Goal: Task Accomplishment & Management: Manage account settings

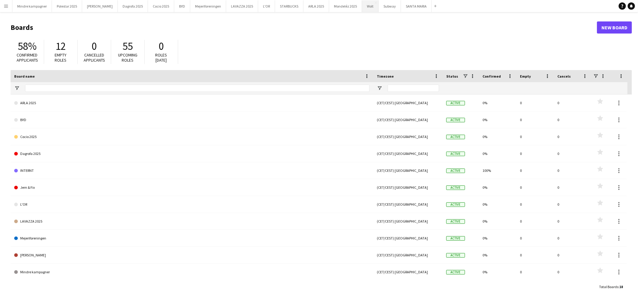
click at [362, 5] on button "Wolt Close" at bounding box center [370, 6] width 17 height 12
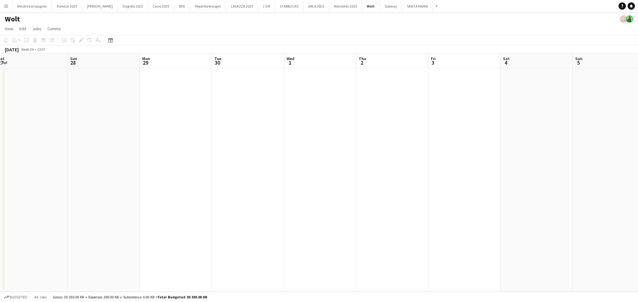
drag, startPoint x: 491, startPoint y: 166, endPoint x: 286, endPoint y: 178, distance: 205.7
click at [267, 182] on app-calendar-viewport "Wed 24 Thu 25 Fri 26 Sat 27 Sun 28 Mon 29 Tue 30 Wed 1 Thu 2 Fri 3 Sat 4 Sun 5 …" at bounding box center [319, 173] width 638 height 238
drag, startPoint x: 397, startPoint y: 189, endPoint x: 200, endPoint y: 174, distance: 196.9
click at [197, 175] on app-calendar-viewport "Wed 24 Thu 25 Fri 26 Sat 27 Sun 28 Mon 29 Tue 30 Wed 1 Thu 2 Fri 3 Sat 4 Sun 5 …" at bounding box center [319, 173] width 638 height 238
click at [262, 178] on app-calendar-viewport "Sun 28 Mon 29 Tue 30 Wed 1 Thu 2 Fri 3 Sat 4 Sun 5 Mon 6 Tue 7 Wed 8 Thu 9 Fri …" at bounding box center [319, 173] width 638 height 238
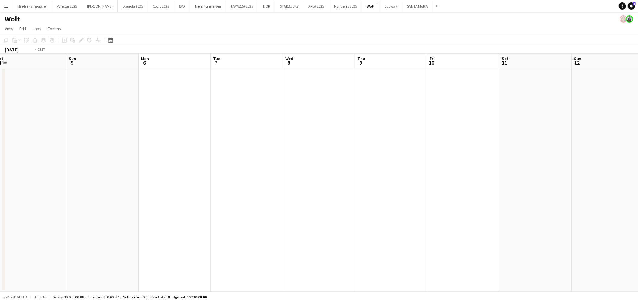
drag, startPoint x: 422, startPoint y: 184, endPoint x: 184, endPoint y: 176, distance: 237.5
click at [134, 180] on app-calendar-viewport "Wed 1 Thu 2 Fri 3 Sat 4 Sun 5 Mon 6 Tue 7 Wed 8 Thu 9 Fri 10 Sat 11 Sun 12 Mon …" at bounding box center [319, 173] width 638 height 238
drag, startPoint x: 198, startPoint y: 194, endPoint x: 182, endPoint y: 178, distance: 22.2
click at [90, 187] on app-calendar-viewport "Fri 10 Sat 11 Sun 12 Mon 13 Tue 14 Wed 15 Thu 16 Fri 17 Sat 18 Sun 19 Mon 20 Tu…" at bounding box center [319, 173] width 638 height 238
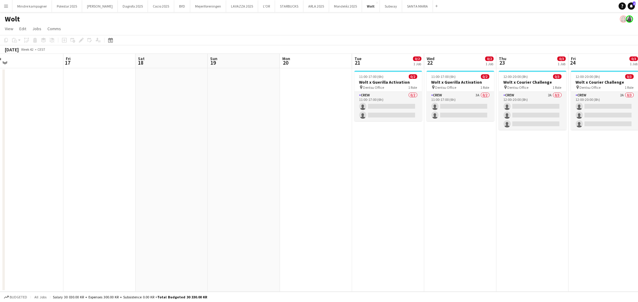
drag, startPoint x: 468, startPoint y: 196, endPoint x: 233, endPoint y: 188, distance: 234.5
click at [222, 193] on app-calendar-viewport "Mon 13 Tue 14 Wed 15 Thu 16 Fri 17 Sat 18 Sun 19 Mon 20 Tue 21 0/2 1 Job Wed 22…" at bounding box center [319, 173] width 638 height 238
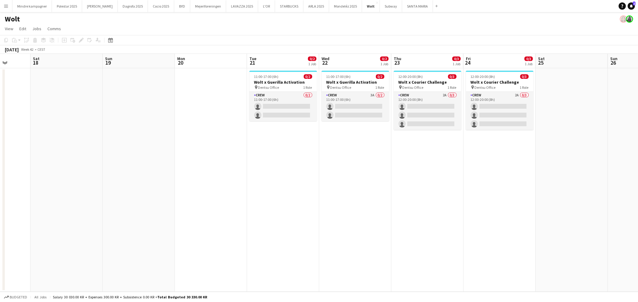
drag, startPoint x: 333, startPoint y: 203, endPoint x: 320, endPoint y: 202, distance: 13.6
click at [320, 202] on app-calendar-viewport "Wed 15 Thu 16 Fri 17 Sat 18 Sun 19 Mon 20 Tue 21 0/2 1 Job Wed 22 0/2 1 Job Thu…" at bounding box center [319, 173] width 638 height 238
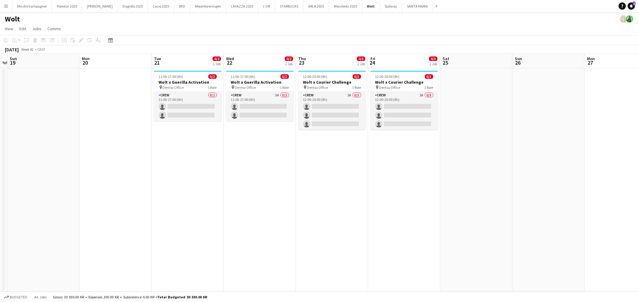
scroll to position [0, 210]
drag, startPoint x: 362, startPoint y: 195, endPoint x: 307, endPoint y: 196, distance: 54.4
click at [307, 196] on app-calendar-viewport "Thu 16 Fri 17 Sat 18 Sun 19 Mon 20 Tue 21 0/2 1 Job Wed 22 0/2 1 Job Thu 23 0/3…" at bounding box center [319, 173] width 638 height 238
click at [198, 80] on h3 "Wolt x Guerilla Activation" at bounding box center [188, 81] width 68 height 5
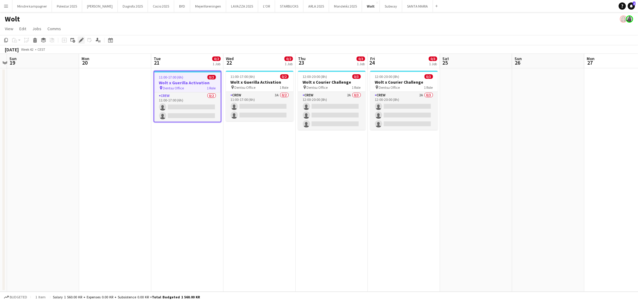
click at [79, 40] on icon "Edit" at bounding box center [81, 40] width 5 height 5
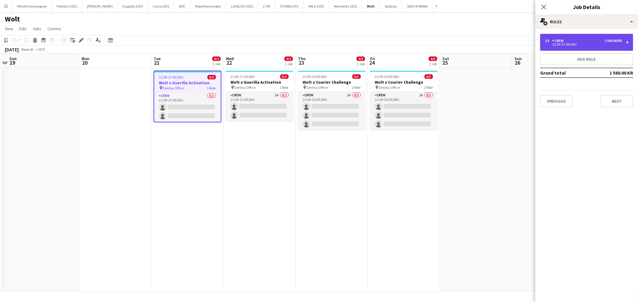
click at [585, 40] on div "2 x Crew 1 560.00 KR" at bounding box center [583, 41] width 77 height 4
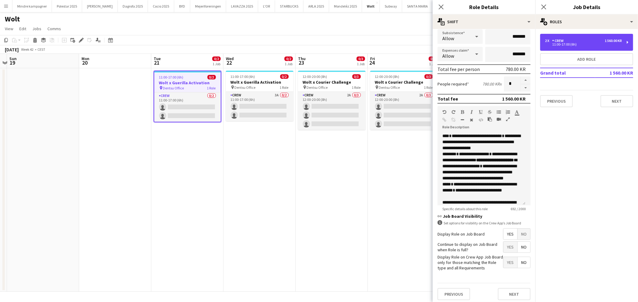
scroll to position [65, 0]
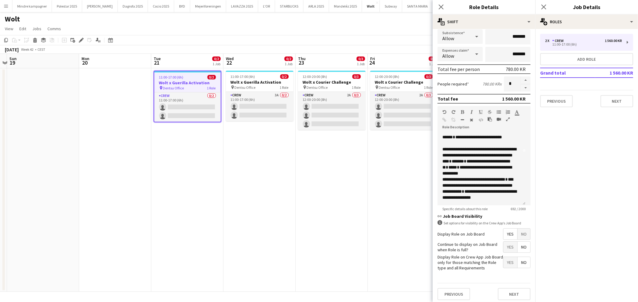
drag, startPoint x: 361, startPoint y: 224, endPoint x: 336, endPoint y: 190, distance: 42.3
click at [361, 224] on app-date-cell "12:00-20:00 (8h) 0/3 Wolt x Courier Challenge pin Dentsu Office 1 Role Crew 2A …" at bounding box center [332, 180] width 72 height 224
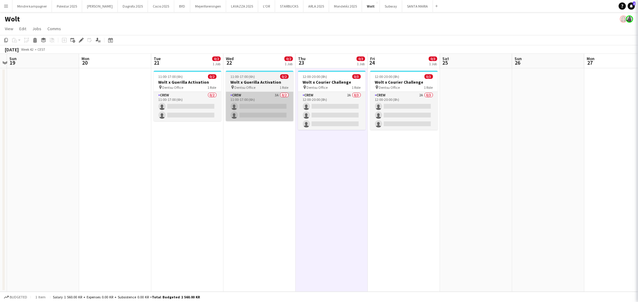
click at [260, 98] on app-card-role "Crew 3A 0/2 11:00-17:00 (6h) single-neutral-actions single-neutral-actions" at bounding box center [260, 106] width 68 height 29
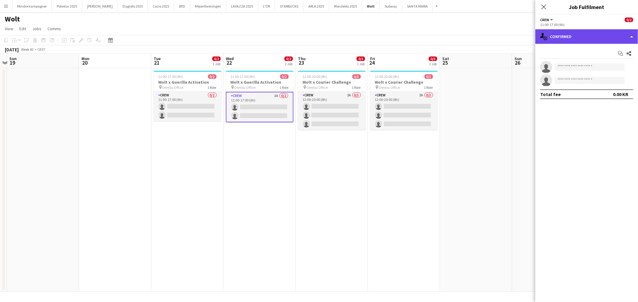
click at [608, 38] on div "single-neutral-actions-check-2 Confirmed" at bounding box center [586, 36] width 103 height 14
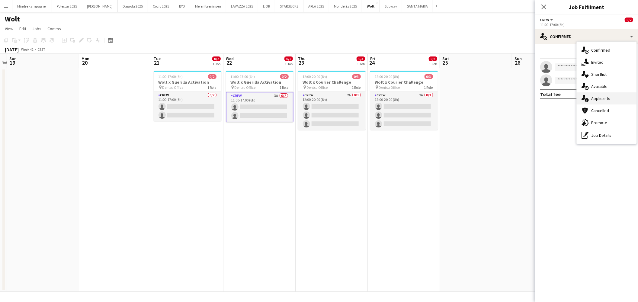
click at [599, 98] on span "Applicants" at bounding box center [600, 98] width 19 height 5
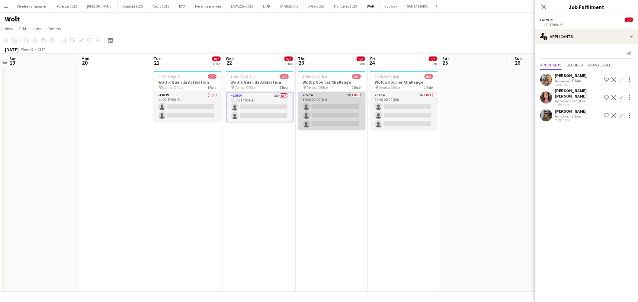
click at [340, 98] on app-card-role "Crew 2A 0/3 12:00-20:00 (8h) single-neutral-actions single-neutral-actions sing…" at bounding box center [332, 111] width 68 height 38
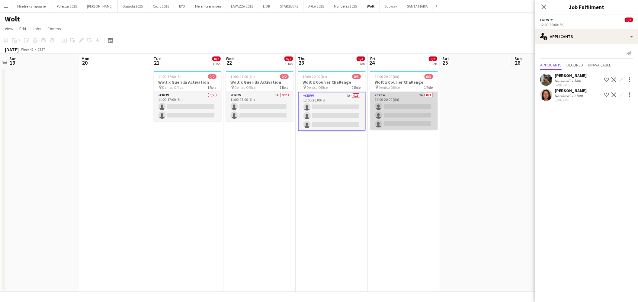
click at [410, 96] on app-card-role "Crew 2A 0/3 12:00-20:00 (8h) single-neutral-actions single-neutral-actions sing…" at bounding box center [404, 111] width 68 height 38
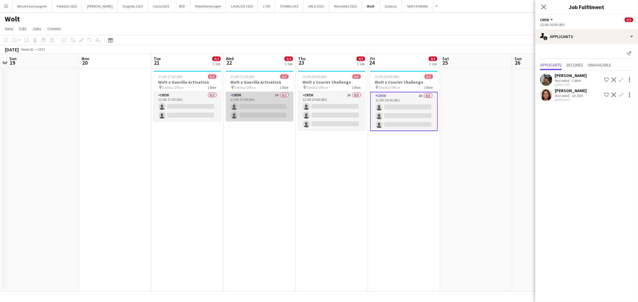
click at [248, 102] on app-card-role "Crew 3A 0/2 11:00-17:00 (6h) single-neutral-actions single-neutral-actions" at bounding box center [260, 106] width 68 height 29
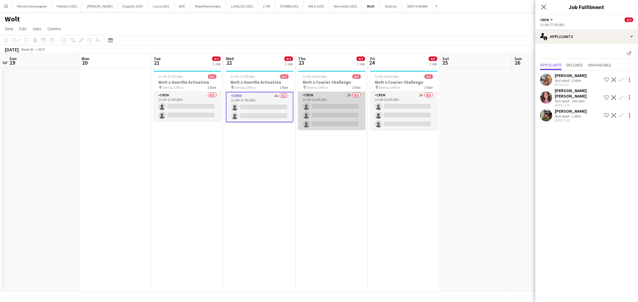
click at [336, 99] on app-card-role "Crew 2A 0/3 12:00-20:00 (8h) single-neutral-actions single-neutral-actions sing…" at bounding box center [332, 111] width 68 height 38
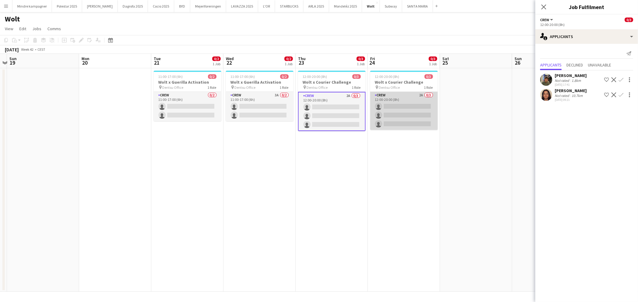
click at [419, 105] on app-card-role "Crew 2A 0/3 12:00-20:00 (8h) single-neutral-actions single-neutral-actions sing…" at bounding box center [404, 111] width 68 height 38
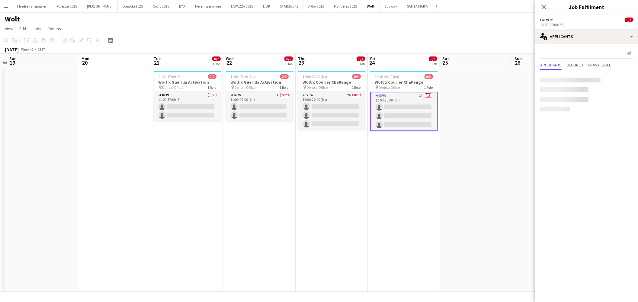
scroll to position [0, 210]
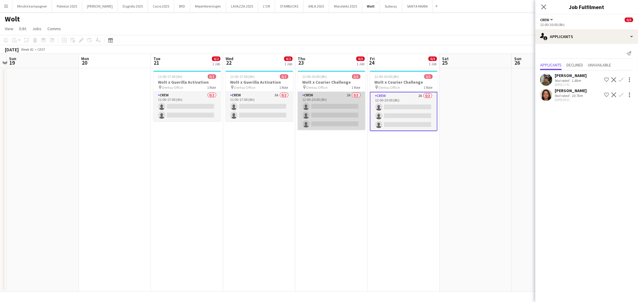
click at [333, 101] on app-card-role "Crew 2A 0/3 12:00-20:00 (8h) single-neutral-actions single-neutral-actions sing…" at bounding box center [332, 111] width 68 height 38
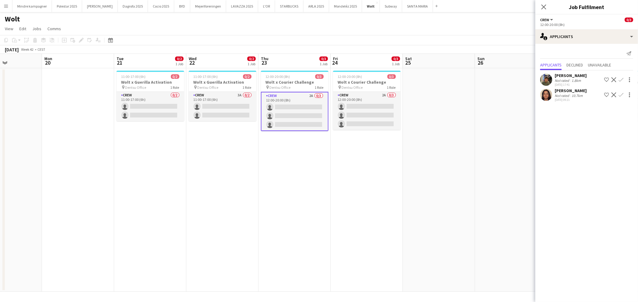
drag, startPoint x: 417, startPoint y: 202, endPoint x: 250, endPoint y: 203, distance: 167.3
click at [273, 204] on app-calendar-viewport "Thu 16 Fri 17 Sat 18 Sun 19 Mon 20 Tue 21 0/2 1 Job Wed 22 0/2 1 Job Thu 23 0/3…" at bounding box center [319, 173] width 638 height 238
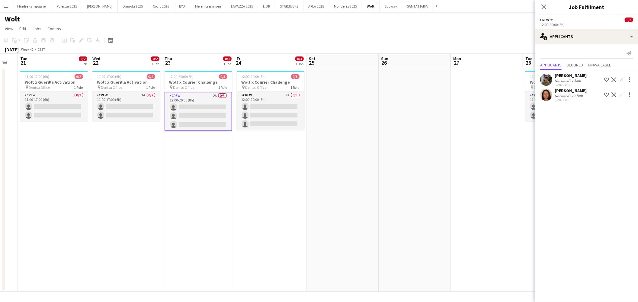
drag, startPoint x: 443, startPoint y: 214, endPoint x: 169, endPoint y: 224, distance: 274.4
click at [163, 225] on app-calendar-viewport "Sat 18 Sun 19 Mon 20 Tue 21 0/2 1 Job Wed 22 0/2 1 Job Thu 23 0/3 1 Job Fri 24 …" at bounding box center [319, 173] width 638 height 238
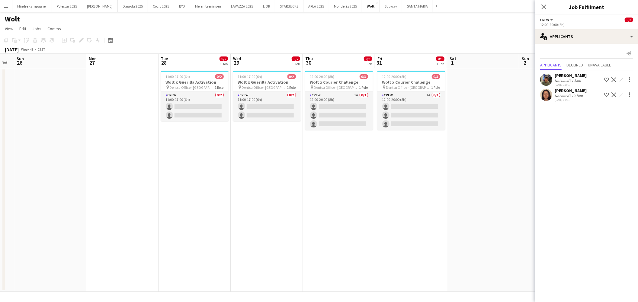
drag, startPoint x: 385, startPoint y: 218, endPoint x: 270, endPoint y: 222, distance: 115.5
click at [270, 222] on app-calendar-viewport "Thu 23 0/3 1 Job Fri 24 0/3 1 Job Sat 25 Sun 26 Mon 27 Tue 28 0/2 1 Job Wed 29 …" at bounding box center [319, 173] width 638 height 238
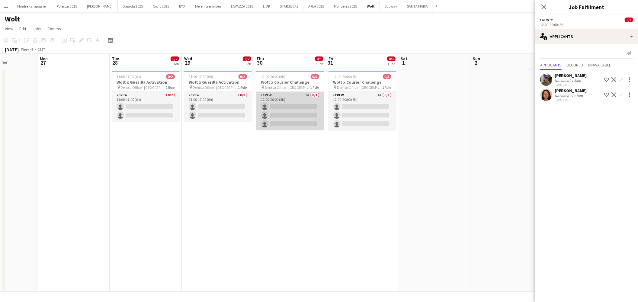
click at [295, 97] on app-card-role "Crew 1A 0/3 12:00-20:00 (8h) single-neutral-actions single-neutral-actions sing…" at bounding box center [290, 111] width 68 height 38
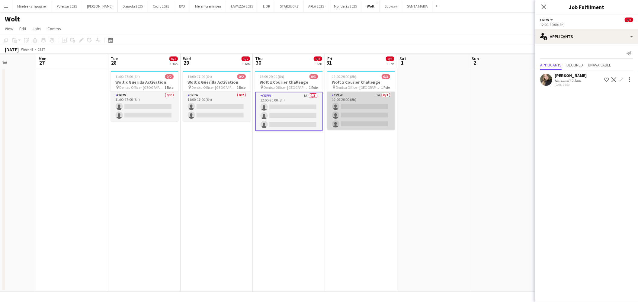
click at [364, 94] on app-card-role "Crew 1A 0/3 12:00-20:00 (8h) single-neutral-actions single-neutral-actions sing…" at bounding box center [361, 111] width 68 height 38
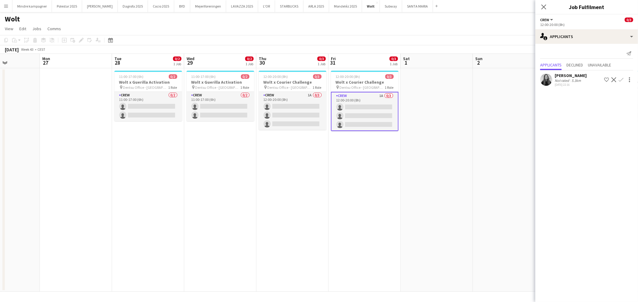
drag, startPoint x: 471, startPoint y: 206, endPoint x: 351, endPoint y: 210, distance: 119.4
click at [351, 210] on app-calendar-viewport "Thu 23 0/3 1 Job Fri 24 0/3 1 Job Sat 25 Sun 26 Mon 27 Tue 28 0/2 1 Job Wed 29 …" at bounding box center [319, 173] width 638 height 238
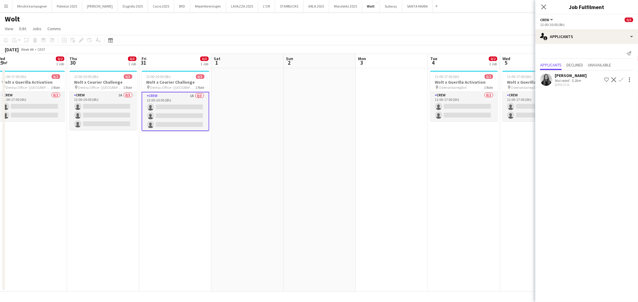
drag, startPoint x: 400, startPoint y: 213, endPoint x: 320, endPoint y: 219, distance: 79.7
click at [320, 219] on app-calendar-viewport "Sun 26 Mon 27 Tue 28 0/2 1 Job Wed 29 0/2 1 Job Thu 30 0/3 1 Job Fri 31 0/3 1 J…" at bounding box center [319, 173] width 638 height 238
drag, startPoint x: 351, startPoint y: 217, endPoint x: 278, endPoint y: 217, distance: 73.1
click at [278, 217] on app-calendar-viewport "Mon 27 Tue 28 0/2 1 Job Wed 29 0/2 1 Job Thu 30 0/3 1 Job Fri 31 0/3 1 Job Sat …" at bounding box center [319, 173] width 638 height 238
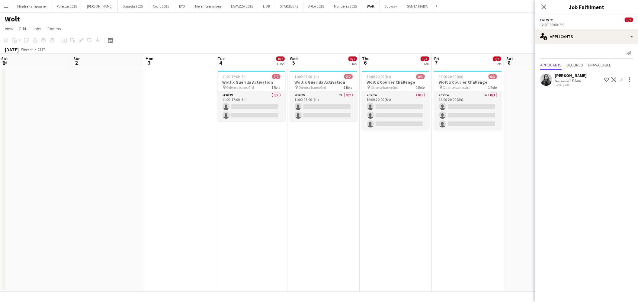
drag, startPoint x: 354, startPoint y: 219, endPoint x: 329, endPoint y: 219, distance: 25.1
click at [329, 220] on app-calendar-viewport "Wed 29 0/2 1 Job Thu 30 0/3 1 Job Fri 31 0/3 1 Job Sat 1 Sun 2 Mon 3 Tue 4 0/2 …" at bounding box center [319, 173] width 638 height 238
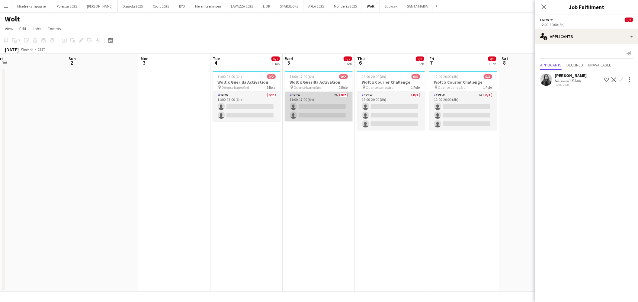
click at [327, 99] on app-card-role "Crew 2A 0/2 11:00-17:00 (6h) single-neutral-actions single-neutral-actions" at bounding box center [319, 106] width 68 height 29
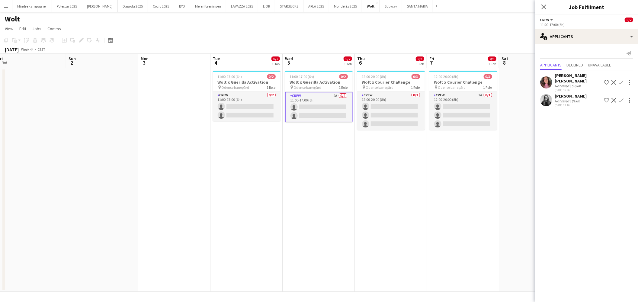
scroll to position [0, 186]
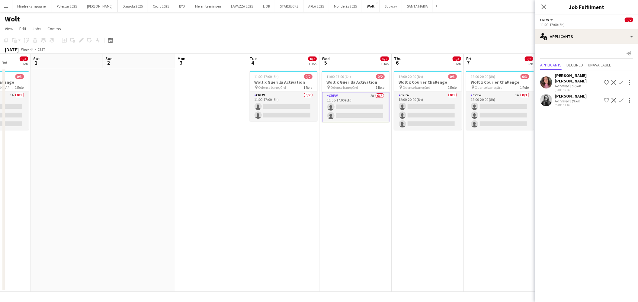
drag, startPoint x: 422, startPoint y: 190, endPoint x: 398, endPoint y: 191, distance: 24.5
click at [398, 192] on app-calendar-viewport "Wed 29 0/2 1 Job Thu 30 0/3 1 Job Fri 31 0/3 1 Job Sat 1 Sun 2 Mon 3 Tue 4 0/2 …" at bounding box center [319, 173] width 638 height 238
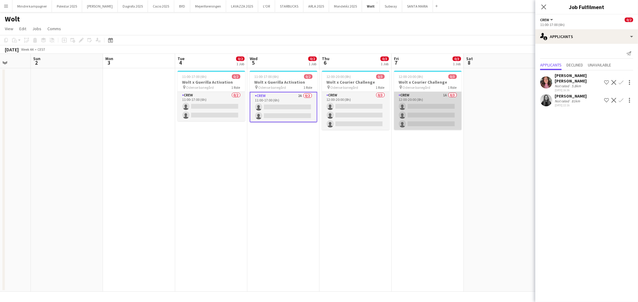
click at [434, 93] on app-card-role "Crew 1A 0/3 12:00-20:00 (8h) single-neutral-actions single-neutral-actions sing…" at bounding box center [428, 111] width 68 height 38
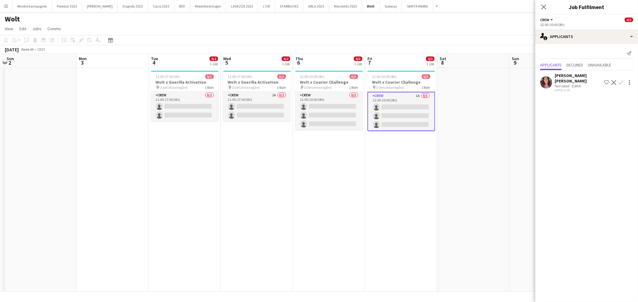
drag, startPoint x: 472, startPoint y: 188, endPoint x: 366, endPoint y: 194, distance: 106.2
click at [367, 194] on app-calendar-viewport "Thu 30 0/3 1 Job Fri 31 0/3 1 Job Sat 1 Sun 2 Mon 3 Tue 4 0/2 1 Job Wed 5 0/2 1…" at bounding box center [319, 173] width 638 height 238
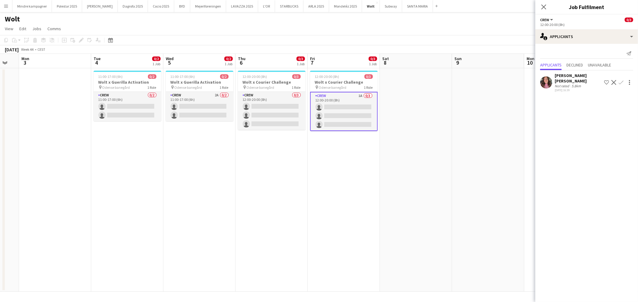
drag, startPoint x: 453, startPoint y: 191, endPoint x: 283, endPoint y: 206, distance: 171.0
click at [283, 206] on app-calendar-viewport "Fri 31 0/3 1 Job Sat 1 Sun 2 Mon 3 Tue 4 0/2 1 Job Wed 5 0/2 1 Job Thu 6 0/3 1 …" at bounding box center [319, 173] width 638 height 238
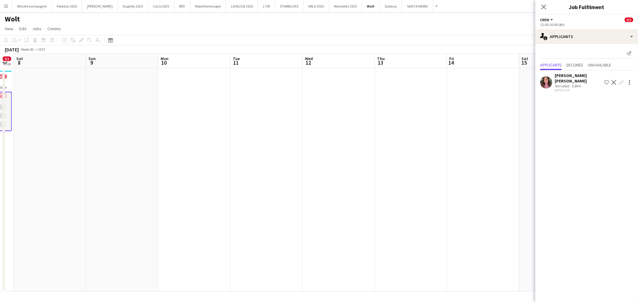
click at [233, 204] on app-calendar-viewport "Wed 5 0/2 1 Job Thu 6 0/3 1 Job Fri 7 0/3 1 Job Sat 8 Sun 9 Mon 10 Tue 11 Wed 1…" at bounding box center [319, 173] width 638 height 238
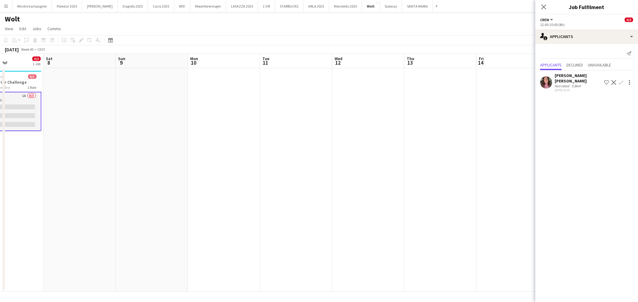
drag, startPoint x: 315, startPoint y: 202, endPoint x: 218, endPoint y: 207, distance: 97.4
click at [248, 210] on app-calendar-viewport "Wed 5 0/2 1 Job Thu 6 0/3 1 Job Fri 7 0/3 1 Job Sat 8 Sun 9 Mon 10 Tue 11 Wed 1…" at bounding box center [319, 173] width 638 height 238
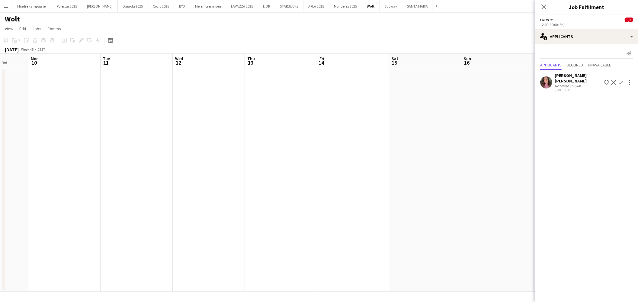
drag, startPoint x: 204, startPoint y: 206, endPoint x: 364, endPoint y: 194, distance: 159.6
click at [406, 209] on app-calendar-viewport "Fri 7 0/3 1 Job Sat 8 Sun 9 Mon 10 Tue 11 Wed 12 Thu 13 Fri 14 Sat 15 Sun 16 Mo…" at bounding box center [319, 173] width 638 height 238
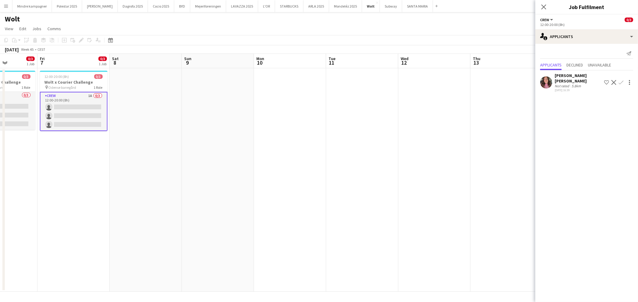
drag, startPoint x: 316, startPoint y: 221, endPoint x: 328, endPoint y: 220, distance: 11.8
click at [331, 220] on app-calendar-viewport "Tue 4 0/2 1 Job Wed 5 0/2 1 Job Thu 6 0/3 1 Job Fri 7 0/3 1 Job Sat 8 Sun 9 Mon…" at bounding box center [319, 173] width 638 height 238
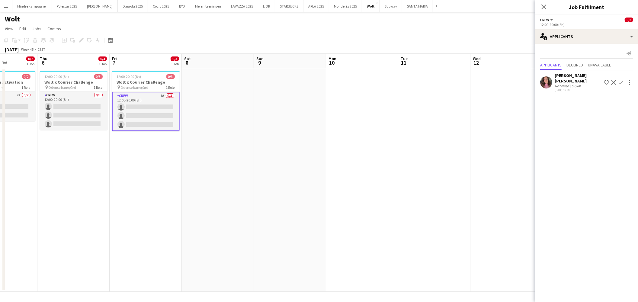
scroll to position [0, 180]
drag, startPoint x: 118, startPoint y: 190, endPoint x: 97, endPoint y: 234, distance: 49.0
click at [278, 201] on app-calendar-viewport "Mon 3 Tue 4 0/2 1 Job Wed 5 0/2 1 Job Thu 6 0/3 1 Job Fri 7 0/3 1 Job Sat 8 Sun…" at bounding box center [319, 173] width 638 height 238
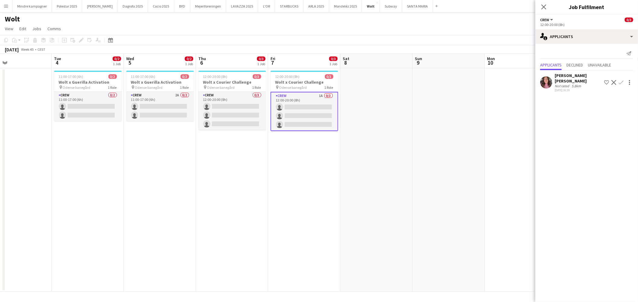
drag, startPoint x: 268, startPoint y: 233, endPoint x: 354, endPoint y: 232, distance: 86.1
click at [357, 234] on app-calendar-viewport "Sat 1 Sun 2 Mon 3 Tue 4 0/2 1 Job Wed 5 0/2 1 Job Thu 6 0/3 1 Job Fri 7 0/3 1 J…" at bounding box center [319, 173] width 638 height 238
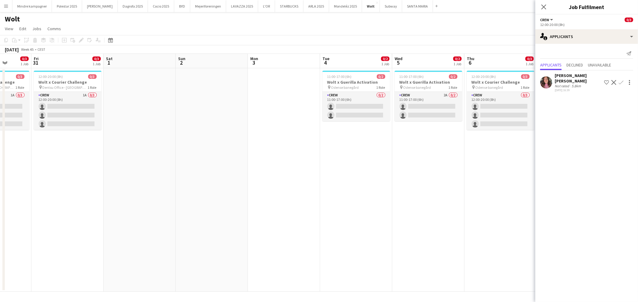
drag, startPoint x: 354, startPoint y: 245, endPoint x: 375, endPoint y: 245, distance: 21.4
click at [375, 245] on app-calendar-viewport "Tue 28 0/2 1 Job Wed 29 0/2 1 Job Thu 30 0/3 1 Job Fri 31 0/3 1 Job Sat 1 Sun 2…" at bounding box center [319, 173] width 638 height 238
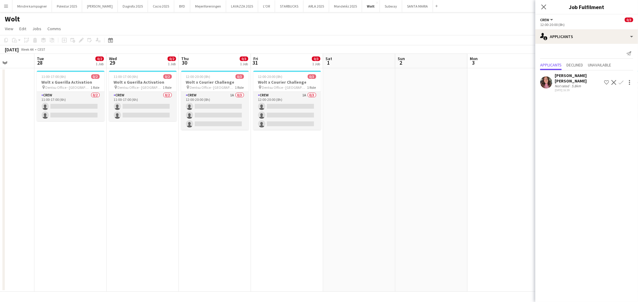
drag, startPoint x: 211, startPoint y: 234, endPoint x: 240, endPoint y: 229, distance: 30.0
click at [316, 233] on app-calendar-viewport "Sat 25 Sun 26 Mon 27 Tue 28 0/2 1 Job Wed 29 0/2 1 Job Thu 30 0/3 1 Job Fri 31 …" at bounding box center [319, 173] width 638 height 238
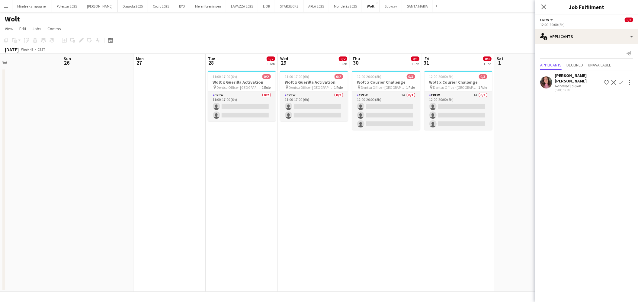
drag, startPoint x: 206, startPoint y: 205, endPoint x: 352, endPoint y: 209, distance: 145.6
click at [338, 207] on app-calendar-viewport "Thu 23 0/3 1 Job Fri 24 0/3 1 Job Sat 25 Sun 26 Mon 27 Tue 28 0/2 1 Job Wed 29 …" at bounding box center [319, 173] width 638 height 238
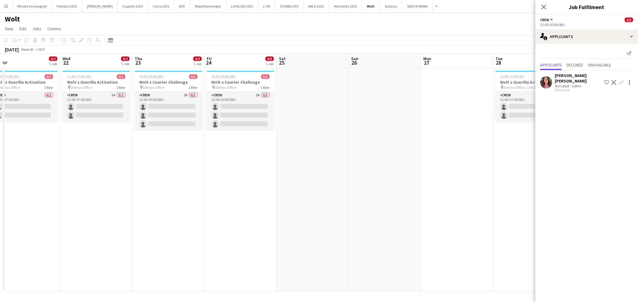
drag, startPoint x: 225, startPoint y: 224, endPoint x: 250, endPoint y: 231, distance: 26.1
click at [297, 230] on app-calendar-viewport "Sun 19 Mon 20 Tue 21 0/2 1 Job Wed 22 0/2 1 Job Thu 23 0/3 1 Job Fri 24 0/3 1 J…" at bounding box center [319, 173] width 638 height 238
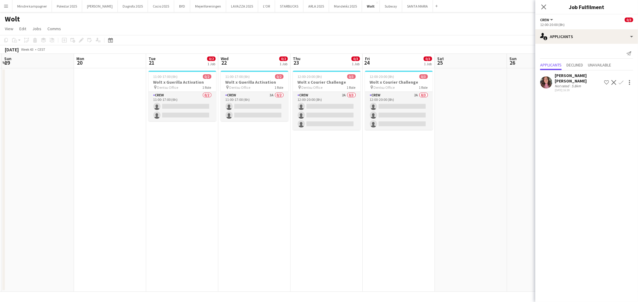
drag, startPoint x: 268, startPoint y: 233, endPoint x: 240, endPoint y: 227, distance: 28.4
click at [411, 233] on app-calendar-viewport "Fri 17 Sat 18 Sun 19 Mon 20 Tue 21 0/2 1 Job Wed 22 0/2 1 Job Thu 23 0/3 1 Job …" at bounding box center [319, 173] width 638 height 238
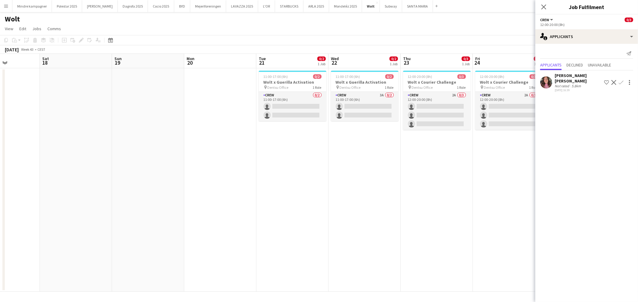
scroll to position [0, 143]
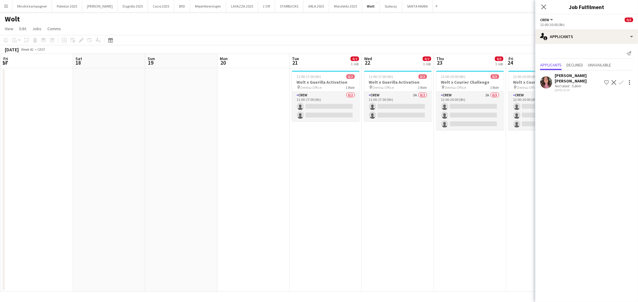
drag, startPoint x: 192, startPoint y: 226, endPoint x: 226, endPoint y: 230, distance: 33.5
click at [226, 230] on app-calendar-viewport "Wed 15 Thu 16 Fri 17 Sat 18 Sun 19 Mon 20 Tue 21 0/2 1 Job Wed 22 0/2 1 Job Thu…" at bounding box center [319, 173] width 638 height 238
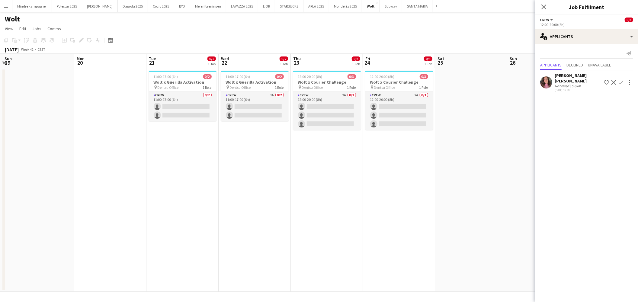
scroll to position [0, 204]
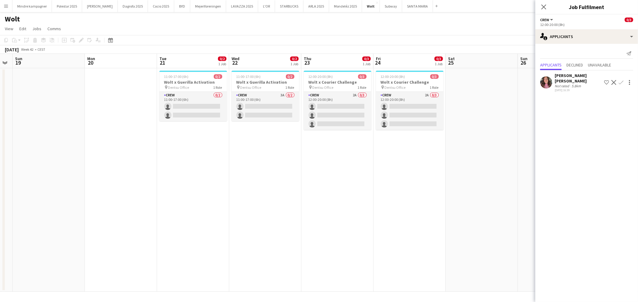
drag, startPoint x: 298, startPoint y: 178, endPoint x: 262, endPoint y: 178, distance: 36.5
click at [262, 178] on app-calendar-viewport "Thu 16 Fri 17 Sat 18 Sun 19 Mon 20 Tue 21 0/2 1 Job Wed 22 0/2 1 Job Thu 23 0/3…" at bounding box center [319, 173] width 638 height 238
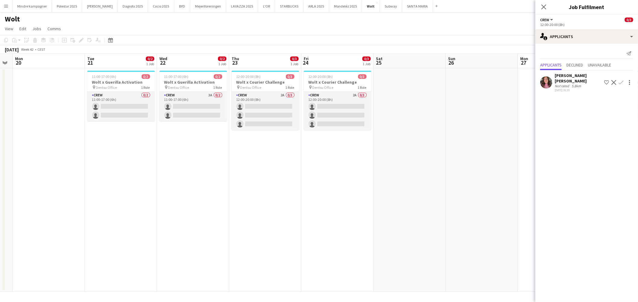
drag, startPoint x: 417, startPoint y: 199, endPoint x: 267, endPoint y: 210, distance: 151.1
click at [268, 210] on app-calendar-viewport "Fri 17 Sat 18 Sun 19 Mon 20 Tue 21 0/2 1 Job Wed 22 0/2 1 Job Thu 23 0/3 1 Job …" at bounding box center [319, 173] width 638 height 238
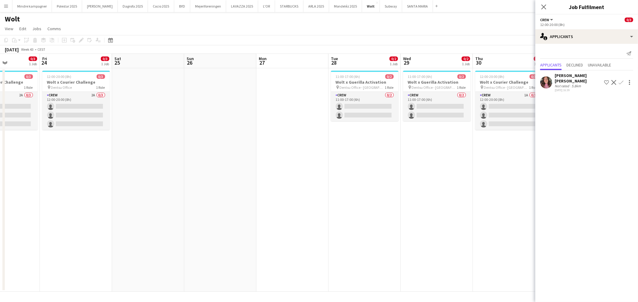
drag, startPoint x: 302, startPoint y: 222, endPoint x: 315, endPoint y: 218, distance: 13.3
click at [281, 223] on app-calendar-viewport "Mon 20 Tue 21 0/2 1 Job Wed 22 0/2 1 Job Thu 23 0/3 1 Job Fri 24 0/3 1 Job Sat …" at bounding box center [319, 173] width 638 height 238
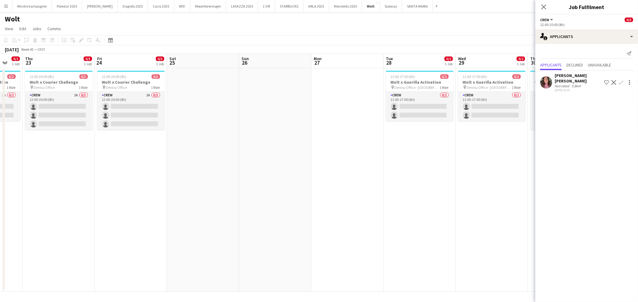
drag, startPoint x: 353, startPoint y: 224, endPoint x: 228, endPoint y: 226, distance: 125.0
click at [173, 231] on app-calendar-viewport "Mon 20 Tue 21 0/2 1 Job Wed 22 0/2 1 Job Thu 23 0/3 1 Job Fri 24 0/3 1 Job Sat …" at bounding box center [319, 173] width 638 height 238
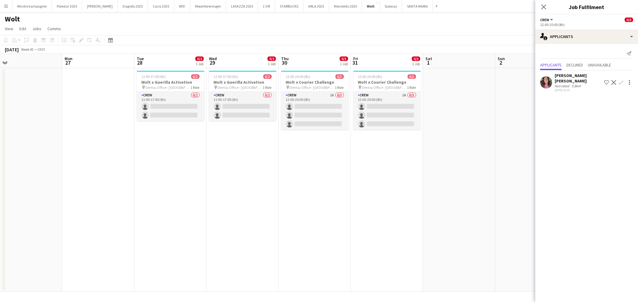
drag, startPoint x: 109, startPoint y: 213, endPoint x: 269, endPoint y: 234, distance: 161.1
click at [269, 234] on app-calendar-viewport "Thu 23 0/3 1 Job Fri 24 0/3 1 Job Sat 25 Sun 26 Mon 27 Tue 28 0/2 1 Job Wed 29 …" at bounding box center [319, 173] width 638 height 238
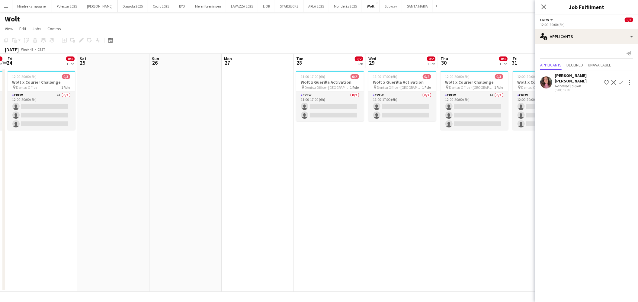
click at [287, 230] on app-calendar-viewport "Wed 22 0/2 1 Job Thu 23 0/3 1 Job Fri 24 0/3 1 Job Sat 25 Sun 26 Mon 27 Tue 28 …" at bounding box center [319, 173] width 638 height 238
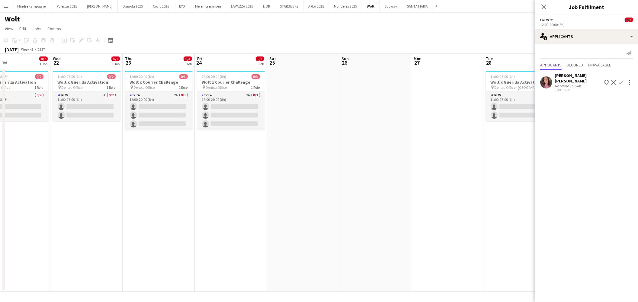
drag, startPoint x: 51, startPoint y: 233, endPoint x: 156, endPoint y: 234, distance: 105.4
click at [156, 234] on app-calendar-viewport "Sun 19 Mon 20 Tue 21 0/2 1 Job Wed 22 0/2 1 Job Thu 23 0/3 1 Job Fri 24 0/3 1 J…" at bounding box center [319, 173] width 638 height 238
drag, startPoint x: 149, startPoint y: 230, endPoint x: 236, endPoint y: 233, distance: 87.0
click at [220, 233] on app-calendar-viewport "Sun 19 Mon 20 Tue 21 0/2 1 Job Wed 22 0/2 1 Job Thu 23 0/3 1 Job Fri 24 0/3 1 J…" at bounding box center [319, 173] width 638 height 238
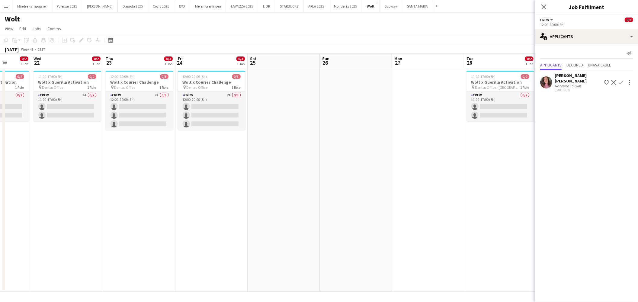
drag, startPoint x: 340, startPoint y: 211, endPoint x: 330, endPoint y: 212, distance: 10.1
click at [333, 212] on app-calendar-viewport "Sat 18 Sun 19 Mon 20 Tue 21 0/2 1 Job Wed 22 0/2 1 Job Thu 23 0/3 1 Job Fri 24 …" at bounding box center [319, 173] width 638 height 238
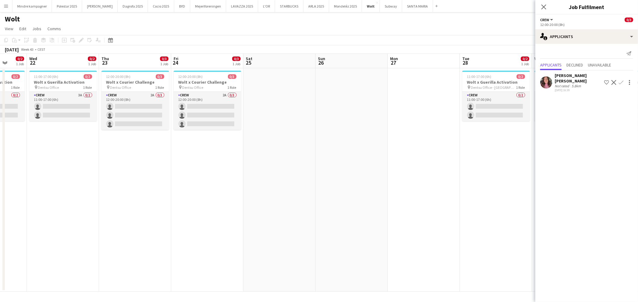
drag, startPoint x: 354, startPoint y: 216, endPoint x: 364, endPoint y: 214, distance: 10.2
click at [336, 220] on app-calendar-viewport "Sun 19 Mon 20 Tue 21 0/2 1 Job Wed 22 0/2 1 Job Thu 23 0/3 1 Job Fri 24 0/3 1 J…" at bounding box center [319, 173] width 638 height 238
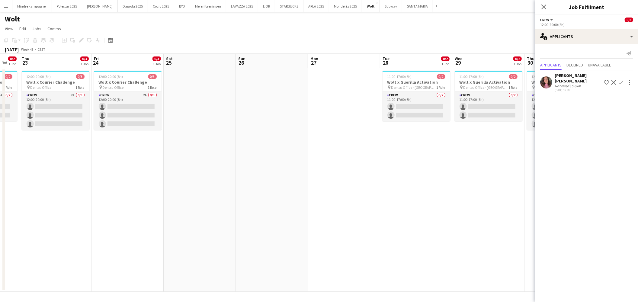
drag, startPoint x: 403, startPoint y: 222, endPoint x: 330, endPoint y: 219, distance: 73.2
click at [335, 222] on app-calendar-viewport "Mon 20 Tue 21 0/2 1 Job Wed 22 0/2 1 Job Thu 23 0/3 1 Job Fri 24 0/3 1 Job Sat …" at bounding box center [319, 173] width 638 height 238
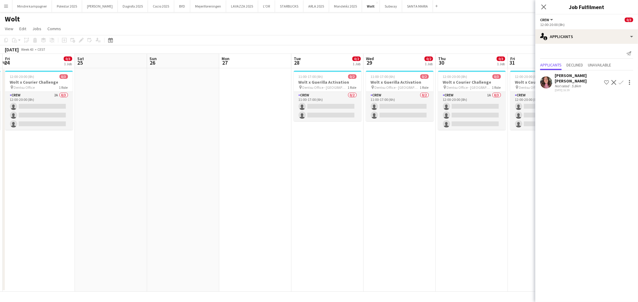
drag, startPoint x: 257, startPoint y: 225, endPoint x: 248, endPoint y: 224, distance: 9.1
click at [249, 224] on app-calendar-viewport "Tue 21 0/2 1 Job Wed 22 0/2 1 Job Thu 23 0/3 1 Job Fri 24 0/3 1 Job Sat 25 Sun …" at bounding box center [319, 173] width 638 height 238
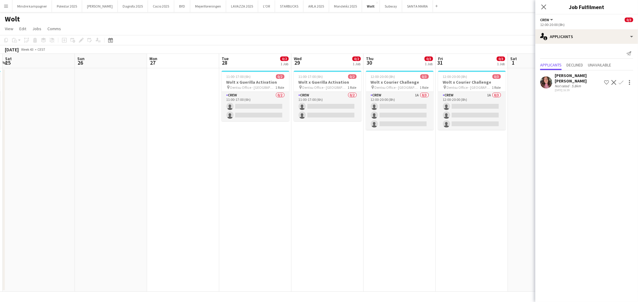
scroll to position [0, 231]
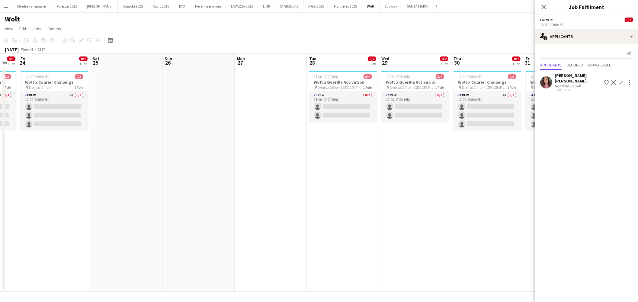
drag, startPoint x: 177, startPoint y: 226, endPoint x: 282, endPoint y: 227, distance: 105.1
click at [282, 227] on app-calendar-viewport "Wed 22 0/2 1 Job Thu 23 0/3 1 Job Fri 24 0/3 1 Job Sat 25 Sun 26 Mon 27 Tue 28 …" at bounding box center [319, 173] width 638 height 238
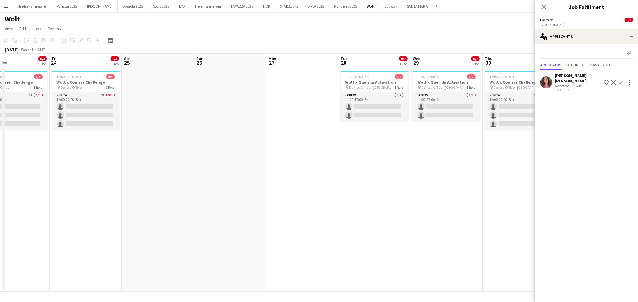
drag, startPoint x: 144, startPoint y: 241, endPoint x: 266, endPoint y: 238, distance: 121.4
click at [266, 238] on app-calendar-viewport "Wed 22 0/2 1 Job Thu 23 0/3 1 Job Fri 24 0/3 1 Job Sat 25 Sun 26 Mon 27 Tue 28 …" at bounding box center [319, 173] width 638 height 238
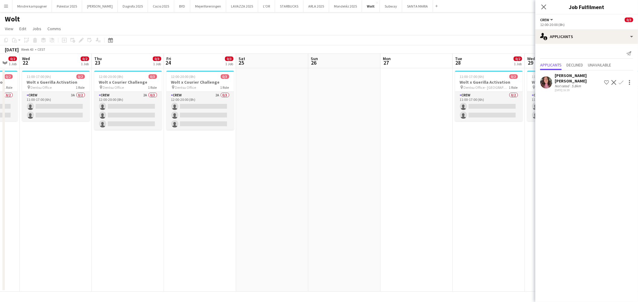
drag, startPoint x: 148, startPoint y: 239, endPoint x: 177, endPoint y: 240, distance: 28.7
click at [175, 239] on app-calendar-viewport "Mon 20 Tue 21 0/2 1 Job Wed 22 0/2 1 Job Thu 23 0/3 1 Job Fri 24 0/3 1 Job Sat …" at bounding box center [319, 173] width 638 height 238
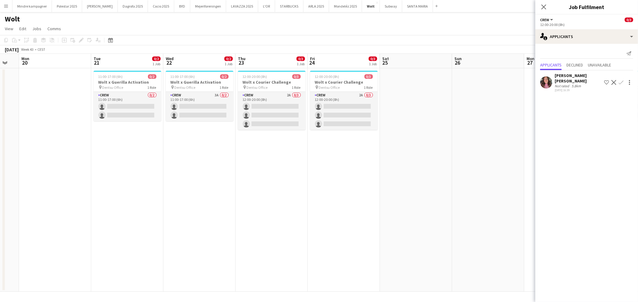
drag, startPoint x: 90, startPoint y: 237, endPoint x: 233, endPoint y: 225, distance: 143.6
click at [233, 225] on app-calendar-viewport "Sat 18 Sun 19 Mon 20 Tue 21 0/2 1 Job Wed 22 0/2 1 Job Thu 23 0/3 1 Job Fri 24 …" at bounding box center [319, 173] width 638 height 238
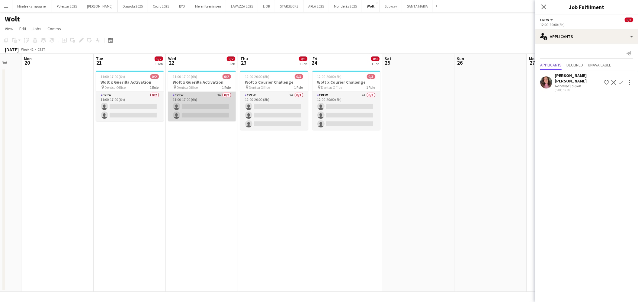
click at [201, 96] on app-card-role "Crew 3A 0/2 11:00-17:00 (6h) single-neutral-actions single-neutral-actions" at bounding box center [202, 106] width 68 height 29
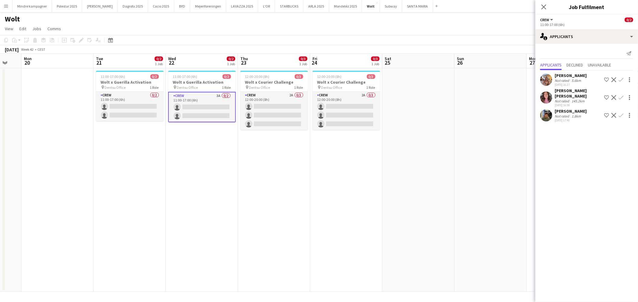
click at [621, 78] on app-icon "Confirm" at bounding box center [621, 79] width 5 height 5
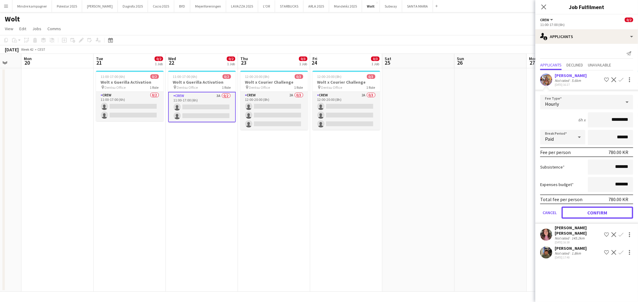
click at [597, 209] on button "Confirm" at bounding box center [598, 213] width 72 height 12
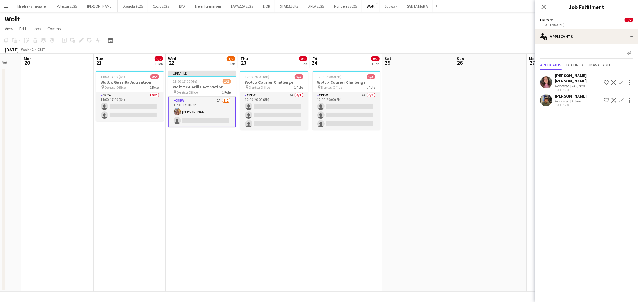
click at [621, 98] on app-icon "Confirm" at bounding box center [621, 100] width 5 height 5
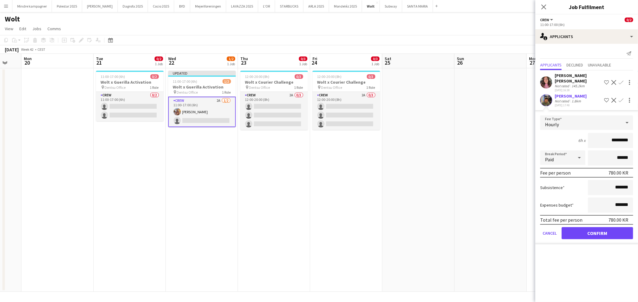
click at [621, 80] on app-icon "Confirm" at bounding box center [621, 82] width 5 height 5
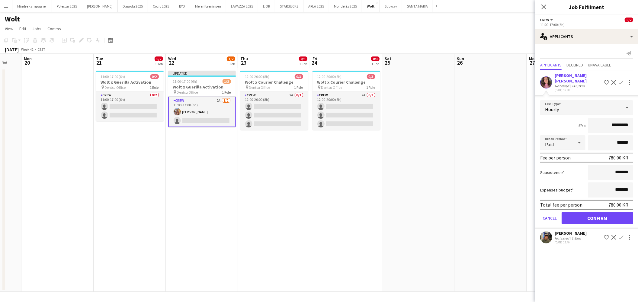
click at [572, 236] on div "1.8km" at bounding box center [577, 238] width 12 height 5
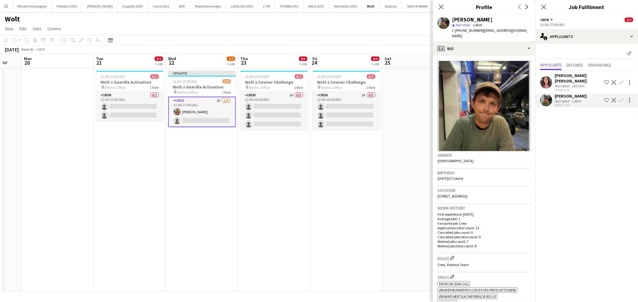
click at [203, 115] on app-card-role "Crew 2A 1/2 11:00-17:00 (6h) Emine Timmig single-neutral-actions" at bounding box center [202, 112] width 68 height 31
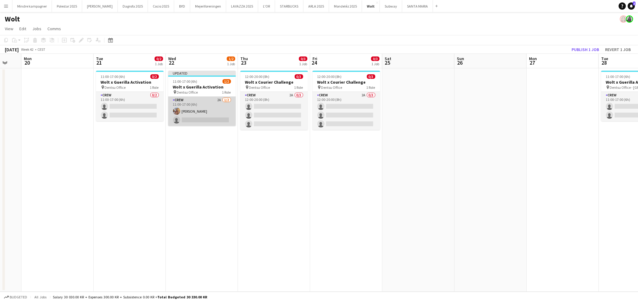
click at [203, 115] on app-card-role "Crew 2A 1/2 11:00-17:00 (6h) Emine Timmig single-neutral-actions" at bounding box center [202, 111] width 68 height 29
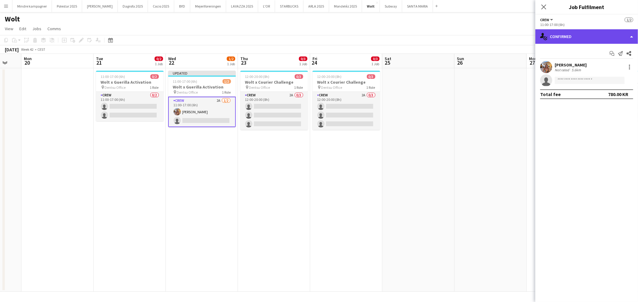
click at [585, 40] on div "single-neutral-actions-check-2 Confirmed" at bounding box center [586, 36] width 103 height 14
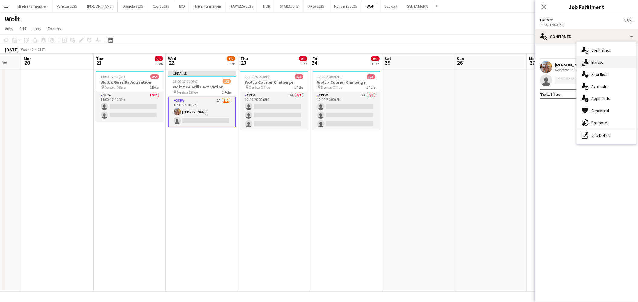
click at [599, 62] on span "Invited" at bounding box center [597, 61] width 12 height 5
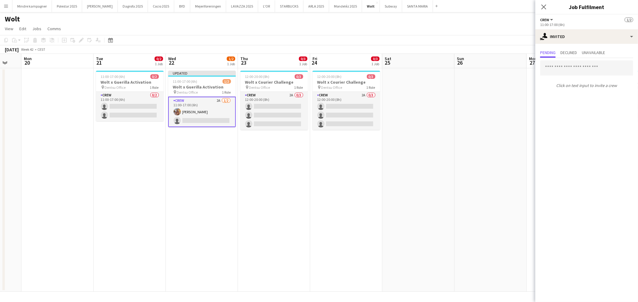
click at [174, 103] on app-card-role "Crew 2A 1/2 11:00-17:00 (6h) Emine Timmig single-neutral-actions" at bounding box center [202, 112] width 68 height 31
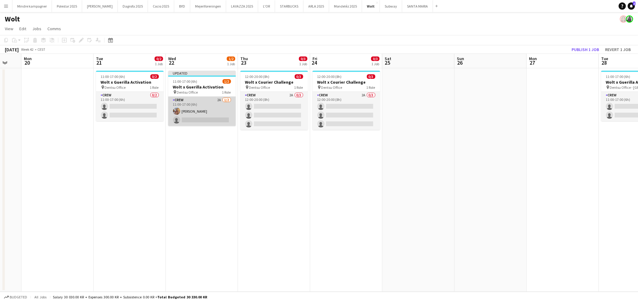
click at [210, 104] on app-card-role "Crew 2A 1/2 11:00-17:00 (6h) Emine Timmig single-neutral-actions" at bounding box center [202, 111] width 68 height 29
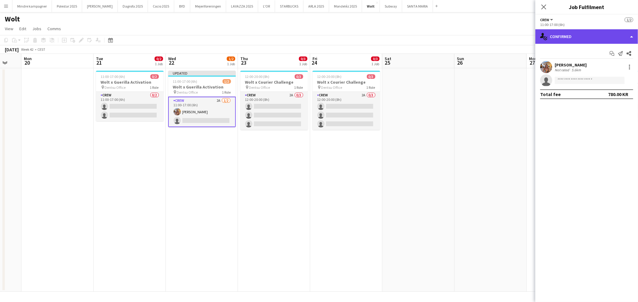
click at [594, 37] on div "single-neutral-actions-check-2 Confirmed" at bounding box center [586, 36] width 103 height 14
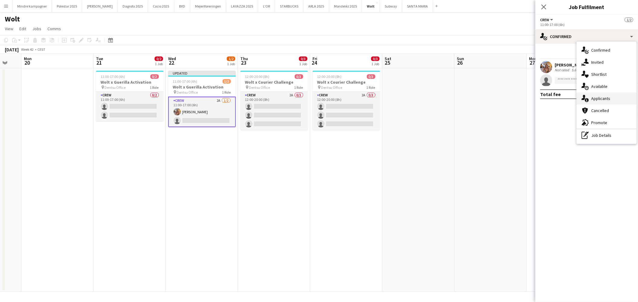
click at [601, 99] on span "Applicants" at bounding box center [600, 98] width 19 height 5
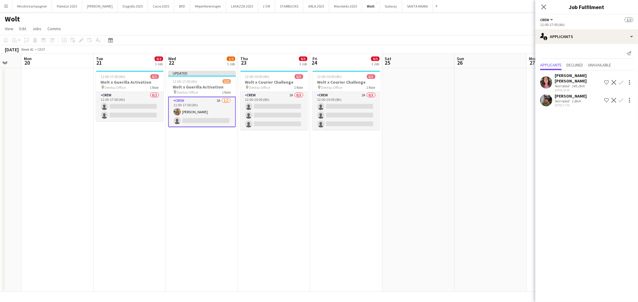
click at [620, 98] on app-icon "Confirm" at bounding box center [621, 100] width 5 height 5
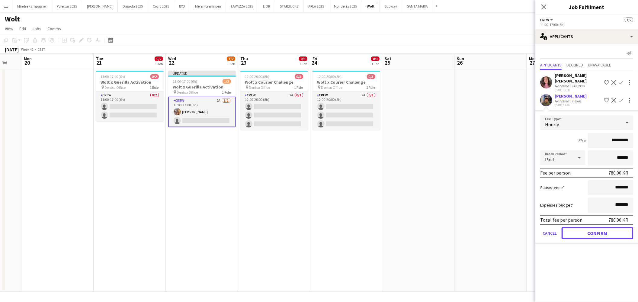
click at [602, 227] on button "Confirm" at bounding box center [598, 233] width 72 height 12
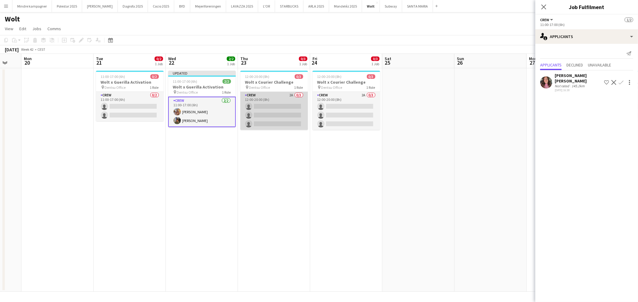
click at [288, 98] on app-card-role "Crew 2A 0/3 12:00-20:00 (8h) single-neutral-actions single-neutral-actions sing…" at bounding box center [274, 111] width 68 height 38
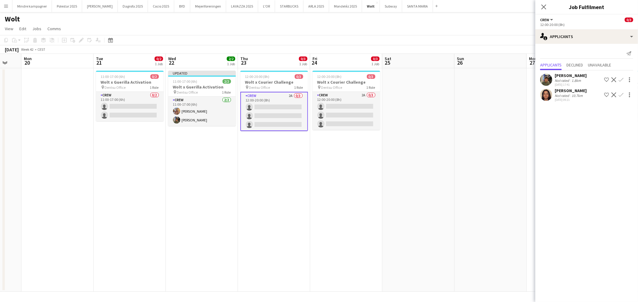
click at [621, 95] on app-icon "Confirm" at bounding box center [621, 94] width 5 height 5
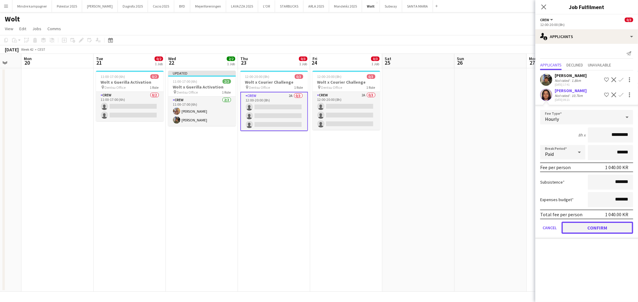
click at [602, 230] on button "Confirm" at bounding box center [598, 228] width 72 height 12
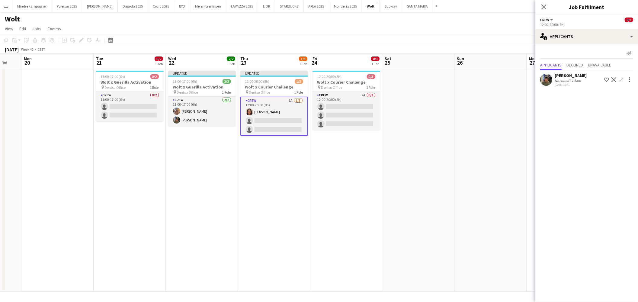
click at [622, 79] on app-icon "Confirm" at bounding box center [621, 79] width 5 height 5
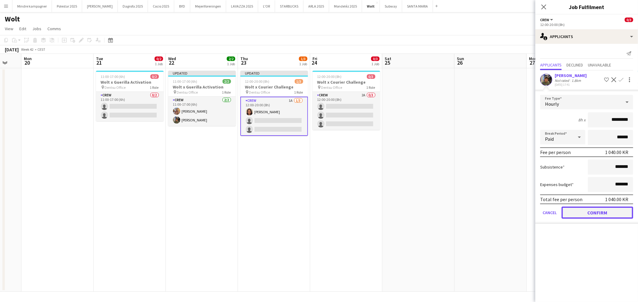
click at [620, 213] on button "Confirm" at bounding box center [598, 213] width 72 height 12
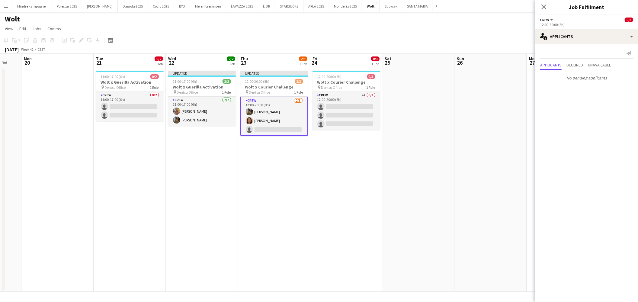
click at [270, 126] on app-card-role "Crew [DATE] 12:00-20:00 (8h) [PERSON_NAME] [PERSON_NAME] single-neutral-actions" at bounding box center [274, 116] width 68 height 39
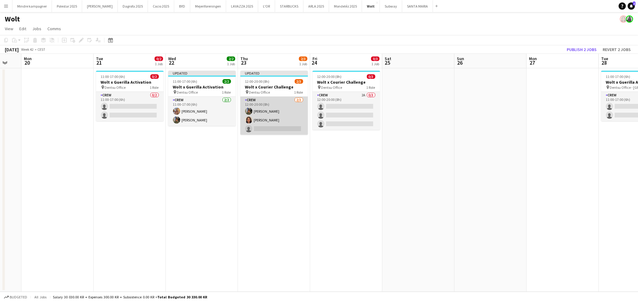
click at [286, 129] on app-card-role "Crew [DATE] 12:00-20:00 (8h) [PERSON_NAME] [PERSON_NAME] single-neutral-actions" at bounding box center [274, 116] width 68 height 38
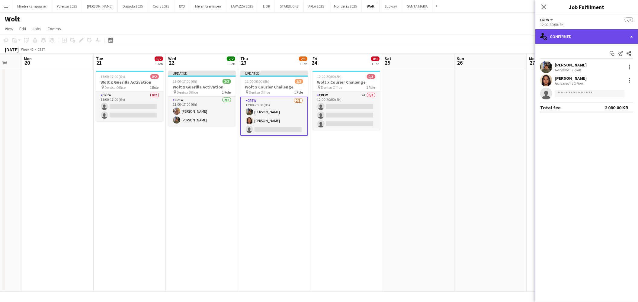
click at [588, 40] on div "single-neutral-actions-check-2 Confirmed" at bounding box center [586, 36] width 103 height 14
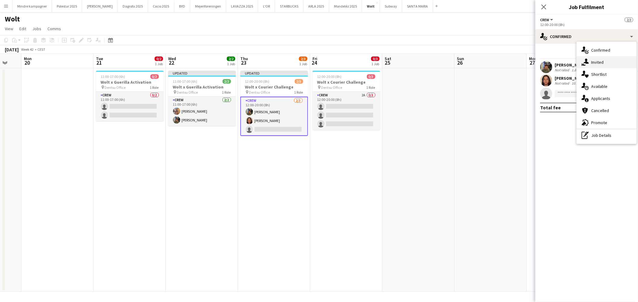
click at [597, 63] on span "Invited" at bounding box center [597, 61] width 12 height 5
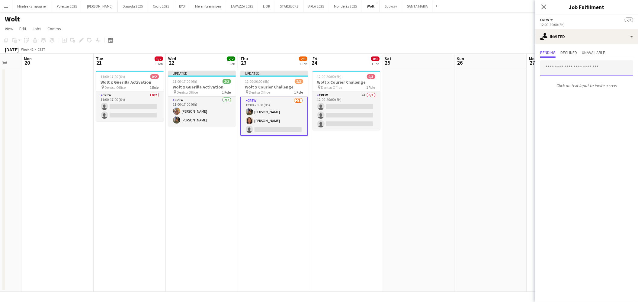
click at [561, 70] on input "text" at bounding box center [586, 67] width 93 height 15
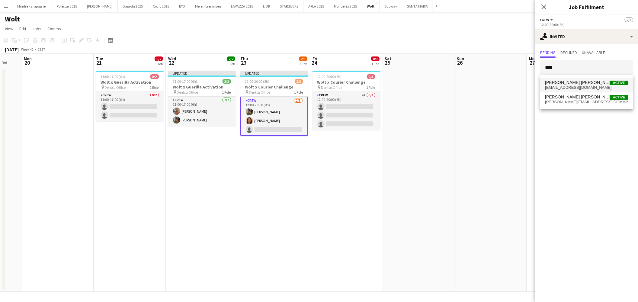
type input "****"
click at [559, 88] on span "[EMAIL_ADDRESS][DOMAIN_NAME]" at bounding box center [586, 87] width 83 height 5
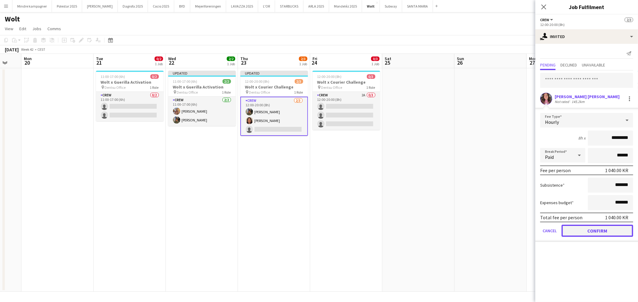
click at [617, 230] on button "Confirm" at bounding box center [598, 231] width 72 height 12
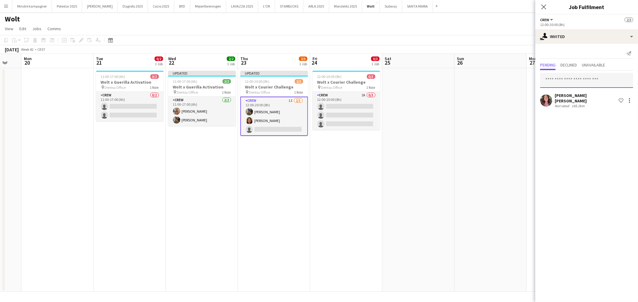
click at [566, 82] on input "text" at bounding box center [586, 80] width 93 height 15
type input "*****"
click at [574, 83] on input "*****" at bounding box center [586, 80] width 93 height 15
click at [574, 82] on input "*****" at bounding box center [586, 80] width 93 height 15
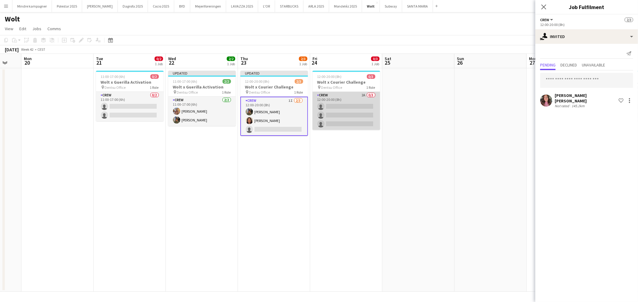
click at [338, 99] on app-card-role "Crew 2A 0/3 12:00-20:00 (8h) single-neutral-actions single-neutral-actions sing…" at bounding box center [347, 111] width 68 height 38
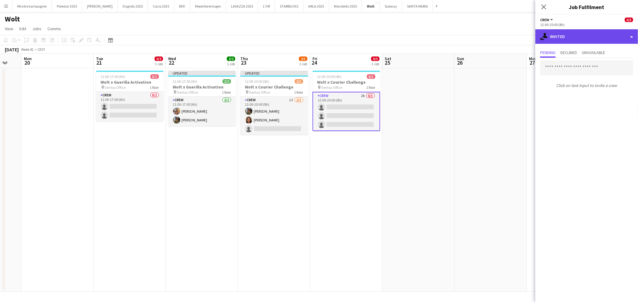
click at [608, 35] on div "single-neutral-actions-share-1 Invited" at bounding box center [586, 36] width 103 height 14
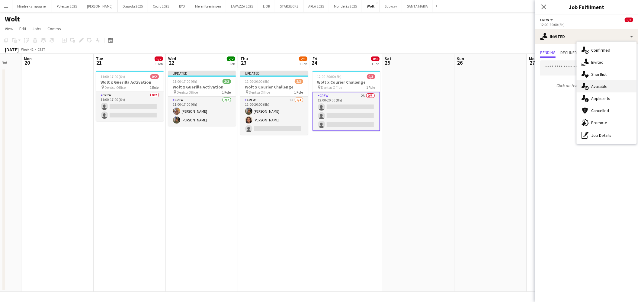
click at [600, 84] on span "Available" at bounding box center [599, 86] width 16 height 5
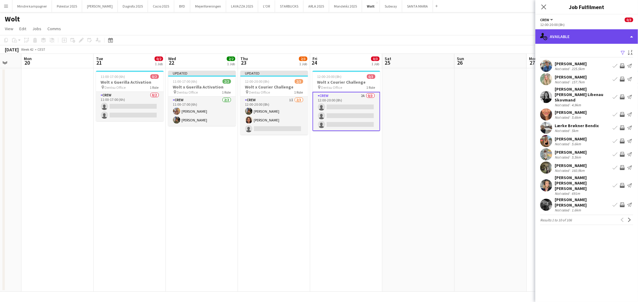
click at [575, 33] on div "single-neutral-actions-upload Available" at bounding box center [586, 36] width 103 height 14
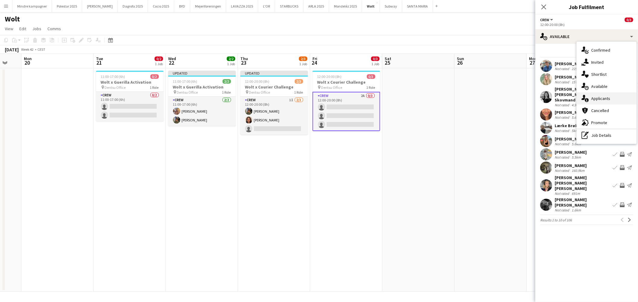
click at [600, 95] on div "single-neutral-actions-information Applicants" at bounding box center [607, 98] width 60 height 12
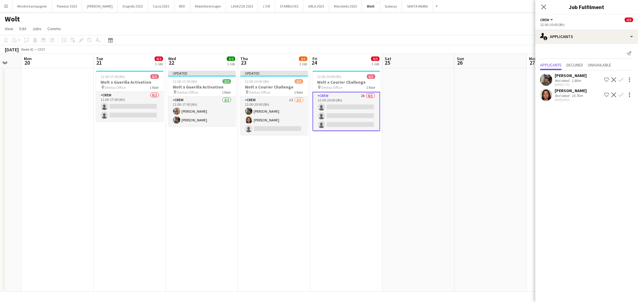
click at [621, 95] on app-icon "Confirm" at bounding box center [621, 94] width 5 height 5
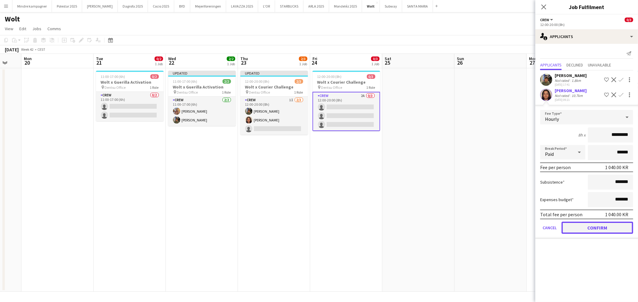
click at [608, 227] on button "Confirm" at bounding box center [598, 228] width 72 height 12
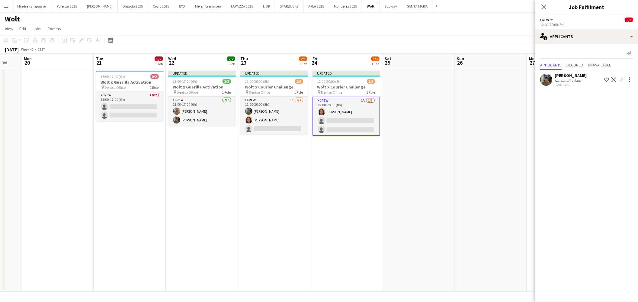
click at [621, 79] on app-icon "Confirm" at bounding box center [621, 79] width 5 height 5
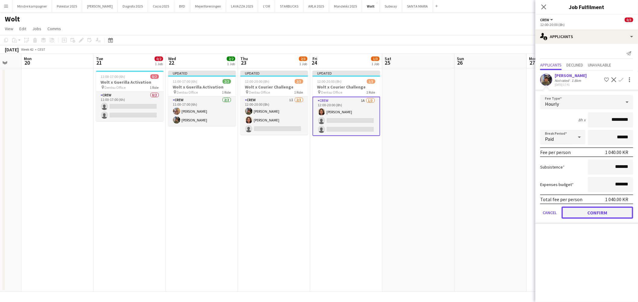
click at [612, 212] on button "Confirm" at bounding box center [598, 213] width 72 height 12
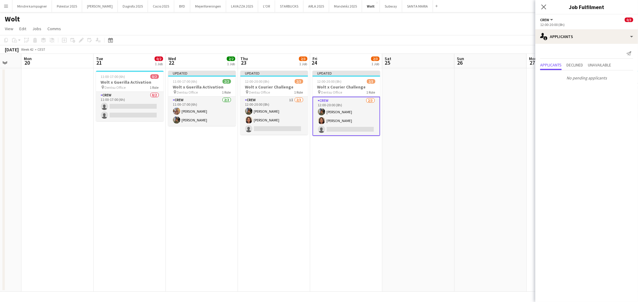
click at [363, 195] on app-date-cell "Updated 12:00-20:00 (8h) 2/3 Wolt x Courier Challenge pin Dentsu Office 1 Role …" at bounding box center [346, 180] width 72 height 224
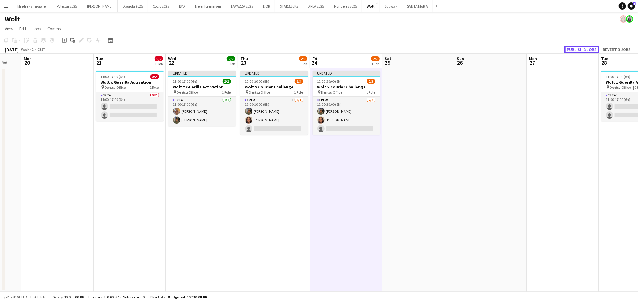
click at [584, 50] on button "Publish 3 jobs" at bounding box center [581, 50] width 35 height 8
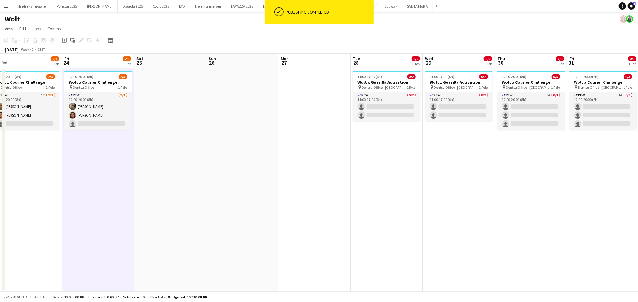
drag, startPoint x: 502, startPoint y: 189, endPoint x: 254, endPoint y: 190, distance: 248.3
click at [254, 191] on app-calendar-viewport "Mon 20 Tue 21 0/2 1 Job Wed 22 2/2 1 Job Thu 23 2/3 1 Job Fri 24 2/3 1 Job Sat …" at bounding box center [319, 173] width 638 height 238
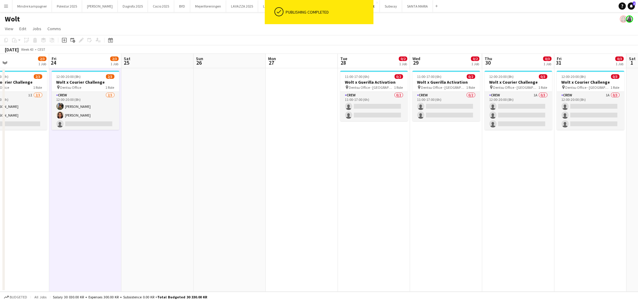
drag, startPoint x: 514, startPoint y: 185, endPoint x: 418, endPoint y: 188, distance: 96.4
click at [417, 192] on app-calendar-viewport "Mon 20 Tue 21 0/2 1 Job Wed 22 2/2 1 Job Thu 23 2/3 1 Job Fri 24 2/3 1 Job Sat …" at bounding box center [319, 173] width 638 height 238
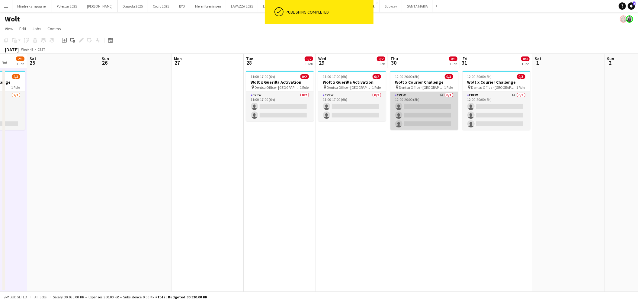
click at [440, 101] on app-card-role "Crew 1A 0/3 12:00-20:00 (8h) single-neutral-actions single-neutral-actions sing…" at bounding box center [425, 111] width 68 height 38
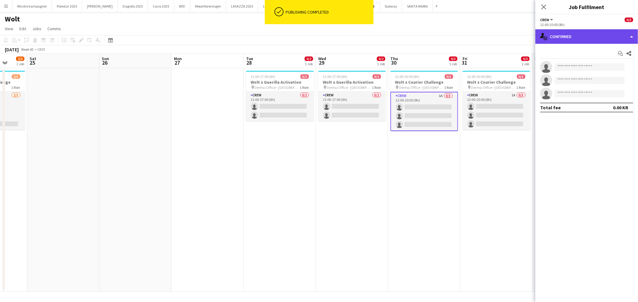
click at [607, 32] on div "single-neutral-actions-check-2 Confirmed" at bounding box center [586, 36] width 103 height 14
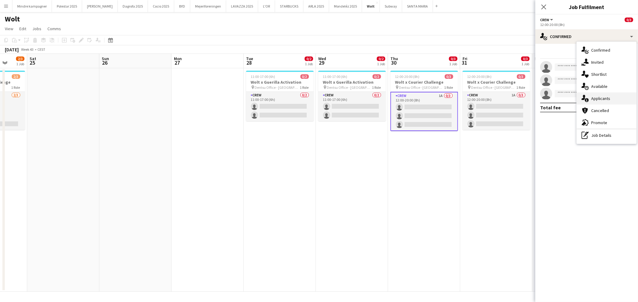
click at [603, 95] on div "single-neutral-actions-information Applicants" at bounding box center [607, 98] width 60 height 12
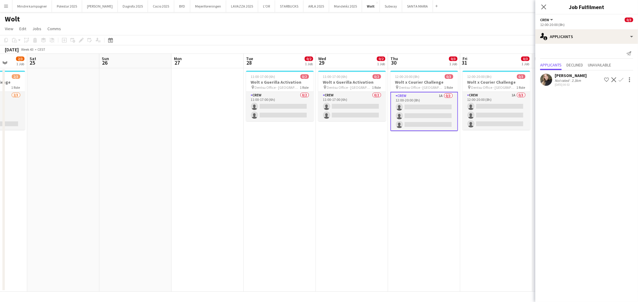
click at [621, 78] on app-icon "Confirm" at bounding box center [621, 79] width 5 height 5
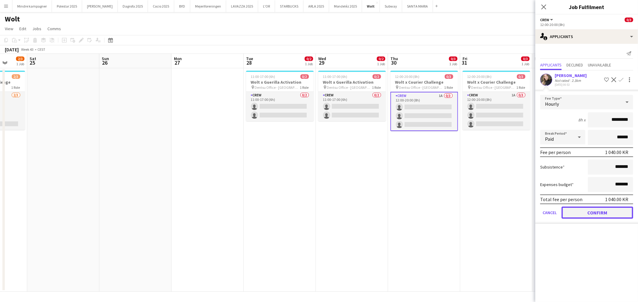
click at [609, 210] on button "Confirm" at bounding box center [598, 213] width 72 height 12
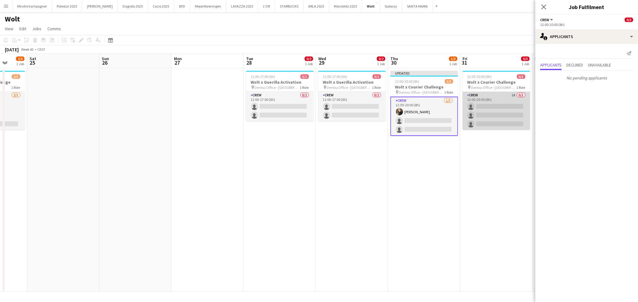
click at [501, 96] on app-card-role "Crew 1A 0/3 12:00-20:00 (8h) single-neutral-actions single-neutral-actions sing…" at bounding box center [497, 111] width 68 height 38
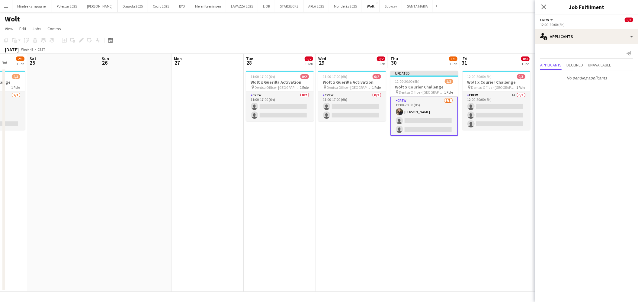
scroll to position [0, 189]
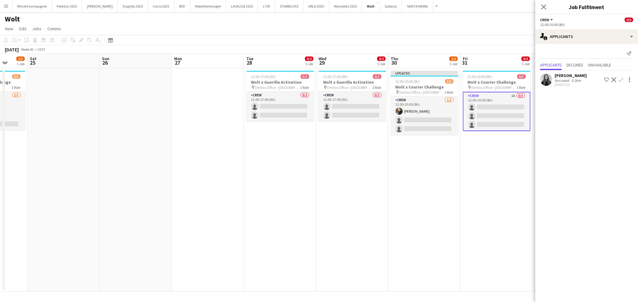
click at [619, 79] on app-icon "Confirm" at bounding box center [621, 79] width 5 height 5
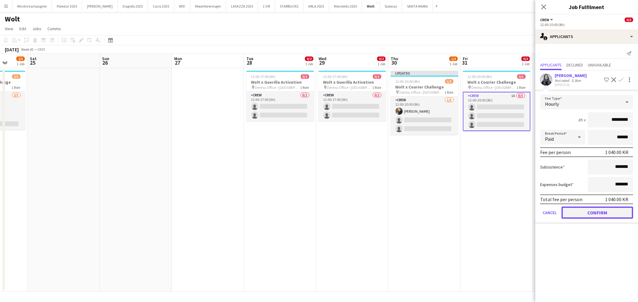
click at [605, 211] on button "Confirm" at bounding box center [598, 213] width 72 height 12
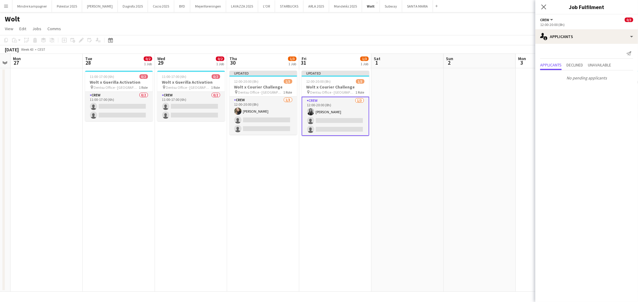
drag, startPoint x: 490, startPoint y: 195, endPoint x: 328, endPoint y: 206, distance: 161.6
click at [328, 206] on app-calendar-viewport "Fri 24 2/3 1 Job Sat 25 Sun 26 Mon 27 Tue 28 0/2 1 Job Wed 29 0/2 1 Job Thu 30 …" at bounding box center [319, 173] width 638 height 238
drag, startPoint x: 480, startPoint y: 108, endPoint x: 482, endPoint y: 105, distance: 3.1
click at [481, 107] on app-date-cell at bounding box center [480, 180] width 72 height 224
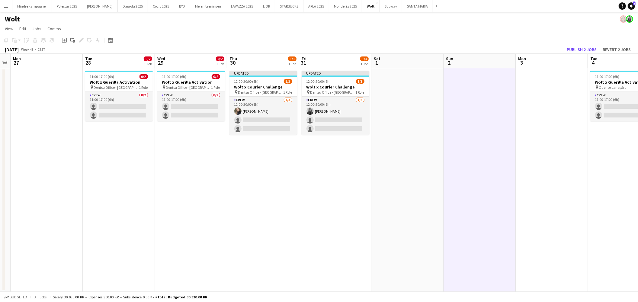
scroll to position [0, 206]
click at [587, 50] on button "Publish 2 jobs" at bounding box center [581, 50] width 35 height 8
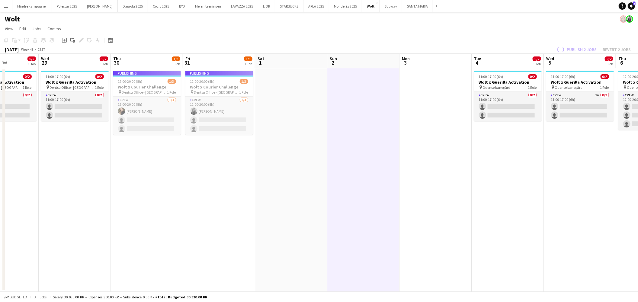
drag, startPoint x: 439, startPoint y: 168, endPoint x: 328, endPoint y: 170, distance: 111.8
click at [325, 172] on app-calendar-viewport "Sat 25 Sun 26 Mon 27 Tue 28 0/2 1 Job Wed 29 0/2 1 Job Thu 30 1/3 1 Job Fri 31 …" at bounding box center [319, 173] width 638 height 238
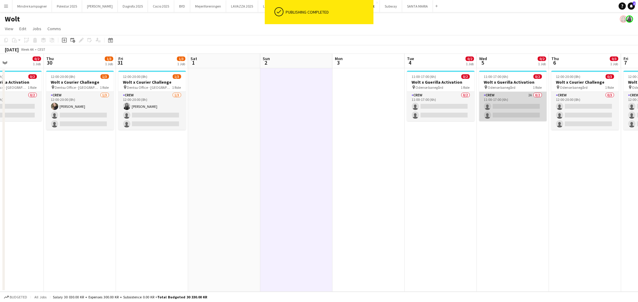
click at [530, 95] on app-card-role "Crew 2A 0/2 11:00-17:00 (6h) single-neutral-actions single-neutral-actions" at bounding box center [513, 106] width 68 height 29
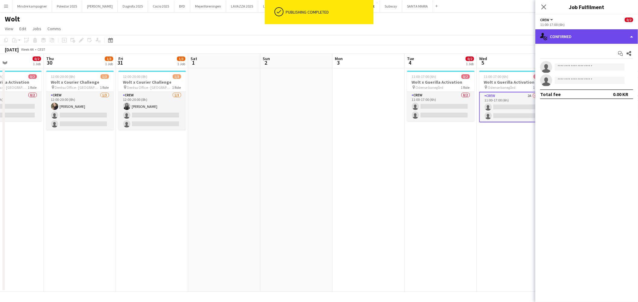
click at [586, 40] on div "single-neutral-actions-check-2 Confirmed" at bounding box center [586, 36] width 103 height 14
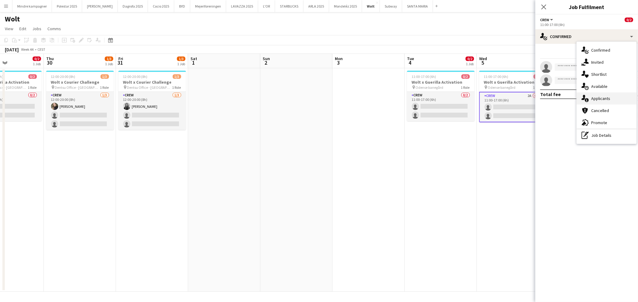
click at [600, 97] on span "Applicants" at bounding box center [600, 98] width 19 height 5
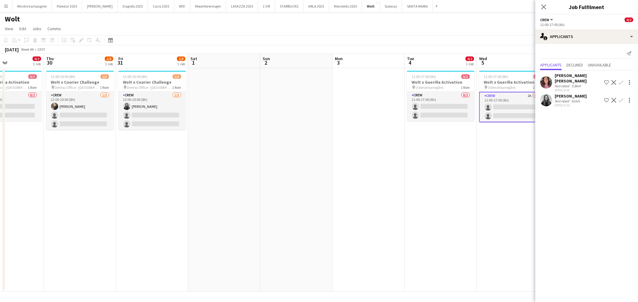
click at [622, 80] on app-icon "Confirm" at bounding box center [621, 82] width 5 height 5
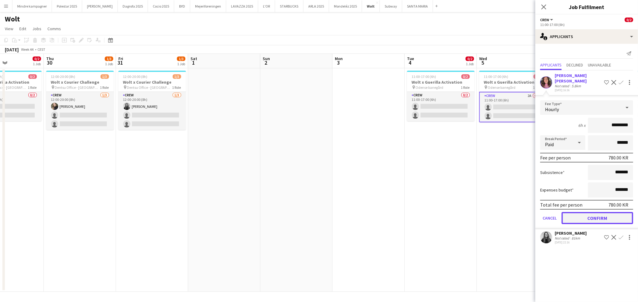
click at [607, 212] on button "Confirm" at bounding box center [598, 218] width 72 height 12
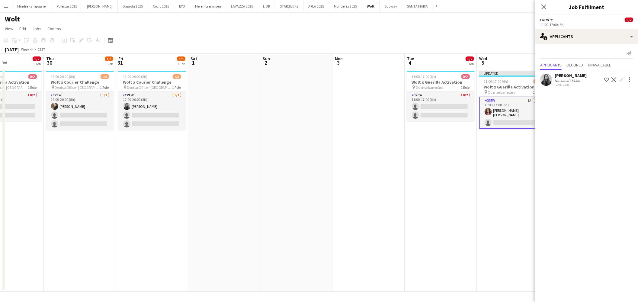
click at [621, 79] on app-icon "Confirm" at bounding box center [621, 79] width 5 height 5
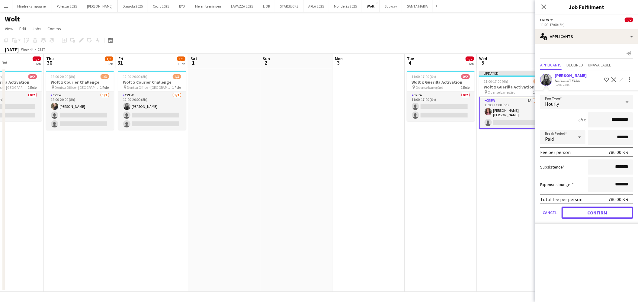
click at [603, 212] on button "Confirm" at bounding box center [598, 213] width 72 height 12
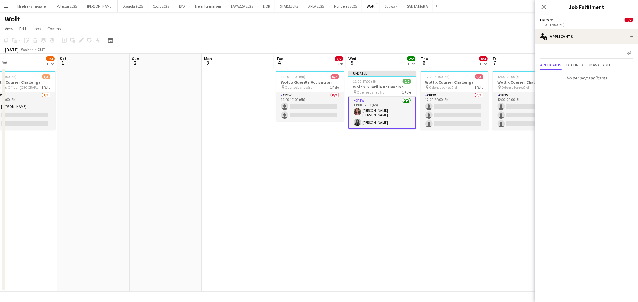
drag, startPoint x: 474, startPoint y: 191, endPoint x: 352, endPoint y: 187, distance: 122.7
click at [342, 192] on app-calendar-viewport "Tue 28 0/2 1 Job Wed 29 0/2 1 Job Thu 30 1/3 1 Job Fri 31 1/3 1 Job Sat 1 Sun 2…" at bounding box center [319, 173] width 638 height 238
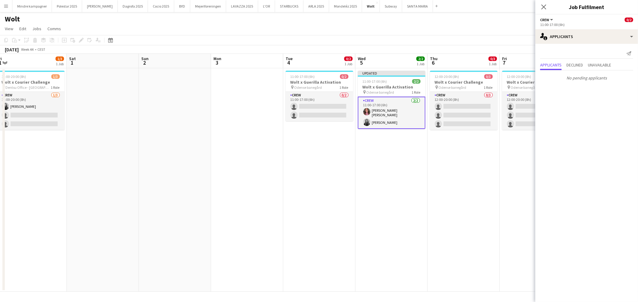
drag, startPoint x: 384, startPoint y: 191, endPoint x: 348, endPoint y: 193, distance: 36.3
click at [348, 193] on app-calendar-viewport "Tue 28 0/2 1 Job Wed 29 0/2 1 Job Thu 30 1/3 1 Job Fri 31 1/3 1 Job Sat 1 Sun 2…" at bounding box center [319, 173] width 638 height 238
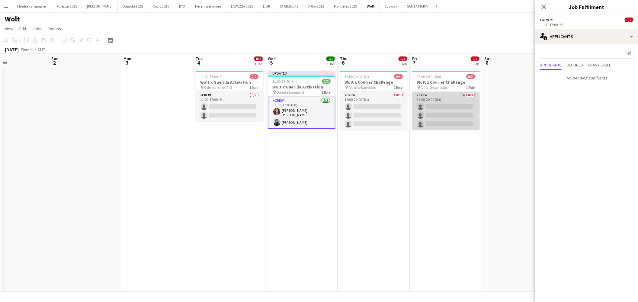
click at [449, 101] on app-card-role "Crew 1A 0/3 12:00-20:00 (8h) single-neutral-actions single-neutral-actions sing…" at bounding box center [446, 111] width 68 height 38
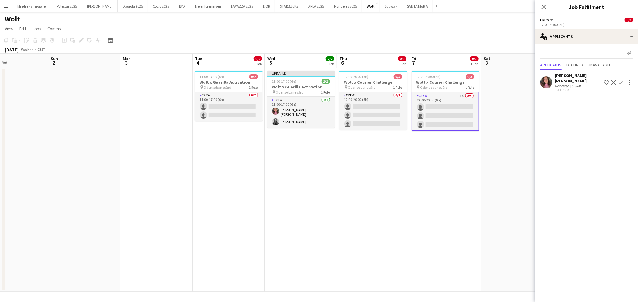
click at [622, 80] on app-icon "Confirm" at bounding box center [621, 82] width 5 height 5
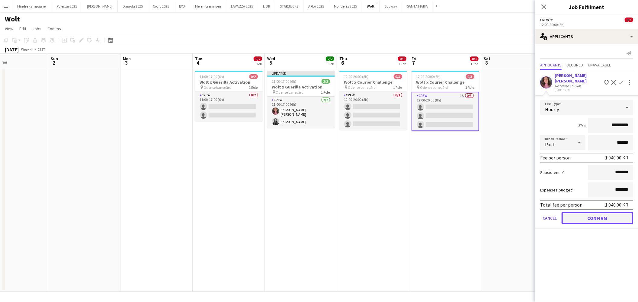
click at [602, 212] on button "Confirm" at bounding box center [598, 218] width 72 height 12
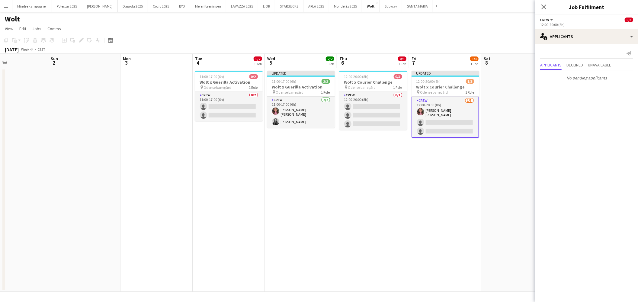
click at [474, 204] on app-date-cell "Updated 12:00-20:00 (8h) 1/3 Wolt x Courier Challenge pin Odense banegård 1 Rol…" at bounding box center [445, 180] width 72 height 224
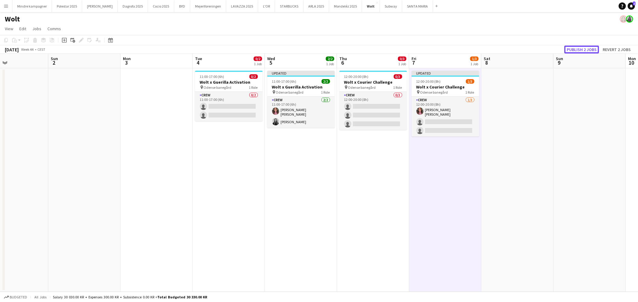
click at [580, 46] on button "Publish 2 jobs" at bounding box center [581, 50] width 35 height 8
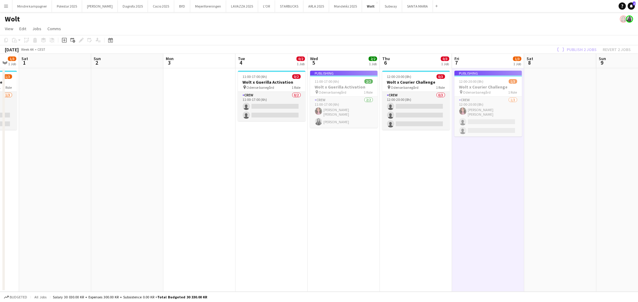
drag, startPoint x: 358, startPoint y: 185, endPoint x: 345, endPoint y: 186, distance: 12.7
click at [345, 186] on app-calendar-viewport "Wed 29 0/2 1 Job Thu 30 1/3 1 Job Fri 31 1/3 1 Job Sat 1 Sun 2 Mon 3 Tue 4 0/2 …" at bounding box center [319, 173] width 638 height 238
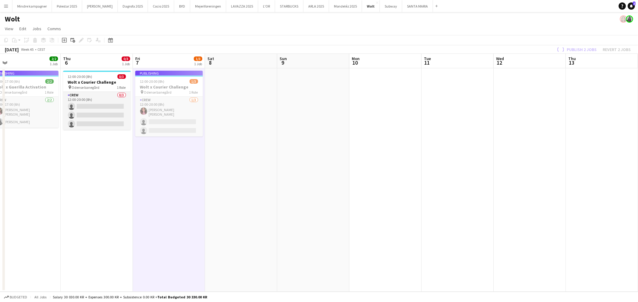
drag, startPoint x: 363, startPoint y: 174, endPoint x: 256, endPoint y: 177, distance: 107.3
click at [205, 179] on app-calendar-viewport "Sun 2 Mon 3 Tue 4 0/2 1 Job Wed 5 2/2 1 Job Thu 6 0/3 1 Job Fri 7 1/3 1 Job Sat…" at bounding box center [319, 173] width 638 height 238
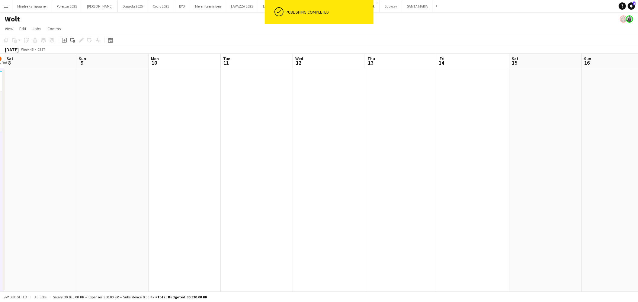
drag, startPoint x: 456, startPoint y: 178, endPoint x: 248, endPoint y: 178, distance: 208.1
click at [247, 179] on app-calendar-viewport "Wed 5 2/2 1 Job Thu 6 0/3 1 Job Fri 7 1/3 1 Job Sat 8 Sun 9 Mon 10 Tue 11 Wed 1…" at bounding box center [319, 173] width 638 height 238
drag, startPoint x: 224, startPoint y: 168, endPoint x: 434, endPoint y: 162, distance: 210.3
click at [541, 156] on app-calendar-viewport "Sat 8 Sun 9 Mon 10 Tue 11 Wed 12 Thu 13 Fri 14 Sat 15 Sun 16 Mon 17 Tue 18 Wed …" at bounding box center [319, 173] width 638 height 238
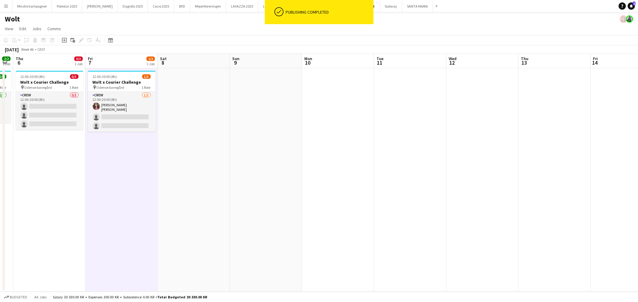
drag, startPoint x: 411, startPoint y: 183, endPoint x: 283, endPoint y: 187, distance: 128.1
click at [465, 182] on app-calendar-viewport "Tue 4 0/2 1 Job Wed 5 2/2 1 Job Thu 6 0/3 1 Job Fri 7 1/3 1 Job Sat 8 Sun 9 Mon…" at bounding box center [319, 173] width 638 height 238
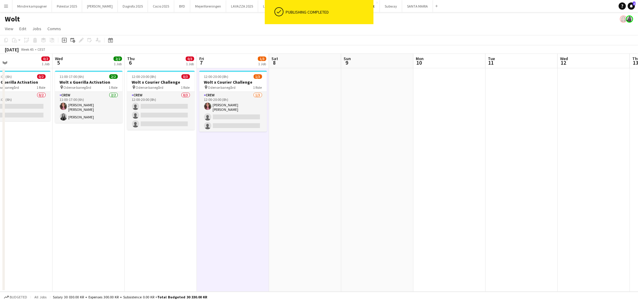
click at [487, 195] on app-calendar-viewport "Sun 2 Mon 3 Tue 4 0/2 1 Job Wed 5 2/2 1 Job Thu 6 0/3 1 Job Fri 7 1/3 1 Job Sat…" at bounding box center [319, 173] width 638 height 238
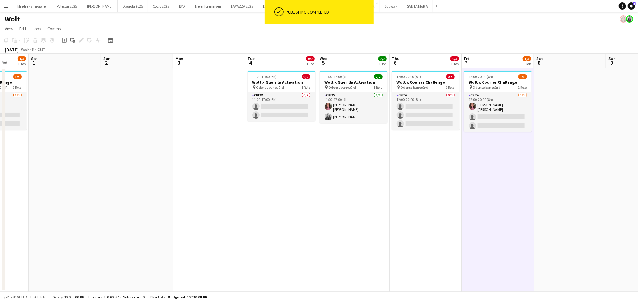
drag, startPoint x: 326, startPoint y: 216, endPoint x: 513, endPoint y: 203, distance: 186.8
click at [530, 204] on app-calendar-viewport "Wed 29 0/2 1 Job Thu 30 1/3 1 Job Fri 31 1/3 1 Job Sat 1 Sun 2 Mon 3 Tue 4 0/2 …" at bounding box center [319, 173] width 638 height 238
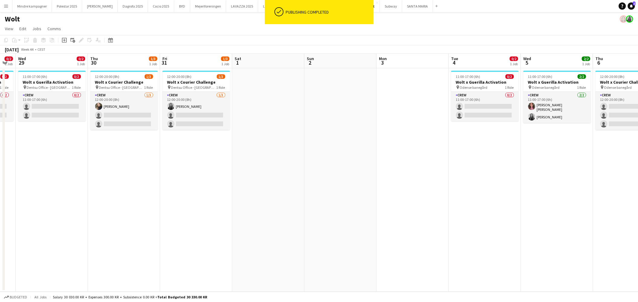
drag, startPoint x: 273, startPoint y: 218, endPoint x: 379, endPoint y: 190, distance: 110.1
click at [462, 201] on app-calendar-viewport "Sun 26 Mon 27 Tue 28 0/2 1 Job Wed 29 0/2 1 Job Thu 30 1/3 1 Job Fri 31 1/3 1 J…" at bounding box center [319, 173] width 638 height 238
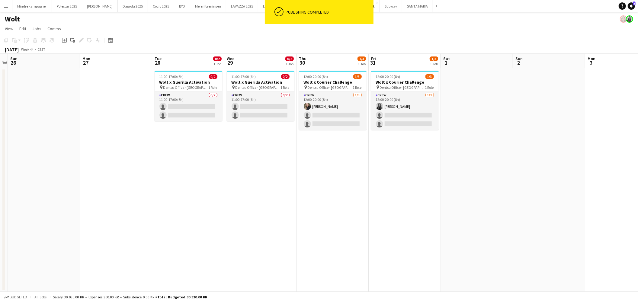
click at [317, 203] on app-calendar-viewport "Fri 24 2/3 1 Job Sat 25 Sun 26 Mon 27 Tue 28 0/2 1 Job Wed 29 0/2 1 Job Thu 30 …" at bounding box center [319, 173] width 638 height 238
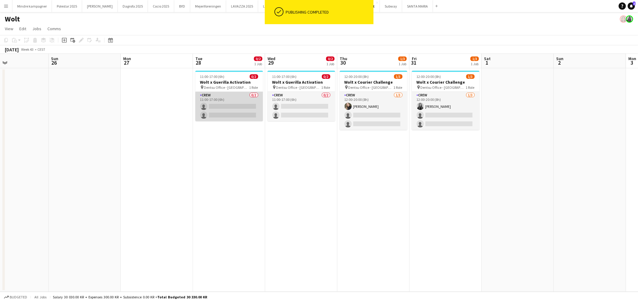
click at [219, 102] on app-card-role "Crew 0/2 11:00-17:00 (6h) single-neutral-actions single-neutral-actions" at bounding box center [229, 106] width 68 height 29
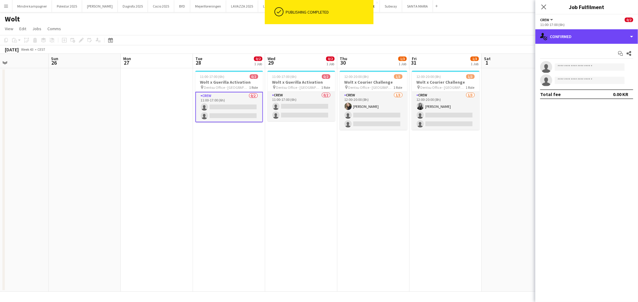
click at [577, 40] on div "single-neutral-actions-check-2 Confirmed" at bounding box center [586, 36] width 103 height 14
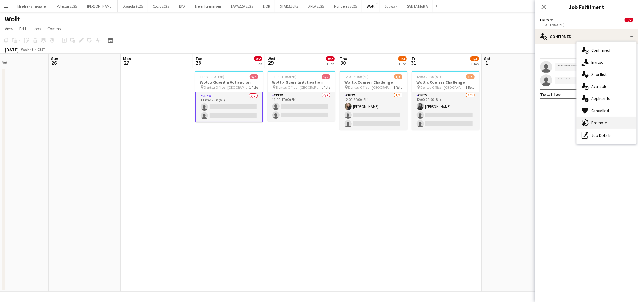
click at [599, 123] on span "Promote" at bounding box center [599, 122] width 16 height 5
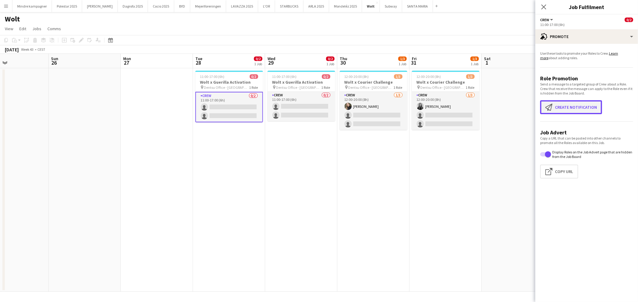
click at [582, 106] on button "Create notification Create notification" at bounding box center [571, 107] width 62 height 14
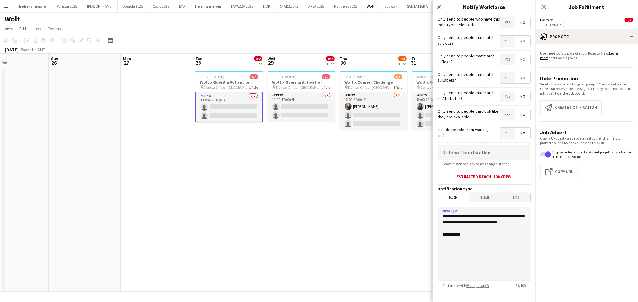
drag, startPoint x: 483, startPoint y: 230, endPoint x: 427, endPoint y: 216, distance: 57.7
click at [427, 216] on body "Menu Boards Boards Boards All jobs Status Workforce Workforce My Workforce Recr…" at bounding box center [319, 151] width 638 height 302
type textarea "**********"
click at [501, 60] on span "Yes" at bounding box center [507, 59] width 15 height 11
click at [214, 82] on h3 "Wolt x Guerilla Activation" at bounding box center [229, 81] width 68 height 5
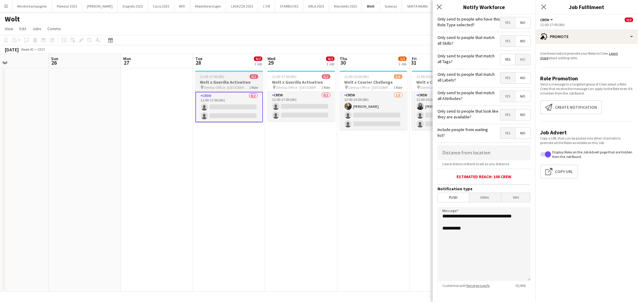
scroll to position [0, 167]
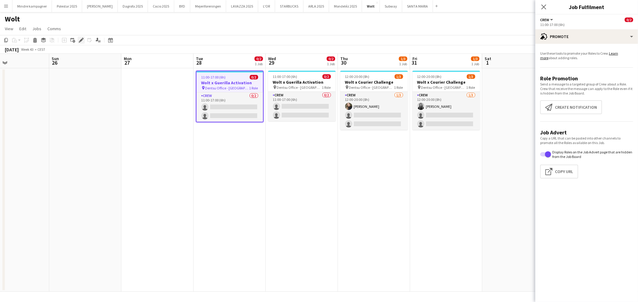
click at [82, 39] on icon "Edit" at bounding box center [81, 40] width 5 height 5
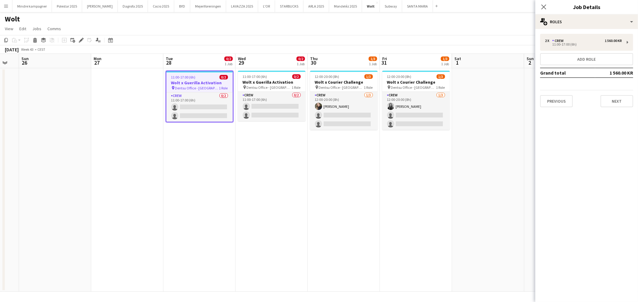
drag, startPoint x: 419, startPoint y: 215, endPoint x: 378, endPoint y: 215, distance: 40.8
click at [376, 219] on app-calendar-viewport "Thu 23 2/3 1 Job Fri 24 2/3 1 Job Sat 25 Sun 26 Mon 27 Tue 28 0/2 1 Job Wed 29 …" at bounding box center [319, 173] width 638 height 238
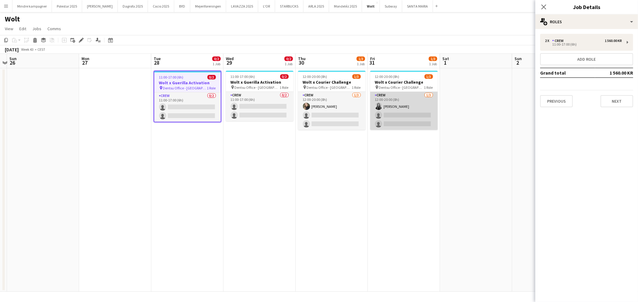
click at [403, 106] on app-card-role "Crew [DATE] 12:00-20:00 (8h) [PERSON_NAME] single-neutral-actions single-neutra…" at bounding box center [404, 111] width 68 height 38
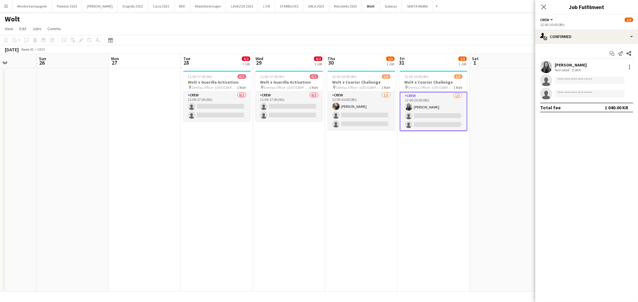
click at [281, 172] on app-calendar-viewport "Thu 23 2/3 1 Job Fri 24 2/3 1 Job Sat 25 Sun 26 Mon 27 Tue 28 0/2 1 Job Wed 29 …" at bounding box center [319, 173] width 638 height 238
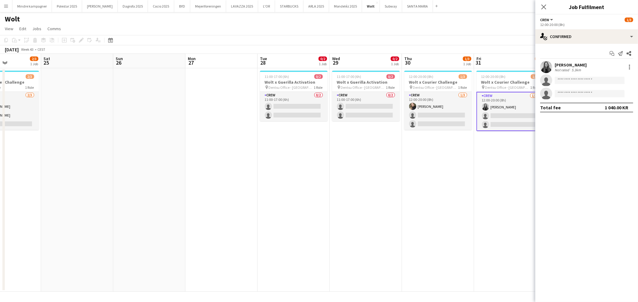
drag, startPoint x: 227, startPoint y: 177, endPoint x: 271, endPoint y: 182, distance: 43.8
click at [352, 172] on app-calendar-viewport "Wed 22 2/2 1 Job Thu 23 2/3 1 Job Fri 24 2/3 1 Job Sat 25 Sun 26 Mon 27 Tue 28 …" at bounding box center [319, 173] width 638 height 238
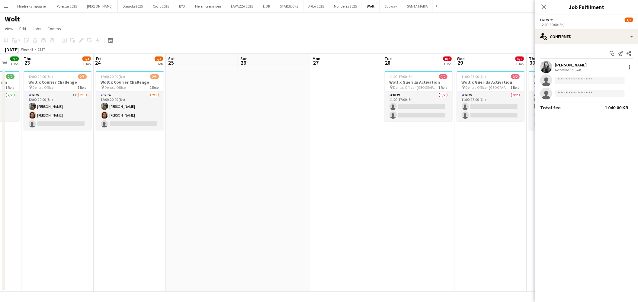
drag, startPoint x: 271, startPoint y: 185, endPoint x: 337, endPoint y: 183, distance: 65.9
click at [337, 183] on app-calendar-viewport "Mon 20 Tue 21 0/2 1 Job Wed 22 2/2 1 Job Thu 23 2/3 1 Job Fri 24 2/3 1 Job Sat …" at bounding box center [319, 173] width 638 height 238
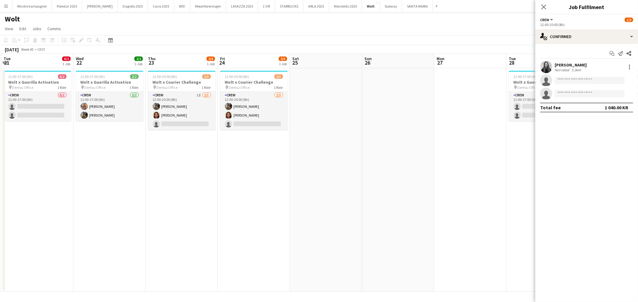
scroll to position [0, 189]
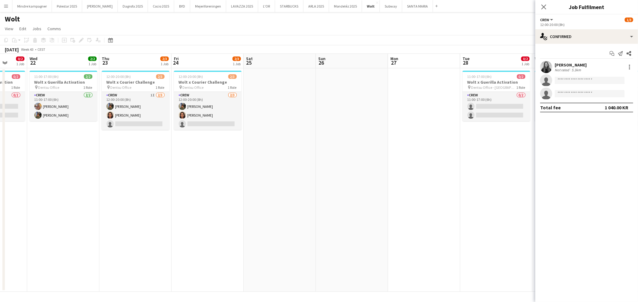
drag, startPoint x: 247, startPoint y: 188, endPoint x: 300, endPoint y: 184, distance: 52.7
click at [300, 184] on app-calendar-viewport "Sun 19 Mon 20 Tue 21 0/2 1 Job Wed 22 2/2 1 Job Thu 23 2/3 1 Job Fri 24 2/3 1 J…" at bounding box center [319, 173] width 638 height 238
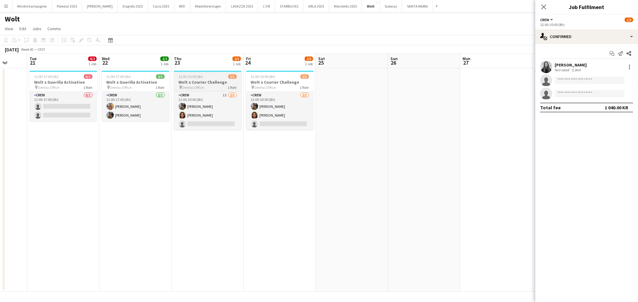
click at [195, 86] on span "Dentsu Office" at bounding box center [193, 87] width 21 height 5
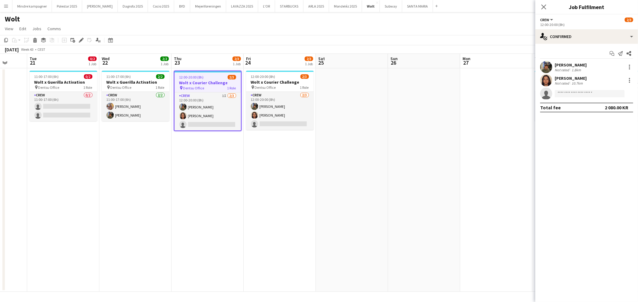
drag, startPoint x: 262, startPoint y: 177, endPoint x: 290, endPoint y: 174, distance: 28.6
click at [290, 174] on app-calendar-viewport "Sat 18 Sun 19 Mon 20 Tue 21 0/2 1 Job Wed 22 2/2 1 Job Thu 23 2/3 1 Job Fri 24 …" at bounding box center [319, 173] width 638 height 238
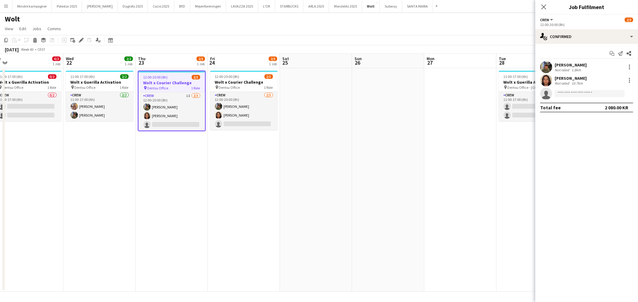
drag, startPoint x: 512, startPoint y: 192, endPoint x: 369, endPoint y: 230, distance: 148.2
click at [369, 230] on app-calendar-viewport "Sat 18 Sun 19 Mon 20 Tue 21 0/2 1 Job Wed 22 2/2 1 Job Thu 23 2/3 1 Job Fri 24 …" at bounding box center [319, 173] width 638 height 238
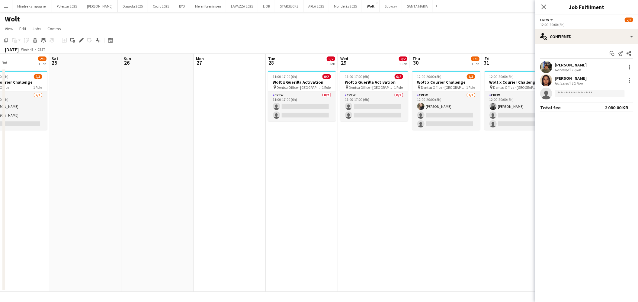
drag, startPoint x: 279, startPoint y: 246, endPoint x: 321, endPoint y: 236, distance: 43.1
click at [272, 246] on app-calendar-viewport "Tue 21 0/2 1 Job Wed 22 2/2 1 Job Thu 23 2/3 1 Job Fri 24 2/3 1 Job Sat 25 Sun …" at bounding box center [319, 173] width 638 height 238
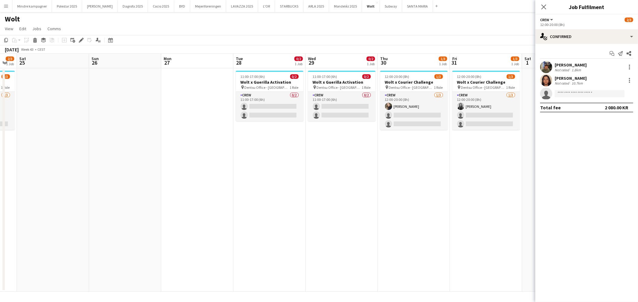
scroll to position [0, 222]
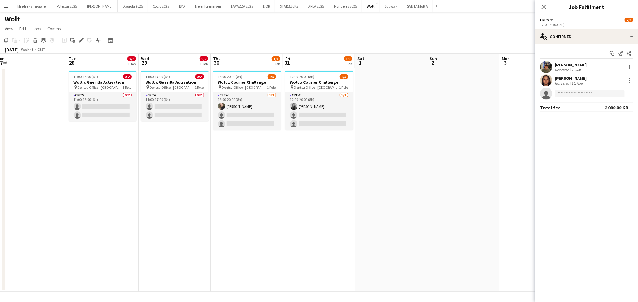
drag, startPoint x: 354, startPoint y: 239, endPoint x: 209, endPoint y: 234, distance: 145.0
click at [177, 245] on app-calendar-viewport "Fri 24 2/3 1 Job Sat 25 Sun 26 Mon 27 Tue 28 0/2 1 Job Wed 29 0/2 1 Job Thu 30 …" at bounding box center [319, 173] width 638 height 238
click at [247, 104] on app-card-role "Crew [DATE] 12:00-20:00 (8h) [PERSON_NAME] single-neutral-actions single-neutra…" at bounding box center [247, 111] width 68 height 38
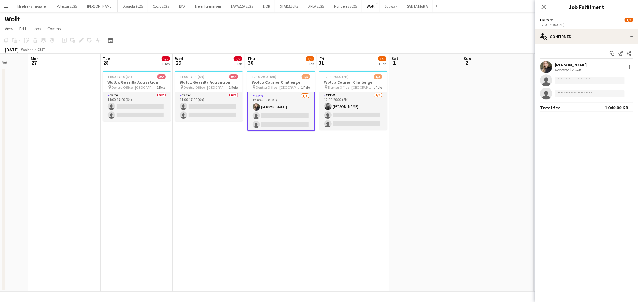
drag, startPoint x: 162, startPoint y: 202, endPoint x: 196, endPoint y: 201, distance: 34.2
click at [196, 201] on app-calendar-viewport "Fri 24 2/3 1 Job Sat 25 Sun 26 Mon 27 Tue 28 0/2 1 Job Wed 29 0/2 1 Job Thu 30 …" at bounding box center [319, 173] width 638 height 238
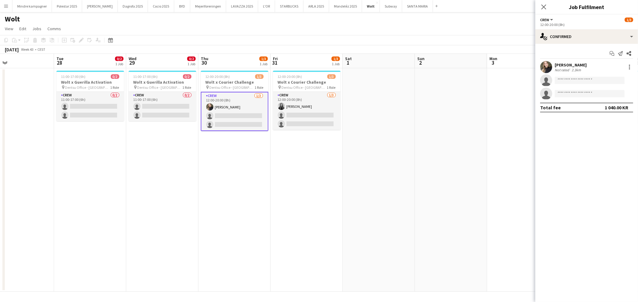
drag, startPoint x: 263, startPoint y: 204, endPoint x: 236, endPoint y: 204, distance: 26.3
click at [216, 206] on app-calendar-viewport "Fri 24 2/3 1 Job Sat 25 Sun 26 Mon 27 Tue 28 0/2 1 Job Wed 29 0/2 1 Job Thu 30 …" at bounding box center [319, 173] width 638 height 238
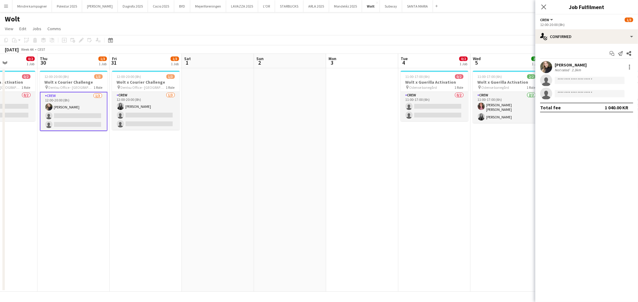
drag, startPoint x: 219, startPoint y: 220, endPoint x: 213, endPoint y: 220, distance: 5.4
click at [213, 220] on app-calendar-viewport "Sun 26 Mon 27 Tue 28 0/2 1 Job Wed 29 0/2 1 Job Thu 30 1/3 1 Job Fri 31 1/3 1 J…" at bounding box center [319, 173] width 638 height 238
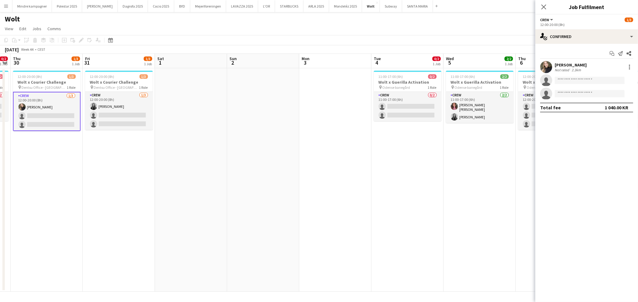
scroll to position [0, 211]
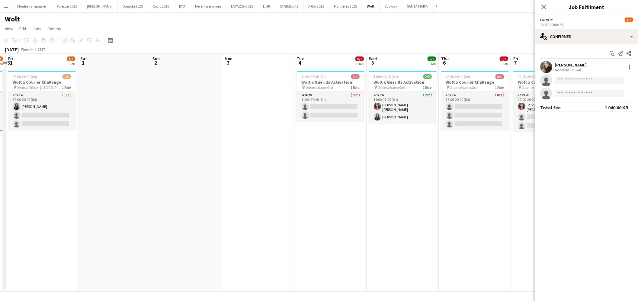
drag, startPoint x: 429, startPoint y: 203, endPoint x: 329, endPoint y: 212, distance: 100.6
click at [325, 213] on app-calendar-viewport "Tue 28 0/2 1 Job Wed 29 0/2 1 Job Thu 30 1/3 1 Job Fri 31 1/3 1 Job Sat 1 Sun 2…" at bounding box center [319, 173] width 638 height 238
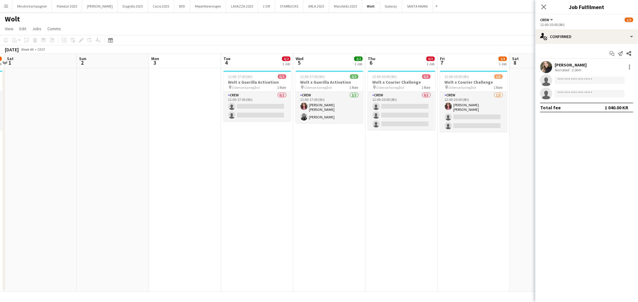
drag, startPoint x: 405, startPoint y: 214, endPoint x: 369, endPoint y: 214, distance: 35.9
click at [369, 214] on app-calendar-viewport "Wed 29 0/2 1 Job Thu 30 1/3 1 Job Fri 31 1/3 1 Job Sat 1 Sun 2 Mon 3 Tue 4 0/2 …" at bounding box center [319, 173] width 638 height 238
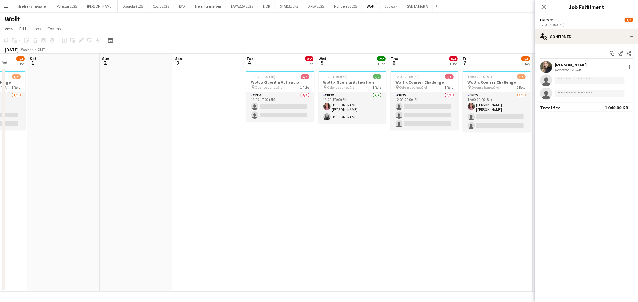
drag, startPoint x: 271, startPoint y: 215, endPoint x: 397, endPoint y: 214, distance: 126.3
click at [397, 214] on app-calendar-viewport "Wed 29 0/2 1 Job Thu 30 1/3 1 Job Fri 31 1/3 1 Job Sat 1 Sun 2 Mon 3 Tue 4 0/2 …" at bounding box center [319, 173] width 638 height 238
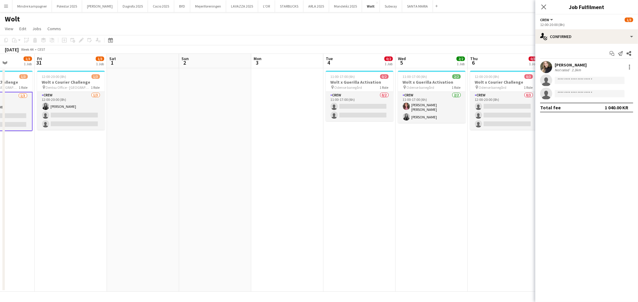
drag, startPoint x: 246, startPoint y: 227, endPoint x: 365, endPoint y: 222, distance: 118.5
click at [365, 222] on app-calendar-viewport "Tue 28 0/2 1 Job Wed 29 0/2 1 Job Thu 30 1/3 1 Job Fri 31 1/3 1 Job Sat 1 Sun 2…" at bounding box center [319, 173] width 638 height 238
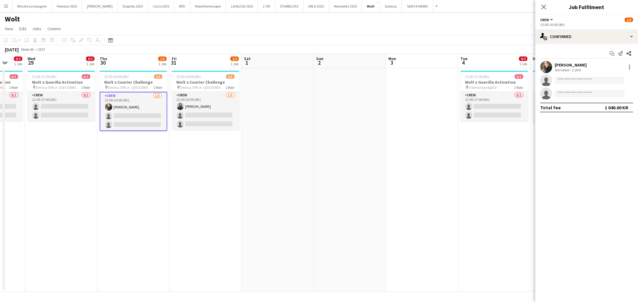
drag, startPoint x: 310, startPoint y: 222, endPoint x: 433, endPoint y: 224, distance: 122.9
click at [439, 224] on app-calendar-viewport "Sun 26 Mon 27 Tue 28 0/2 1 Job Wed 29 0/2 1 Job Thu 30 1/3 1 Job Fri 31 1/3 1 J…" at bounding box center [319, 173] width 638 height 238
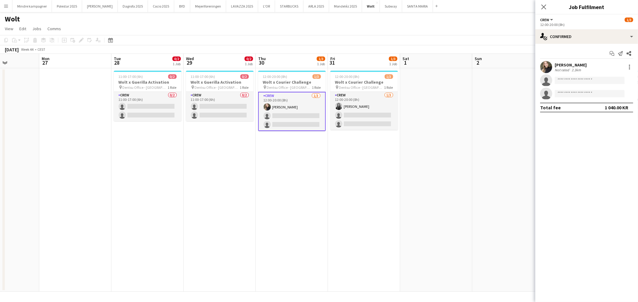
scroll to position [0, 167]
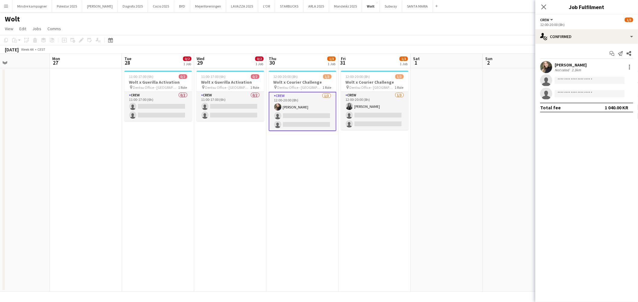
drag, startPoint x: 355, startPoint y: 224, endPoint x: 365, endPoint y: 223, distance: 9.5
click at [366, 223] on app-calendar-viewport "Fri 24 2/3 1 Job Sat 25 Sun 26 Mon 27 Tue 28 0/2 1 Job Wed 29 0/2 1 Job Thu 30 …" at bounding box center [319, 173] width 638 height 238
click at [158, 79] on div "11:00-17:00 (6h) 0/2" at bounding box center [158, 76] width 68 height 5
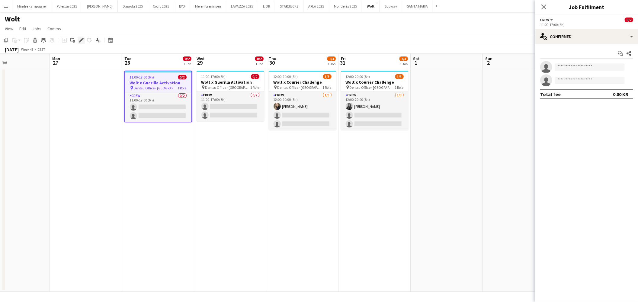
click at [82, 38] on icon "Edit" at bounding box center [81, 40] width 5 height 5
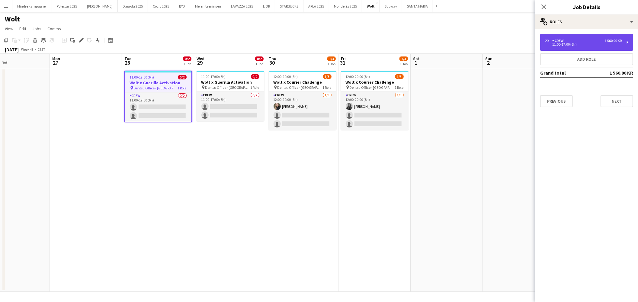
click at [566, 44] on div "11:00-17:00 (6h)" at bounding box center [583, 44] width 77 height 3
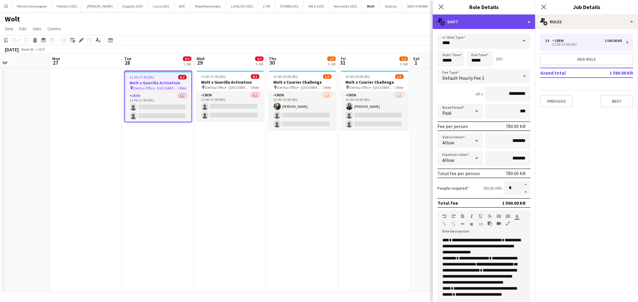
click at [485, 26] on div "multiple-actions-text Shift" at bounding box center [484, 21] width 103 height 14
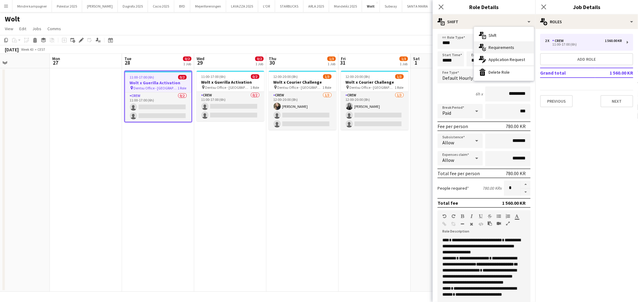
click at [496, 46] on span "Requirements" at bounding box center [502, 47] width 26 height 5
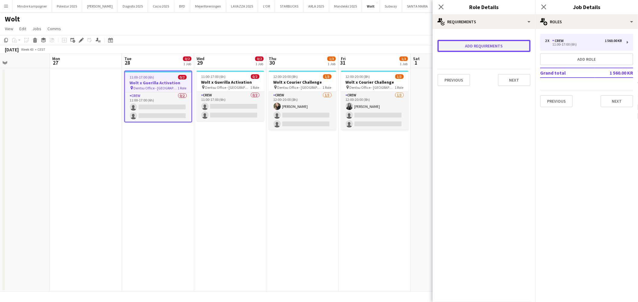
click at [490, 49] on button "Add requirements" at bounding box center [484, 46] width 93 height 12
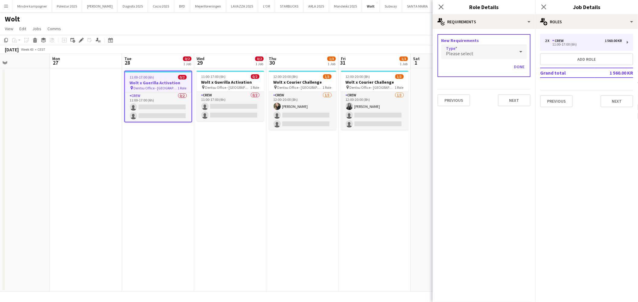
click at [478, 58] on div "Please select" at bounding box center [478, 51] width 74 height 14
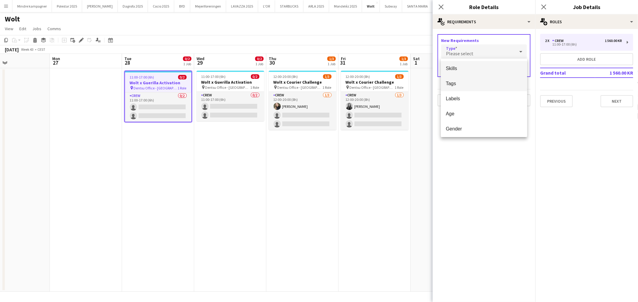
click at [464, 82] on span "Tags" at bounding box center [484, 84] width 77 height 6
click at [467, 71] on input "text" at bounding box center [484, 69] width 86 height 15
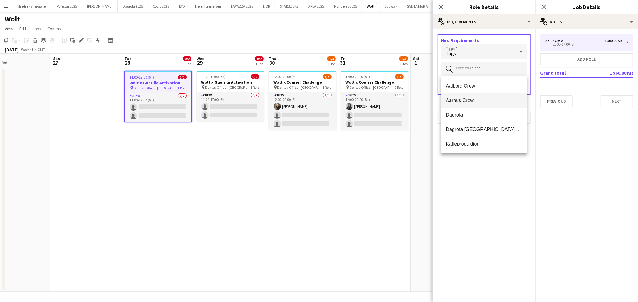
click at [472, 99] on span "Aarhus Crew" at bounding box center [484, 101] width 77 height 6
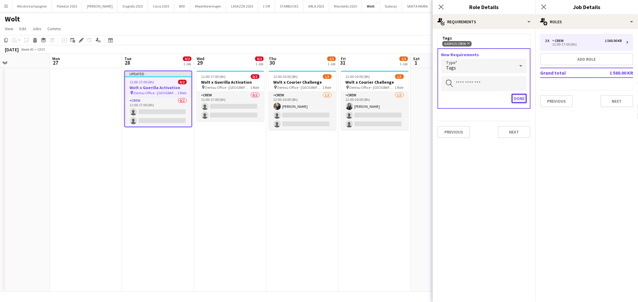
click at [521, 98] on button "Done" at bounding box center [519, 99] width 15 height 10
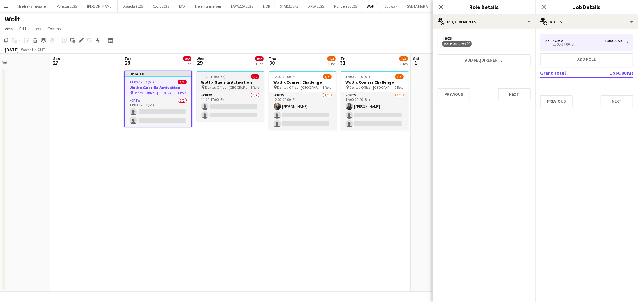
click at [218, 80] on h3 "Wolt x Guerilla Activation" at bounding box center [231, 81] width 68 height 5
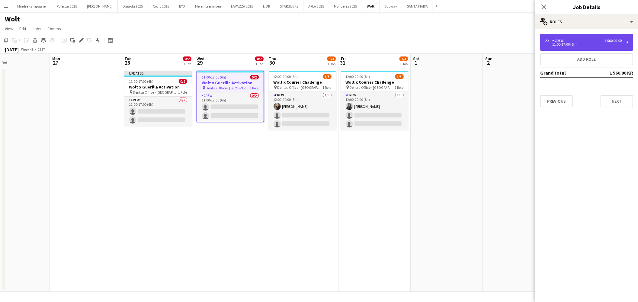
click at [629, 44] on div "2 x Crew 1 560.00 KR 11:00-17:00 (6h)" at bounding box center [586, 42] width 93 height 17
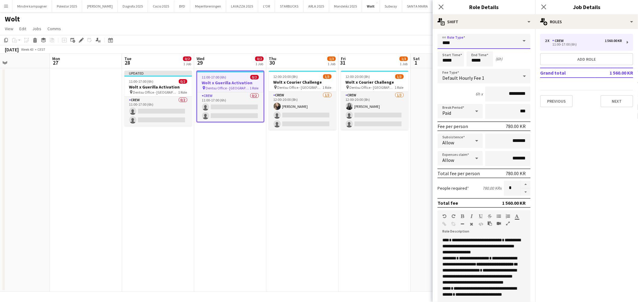
click at [465, 39] on input "****" at bounding box center [484, 41] width 93 height 15
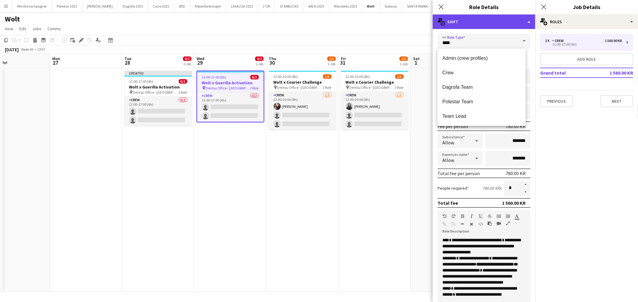
click at [462, 22] on div "multiple-actions-text Shift" at bounding box center [484, 21] width 103 height 14
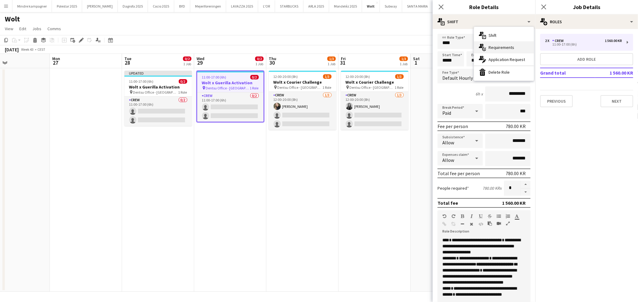
click at [495, 50] on div "multiple-actions-check-2 Requirements" at bounding box center [504, 47] width 60 height 12
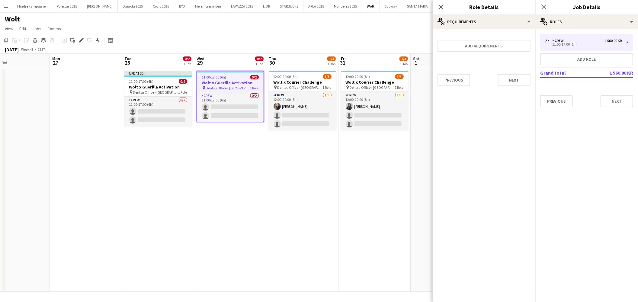
click at [479, 54] on form "Add requirements Previous Next" at bounding box center [484, 62] width 103 height 57
click at [478, 47] on button "Add requirements" at bounding box center [484, 46] width 93 height 12
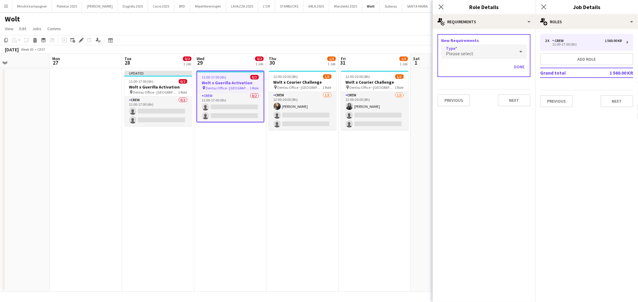
click at [478, 53] on div "Please select" at bounding box center [478, 51] width 74 height 14
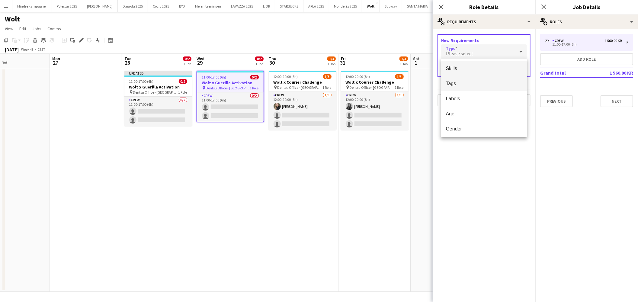
click at [465, 84] on span "Tags" at bounding box center [484, 84] width 77 height 6
click at [470, 73] on input "text" at bounding box center [484, 69] width 86 height 15
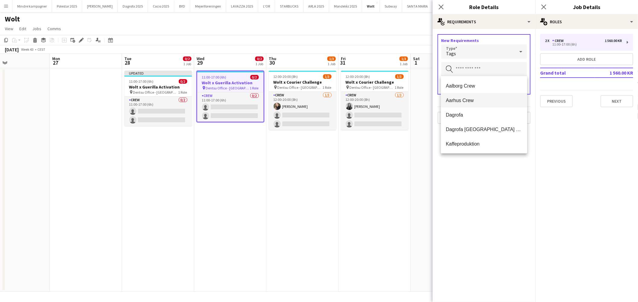
click at [467, 98] on span "Aarhus Crew" at bounding box center [484, 101] width 77 height 6
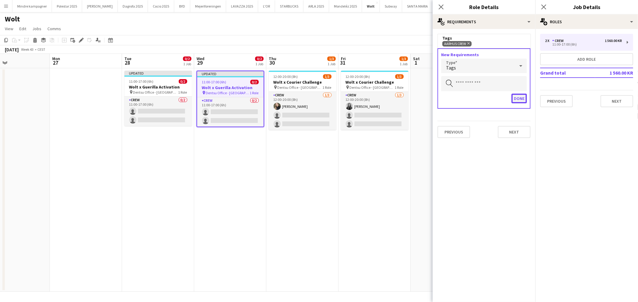
click at [524, 96] on button "Done" at bounding box center [519, 99] width 15 height 10
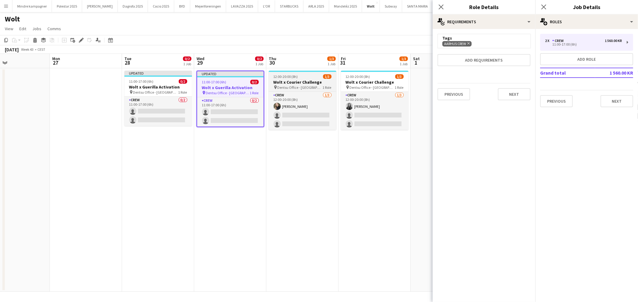
click at [300, 80] on h3 "Wolt x Courier Challenge" at bounding box center [303, 81] width 68 height 5
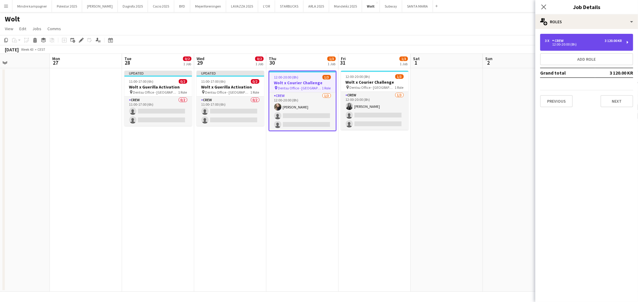
click at [596, 43] on div "12:00-20:00 (8h)" at bounding box center [583, 44] width 77 height 3
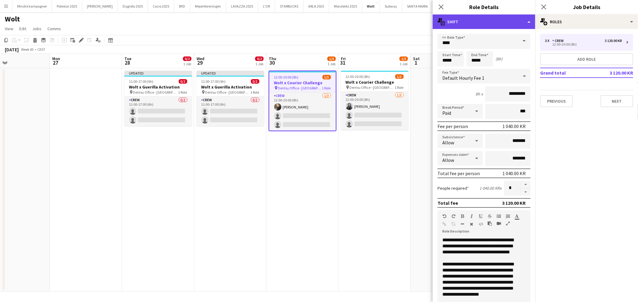
click at [479, 21] on div "multiple-actions-text Shift" at bounding box center [484, 21] width 103 height 14
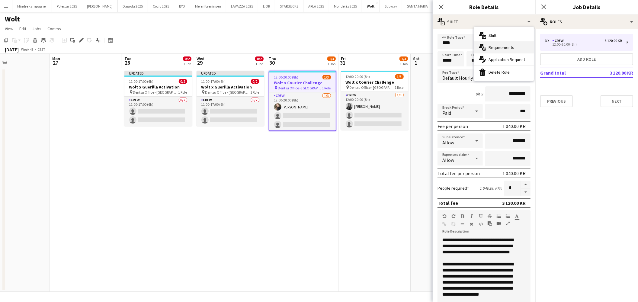
click at [490, 46] on span "Requirements" at bounding box center [502, 47] width 26 height 5
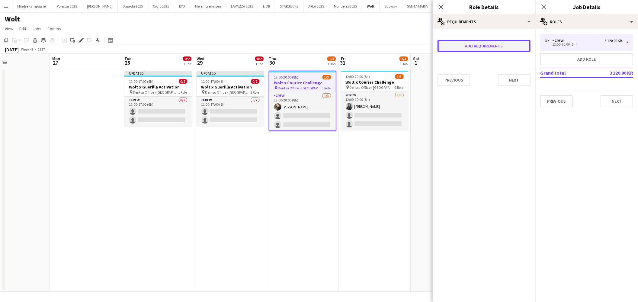
click at [472, 49] on button "Add requirements" at bounding box center [484, 46] width 93 height 12
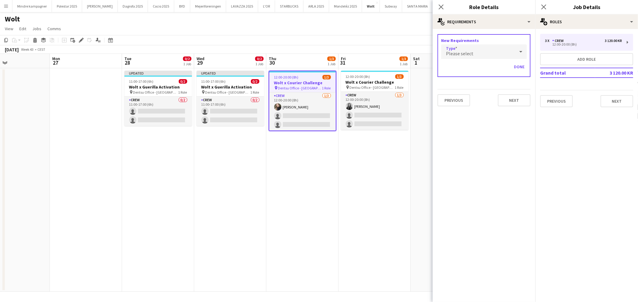
click at [462, 56] on div "Please select" at bounding box center [478, 51] width 74 height 14
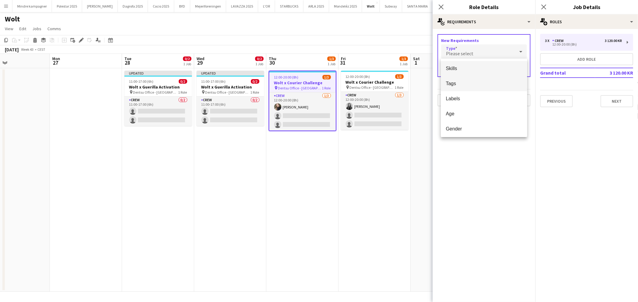
click at [461, 82] on span "Tags" at bounding box center [484, 84] width 77 height 6
click at [470, 68] on input "text" at bounding box center [484, 69] width 86 height 15
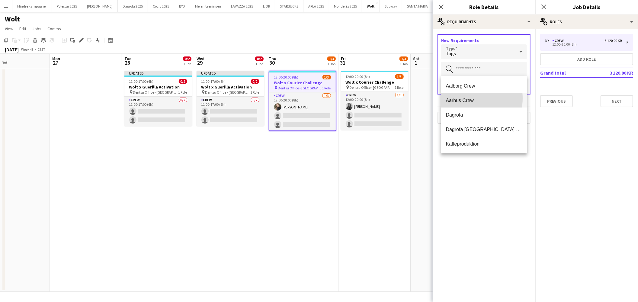
click at [459, 98] on span "Aarhus Crew" at bounding box center [484, 101] width 77 height 6
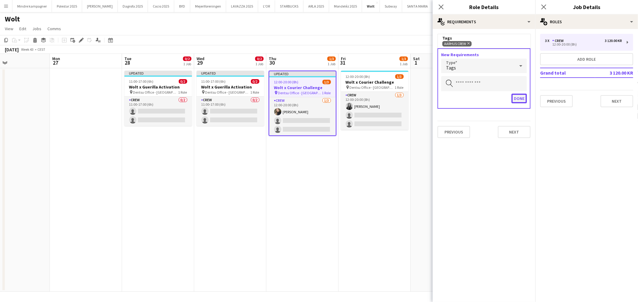
click at [521, 99] on button "Done" at bounding box center [519, 99] width 15 height 10
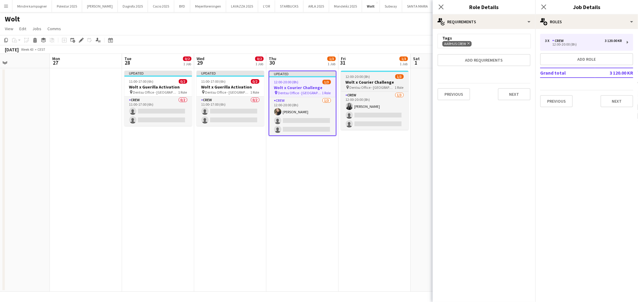
click at [371, 82] on h3 "Wolt x Courier Challenge" at bounding box center [375, 81] width 68 height 5
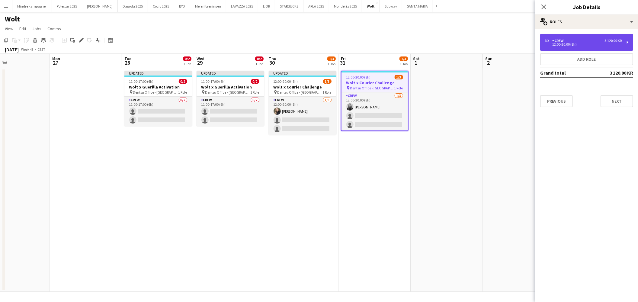
click at [577, 36] on div "3 x Crew 3 120.00 KR 12:00-20:00 (8h)" at bounding box center [586, 42] width 93 height 17
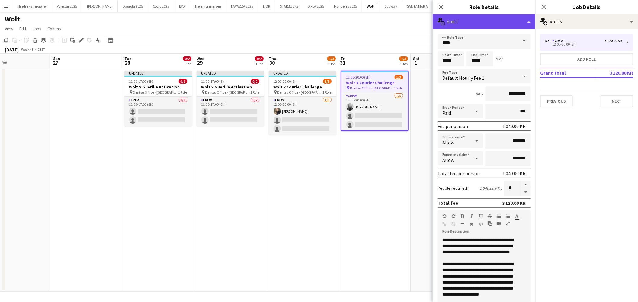
click at [467, 21] on div "multiple-actions-text Shift" at bounding box center [484, 21] width 103 height 14
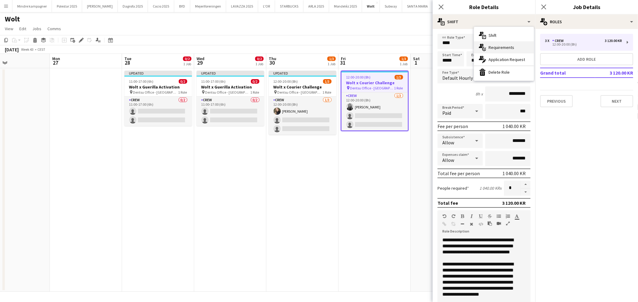
click at [494, 46] on span "Requirements" at bounding box center [502, 47] width 26 height 5
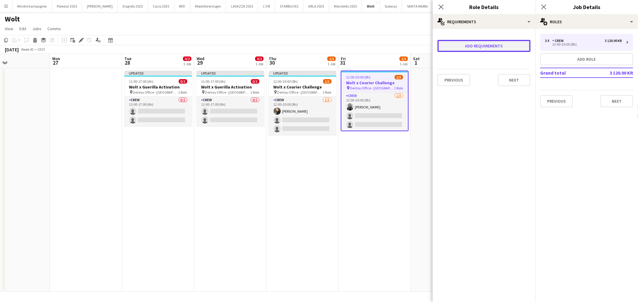
click at [494, 46] on button "Add requirements" at bounding box center [484, 46] width 93 height 12
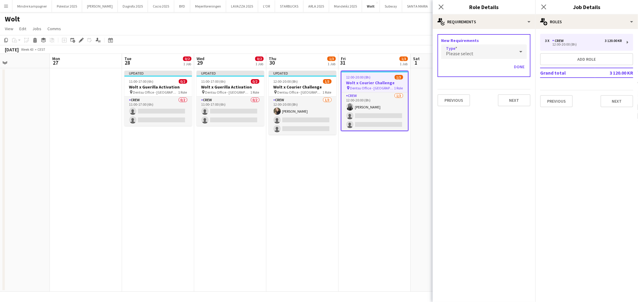
click at [475, 52] on div "Please select" at bounding box center [478, 51] width 74 height 14
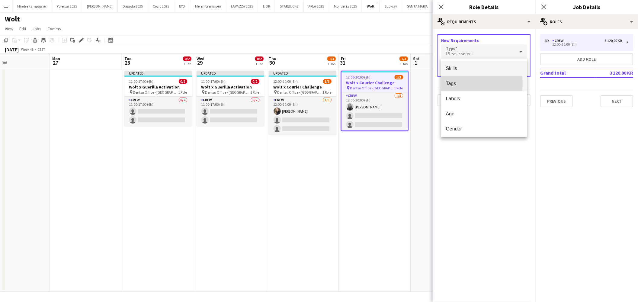
click at [456, 82] on span "Tags" at bounding box center [484, 84] width 77 height 6
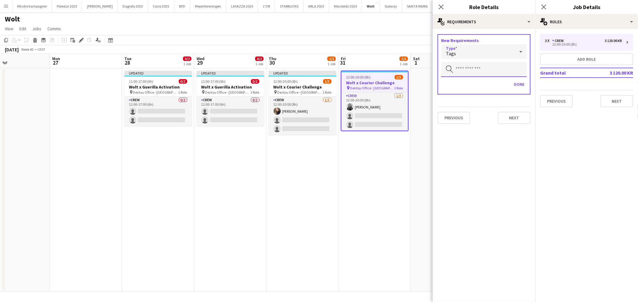
click at [463, 67] on input "text" at bounding box center [484, 69] width 86 height 15
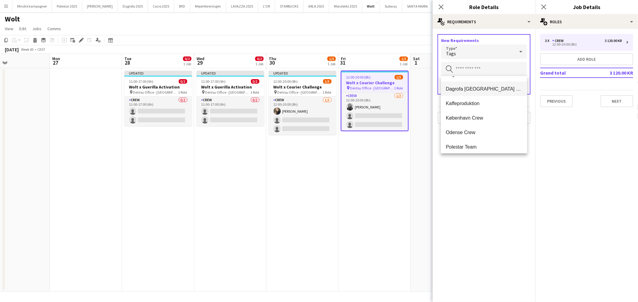
scroll to position [43, 0]
click at [479, 115] on span "København Crew" at bounding box center [484, 115] width 77 height 6
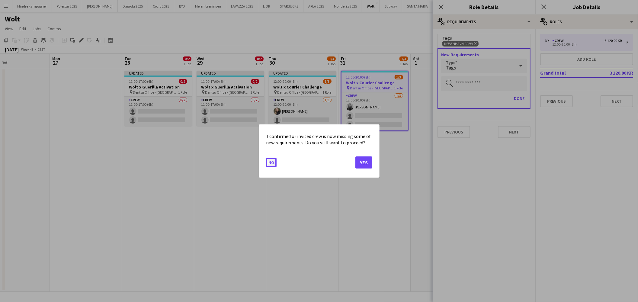
click at [273, 161] on button "No" at bounding box center [271, 163] width 11 height 10
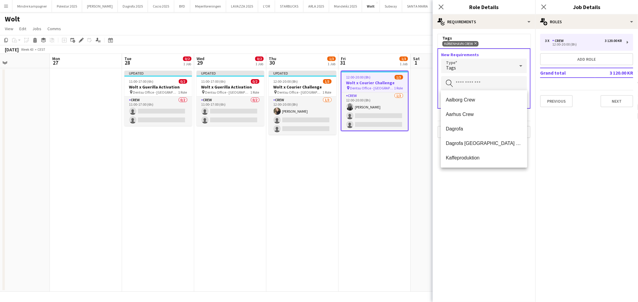
click at [481, 86] on input "text" at bounding box center [484, 83] width 86 height 15
click at [472, 114] on span "Aarhus Crew" at bounding box center [484, 114] width 77 height 6
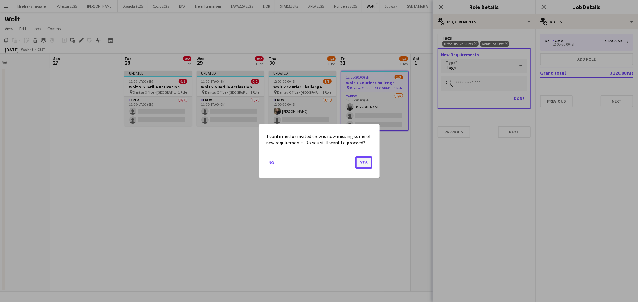
click at [368, 162] on button "Yes" at bounding box center [363, 162] width 17 height 12
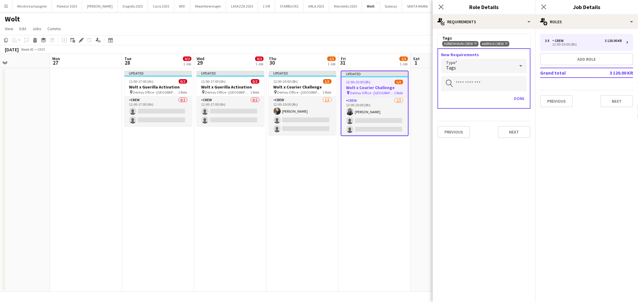
click at [381, 197] on app-date-cell "Updated 12:00-20:00 (8h) 1/3 Wolt x Courier Challenge pin Dentsu Office - Århus…" at bounding box center [375, 180] width 72 height 224
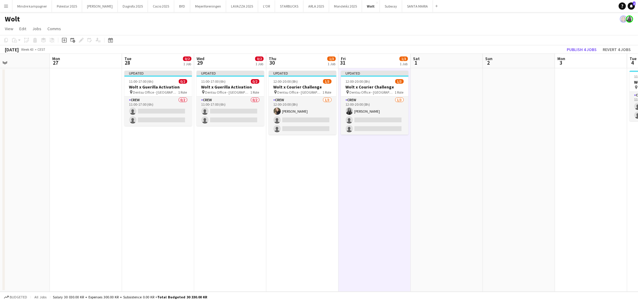
click at [26, 123] on app-date-cell at bounding box center [14, 180] width 72 height 224
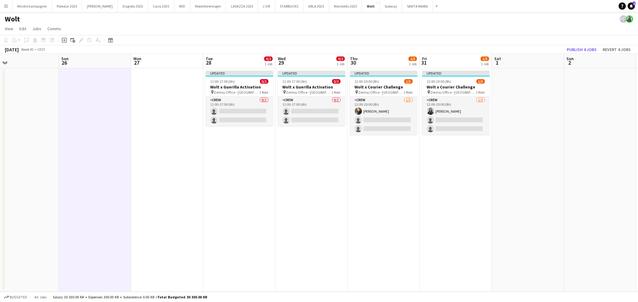
drag, startPoint x: 178, startPoint y: 172, endPoint x: 365, endPoint y: 180, distance: 186.2
click at [367, 180] on app-calendar-viewport "Thu 23 2/3 1 Job Fri 24 2/3 1 Job Sat 25 Sun 26 Mon 27 Tue 28 0/2 1 Job Wed 29 …" at bounding box center [319, 173] width 638 height 238
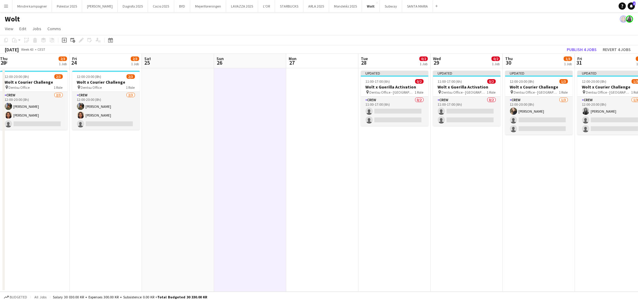
drag, startPoint x: 333, startPoint y: 182, endPoint x: 416, endPoint y: 204, distance: 85.6
click at [420, 203] on app-calendar-viewport "Tue 21 0/2 1 Job Wed 22 2/2 1 Job Thu 23 2/3 1 Job Fri 24 2/3 1 Job Sat 25 Sun …" at bounding box center [319, 173] width 638 height 238
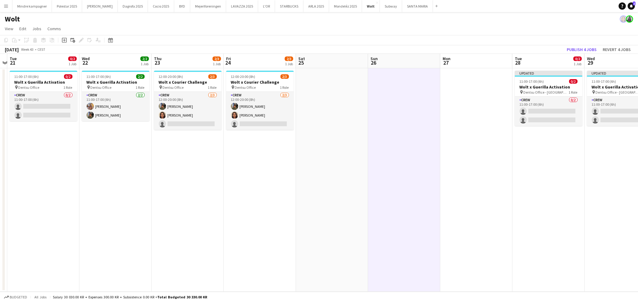
scroll to position [0, 136]
drag, startPoint x: 287, startPoint y: 230, endPoint x: 323, endPoint y: 231, distance: 35.3
click at [323, 231] on app-calendar-viewport "Sun 19 Mon 20 Tue 21 0/2 1 Job Wed 22 2/2 1 Job Thu 23 2/3 1 Job Fri 24 2/3 1 J…" at bounding box center [319, 173] width 638 height 238
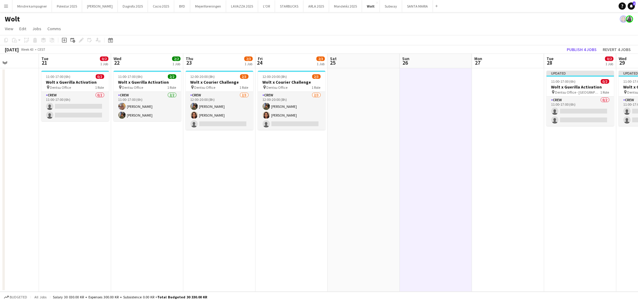
scroll to position [0, 175]
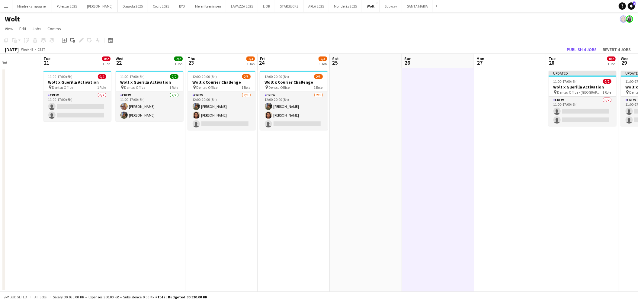
drag, startPoint x: 206, startPoint y: 221, endPoint x: 239, endPoint y: 216, distance: 33.3
click at [239, 216] on app-calendar-viewport "Sat 18 Sun 19 Mon 20 Tue 21 0/2 1 Job Wed 22 2/2 1 Job Thu 23 2/3 1 Job Fri 24 …" at bounding box center [319, 173] width 638 height 238
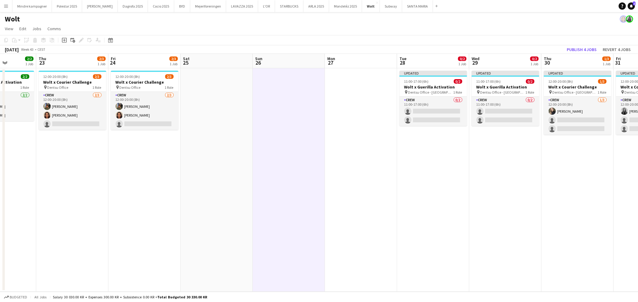
drag, startPoint x: 335, startPoint y: 209, endPoint x: 242, endPoint y: 225, distance: 94.7
click at [248, 226] on app-calendar-viewport "Sun 19 Mon 20 Tue 21 0/2 1 Job Wed 22 2/2 1 Job Thu 23 2/3 1 Job Fri 24 2/3 1 J…" at bounding box center [319, 173] width 638 height 238
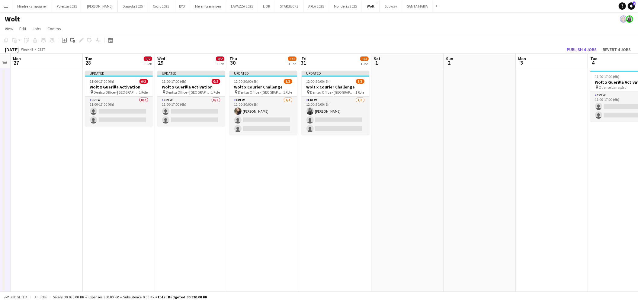
drag, startPoint x: 514, startPoint y: 204, endPoint x: 243, endPoint y: 203, distance: 270.6
click at [138, 222] on app-calendar-viewport "Fri 24 2/3 1 Job Sat 25 Sun 26 Mon 27 Tue 28 0/2 1 Job Wed 29 0/2 1 Job Thu 30 …" at bounding box center [319, 173] width 638 height 238
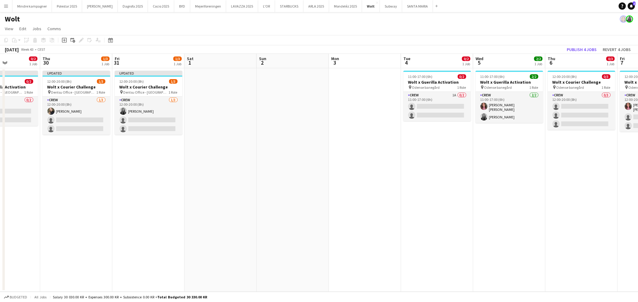
drag, startPoint x: 477, startPoint y: 215, endPoint x: 290, endPoint y: 218, distance: 186.4
click at [290, 218] on app-calendar-viewport "Sun 26 Mon 27 Tue 28 0/2 1 Job Wed 29 0/2 1 Job Thu 30 1/3 1 Job Fri 31 1/3 1 J…" at bounding box center [319, 173] width 638 height 238
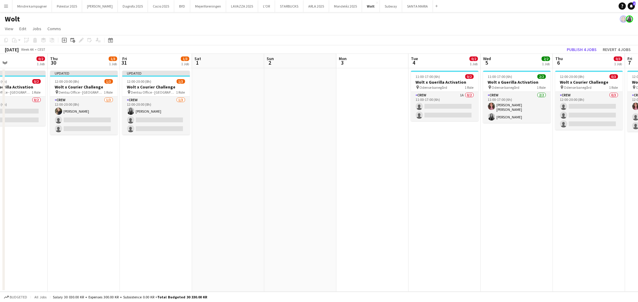
drag, startPoint x: 513, startPoint y: 224, endPoint x: 469, endPoint y: 224, distance: 44.1
click at [473, 225] on app-calendar-viewport "Sun 26 Mon 27 Tue 28 0/2 1 Job Wed 29 0/2 1 Job Thu 30 1/3 1 Job Fri 31 1/3 1 J…" at bounding box center [319, 173] width 638 height 238
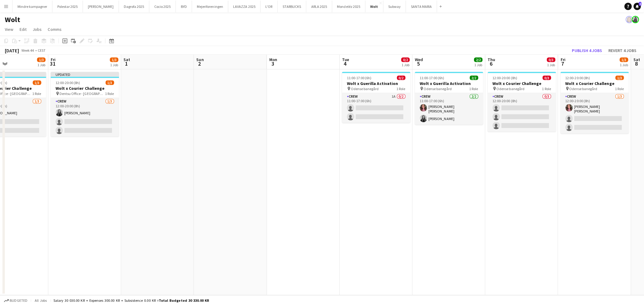
scroll to position [0, 252]
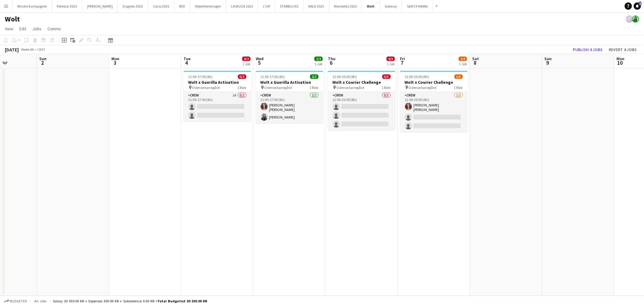
drag, startPoint x: 146, startPoint y: 198, endPoint x: 354, endPoint y: 218, distance: 209.4
click at [360, 218] on app-calendar-viewport "Wed 29 0/2 1 Job Thu 30 1/3 1 Job Fri 31 1/3 1 Job Sat 1 Sun 2 Mon 3 Tue 4 0/2 …" at bounding box center [322, 175] width 644 height 242
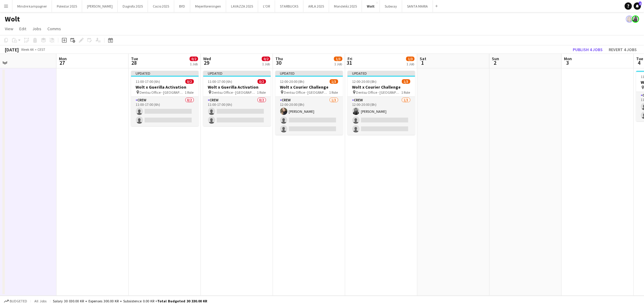
drag, startPoint x: 288, startPoint y: 225, endPoint x: 403, endPoint y: 230, distance: 115.8
click at [403, 230] on app-calendar-viewport "Fri 24 2/3 1 Job Sat 25 Sun 26 Mon 27 Tue 28 0/2 1 Job Wed 29 0/2 1 Job Thu 30 …" at bounding box center [322, 175] width 644 height 242
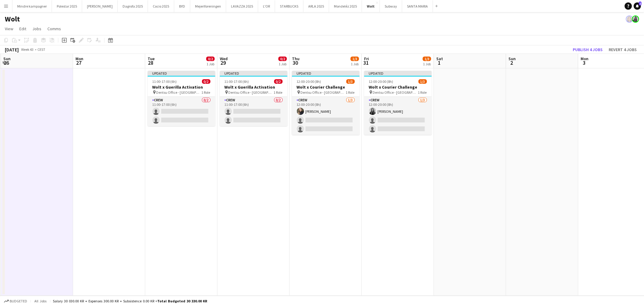
drag, startPoint x: 274, startPoint y: 216, endPoint x: 458, endPoint y: 209, distance: 184.1
click at [458, 209] on app-calendar-viewport "Fri 24 2/3 1 Job Sat 25 Sun 26 Mon 27 Tue 28 0/2 1 Job Wed 29 0/2 1 Job Thu 30 …" at bounding box center [322, 175] width 644 height 242
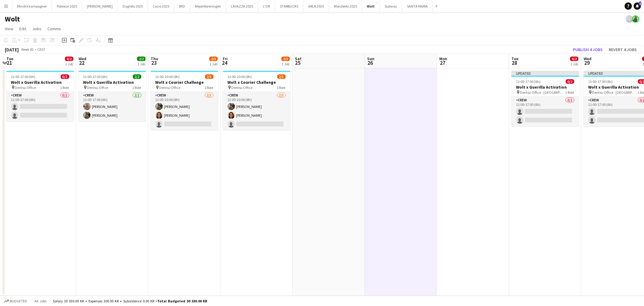
drag, startPoint x: 404, startPoint y: 200, endPoint x: 421, endPoint y: 200, distance: 17.5
click at [455, 201] on app-calendar-viewport "Sun 19 Mon 20 Tue 21 0/2 1 Job Wed 22 2/2 1 Job Thu 23 2/3 1 Job Fri 24 2/3 1 J…" at bounding box center [322, 175] width 644 height 242
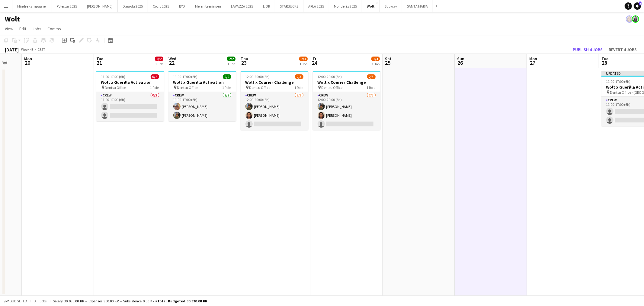
scroll to position [0, 171]
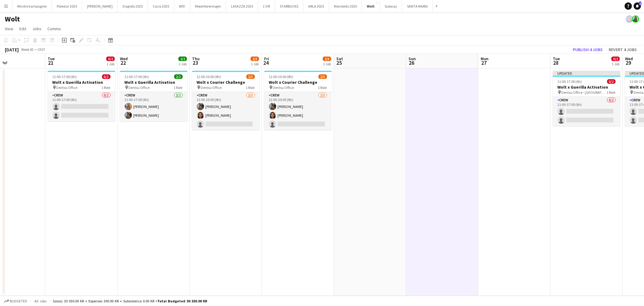
drag, startPoint x: 214, startPoint y: 176, endPoint x: 396, endPoint y: 195, distance: 182.8
click at [396, 195] on app-calendar-viewport "Sat 18 Sun 19 Mon 20 Tue 21 0/2 1 Job Wed 22 2/2 1 Job Thu 23 2/3 1 Job Fri 24 …" at bounding box center [322, 175] width 644 height 242
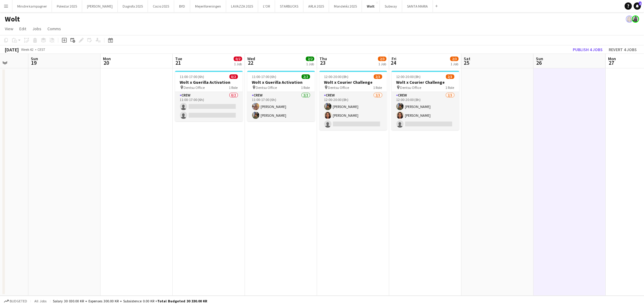
scroll to position [0, 190]
drag, startPoint x: 371, startPoint y: 175, endPoint x: 355, endPoint y: 180, distance: 17.7
click at [355, 180] on app-calendar-viewport "Thu 16 Fri 17 Sat 18 Sun 19 Mon 20 Tue 21 0/2 1 Job Wed 22 2/2 1 Job Thu 23 2/3…" at bounding box center [322, 175] width 644 height 242
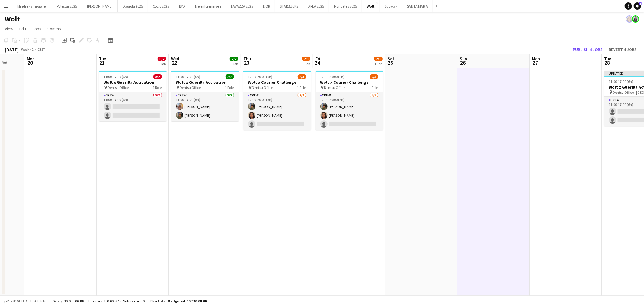
drag, startPoint x: 439, startPoint y: 159, endPoint x: 419, endPoint y: 165, distance: 21.3
click at [339, 168] on app-calendar-viewport "Fri 17 Sat 18 Sun 19 Mon 20 Tue 21 0/2 1 Job Wed 22 2/2 1 Job Thu 23 2/3 1 Job …" at bounding box center [322, 175] width 644 height 242
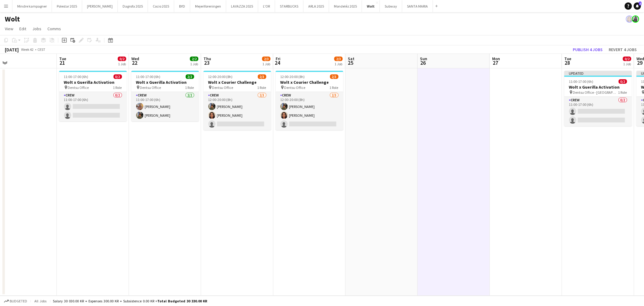
drag, startPoint x: 454, startPoint y: 178, endPoint x: 396, endPoint y: 180, distance: 58.0
click at [396, 180] on app-calendar-viewport "Fri 17 Sat 18 Sun 19 Mon 20 Tue 21 0/2 1 Job Wed 22 2/2 1 Job Thu 23 2/3 1 Job …" at bounding box center [322, 175] width 644 height 242
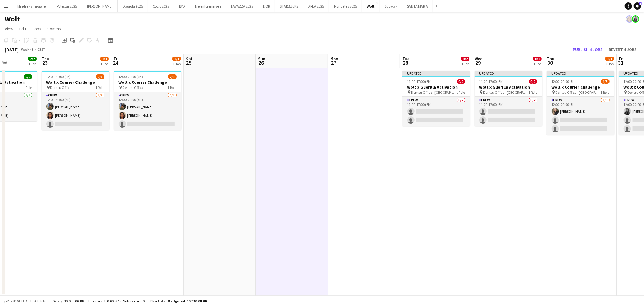
click at [364, 189] on app-calendar-viewport "Mon 20 Tue 21 0/2 1 Job Wed 22 2/2 1 Job Thu 23 2/3 1 Job Fri 24 2/3 1 Job Sat …" at bounding box center [322, 175] width 644 height 242
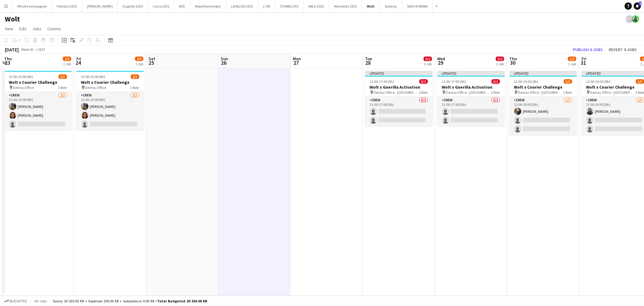
drag, startPoint x: 502, startPoint y: 185, endPoint x: 259, endPoint y: 187, distance: 242.8
click at [259, 187] on app-calendar-viewport "Mon 20 Tue 21 0/2 1 Job Wed 22 2/2 1 Job Thu 23 2/3 1 Job Fri 24 2/3 1 Job Sat …" at bounding box center [322, 175] width 644 height 242
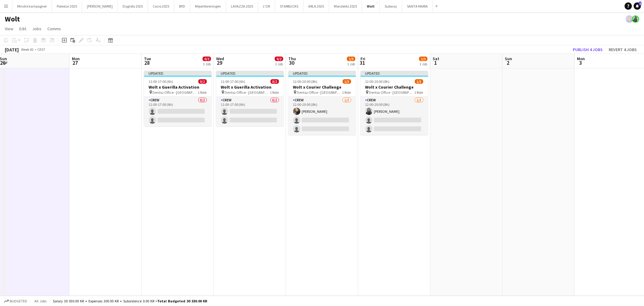
drag, startPoint x: 201, startPoint y: 180, endPoint x: 153, endPoint y: 177, distance: 48.1
click at [151, 177] on app-calendar-viewport "Thu 23 2/3 1 Job Fri 24 2/3 1 Job Sat 25 Sun 26 Mon 27 Tue 28 0/2 1 Job Wed 29 …" at bounding box center [322, 175] width 644 height 242
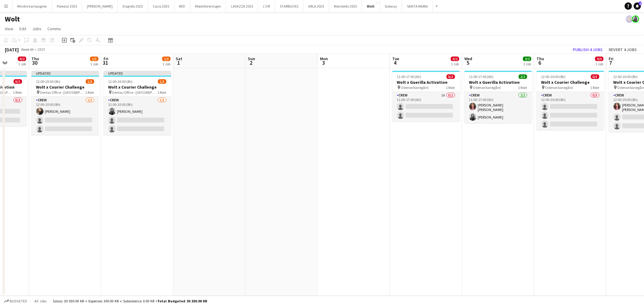
scroll to position [0, 223]
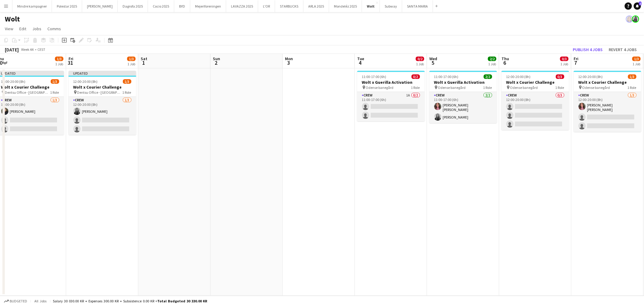
click at [274, 182] on app-calendar-viewport "Mon 27 Tue 28 0/2 1 Job Wed 29 0/2 1 Job Thu 30 1/3 1 Job Fri 31 1/3 1 Job Sat …" at bounding box center [322, 175] width 644 height 242
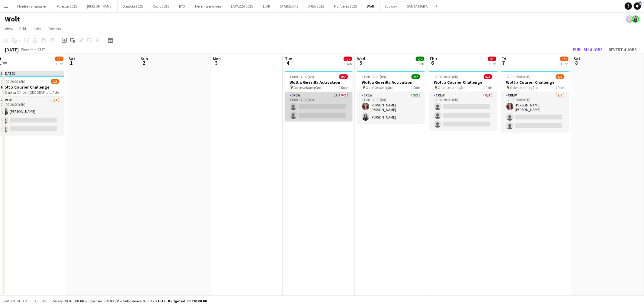
click at [328, 99] on app-card-role "Crew 1A 0/2 11:00-17:00 (6h) single-neutral-actions single-neutral-actions" at bounding box center [319, 106] width 68 height 29
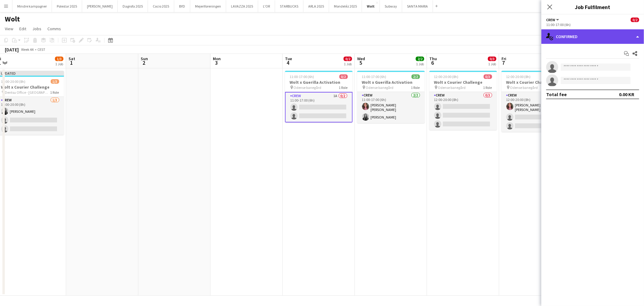
click at [567, 40] on div "single-neutral-actions-check-2 Confirmed" at bounding box center [593, 36] width 103 height 14
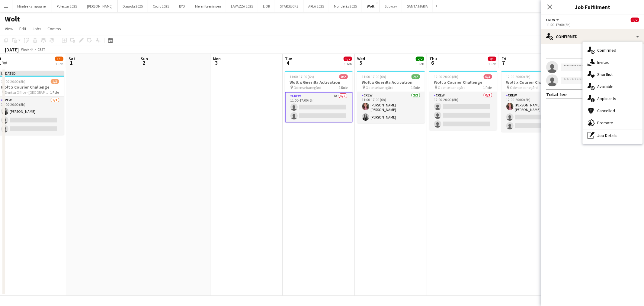
click at [309, 101] on app-card-role "Crew 1A 0/2 11:00-17:00 (6h) single-neutral-actions single-neutral-actions" at bounding box center [319, 107] width 68 height 31
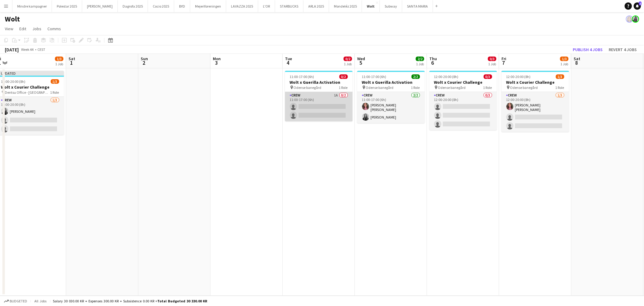
click at [333, 93] on app-card-role "Crew 1A 0/2 11:00-17:00 (6h) single-neutral-actions single-neutral-actions" at bounding box center [319, 106] width 68 height 29
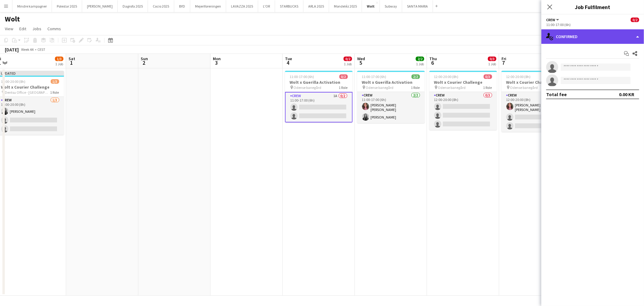
click at [577, 41] on div "single-neutral-actions-check-2 Confirmed" at bounding box center [593, 36] width 103 height 14
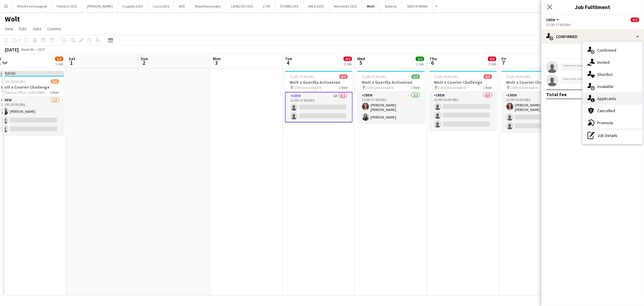
click at [616, 99] on span "Applicants" at bounding box center [606, 98] width 19 height 5
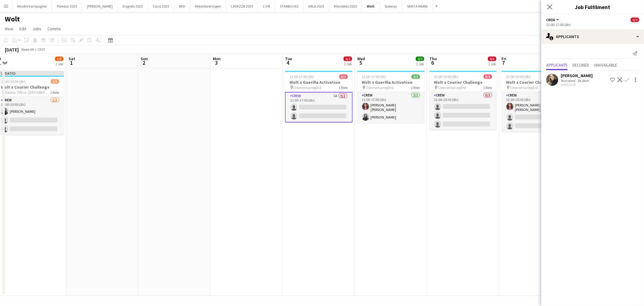
click at [626, 81] on app-icon "Confirm" at bounding box center [627, 79] width 5 height 5
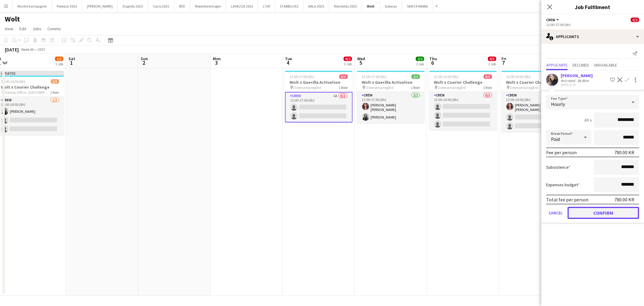
click at [606, 211] on button "Confirm" at bounding box center [604, 213] width 72 height 12
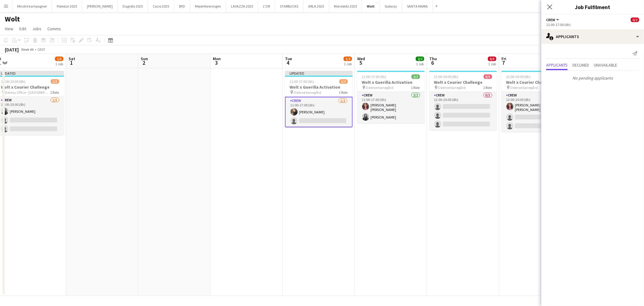
click at [361, 178] on app-date-cell "11:00-17:00 (6h) 2/2 Wolt x Guerilla Activation pin Odense banegård 1 Role Crew…" at bounding box center [391, 181] width 72 height 227
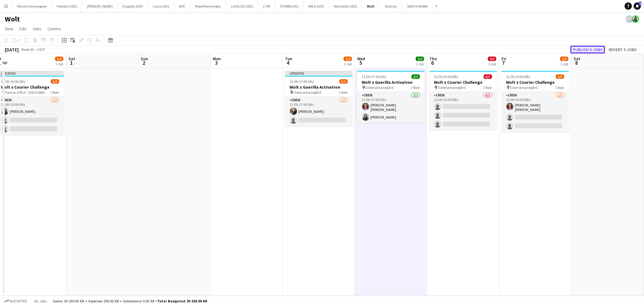
click at [594, 50] on button "Publish 5 jobs" at bounding box center [588, 50] width 35 height 8
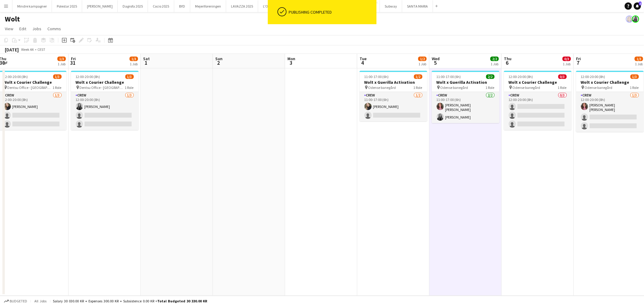
drag, startPoint x: 270, startPoint y: 191, endPoint x: 484, endPoint y: 186, distance: 214.2
click at [484, 186] on app-calendar-viewport "Tue 28 0/2 1 Job Wed 29 0/2 1 Job Thu 30 1/3 1 Job Fri 31 1/3 1 Job Sat 1 Sun 2…" at bounding box center [322, 175] width 644 height 242
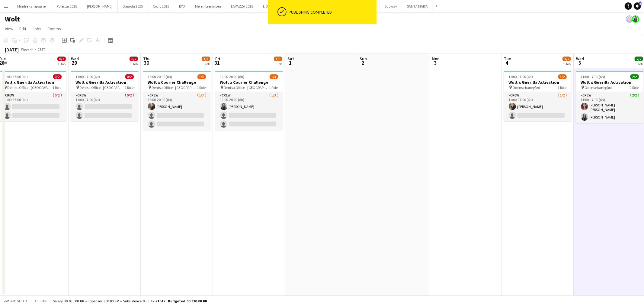
scroll to position [0, 153]
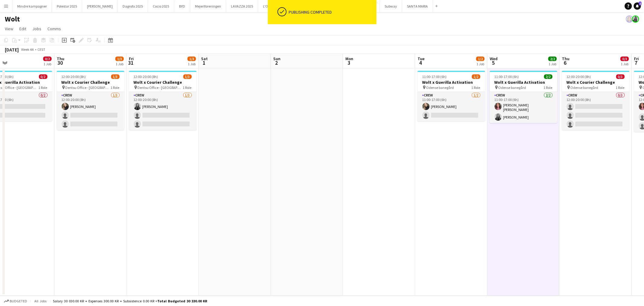
drag, startPoint x: 418, startPoint y: 167, endPoint x: 336, endPoint y: 167, distance: 81.5
click at [336, 167] on app-calendar-viewport "Sun 26 Mon 27 Tue 28 0/2 1 Job Wed 29 0/2 1 Job Thu 30 1/3 1 Job Fri 31 1/3 1 J…" at bounding box center [322, 175] width 644 height 242
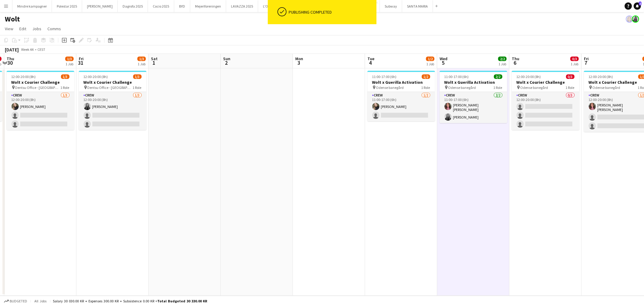
drag, startPoint x: 402, startPoint y: 165, endPoint x: 279, endPoint y: 171, distance: 122.4
click at [279, 171] on app-calendar-viewport "Mon 27 Tue 28 0/2 1 Job Wed 29 0/2 1 Job Thu 30 1/3 1 Job Fri 31 1/3 1 Job Sat …" at bounding box center [322, 175] width 644 height 242
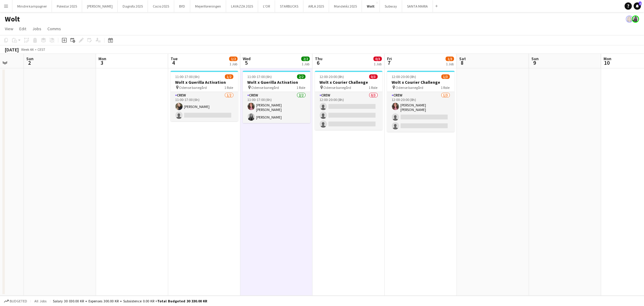
drag, startPoint x: 381, startPoint y: 165, endPoint x: 249, endPoint y: 170, distance: 131.2
click at [249, 170] on app-calendar-viewport "Thu 30 1/3 1 Job Fri 31 1/3 1 Job Sat 1 Sun 2 Mon 3 Tue 4 1/2 1 Job Wed 5 2/2 1…" at bounding box center [322, 175] width 644 height 242
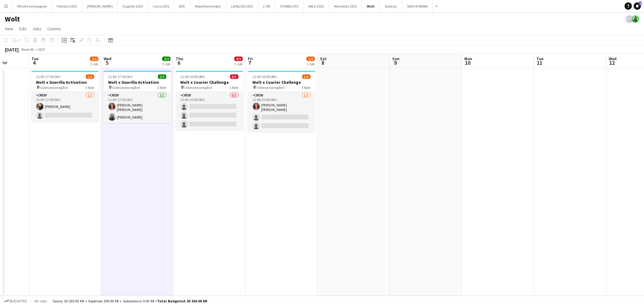
drag, startPoint x: 408, startPoint y: 176, endPoint x: 275, endPoint y: 185, distance: 133.2
click at [275, 185] on app-calendar-viewport "Sat 1 Sun 2 Mon 3 Tue 4 1/2 1 Job Wed 5 2/2 1 Job Thu 6 0/3 1 Job Fri 7 1/3 1 J…" at bounding box center [322, 175] width 644 height 242
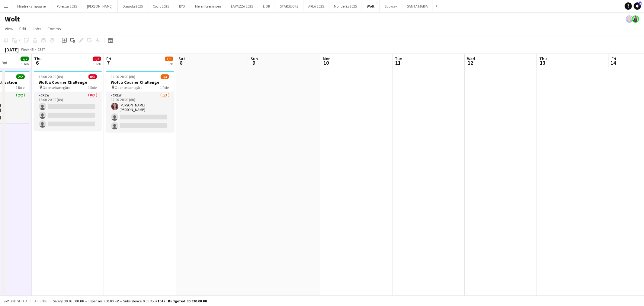
drag, startPoint x: 380, startPoint y: 189, endPoint x: 238, endPoint y: 190, distance: 141.7
click at [238, 190] on app-calendar-viewport "Mon 3 Tue 4 1/2 1 Job Wed 5 2/2 1 Job Thu 6 0/3 1 Job Fri 7 1/3 1 Job Sat 8 Sun…" at bounding box center [322, 175] width 644 height 242
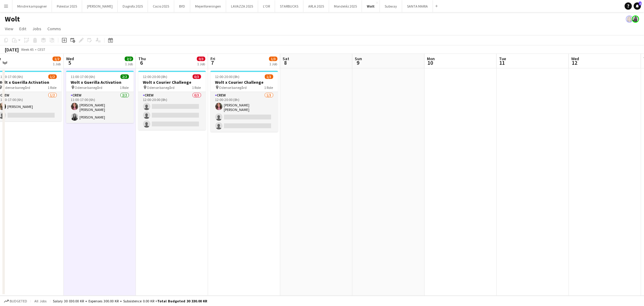
drag, startPoint x: 339, startPoint y: 191, endPoint x: 433, endPoint y: 186, distance: 94.4
click at [443, 186] on app-calendar-viewport "Sun 2 Mon 3 Tue 4 1/2 1 Job Wed 5 2/2 1 Job Thu 6 0/3 1 Job Fri 7 1/3 1 Job Sat…" at bounding box center [322, 175] width 644 height 242
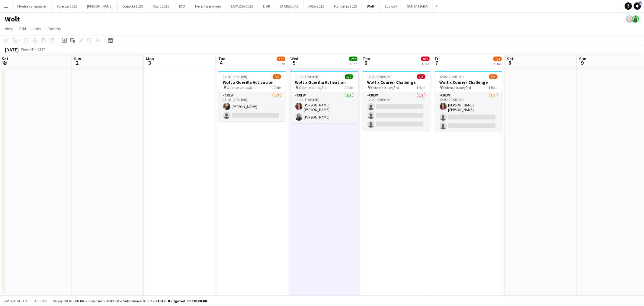
drag, startPoint x: 243, startPoint y: 209, endPoint x: 468, endPoint y: 203, distance: 224.8
click at [468, 203] on app-calendar-viewport "Thu 30 1/3 1 Job Fri 31 1/3 1 Job Sat 1 Sun 2 Mon 3 Tue 4 1/2 1 Job Wed 5 2/2 1…" at bounding box center [322, 175] width 644 height 242
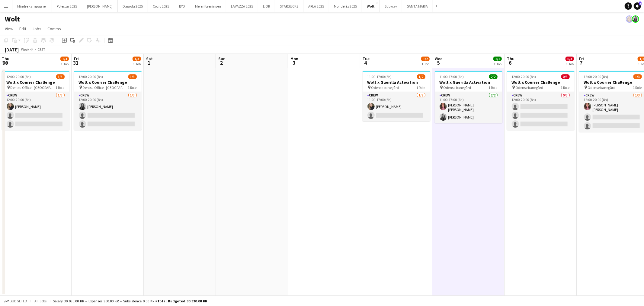
drag, startPoint x: 412, startPoint y: 201, endPoint x: 466, endPoint y: 200, distance: 54.1
click at [466, 200] on app-calendar-viewport "Tue 28 0/2 1 Job Wed 29 0/2 1 Job Thu 30 1/3 1 Job Fri 31 1/3 1 Job Sat 1 Sun 2…" at bounding box center [322, 175] width 644 height 242
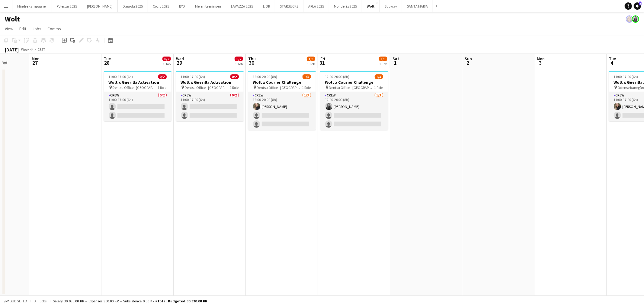
scroll to position [0, 130]
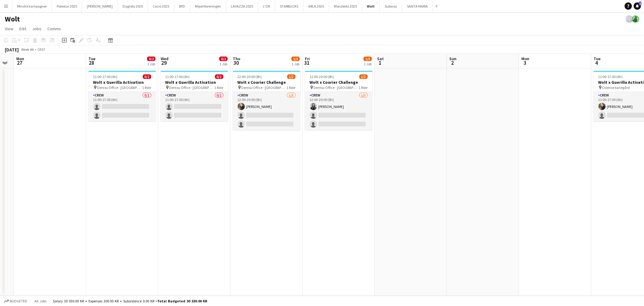
drag, startPoint x: 254, startPoint y: 195, endPoint x: 478, endPoint y: 194, distance: 224.4
click at [478, 194] on app-calendar-viewport "Sat 25 Sun 26 Mon 27 Tue 28 0/2 1 Job Wed 29 0/2 1 Job Thu 30 1/3 1 Job Fri 31 …" at bounding box center [322, 175] width 644 height 242
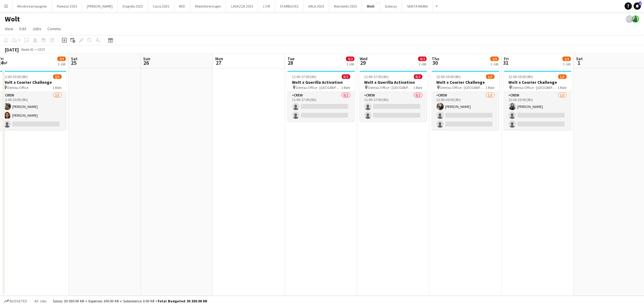
drag, startPoint x: 152, startPoint y: 201, endPoint x: 378, endPoint y: 201, distance: 225.6
click at [378, 201] on app-calendar-viewport "Wed 22 2/2 1 Job Thu 23 2/3 1 Job Fri 24 2/3 1 Job Sat 25 Sun 26 Mon 27 Tue 28 …" at bounding box center [322, 175] width 644 height 242
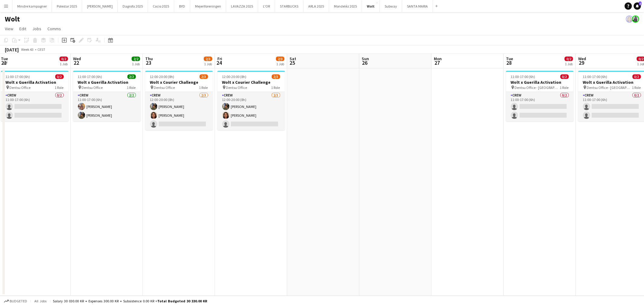
scroll to position [0, 178]
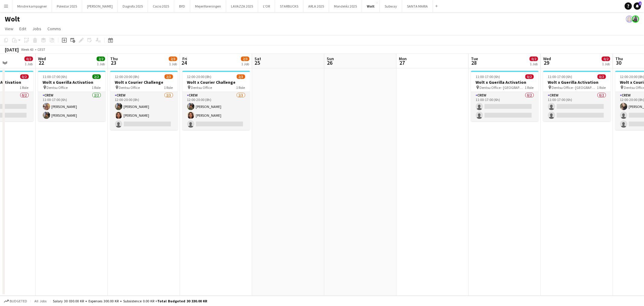
drag, startPoint x: 194, startPoint y: 225, endPoint x: 487, endPoint y: 233, distance: 293.4
click at [487, 233] on app-calendar-viewport "Sun 19 Mon 20 Tue 21 0/2 1 Job Wed 22 2/2 1 Job Thu 23 2/3 1 Job Fri 24 2/3 1 J…" at bounding box center [322, 175] width 644 height 242
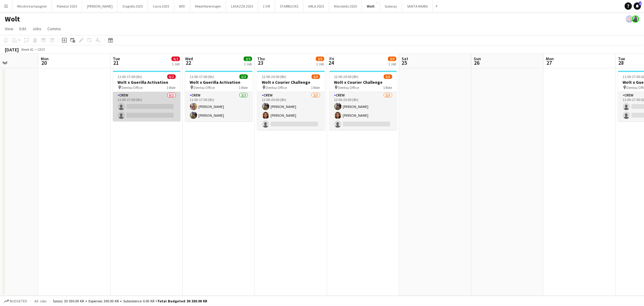
click at [155, 114] on app-card-role "Crew 0/2 11:00-17:00 (6h) single-neutral-actions single-neutral-actions" at bounding box center [147, 106] width 68 height 29
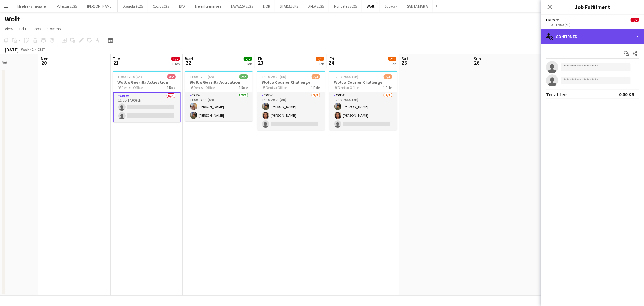
click at [581, 37] on div "single-neutral-actions-check-2 Confirmed" at bounding box center [593, 36] width 103 height 14
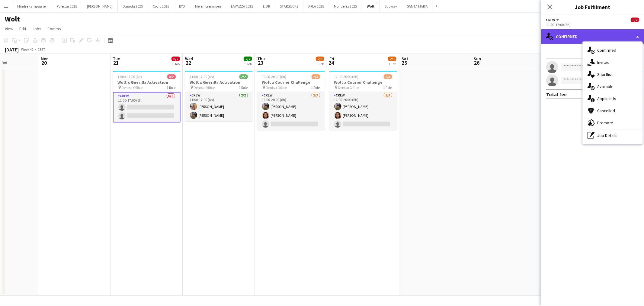
click at [562, 34] on div "single-neutral-actions-check-2 Confirmed" at bounding box center [593, 36] width 103 height 14
click at [180, 161] on app-date-cell "11:00-17:00 (6h) 0/2 Wolt x Guerilla Activation pin Dentsu Office 1 Role Crew 0…" at bounding box center [147, 181] width 72 height 227
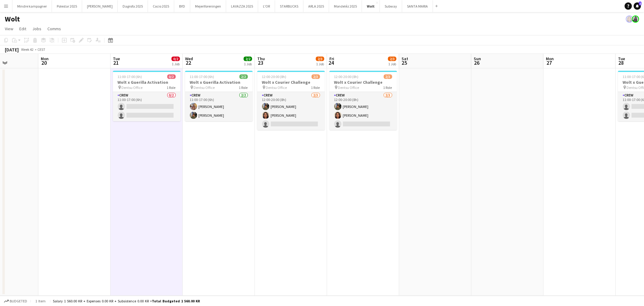
scroll to position [0, 177]
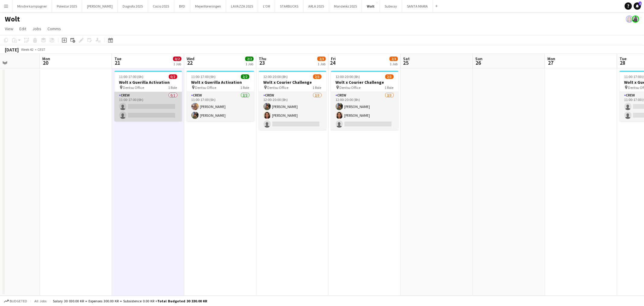
click at [152, 105] on app-card-role "Crew 0/2 11:00-17:00 (6h) single-neutral-actions single-neutral-actions" at bounding box center [148, 106] width 68 height 29
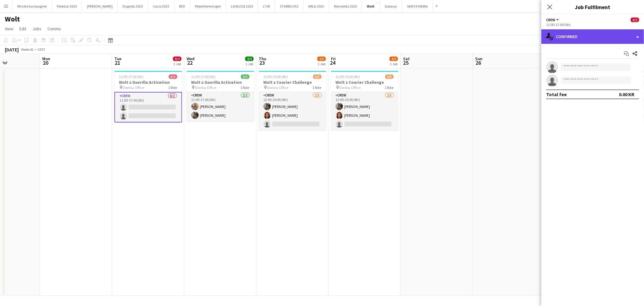
click at [584, 37] on div "single-neutral-actions-check-2 Confirmed" at bounding box center [593, 36] width 103 height 14
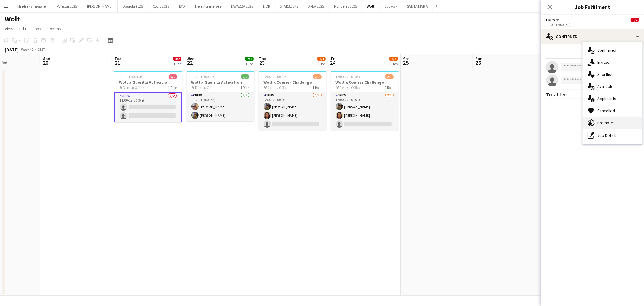
click at [609, 125] on span "Promote" at bounding box center [605, 122] width 16 height 5
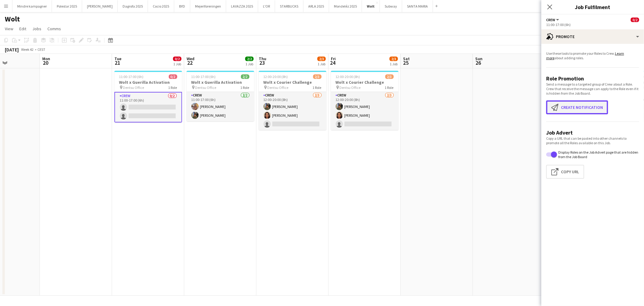
click at [594, 108] on button "Create notification Create notification" at bounding box center [577, 107] width 62 height 14
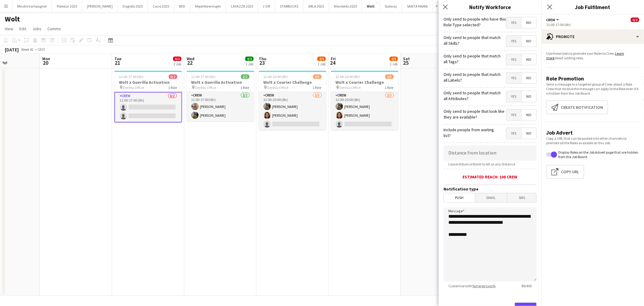
click at [329, 182] on app-date-cell "12:00-20:00 (8h) 2/3 Wolt x Courier Challenge pin Dentsu Office 1 Role Crew 2/3…" at bounding box center [365, 181] width 72 height 227
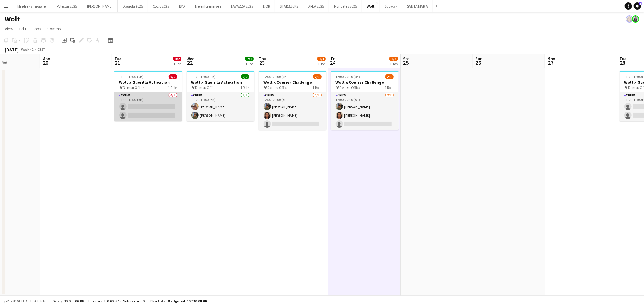
click at [156, 98] on app-card-role "Crew 0/2 11:00-17:00 (6h) single-neutral-actions single-neutral-actions" at bounding box center [148, 106] width 68 height 29
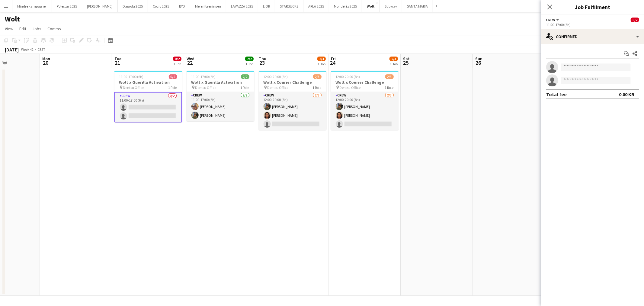
click at [143, 162] on app-date-cell "11:00-17:00 (6h) 0/2 Wolt x Guerilla Activation pin Dentsu Office 1 Role Crew 0…" at bounding box center [148, 181] width 72 height 227
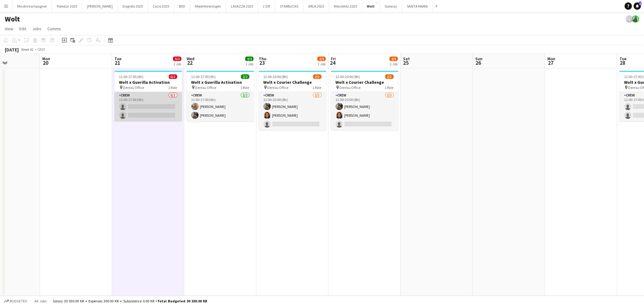
click at [158, 98] on app-card-role "Crew 0/2 11:00-17:00 (6h) single-neutral-actions single-neutral-actions" at bounding box center [148, 106] width 68 height 29
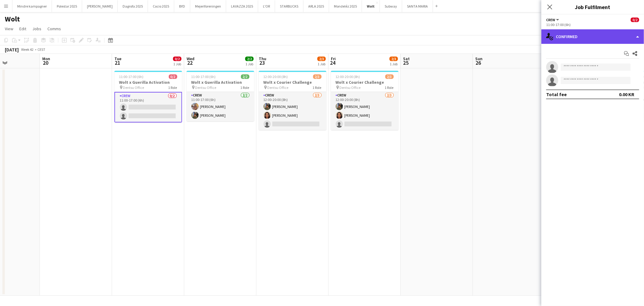
click at [615, 37] on div "single-neutral-actions-check-2 Confirmed" at bounding box center [593, 36] width 103 height 14
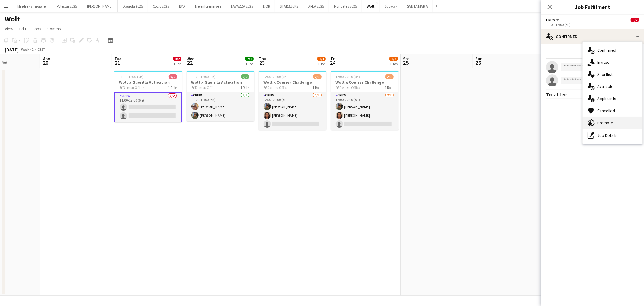
click at [609, 123] on span "Promote" at bounding box center [605, 122] width 16 height 5
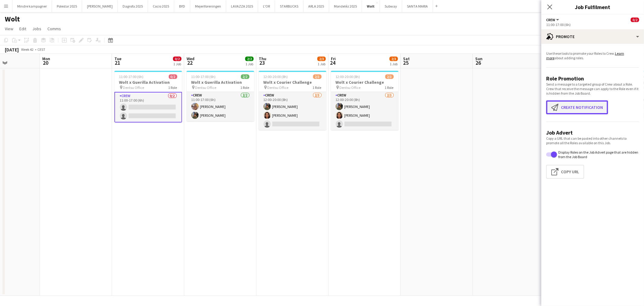
click at [571, 109] on button "Create notification Create notification" at bounding box center [577, 107] width 62 height 14
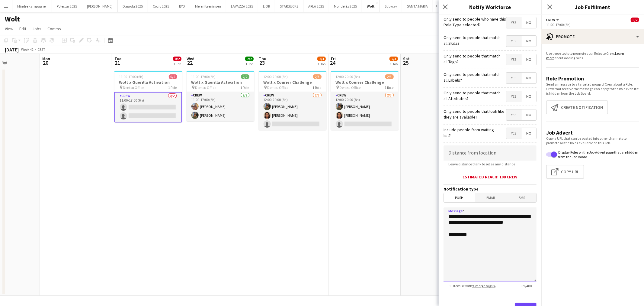
drag, startPoint x: 481, startPoint y: 230, endPoint x: 419, endPoint y: 214, distance: 63.4
click at [419, 214] on body "Menu Boards Boards Boards All jobs Status Workforce Workforce My Workforce Recr…" at bounding box center [322, 153] width 644 height 306
drag, startPoint x: 478, startPoint y: 238, endPoint x: 446, endPoint y: 240, distance: 31.8
click at [446, 240] on textarea "**********" at bounding box center [490, 244] width 93 height 74
drag, startPoint x: 483, startPoint y: 228, endPoint x: 445, endPoint y: 215, distance: 39.4
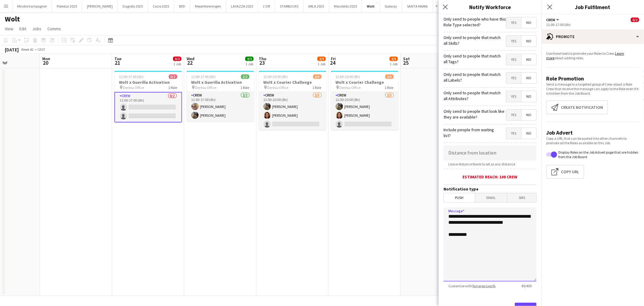
click at [445, 215] on textarea "**********" at bounding box center [490, 244] width 93 height 74
type textarea "**********"
click at [510, 60] on span "Yes" at bounding box center [514, 59] width 15 height 11
click at [382, 186] on app-date-cell "12:00-20:00 (8h) 2/3 Wolt x Courier Challenge pin Dentsu Office 1 Role Crew 2/3…" at bounding box center [365, 181] width 72 height 227
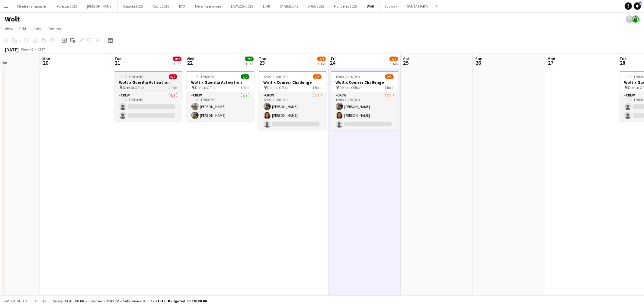
click at [139, 81] on h3 "Wolt x Guerilla Activation" at bounding box center [148, 81] width 68 height 5
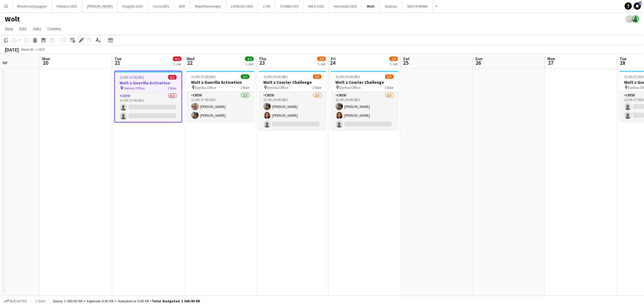
click at [82, 40] on icon "Edit" at bounding box center [81, 40] width 5 height 5
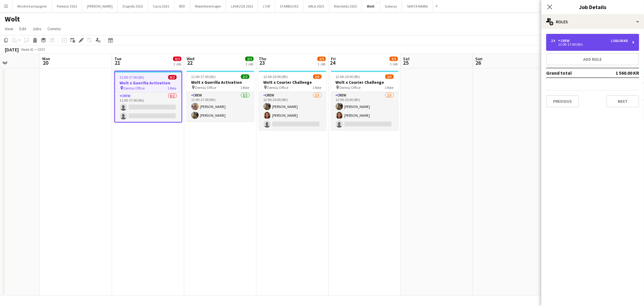
click at [599, 44] on div "11:00-17:00 (6h)" at bounding box center [589, 44] width 77 height 3
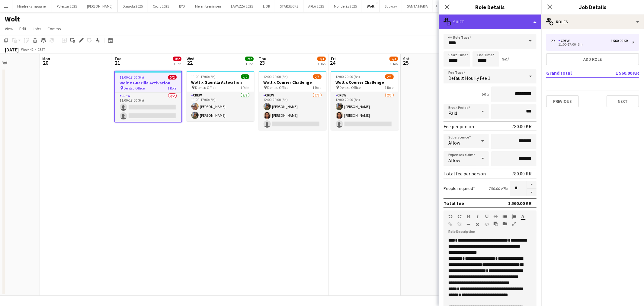
click at [490, 23] on div "multiple-actions-text Shift" at bounding box center [490, 21] width 103 height 14
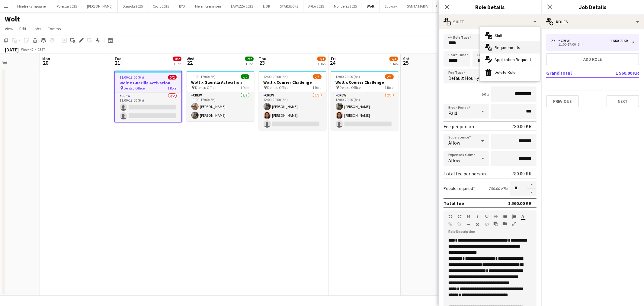
click at [496, 48] on span "Requirements" at bounding box center [508, 47] width 26 height 5
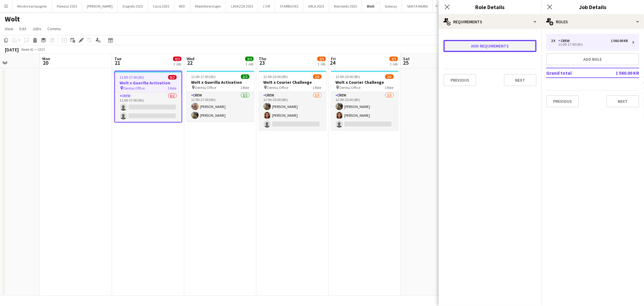
click at [495, 47] on button "Add requirements" at bounding box center [490, 46] width 93 height 12
click at [487, 50] on div "Please select" at bounding box center [484, 51] width 74 height 14
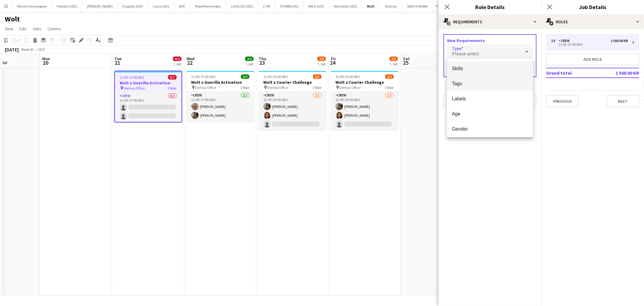
click at [472, 83] on span "Tags" at bounding box center [490, 84] width 77 height 6
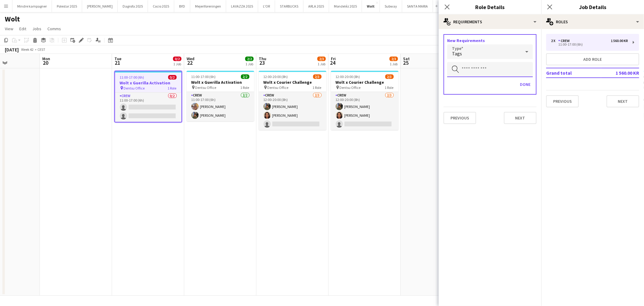
click at [483, 68] on input "text" at bounding box center [490, 69] width 86 height 15
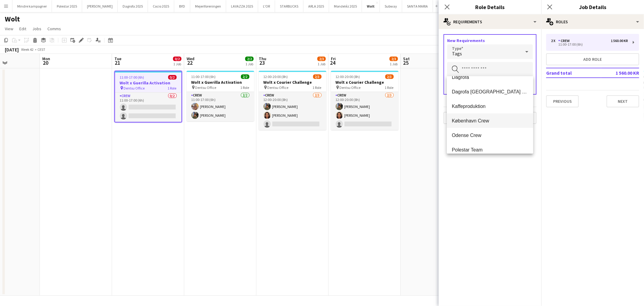
scroll to position [43, 0]
click at [475, 116] on span "København Crew" at bounding box center [490, 115] width 77 height 6
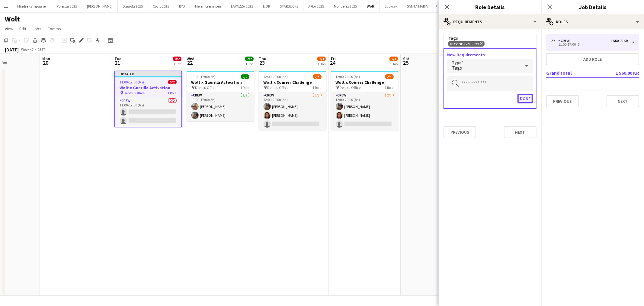
click at [524, 98] on button "Done" at bounding box center [525, 99] width 15 height 10
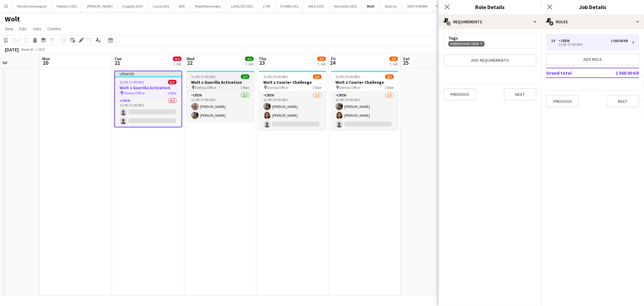
click at [214, 82] on h3 "Wolt x Guerilla Activation" at bounding box center [221, 81] width 68 height 5
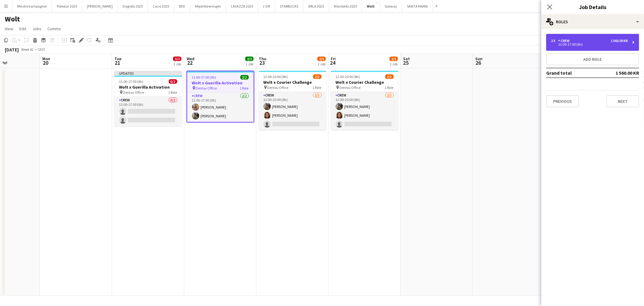
click at [587, 44] on div "11:00-17:00 (6h)" at bounding box center [589, 44] width 77 height 3
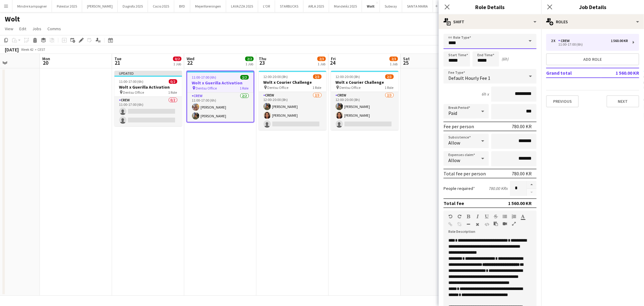
click at [482, 35] on input "****" at bounding box center [490, 41] width 93 height 15
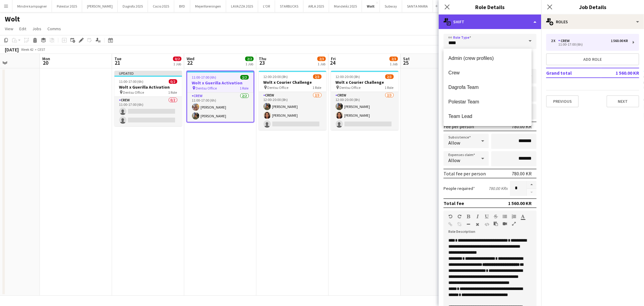
click at [484, 26] on div "multiple-actions-text Shift" at bounding box center [490, 21] width 103 height 14
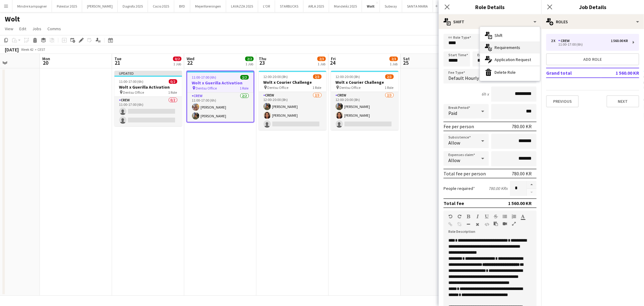
click at [504, 46] on span "Requirements" at bounding box center [508, 47] width 26 height 5
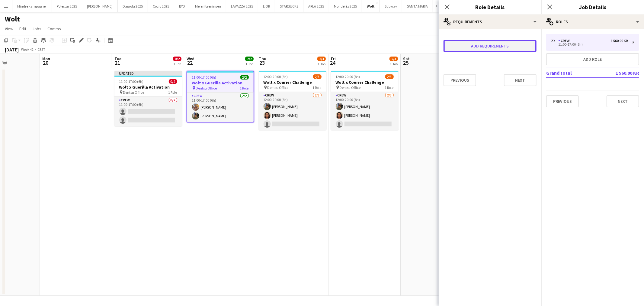
click at [500, 48] on button "Add requirements" at bounding box center [490, 46] width 93 height 12
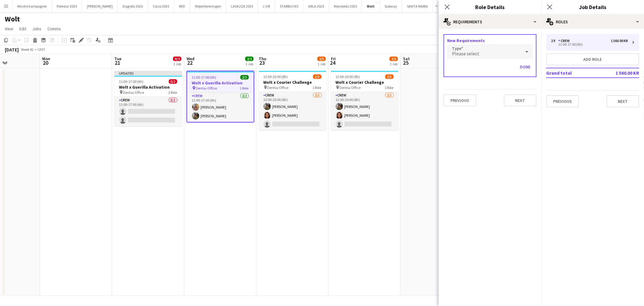
click at [492, 53] on div "Please select" at bounding box center [484, 51] width 74 height 14
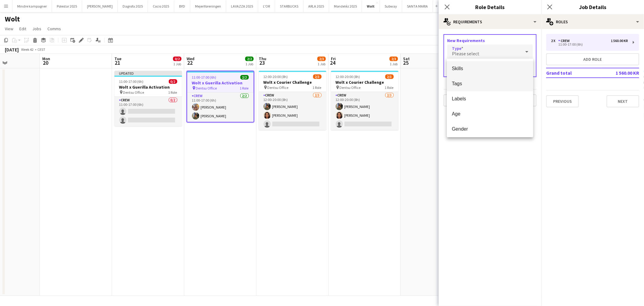
click at [470, 85] on span "Tags" at bounding box center [490, 84] width 77 height 6
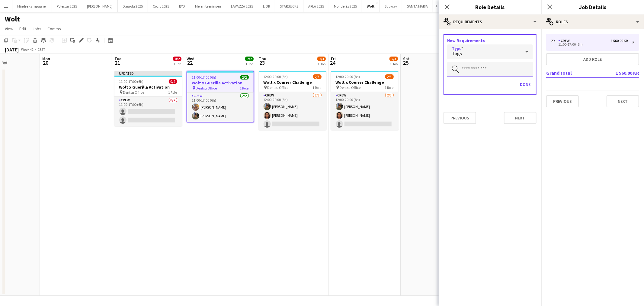
click at [478, 63] on input "text" at bounding box center [490, 69] width 86 height 15
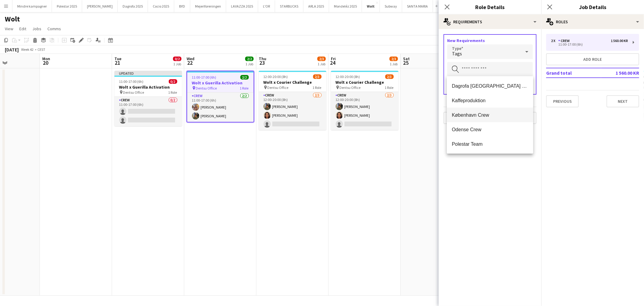
click at [483, 117] on span "København Crew" at bounding box center [490, 115] width 77 height 6
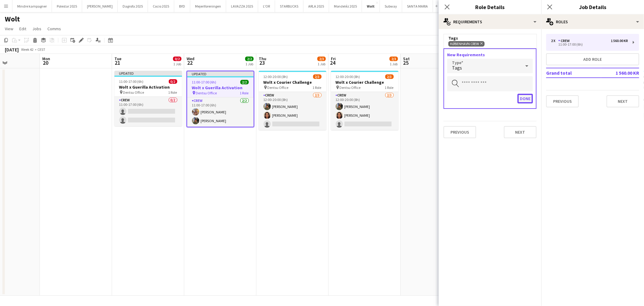
click at [519, 97] on button "Done" at bounding box center [525, 99] width 15 height 10
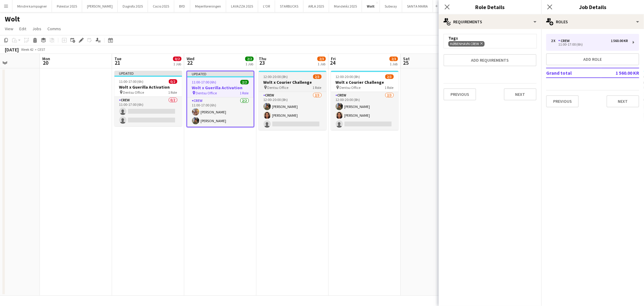
click at [296, 82] on h3 "Wolt x Courier Challenge" at bounding box center [293, 81] width 68 height 5
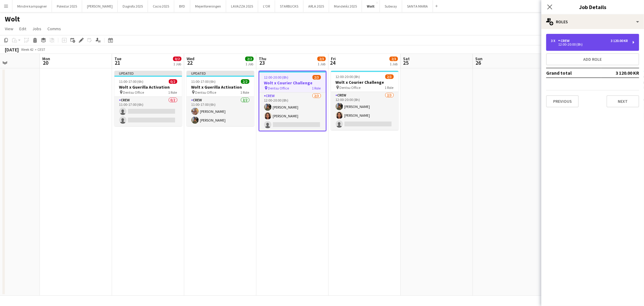
click at [570, 44] on div "12:00-20:00 (8h)" at bounding box center [589, 44] width 77 height 3
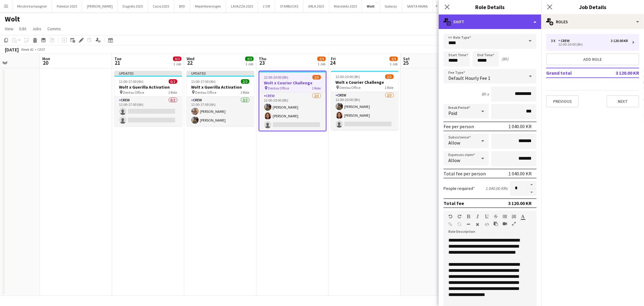
click at [476, 27] on div "multiple-actions-text Shift" at bounding box center [490, 21] width 103 height 14
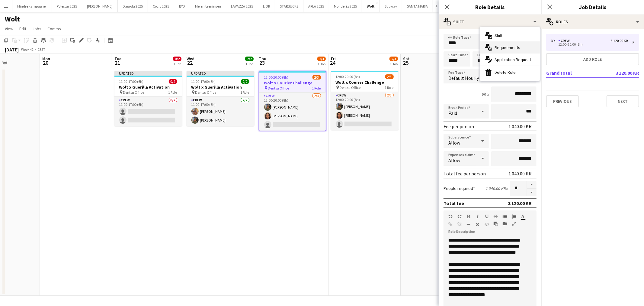
click at [499, 47] on span "Requirements" at bounding box center [508, 47] width 26 height 5
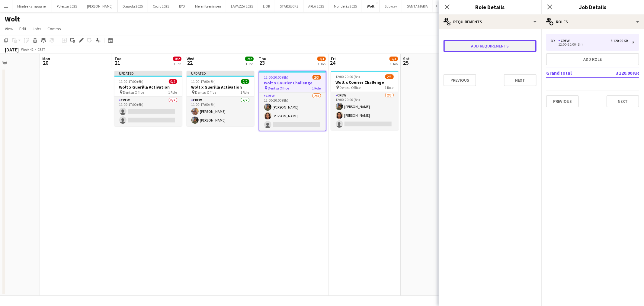
click at [494, 47] on button "Add requirements" at bounding box center [490, 46] width 93 height 12
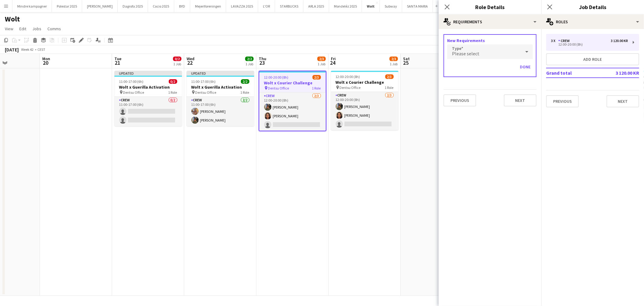
click at [490, 52] on div "Please select" at bounding box center [484, 51] width 74 height 14
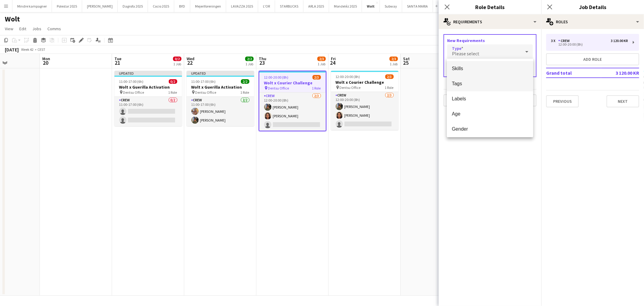
click at [469, 83] on span "Tags" at bounding box center [490, 84] width 77 height 6
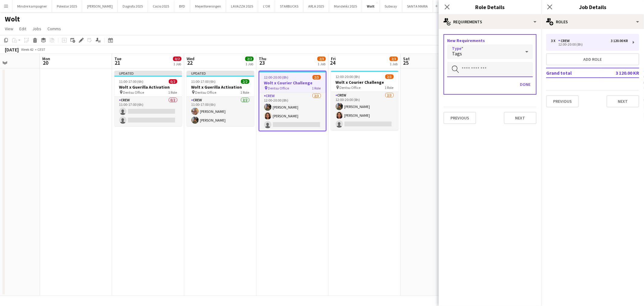
click at [484, 68] on input "text" at bounding box center [490, 69] width 86 height 15
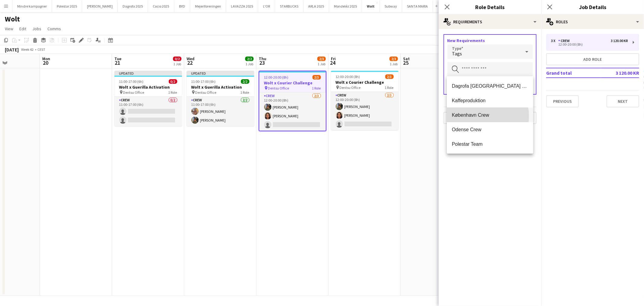
click at [481, 116] on span "København Crew" at bounding box center [490, 115] width 77 height 6
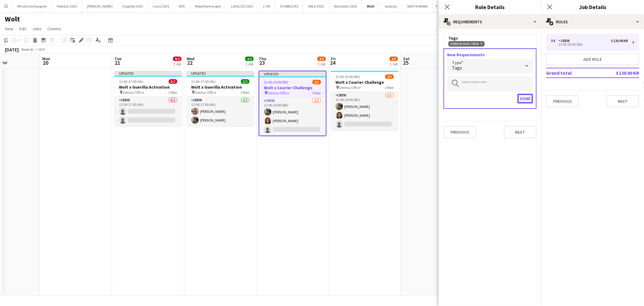
click at [528, 96] on button "Done" at bounding box center [525, 99] width 15 height 10
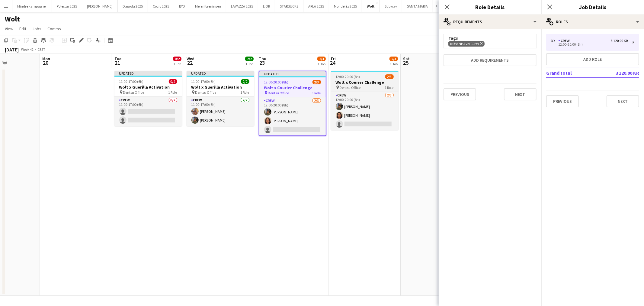
click at [371, 81] on h3 "Wolt x Courier Challenge" at bounding box center [365, 81] width 68 height 5
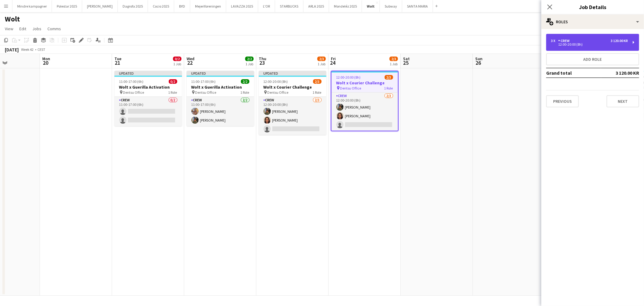
click at [576, 39] on div "3 x Crew 3 120.00 KR" at bounding box center [589, 41] width 77 height 4
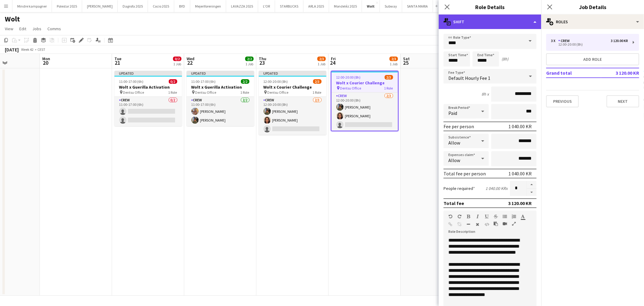
click at [485, 22] on div "multiple-actions-text Shift" at bounding box center [490, 21] width 103 height 14
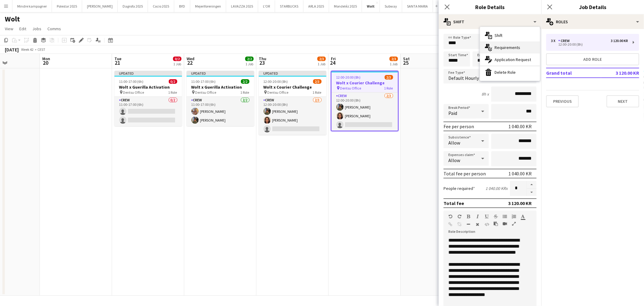
click at [512, 47] on span "Requirements" at bounding box center [508, 47] width 26 height 5
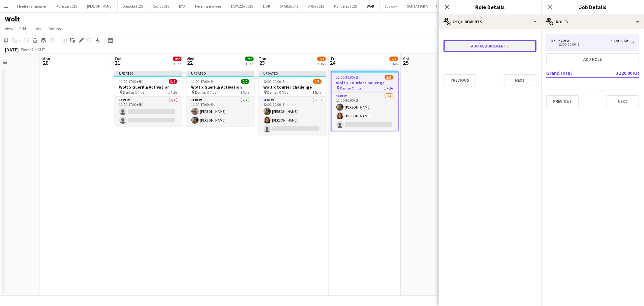
click at [512, 47] on button "Add requirements" at bounding box center [490, 46] width 93 height 12
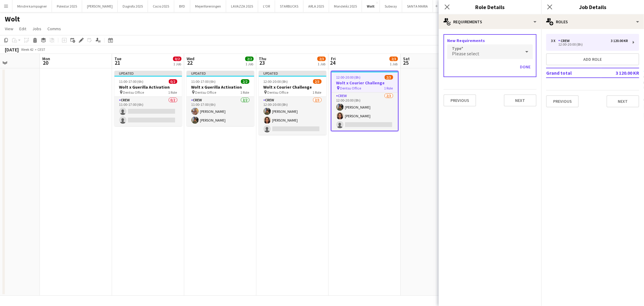
click at [510, 58] on div "Please select" at bounding box center [484, 51] width 74 height 14
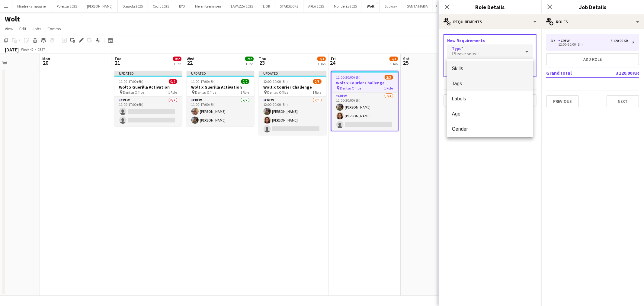
click at [476, 87] on mat-option "Tags" at bounding box center [490, 83] width 86 height 15
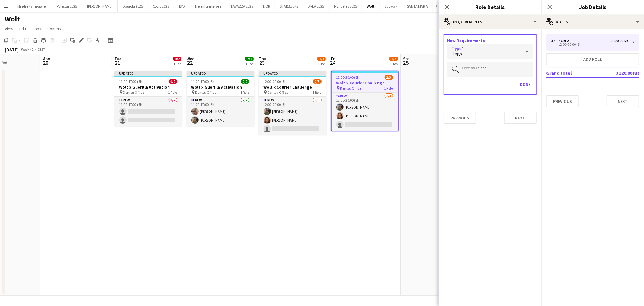
click at [516, 73] on input "text" at bounding box center [490, 69] width 86 height 15
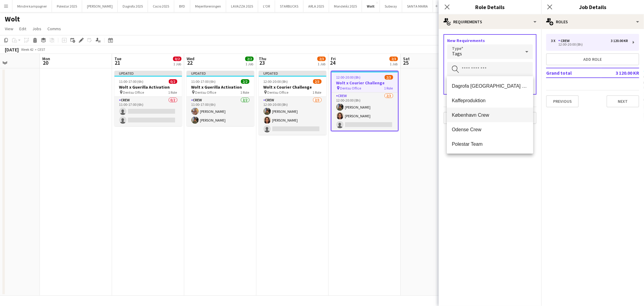
click at [481, 117] on span "København Crew" at bounding box center [490, 115] width 77 height 6
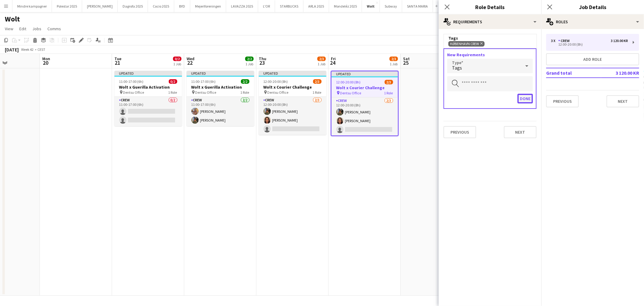
click at [529, 98] on button "Done" at bounding box center [525, 99] width 15 height 10
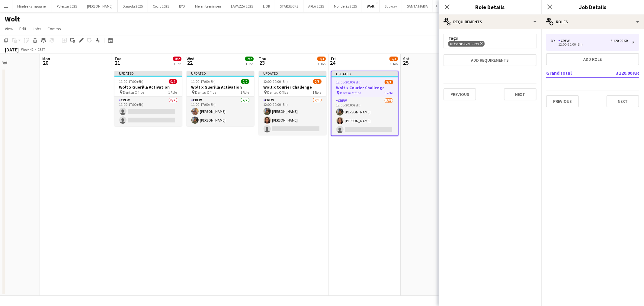
click at [393, 167] on app-date-cell "Updated 12:00-20:00 (8h) 2/3 Wolt x Courier Challenge pin Dentsu Office 1 Role …" at bounding box center [365, 181] width 72 height 227
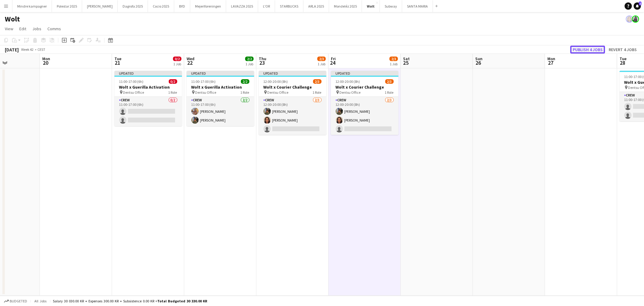
click at [589, 49] on button "Publish 4 jobs" at bounding box center [588, 50] width 35 height 8
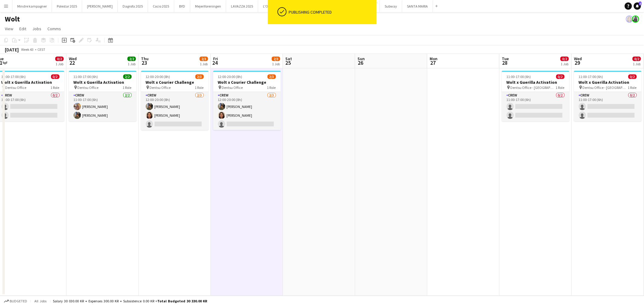
drag, startPoint x: 490, startPoint y: 132, endPoint x: 454, endPoint y: 131, distance: 36.6
click at [454, 131] on app-calendar-viewport "Sat 18 Sun 19 Mon 20 Tue 21 0/2 1 Job Wed 22 2/2 1 Job Thu 23 2/3 1 Job Fri 24 …" at bounding box center [322, 175] width 644 height 242
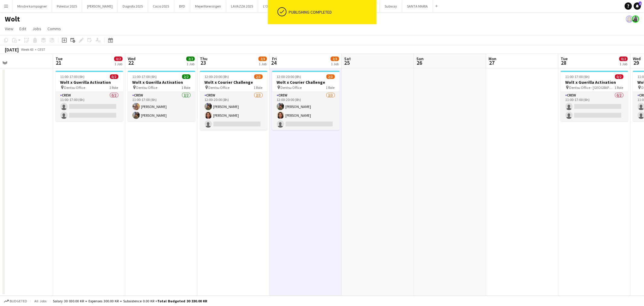
drag, startPoint x: 396, startPoint y: 139, endPoint x: 529, endPoint y: 137, distance: 133.8
click at [527, 137] on app-calendar-viewport "Sat 18 Sun 19 Mon 20 Tue 21 0/2 1 Job Wed 22 2/2 1 Job Thu 23 2/3 1 Job Fri 24 …" at bounding box center [322, 175] width 644 height 242
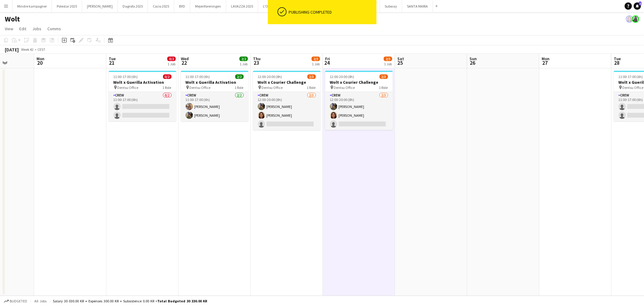
drag, startPoint x: 415, startPoint y: 141, endPoint x: 450, endPoint y: 140, distance: 35.1
click at [450, 140] on app-calendar-viewport "Fri 17 Sat 18 Sun 19 Mon 20 Tue 21 0/2 1 Job Wed 22 2/2 1 Job Thu 23 2/3 1 Job …" at bounding box center [322, 175] width 644 height 242
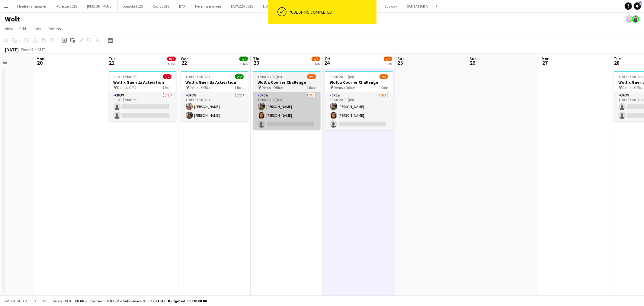
scroll to position [0, 178]
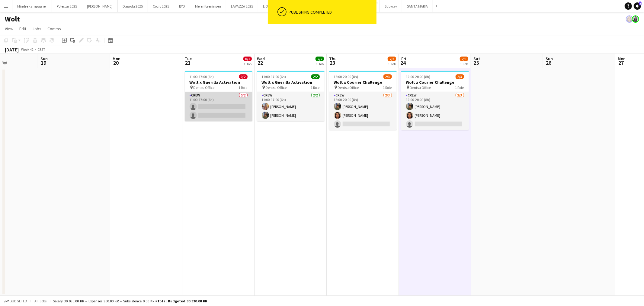
click at [207, 110] on app-card-role "Crew 0/2 11:00-17:00 (6h) single-neutral-actions single-neutral-actions" at bounding box center [219, 106] width 68 height 29
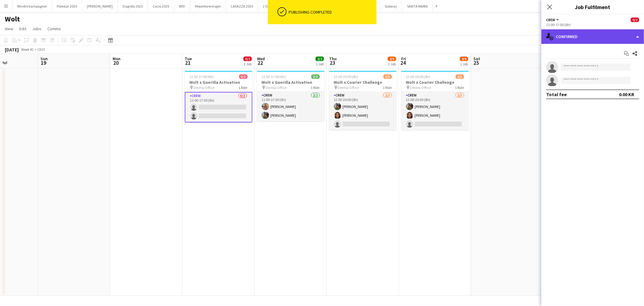
click at [583, 40] on div "single-neutral-actions-check-2 Confirmed" at bounding box center [593, 36] width 103 height 14
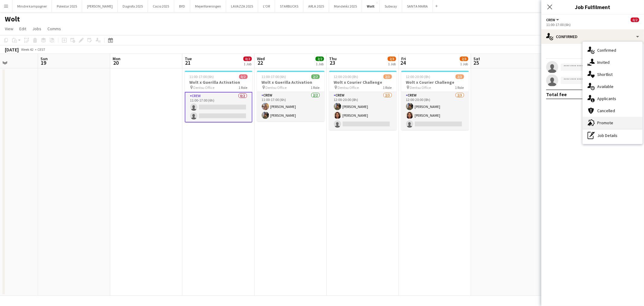
click at [609, 120] on span "Promote" at bounding box center [605, 122] width 16 height 5
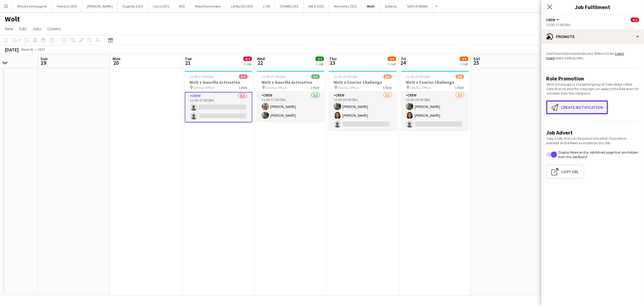
click at [589, 109] on button "Create notification Create notification" at bounding box center [577, 107] width 62 height 14
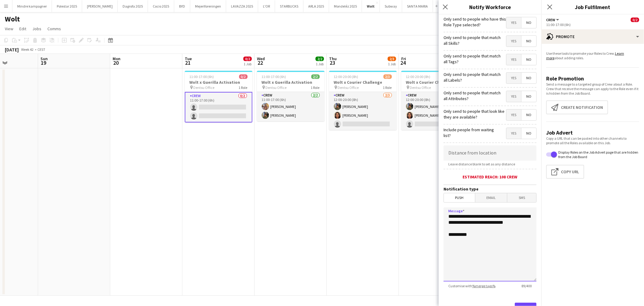
drag, startPoint x: 489, startPoint y: 229, endPoint x: 437, endPoint y: 212, distance: 54.9
click at [437, 212] on body "Menu Boards Boards Boards All jobs Status Workforce Workforce My Workforce Recr…" at bounding box center [322, 153] width 644 height 306
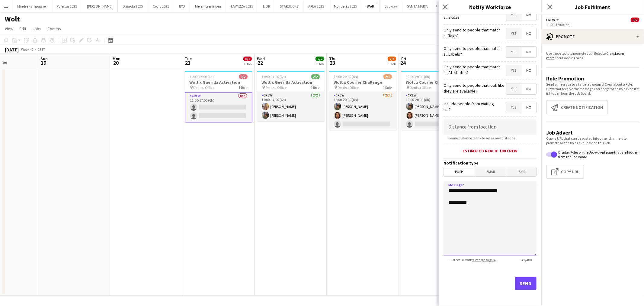
scroll to position [0, 0]
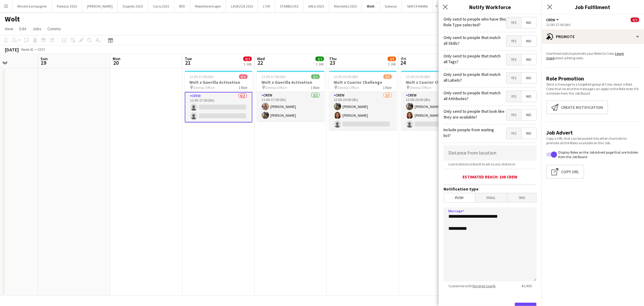
click at [508, 59] on span "Yes" at bounding box center [514, 59] width 15 height 11
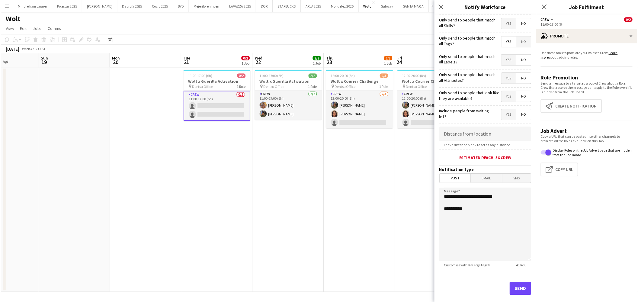
scroll to position [26, 0]
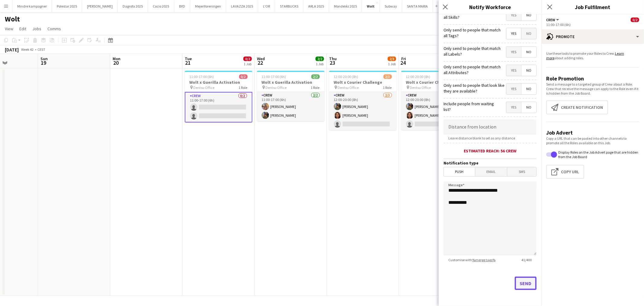
click at [518, 283] on button "Send" at bounding box center [526, 282] width 22 height 13
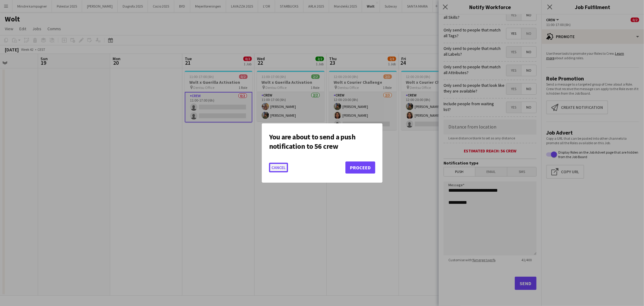
click at [277, 164] on button "Cancel" at bounding box center [278, 167] width 19 height 10
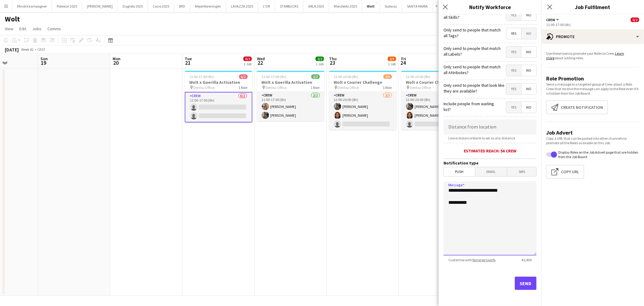
click at [497, 189] on textarea "**********" at bounding box center [490, 218] width 93 height 74
type textarea "**********"
click at [509, 281] on div "Send" at bounding box center [490, 285] width 93 height 42
click at [520, 279] on button "Send" at bounding box center [526, 282] width 22 height 13
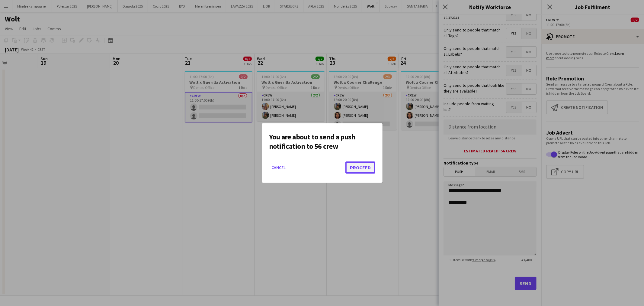
click at [369, 164] on button "Proceed" at bounding box center [361, 167] width 30 height 12
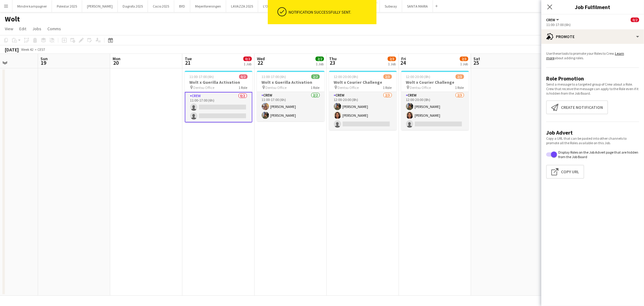
click at [406, 212] on app-date-cell "12:00-20:00 (8h) 2/3 Wolt x Courier Challenge pin Dentsu Office 1 Role Crew 2/3…" at bounding box center [435, 181] width 72 height 227
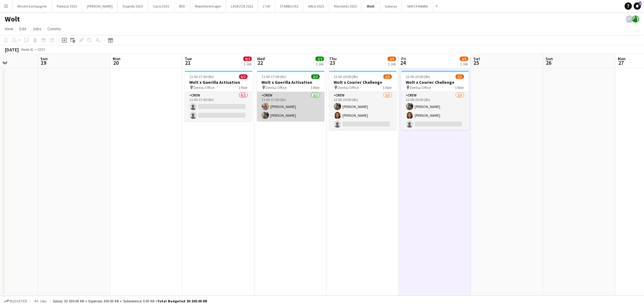
click at [289, 106] on app-card-role "Crew 2/2 11:00-17:00 (6h) Emine Timmig Simon Zachariassen" at bounding box center [291, 106] width 68 height 29
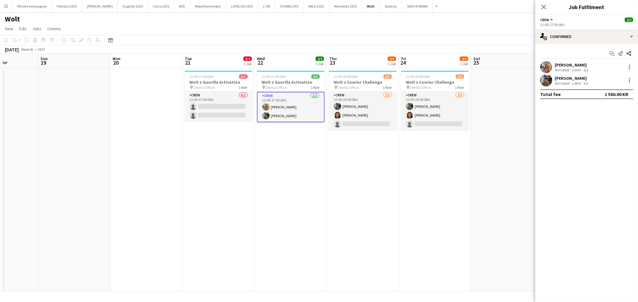
click at [545, 8] on icon "Close pop-in" at bounding box center [544, 7] width 5 height 5
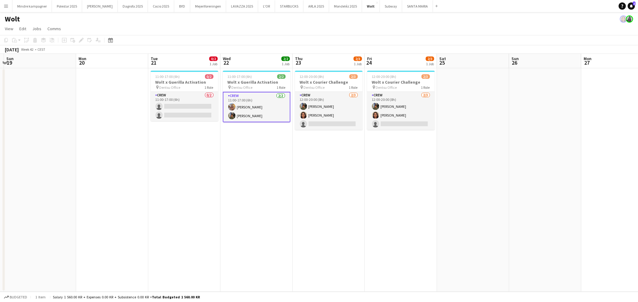
drag, startPoint x: 494, startPoint y: 179, endPoint x: 407, endPoint y: 194, distance: 88.2
click at [407, 194] on app-calendar-viewport "Thu 16 Fri 17 Sat 18 Sun 19 Mon 20 Tue 21 0/2 1 Job Wed 22 2/2 1 Job Thu 23 2/3…" at bounding box center [319, 173] width 638 height 238
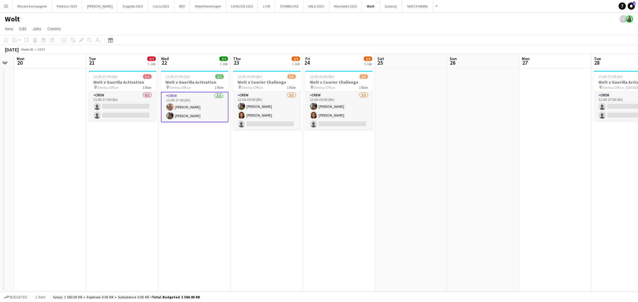
drag, startPoint x: 469, startPoint y: 211, endPoint x: 405, endPoint y: 217, distance: 64.6
click at [405, 217] on app-calendar-viewport "Fri 17 Sat 18 Sun 19 Mon 20 Tue 21 0/2 1 Job Wed 22 2/2 1 Job Thu 23 2/3 1 Job …" at bounding box center [319, 173] width 638 height 238
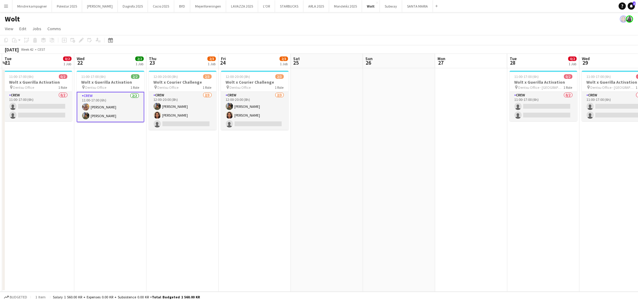
drag, startPoint x: 433, startPoint y: 230, endPoint x: 412, endPoint y: 230, distance: 21.7
click at [412, 230] on app-calendar-viewport "Sat 18 Sun 19 Mon 20 Tue 21 0/2 1 Job Wed 22 2/2 1 Job Thu 23 2/3 1 Job Fri 24 …" at bounding box center [319, 173] width 638 height 238
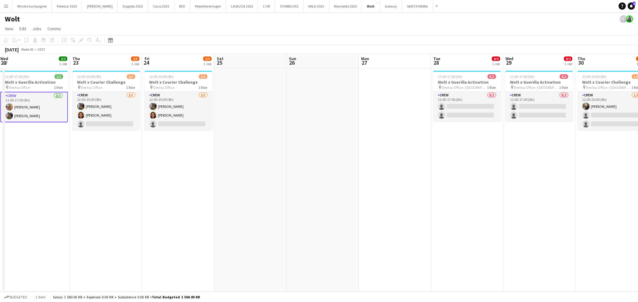
drag, startPoint x: 483, startPoint y: 223, endPoint x: 394, endPoint y: 228, distance: 89.0
click at [394, 228] on app-calendar-viewport "Sun 19 Mon 20 Tue 21 0/2 1 Job Wed 22 2/2 1 Job Thu 23 2/3 1 Job Fri 24 2/3 1 J…" at bounding box center [319, 173] width 638 height 238
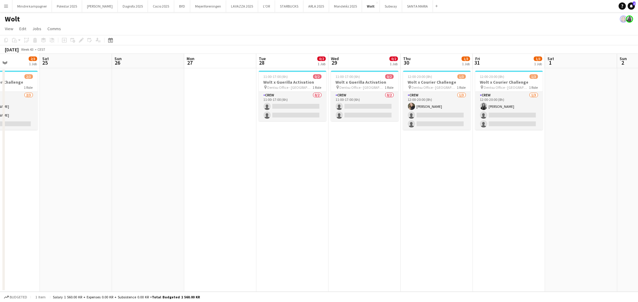
drag, startPoint x: 498, startPoint y: 216, endPoint x: 401, endPoint y: 236, distance: 99.3
click at [401, 236] on app-calendar-viewport "Tue 21 0/2 1 Job Wed 22 2/2 1 Job Thu 23 2/3 1 Job Fri 24 2/3 1 Job Sat 25 Sun …" at bounding box center [319, 173] width 638 height 238
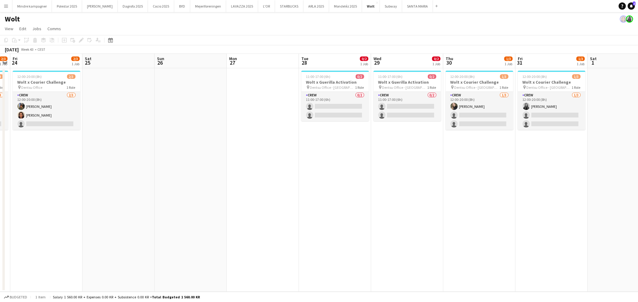
scroll to position [0, 133]
drag, startPoint x: 180, startPoint y: 222, endPoint x: 230, endPoint y: 224, distance: 50.8
click at [230, 224] on app-calendar-viewport "Wed 22 2/2 1 Job Thu 23 2/3 1 Job Fri 24 2/3 1 Job Sat 25 Sun 26 Mon 27 Tue 28 …" at bounding box center [319, 173] width 638 height 238
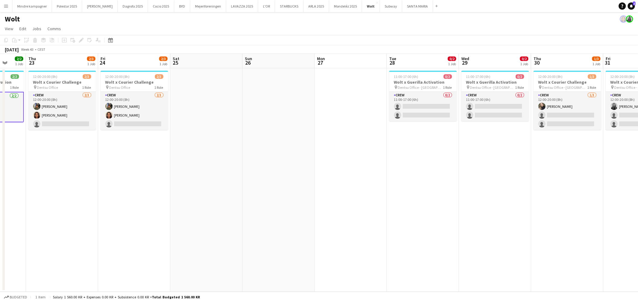
drag, startPoint x: 194, startPoint y: 227, endPoint x: 281, endPoint y: 226, distance: 87.3
click at [281, 226] on app-calendar-viewport "Mon 20 Tue 21 0/2 1 Job Wed 22 2/2 1 Job Thu 23 2/3 1 Job Fri 24 2/3 1 Job Sat …" at bounding box center [319, 173] width 638 height 238
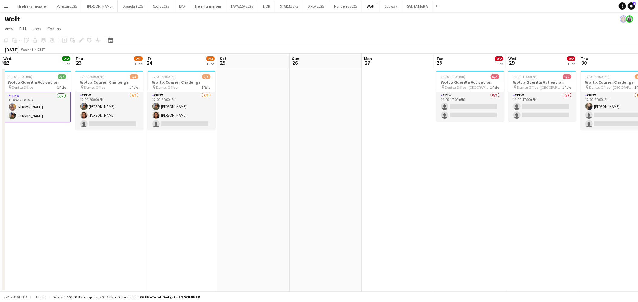
drag, startPoint x: 265, startPoint y: 231, endPoint x: 370, endPoint y: 237, distance: 105.3
click at [370, 237] on app-calendar-viewport "Mon 20 Tue 21 0/2 1 Job Wed 22 2/2 1 Job Thu 23 2/3 1 Job Fri 24 2/3 1 Job Sat …" at bounding box center [319, 173] width 638 height 238
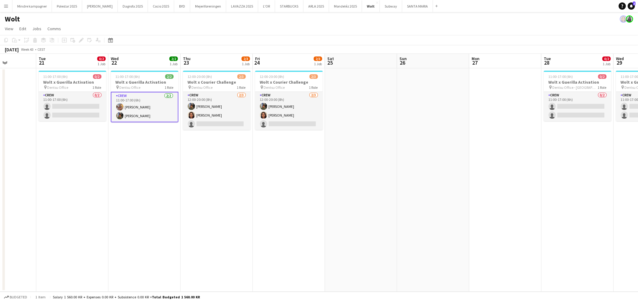
click at [127, 191] on app-date-cell "11:00-17:00 (6h) 2/2 Wolt x Guerilla Activation pin Dentsu Office 1 Role Crew 2…" at bounding box center [144, 180] width 72 height 224
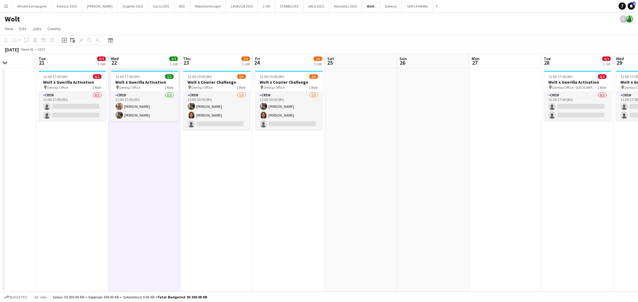
click at [214, 204] on app-date-cell "12:00-20:00 (8h) 2/3 Wolt x Courier Challenge pin Dentsu Office 1 Role Crew 2/3…" at bounding box center [217, 180] width 72 height 224
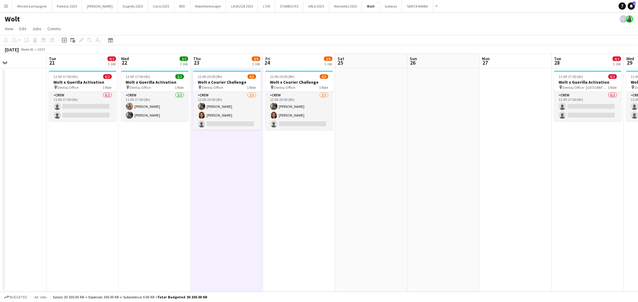
drag, startPoint x: 131, startPoint y: 210, endPoint x: 140, endPoint y: 211, distance: 9.4
click at [140, 211] on app-calendar-viewport "Sat 18 Sun 19 Mon 20 Tue 21 0/2 1 Job Wed 22 2/2 1 Job Thu 23 2/3 1 Job Fri 24 …" at bounding box center [319, 173] width 638 height 238
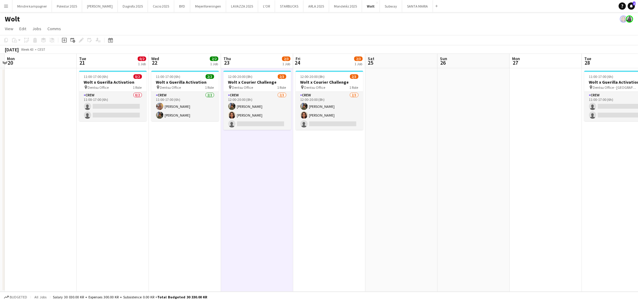
click at [259, 239] on app-calendar-viewport "Sat 18 Sun 19 Mon 20 Tue 21 0/2 1 Job Wed 22 2/2 1 Job Thu 23 2/3 1 Job Fri 24 …" at bounding box center [319, 173] width 638 height 238
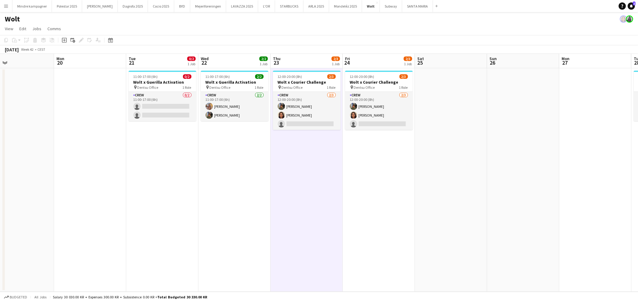
drag, startPoint x: 102, startPoint y: 227, endPoint x: 151, endPoint y: 226, distance: 49.0
click at [151, 226] on app-calendar-viewport "Fri 17 Sat 18 Sun 19 Mon 20 Tue 21 0/2 1 Job Wed 22 2/2 1 Job Thu 23 2/3 1 Job …" at bounding box center [319, 173] width 638 height 238
click at [226, 174] on app-date-cell "11:00-17:00 (6h) 2/2 Wolt x Guerilla Activation pin Dentsu Office 1 Role Crew 2…" at bounding box center [234, 180] width 72 height 224
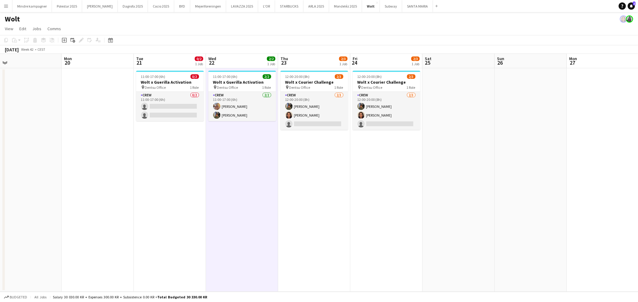
scroll to position [0, 155]
drag, startPoint x: 165, startPoint y: 178, endPoint x: 173, endPoint y: 179, distance: 8.2
click at [173, 179] on app-calendar-viewport "Fri 17 Sat 18 Sun 19 Mon 20 Tue 21 0/2 1 Job Wed 22 2/2 1 Job Thu 23 2/3 1 Job …" at bounding box center [319, 173] width 638 height 238
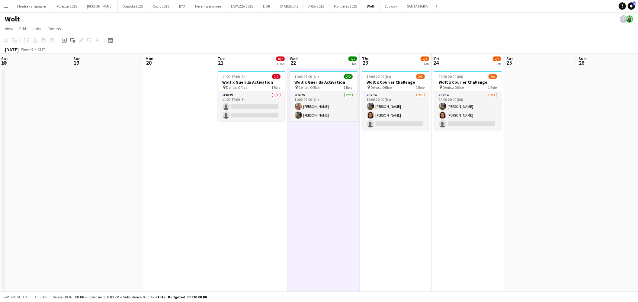
scroll to position [0, 186]
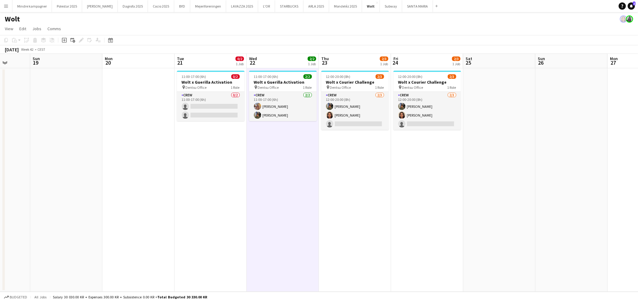
drag, startPoint x: 187, startPoint y: 184, endPoint x: 227, endPoint y: 185, distance: 40.2
click at [227, 185] on app-calendar-viewport "Thu 16 Fri 17 Sat 18 Sun 19 Mon 20 Tue 21 0/2 1 Job Wed 22 2/2 1 Job Thu 23 2/3…" at bounding box center [319, 173] width 638 height 238
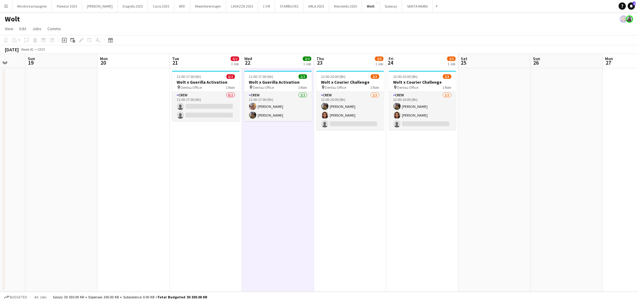
drag, startPoint x: 226, startPoint y: 184, endPoint x: 212, endPoint y: 188, distance: 14.8
click at [215, 187] on app-calendar-viewport "Thu 16 Fri 17 Sat 18 Sun 19 Mon 20 Tue 21 0/2 1 Job Wed 22 2/2 1 Job Thu 23 2/3…" at bounding box center [319, 173] width 638 height 238
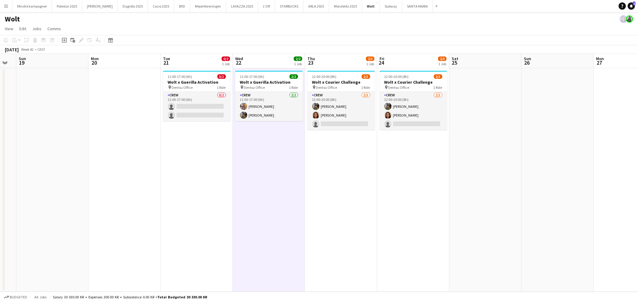
scroll to position [0, 203]
drag, startPoint x: 218, startPoint y: 185, endPoint x: 213, endPoint y: 186, distance: 5.5
click at [213, 186] on app-calendar-viewport "Thu 16 Fri 17 Sat 18 Sun 19 Mon 20 Tue 21 0/2 1 Job Wed 22 2/2 1 Job Thu 23 2/3…" at bounding box center [319, 173] width 638 height 238
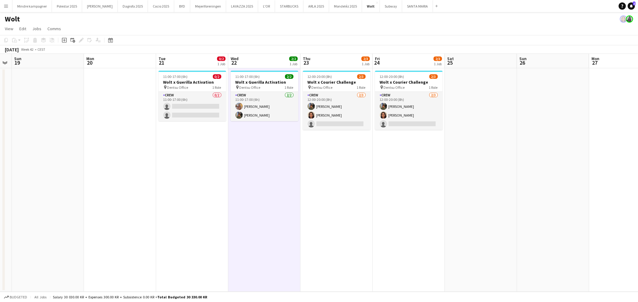
scroll to position [0, 204]
click at [344, 193] on app-calendar-viewport "Thu 16 Fri 17 Sat 18 Sun 19 Mon 20 Tue 21 0/2 1 Job Wed 22 2/2 1 Job Thu 23 2/3…" at bounding box center [319, 173] width 638 height 238
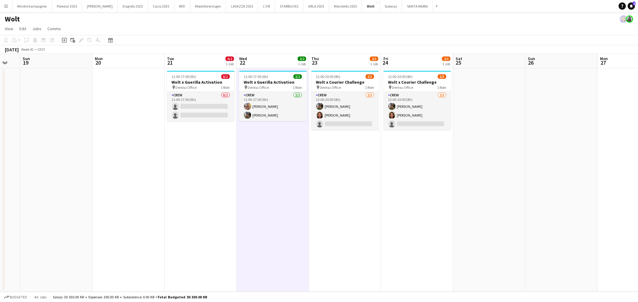
scroll to position [0, 194]
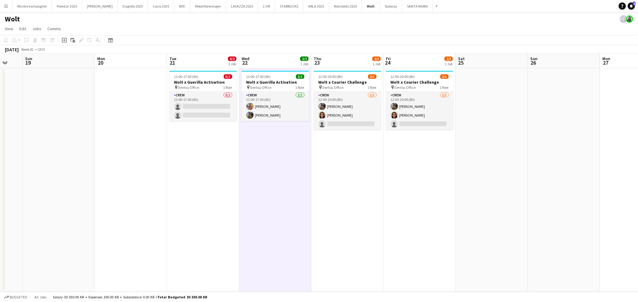
drag, startPoint x: 225, startPoint y: 192, endPoint x: 235, endPoint y: 190, distance: 10.4
click at [235, 190] on app-calendar-viewport "Thu 16 Fri 17 Sat 18 Sun 19 Mon 20 Tue 21 0/2 1 Job Wed 22 2/2 1 Job Thu 23 2/3…" at bounding box center [319, 173] width 638 height 238
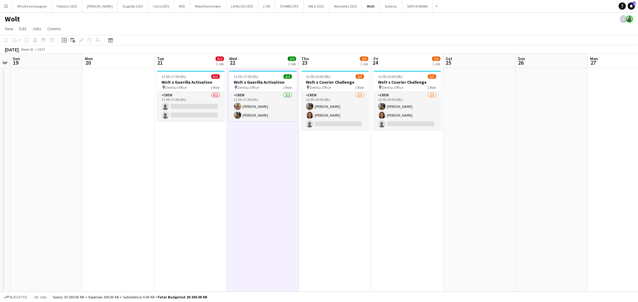
drag, startPoint x: 418, startPoint y: 213, endPoint x: 405, endPoint y: 217, distance: 13.1
click at [405, 217] on app-calendar-viewport "Thu 16 Fri 17 Sat 18 Sun 19 Mon 20 Tue 21 0/2 1 Job Wed 22 2/2 1 Job Thu 23 2/3…" at bounding box center [319, 173] width 638 height 238
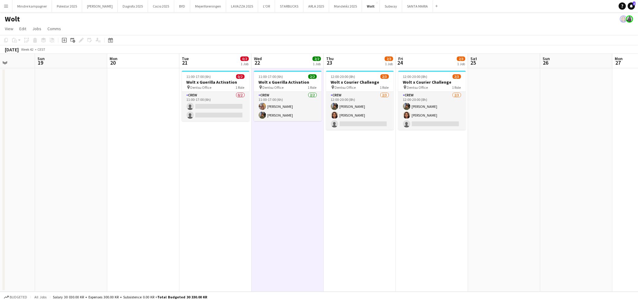
scroll to position [0, 182]
drag, startPoint x: 152, startPoint y: 244, endPoint x: 175, endPoint y: 249, distance: 24.0
click at [175, 249] on app-calendar-viewport "Thu 16 Fri 17 Sat 18 Sun 19 Mon 20 Tue 21 0/2 1 Job Wed 22 2/2 1 Job Thu 23 2/3…" at bounding box center [319, 173] width 638 height 238
click at [344, 224] on app-date-cell "12:00-20:00 (8h) 2/3 Wolt x Courier Challenge pin Dentsu Office 1 Role Crew 2/3…" at bounding box center [359, 180] width 72 height 224
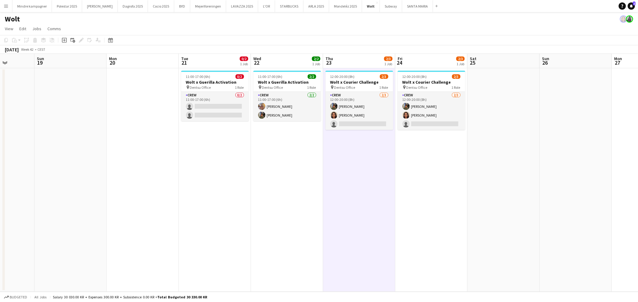
click at [291, 221] on app-date-cell "11:00-17:00 (6h) 2/2 Wolt x Guerilla Activation pin Dentsu Office 1 Role Crew 2…" at bounding box center [287, 180] width 72 height 224
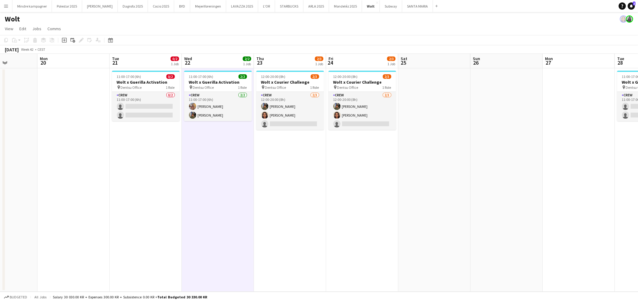
drag, startPoint x: 563, startPoint y: 208, endPoint x: 494, endPoint y: 211, distance: 69.2
click at [494, 211] on app-calendar-viewport "Thu 16 Fri 17 Sat 18 Sun 19 Mon 20 Tue 21 0/2 1 Job Wed 22 2/2 1 Job Thu 23 2/3…" at bounding box center [319, 173] width 638 height 238
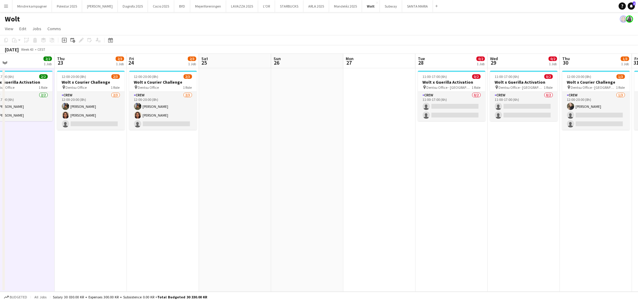
drag, startPoint x: 397, startPoint y: 192, endPoint x: 217, endPoint y: 192, distance: 179.1
click at [217, 192] on app-calendar-viewport "Sun 19 Mon 20 Tue 21 0/2 1 Job Wed 22 2/2 1 Job Thu 23 2/3 1 Job Fri 24 2/3 1 J…" at bounding box center [319, 173] width 638 height 238
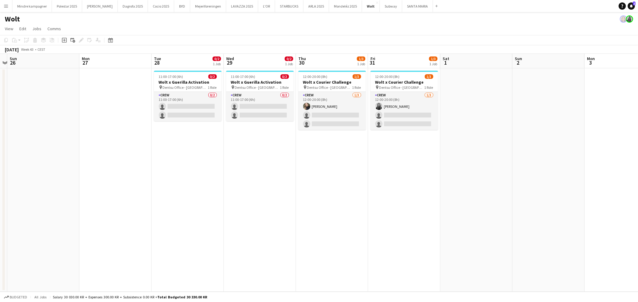
drag, startPoint x: 408, startPoint y: 207, endPoint x: 248, endPoint y: 205, distance: 159.8
click at [248, 205] on app-calendar-viewport "Thu 23 2/3 1 Job Fri 24 2/3 1 Job Sat 25 Sun 26 Mon 27 Tue 28 0/2 1 Job Wed 29 …" at bounding box center [319, 173] width 638 height 238
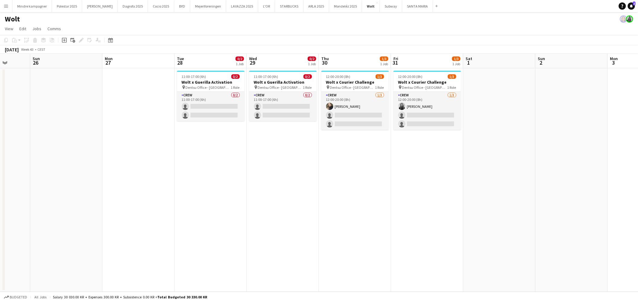
drag, startPoint x: 502, startPoint y: 205, endPoint x: 407, endPoint y: 204, distance: 95.8
click at [407, 204] on app-calendar-viewport "Thu 23 2/3 1 Job Fri 24 2/3 1 Job Sat 25 Sun 26 Mon 27 Tue 28 0/2 1 Job Wed 29 …" at bounding box center [319, 173] width 638 height 238
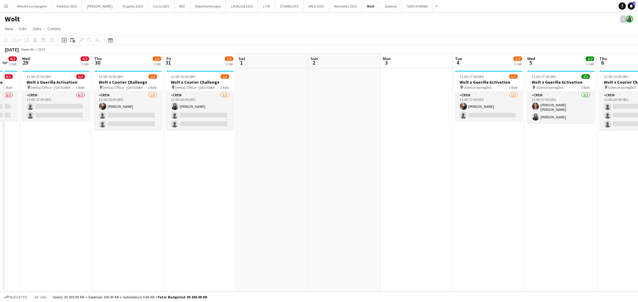
drag, startPoint x: 537, startPoint y: 210, endPoint x: 422, endPoint y: 225, distance: 116.1
click at [424, 225] on app-calendar-viewport "Sun 26 Mon 27 Tue 28 0/2 1 Job Wed 29 0/2 1 Job Thu 30 1/3 1 Job Fri 31 1/3 1 J…" at bounding box center [319, 173] width 638 height 238
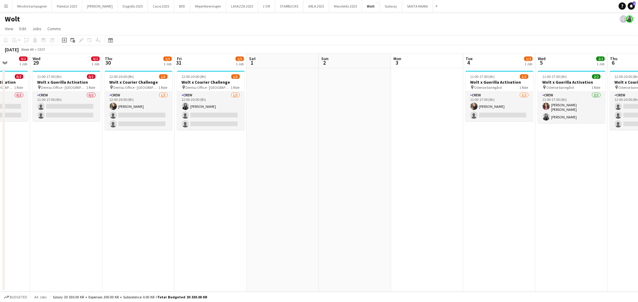
drag, startPoint x: 516, startPoint y: 217, endPoint x: 483, endPoint y: 223, distance: 32.9
click at [483, 223] on app-calendar-viewport "Sun 26 Mon 27 Tue 28 0/2 1 Job Wed 29 0/2 1 Job Thu 30 1/3 1 Job Fri 31 1/3 1 J…" at bounding box center [319, 173] width 638 height 238
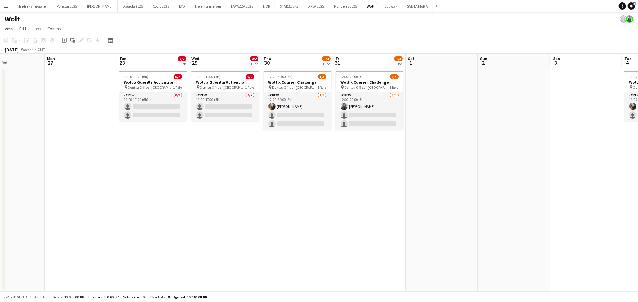
drag, startPoint x: 272, startPoint y: 221, endPoint x: 346, endPoint y: 222, distance: 74.6
click at [346, 222] on app-calendar-viewport "Sat 25 Sun 26 Mon 27 Tue 28 0/2 1 Job Wed 29 0/2 1 Job Thu 30 1/3 1 Job Fri 31 …" at bounding box center [319, 173] width 638 height 238
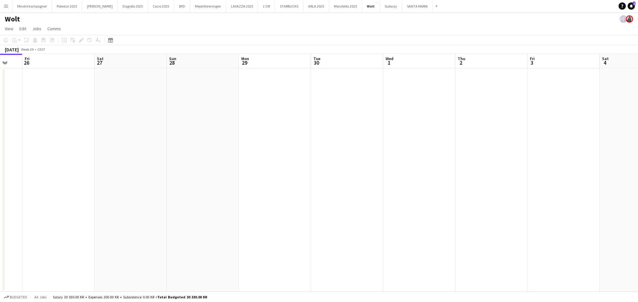
drag, startPoint x: 437, startPoint y: 214, endPoint x: 366, endPoint y: 223, distance: 71.6
click at [315, 221] on app-calendar-viewport "Tue 23 Wed 24 Thu 25 Fri 26 Sat 27 Sun 28 Mon 29 Tue 30 Wed 1 Thu 2 Fri 3 Sat 4…" at bounding box center [319, 173] width 638 height 238
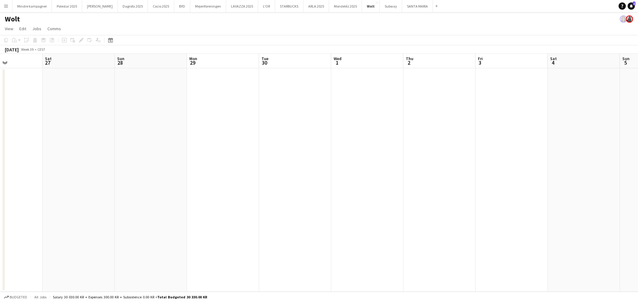
drag, startPoint x: 546, startPoint y: 237, endPoint x: 357, endPoint y: 240, distance: 188.8
click at [357, 240] on app-calendar-viewport "Tue 23 Wed 24 Thu 25 Fri 26 Sat 27 Sun 28 Mon 29 Tue 30 Wed 1 Thu 2 Fri 3 Sat 4…" at bounding box center [319, 173] width 638 height 238
drag, startPoint x: 443, startPoint y: 209, endPoint x: 137, endPoint y: 214, distance: 306.0
click at [137, 214] on app-calendar-viewport "Thu 25 Fri 26 Sat 27 Sun 28 Mon 29 Tue 30 Wed 1 Thu 2 Fri 3 Sat 4 Sun 5 Mon 6 T…" at bounding box center [319, 173] width 638 height 238
drag, startPoint x: 486, startPoint y: 230, endPoint x: 267, endPoint y: 226, distance: 218.4
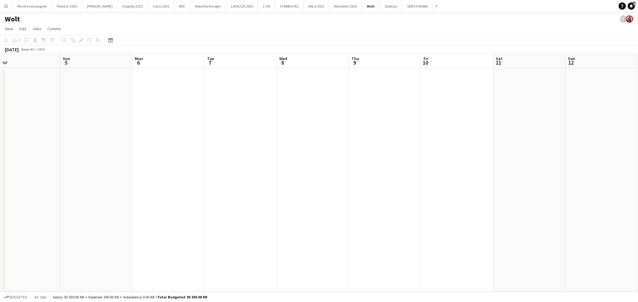
click at [270, 228] on app-calendar-viewport "Wed 1 Thu 2 Fri 3 Sat 4 Sun 5 Mon 6 Tue 7 Wed 8 Thu 9 Fri 10 Sat 11 Sun 12 Mon …" at bounding box center [319, 173] width 638 height 238
drag, startPoint x: 233, startPoint y: 230, endPoint x: 225, endPoint y: 214, distance: 17.4
click at [219, 224] on app-calendar-viewport "Fri 3 Sat 4 Sun 5 Mon 6 Tue 7 Wed 8 Thu 9 Fri 10 Sat 11 Sun 12 Mon 13 Tue 14 We…" at bounding box center [319, 173] width 638 height 238
drag, startPoint x: 446, startPoint y: 211, endPoint x: 404, endPoint y: 213, distance: 42.0
click at [373, 214] on app-calendar-viewport "Wed 8 Thu 9 Fri 10 Sat 11 Sun 12 Mon 13 Tue 14 Wed 15 Thu 16 Fri 17 Sat 18 Sun …" at bounding box center [319, 173] width 638 height 238
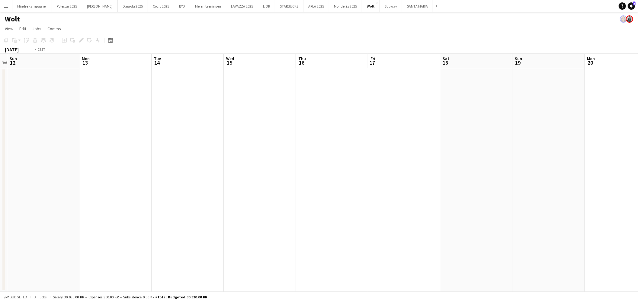
drag, startPoint x: 425, startPoint y: 210, endPoint x: 233, endPoint y: 212, distance: 192.7
click at [233, 212] on app-calendar-viewport "Thu 9 Fri 10 Sat 11 Sun 12 Mon 13 Tue 14 Wed 15 Thu 16 Fri 17 Sat 18 Sun 19 Mon…" at bounding box center [319, 173] width 638 height 238
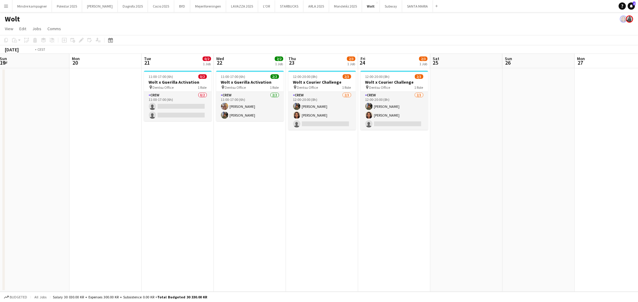
drag, startPoint x: 509, startPoint y: 222, endPoint x: 224, endPoint y: 210, distance: 285.1
click at [224, 210] on app-calendar-viewport "Thu 16 Fri 17 Sat 18 Sun 19 Mon 20 Tue 21 0/2 1 Job Wed 22 2/2 1 Job Thu 23 2/3…" at bounding box center [319, 173] width 638 height 238
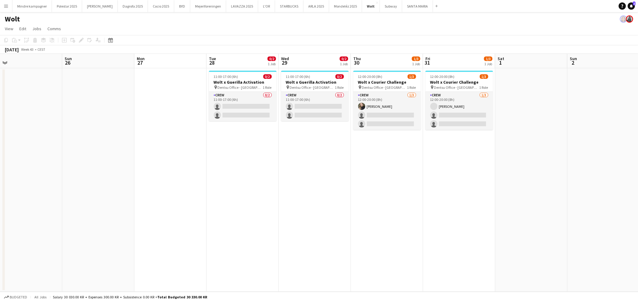
scroll to position [0, 189]
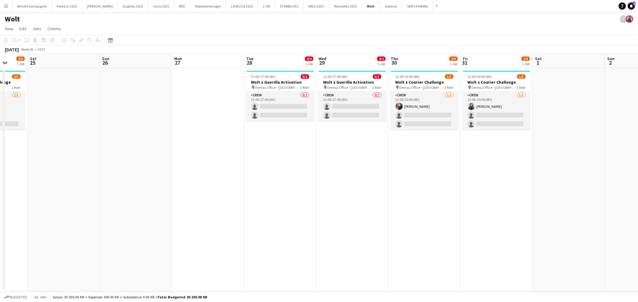
drag, startPoint x: 493, startPoint y: 215, endPoint x: 182, endPoint y: 203, distance: 310.4
click at [182, 203] on app-calendar-viewport "Wed 22 2/2 1 Job Thu 23 2/3 1 Job Fri 24 2/3 1 Job Sat 25 Sun 26 Mon 27 Tue 28 …" at bounding box center [319, 173] width 638 height 238
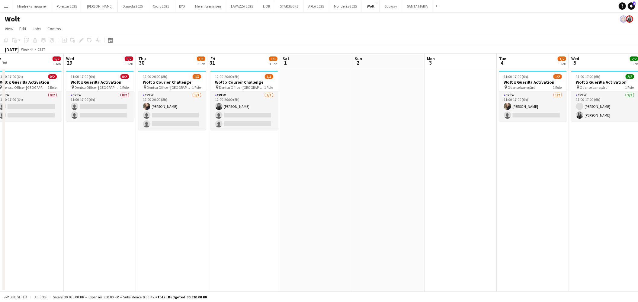
drag, startPoint x: 440, startPoint y: 212, endPoint x: 202, endPoint y: 207, distance: 238.0
click at [202, 207] on app-calendar-viewport "Sat 25 Sun 26 Mon 27 Tue 28 0/2 1 Job Wed 29 0/2 1 Job Thu 30 1/3 1 Job Fri 31 …" at bounding box center [319, 173] width 638 height 238
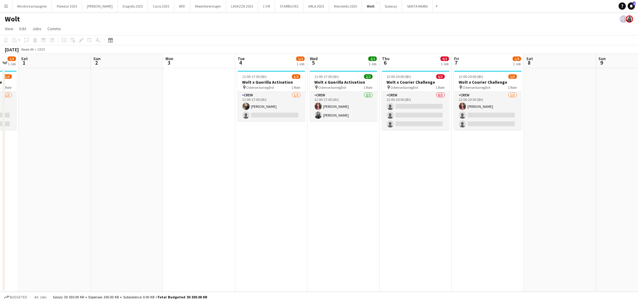
scroll to position [0, 207]
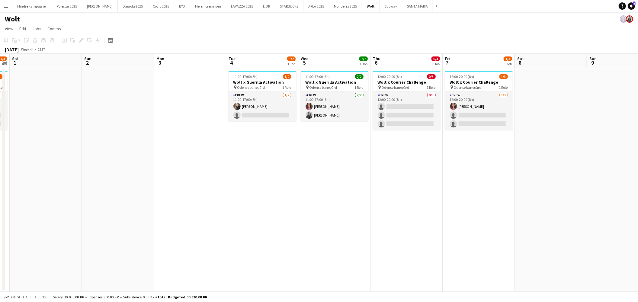
drag, startPoint x: 566, startPoint y: 222, endPoint x: 297, endPoint y: 220, distance: 268.5
click at [297, 220] on app-calendar-viewport "Wed 29 0/2 1 Job Thu 30 1/3 1 Job Fri 31 1/3 1 Job Sat 1 Sun 2 Mon 3 Tue 4 1/2 …" at bounding box center [319, 173] width 638 height 238
drag, startPoint x: 478, startPoint y: 248, endPoint x: 481, endPoint y: 225, distance: 23.7
click at [478, 248] on app-date-cell "12:00-20:00 (8h) 1/3 Wolt x Courier Challenge pin Odense banegård 1 Role Crew […" at bounding box center [479, 180] width 72 height 224
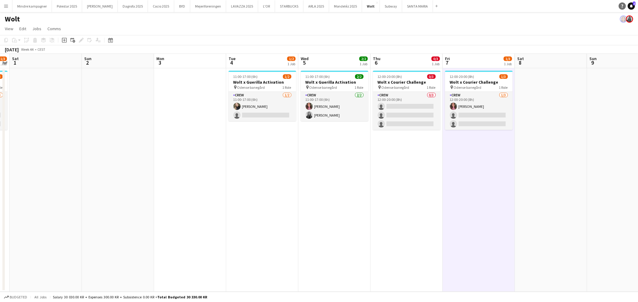
click at [632, 6] on icon at bounding box center [631, 5] width 3 height 3
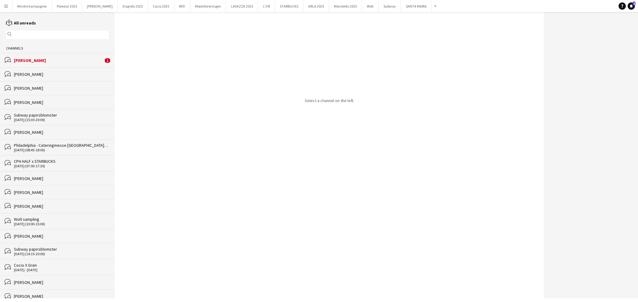
click at [24, 63] on div "[PERSON_NAME]" at bounding box center [58, 60] width 89 height 5
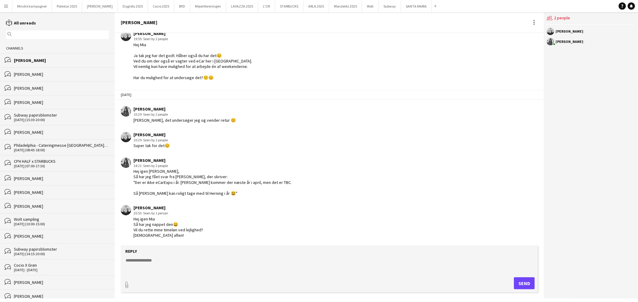
scroll to position [927, 0]
click at [61, 7] on button "Polestar 2025 Close" at bounding box center [67, 6] width 30 height 12
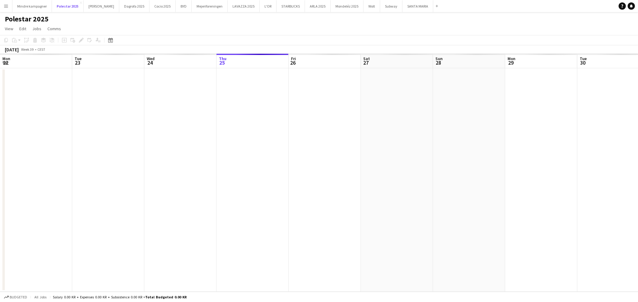
scroll to position [0, 144]
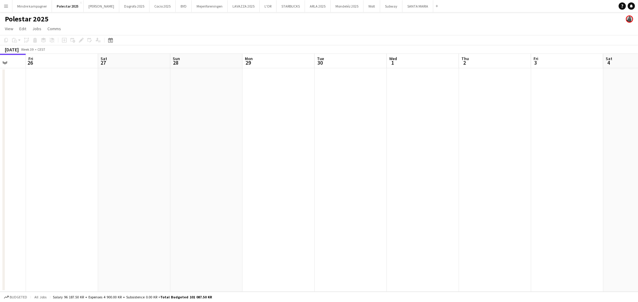
drag, startPoint x: 400, startPoint y: 197, endPoint x: 277, endPoint y: 206, distance: 124.2
click at [277, 206] on app-calendar-viewport "Tue 23 Wed 24 Thu 25 Fri 26 Sat 27 Sun 28 Mon 29 Tue 30 Wed 1 Thu 2 Fri 3 Sat 4…" at bounding box center [319, 173] width 638 height 238
drag, startPoint x: 329, startPoint y: 208, endPoint x: 138, endPoint y: 179, distance: 193.2
click at [138, 179] on app-calendar-viewport "Tue 23 Wed 24 Thu 25 Fri 26 Sat 27 Sun 28 Mon 29 Tue 30 Wed 1 Thu 2 Fri 3 Sat 4…" at bounding box center [319, 173] width 638 height 238
drag, startPoint x: 392, startPoint y: 197, endPoint x: 138, endPoint y: 194, distance: 254.0
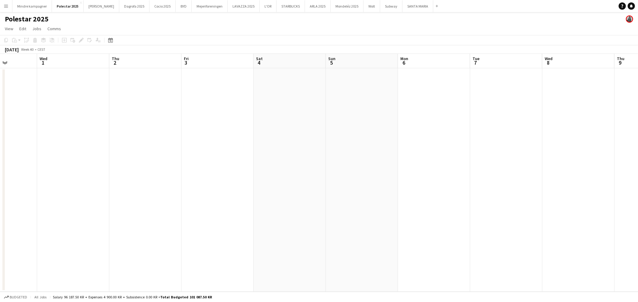
click at [138, 194] on app-calendar-viewport "Sat 27 Sun 28 Mon 29 Tue 30 Wed 1 Thu 2 Fri 3 Sat 4 Sun 5 Mon 6 Tue 7 Wed 8 Thu…" at bounding box center [319, 173] width 638 height 238
drag, startPoint x: 421, startPoint y: 219, endPoint x: 159, endPoint y: 188, distance: 263.1
click at [147, 192] on app-calendar-viewport "Thu 2 Fri 3 Sat 4 Sun 5 Mon 6 Tue 7 Wed 8 Thu 9 Fri 10 Sat 11 Sun 12 Mon 13 Tue…" at bounding box center [319, 173] width 638 height 238
drag, startPoint x: 504, startPoint y: 189, endPoint x: 173, endPoint y: 165, distance: 332.5
click at [78, 174] on app-calendar-viewport "Wed 8 Thu 9 Fri 10 Sat 11 Sun 12 Mon 13 Tue 14 Wed 15 Thu 16 Fri 17 Sat 18 Sun …" at bounding box center [319, 173] width 638 height 238
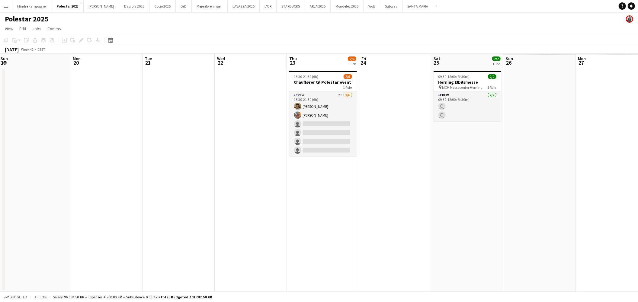
drag, startPoint x: 428, startPoint y: 207, endPoint x: 268, endPoint y: 182, distance: 161.8
click at [45, 192] on app-calendar-viewport "Thu 16 Fri 17 Sat 18 Sun 19 Mon 20 Tue 21 Wed 22 Thu 23 2/6 1 Job Fri 24 Sat 25…" at bounding box center [319, 173] width 638 height 238
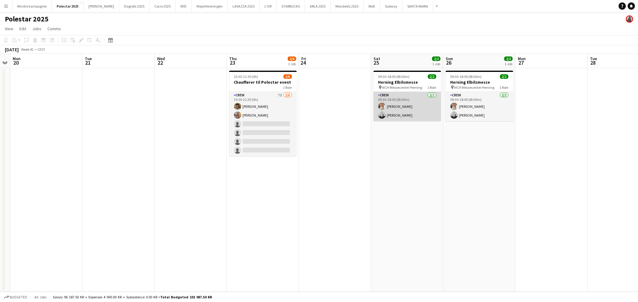
click at [420, 112] on app-card-role "Crew [DATE] 09:30-18:00 (8h30m) [PERSON_NAME] [PERSON_NAME]" at bounding box center [408, 106] width 68 height 29
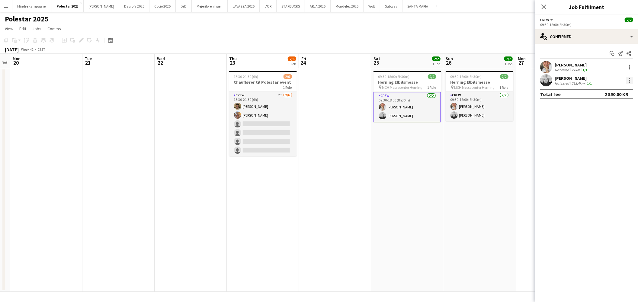
click at [630, 80] on div at bounding box center [629, 80] width 1 height 1
click at [609, 94] on span "Edit fee" at bounding box center [609, 91] width 37 height 5
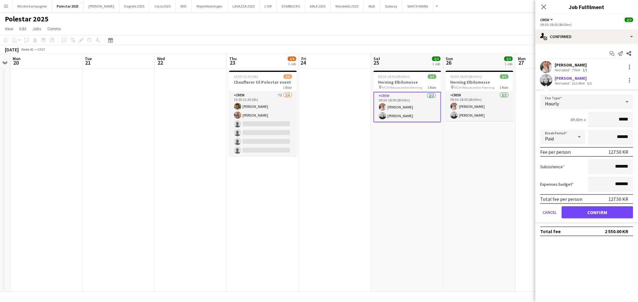
type input "****"
type input "******"
click at [627, 213] on button "Confirm" at bounding box center [598, 212] width 72 height 12
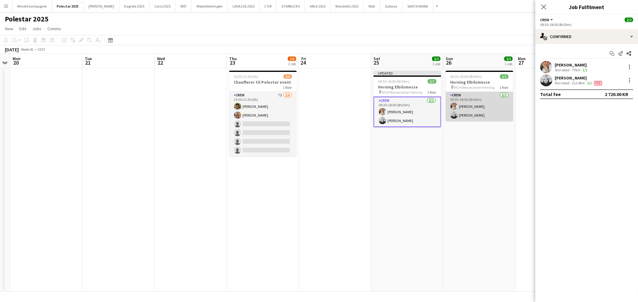
click at [481, 113] on app-card-role "Crew [DATE] 09:30-18:00 (8h30m) [PERSON_NAME] [PERSON_NAME]" at bounding box center [480, 106] width 68 height 29
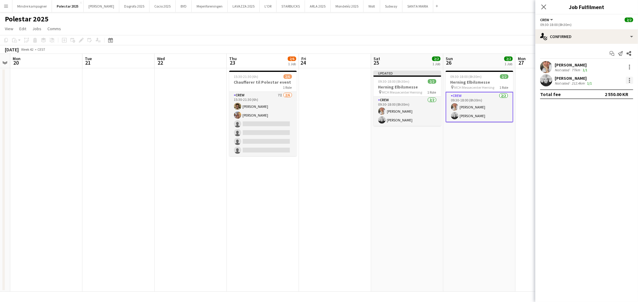
click at [628, 79] on div at bounding box center [629, 80] width 7 height 7
click at [608, 94] on button "Edit fee" at bounding box center [610, 91] width 47 height 14
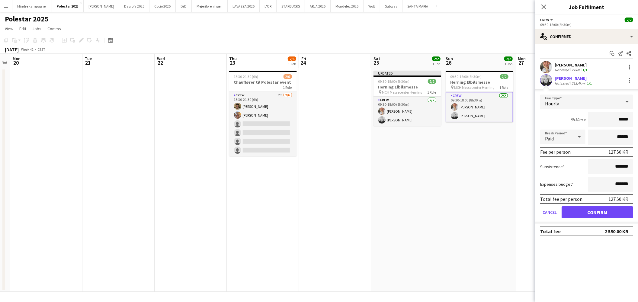
type input "****"
type input "******"
click at [616, 215] on button "Confirm" at bounding box center [598, 212] width 72 height 12
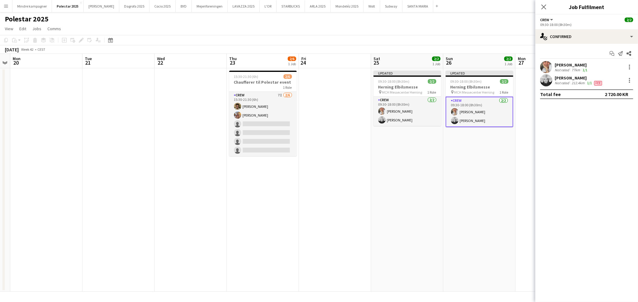
click at [492, 207] on app-date-cell "Updated 09:30-18:00 (8h30m) 2/2 Herning Elbilsmesse pin MCH Messecenter Herning…" at bounding box center [479, 180] width 72 height 224
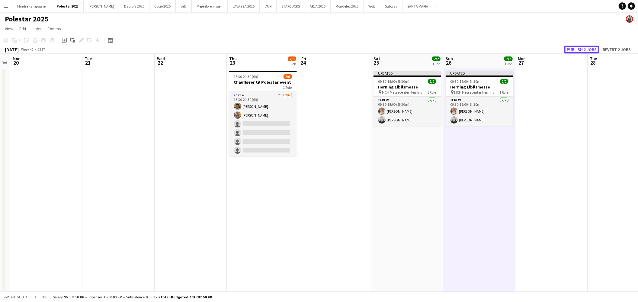
click at [582, 48] on button "Publish 2 jobs" at bounding box center [581, 50] width 35 height 8
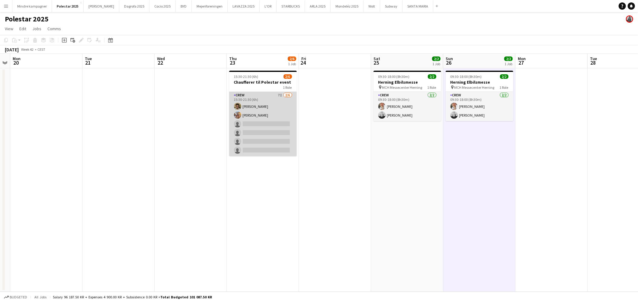
click at [271, 115] on app-card-role "Crew 7I [DATE] 15:30-21:30 (6h) [PERSON_NAME] [PERSON_NAME] single-neutral-acti…" at bounding box center [263, 124] width 68 height 64
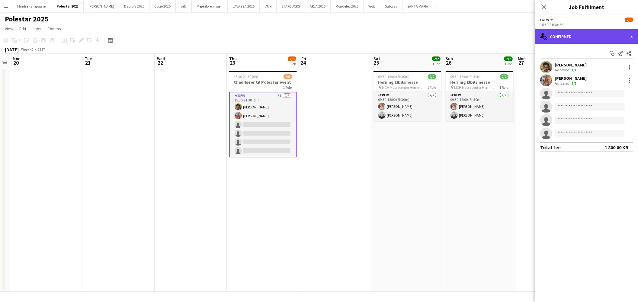
click at [583, 33] on div "single-neutral-actions-check-2 Confirmed" at bounding box center [586, 36] width 103 height 14
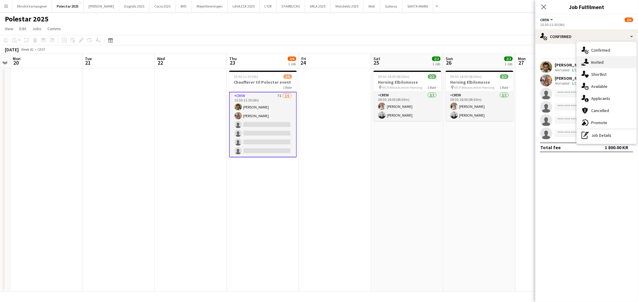
click at [589, 63] on div "single-neutral-actions-share-1 Invited" at bounding box center [607, 62] width 60 height 12
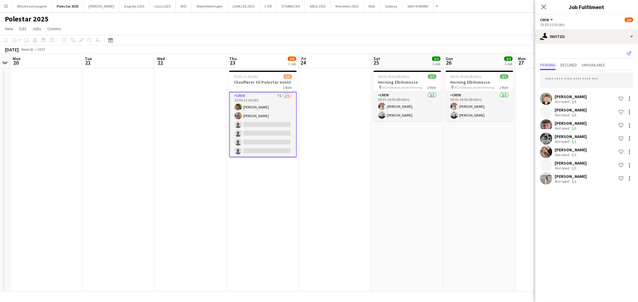
click at [631, 52] on icon at bounding box center [629, 53] width 5 height 4
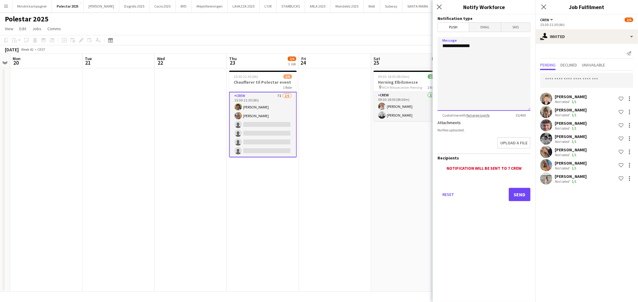
drag, startPoint x: 445, startPoint y: 47, endPoint x: 416, endPoint y: 44, distance: 29.8
click at [410, 42] on body "Menu Boards Boards Boards All jobs Status Workforce Workforce My Workforce Recr…" at bounding box center [319, 151] width 638 height 302
type textarea "**********"
click at [520, 195] on button "Send" at bounding box center [520, 194] width 22 height 13
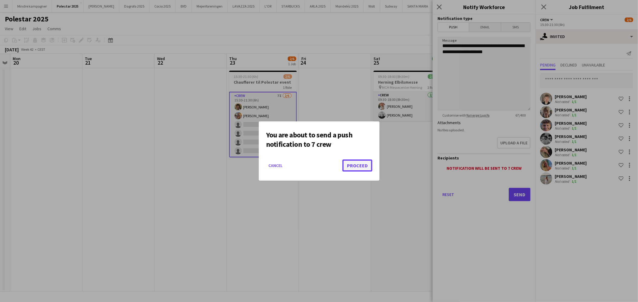
click at [362, 167] on button "Proceed" at bounding box center [358, 165] width 30 height 12
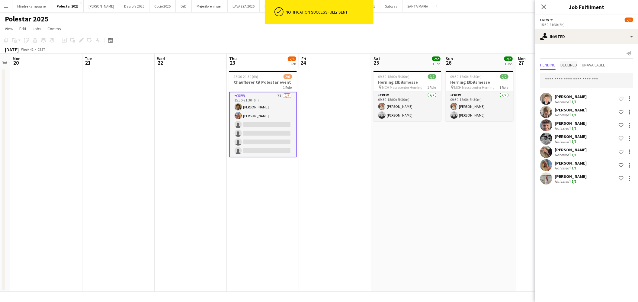
click at [571, 65] on span "Declined" at bounding box center [569, 65] width 17 height 4
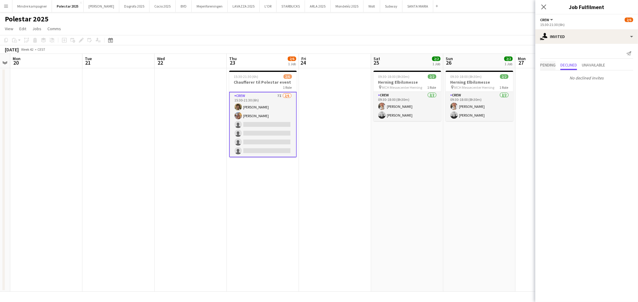
click at [546, 65] on span "Pending" at bounding box center [547, 65] width 15 height 4
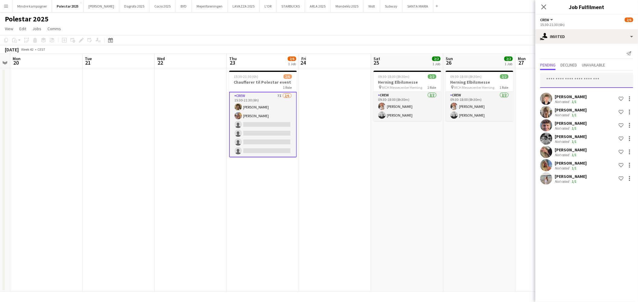
click at [567, 80] on input "text" at bounding box center [586, 80] width 93 height 15
type input "****"
click at [577, 100] on span "[EMAIL_ADDRESS][DOMAIN_NAME]" at bounding box center [586, 100] width 83 height 5
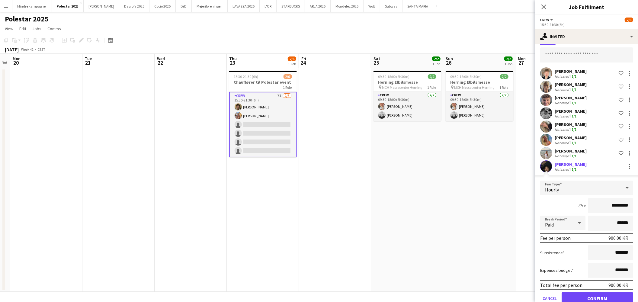
scroll to position [37, 0]
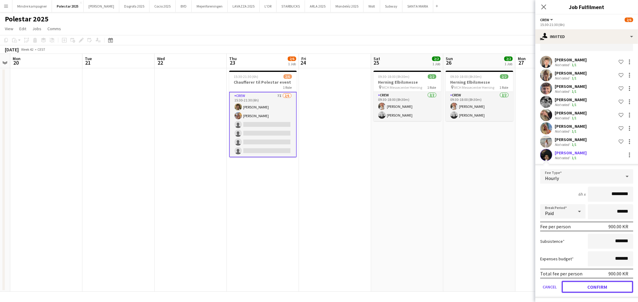
click at [605, 283] on button "Confirm" at bounding box center [598, 287] width 72 height 12
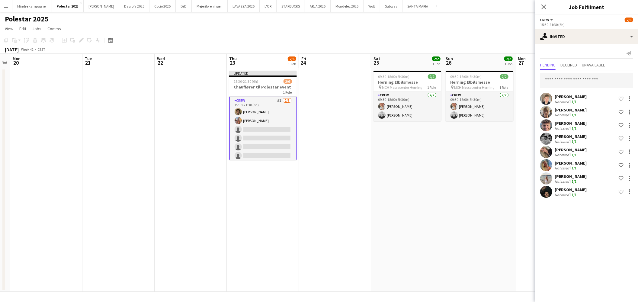
scroll to position [0, 0]
click at [331, 185] on app-date-cell at bounding box center [335, 180] width 72 height 224
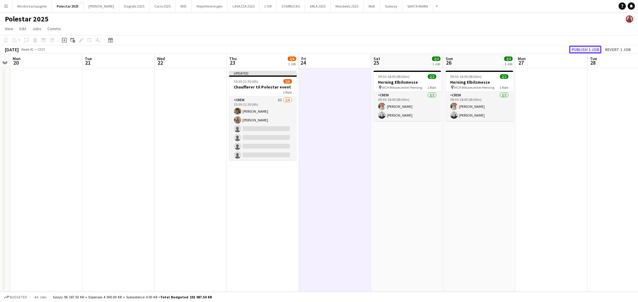
click at [585, 50] on button "Publish 1 job" at bounding box center [585, 50] width 32 height 8
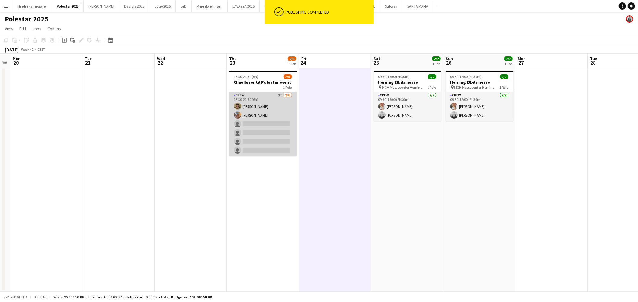
click at [268, 135] on app-card-role "Crew 8I [DATE] 15:30-21:30 (6h) [PERSON_NAME] [PERSON_NAME] single-neutral-acti…" at bounding box center [263, 124] width 68 height 64
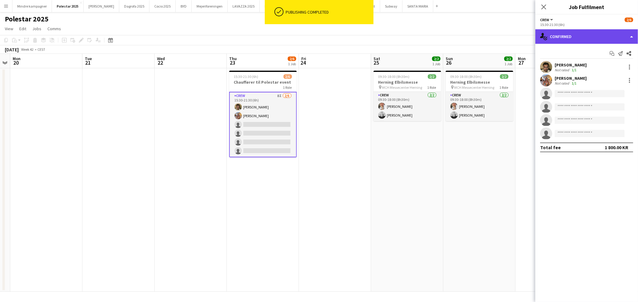
click at [590, 39] on div "single-neutral-actions-check-2 Confirmed" at bounding box center [586, 36] width 103 height 14
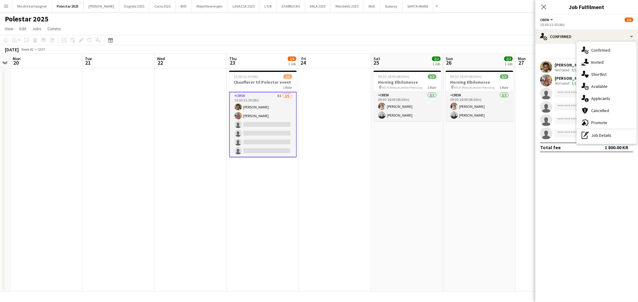
click at [435, 174] on app-date-cell "09:30-18:00 (8h30m) 2/2 Herning Elbilsmesse pin MCH Messecenter Herning 1 Role …" at bounding box center [407, 180] width 72 height 224
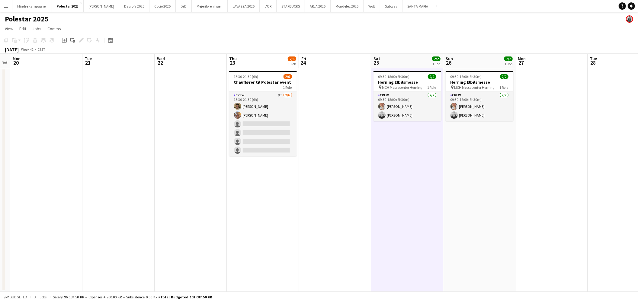
click at [8, 7] on app-icon "Menu" at bounding box center [6, 6] width 5 height 5
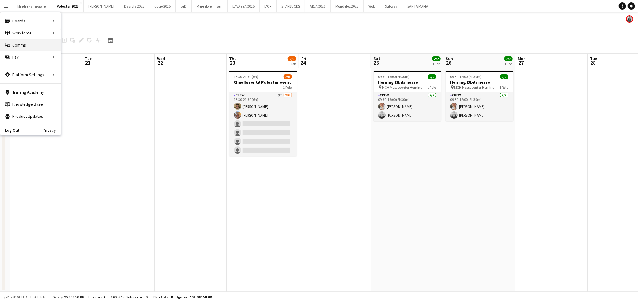
click at [19, 45] on link "Comms Comms" at bounding box center [30, 45] width 60 height 12
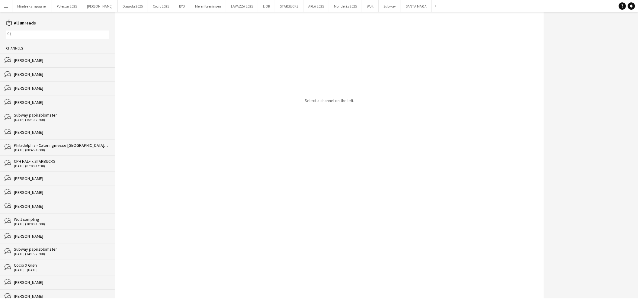
click at [5, 8] on app-icon "Menu" at bounding box center [6, 6] width 5 height 5
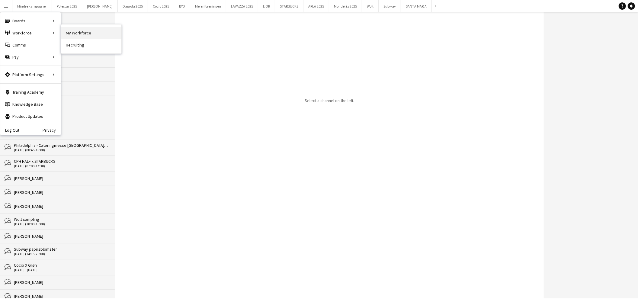
click at [76, 28] on link "My Workforce" at bounding box center [91, 33] width 60 height 12
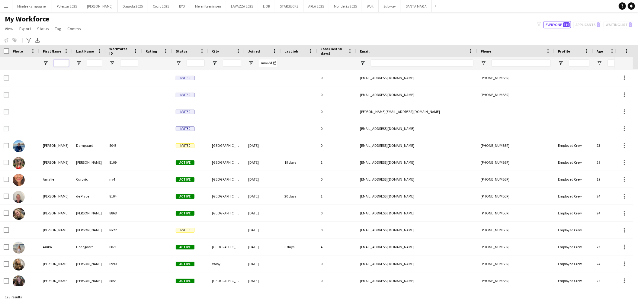
click at [59, 61] on input "First Name Filter Input" at bounding box center [61, 62] width 15 height 7
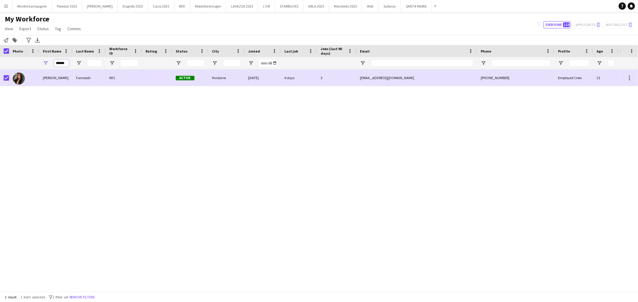
click at [67, 63] on input "******" at bounding box center [61, 62] width 15 height 7
click at [63, 61] on input "*****" at bounding box center [61, 62] width 15 height 7
click at [63, 62] on input "*****" at bounding box center [61, 62] width 15 height 7
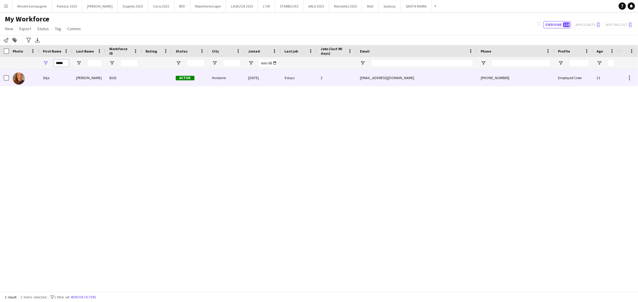
type input "*****"
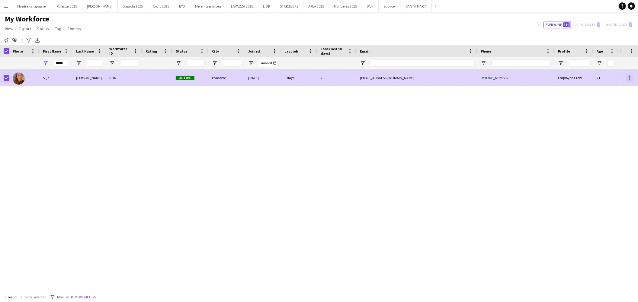
click at [632, 80] on div at bounding box center [629, 77] width 7 height 7
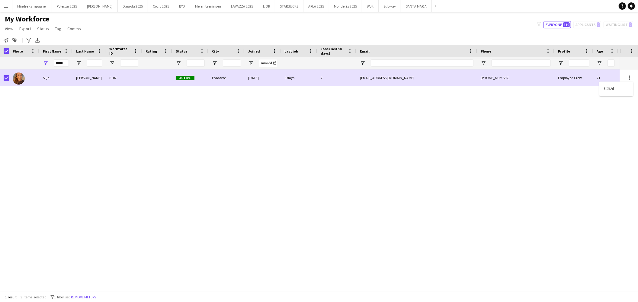
click at [629, 76] on div at bounding box center [319, 151] width 638 height 302
click at [70, 29] on span "Comms" at bounding box center [74, 28] width 14 height 5
click at [71, 27] on span "Comms" at bounding box center [74, 28] width 14 height 5
click at [44, 121] on div "[PERSON_NAME] 8102 Active Hvidovre [DATE] 9 days 2 [EMAIL_ADDRESS][DOMAIN_NAME]…" at bounding box center [310, 177] width 620 height 217
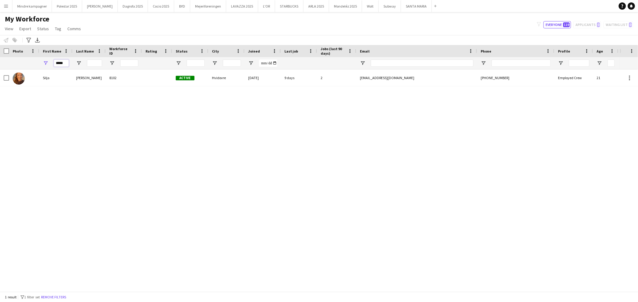
click at [60, 63] on input "*****" at bounding box center [61, 62] width 15 height 7
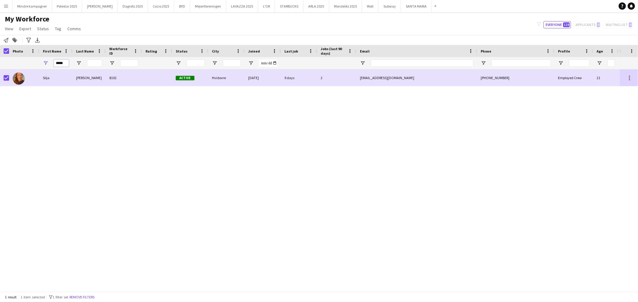
click at [62, 61] on input "*****" at bounding box center [61, 62] width 15 height 7
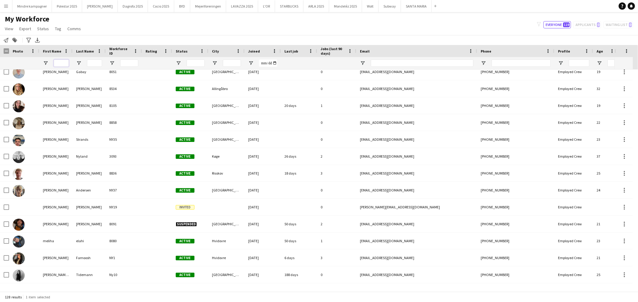
scroll to position [1309, 0]
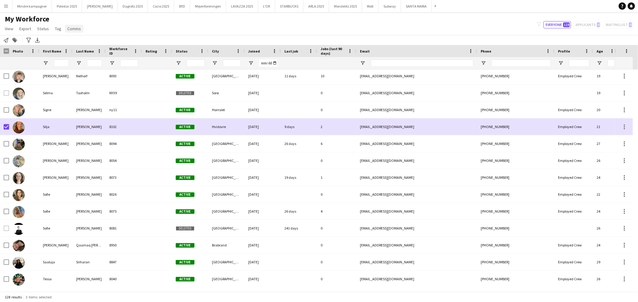
click at [80, 29] on link "Comms" at bounding box center [74, 29] width 18 height 8
click at [72, 27] on span "Comms" at bounding box center [74, 28] width 14 height 5
click at [65, 27] on link "Comms" at bounding box center [74, 29] width 18 height 8
click at [57, 30] on span "Tag" at bounding box center [58, 28] width 6 height 5
click at [57, 26] on span "Tag" at bounding box center [58, 28] width 6 height 5
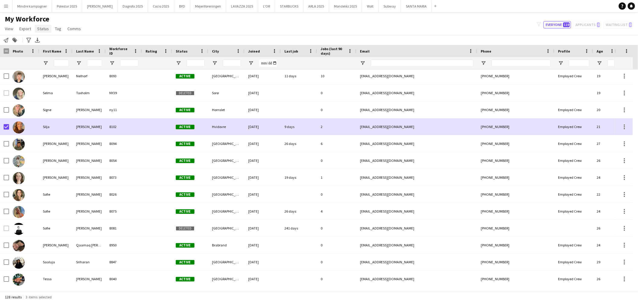
click at [40, 28] on span "Status" at bounding box center [43, 28] width 12 height 5
click at [41, 27] on span "Status" at bounding box center [43, 28] width 12 height 5
click at [26, 27] on span "Export" at bounding box center [25, 28] width 12 height 5
click at [71, 28] on span "Comms" at bounding box center [74, 28] width 14 height 5
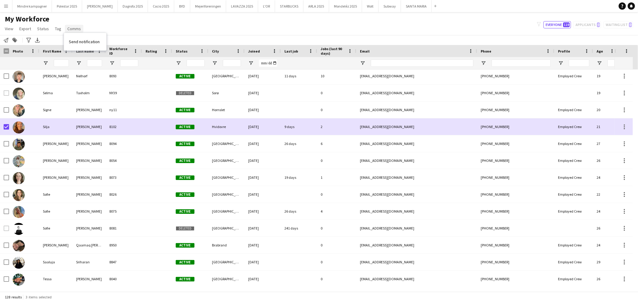
click at [76, 27] on span "Comms" at bounding box center [74, 28] width 14 height 5
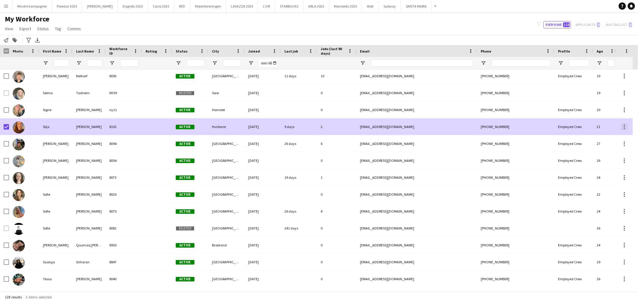
click at [624, 127] on div at bounding box center [624, 126] width 7 height 7
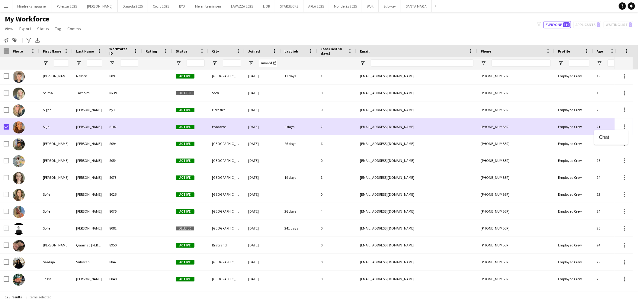
click at [626, 125] on div at bounding box center [319, 151] width 638 height 302
click at [59, 4] on button "Polestar 2025 Close" at bounding box center [67, 6] width 30 height 12
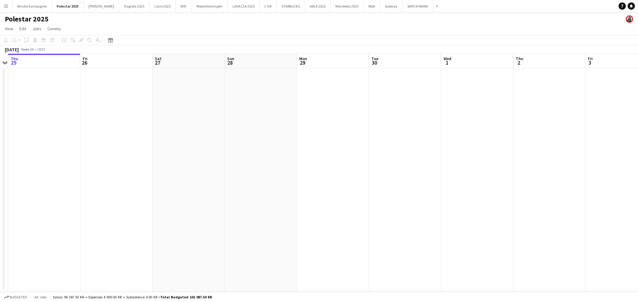
drag, startPoint x: 458, startPoint y: 179, endPoint x: 460, endPoint y: 194, distance: 14.8
click at [344, 194] on app-calendar-viewport "Mon 22 Tue 23 Wed 24 Thu 25 Fri 26 Sat 27 Sun 28 Mon 29 Tue 30 Wed 1 Thu 2 Fri …" at bounding box center [319, 173] width 638 height 238
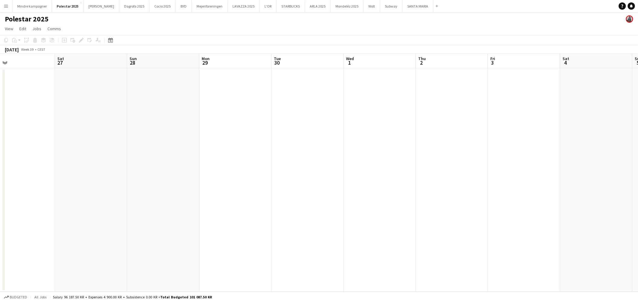
drag, startPoint x: 415, startPoint y: 205, endPoint x: 336, endPoint y: 206, distance: 78.5
click at [336, 206] on app-calendar-viewport "Tue 23 Wed 24 Thu 25 Fri 26 Sat 27 Sun 28 Mon 29 Tue 30 Wed 1 Thu 2 Fri 3 Sat 4…" at bounding box center [319, 173] width 638 height 238
drag, startPoint x: 357, startPoint y: 213, endPoint x: 494, endPoint y: 202, distance: 137.8
click at [263, 212] on app-calendar-viewport "Mon 29 Tue 30 Wed 1 Thu 2 Fri 3 Sat 4 Sun 5 Mon 6 Tue 7 Wed 8 Thu 9 Fri 10 Sat …" at bounding box center [319, 173] width 638 height 238
drag, startPoint x: 507, startPoint y: 210, endPoint x: 427, endPoint y: 202, distance: 80.4
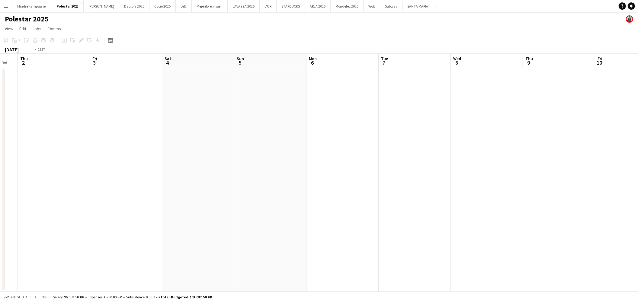
click at [260, 211] on app-calendar-viewport "Mon 29 Tue 30 Wed 1 Thu 2 Fri 3 Sat 4 Sun 5 Mon 6 Tue 7 Wed 8 Thu 9 Fri 10 Sat …" at bounding box center [319, 173] width 638 height 238
click at [215, 221] on app-calendar-viewport "Fri 3 Sat 4 Sun 5 Mon 6 Tue 7 Wed 8 Thu 9 Fri 10 Sat 11 Sun 12 Mon 13 Tue 14 We…" at bounding box center [319, 173] width 638 height 238
click at [194, 217] on app-calendar-viewport "Wed 8 Thu 9 Fri 10 Sat 11 Sun 12 Mon 13 Tue 14 Wed 15 Thu 16 Fri 17 Sat 18 Sun …" at bounding box center [319, 173] width 638 height 238
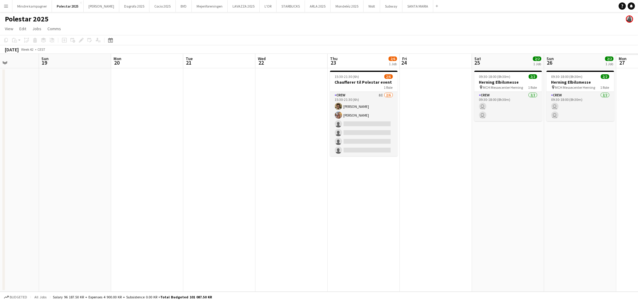
drag, startPoint x: 484, startPoint y: 238, endPoint x: 225, endPoint y: 219, distance: 259.3
click at [188, 228] on app-calendar-viewport "Thu 16 Fri 17 Sat 18 Sun 19 Mon 20 Tue 21 Wed 22 Thu 23 2/6 1 Job Fri 24 Sat 25…" at bounding box center [319, 173] width 638 height 238
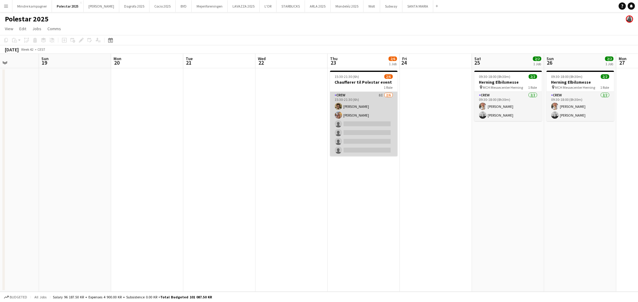
click at [373, 108] on app-card-role "Crew 8I [DATE] 15:30-21:30 (6h) [PERSON_NAME] [PERSON_NAME] single-neutral-acti…" at bounding box center [364, 124] width 68 height 64
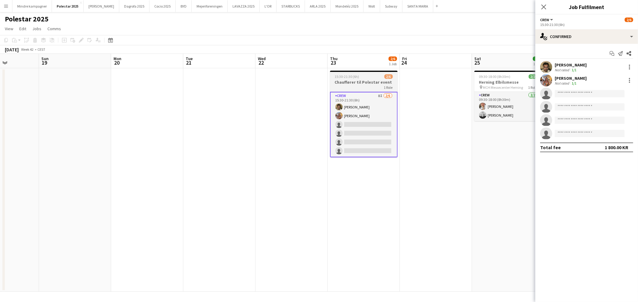
click at [375, 82] on h3 "Chauffører til Polestar event" at bounding box center [364, 81] width 68 height 5
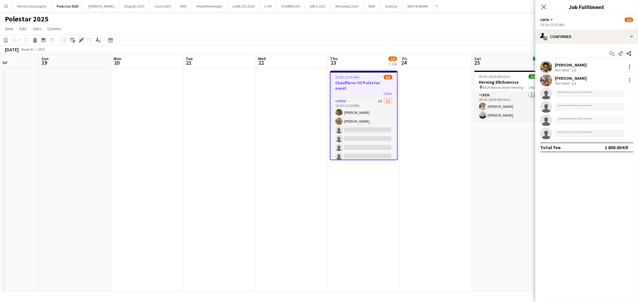
click at [79, 40] on icon "Edit" at bounding box center [81, 40] width 5 height 5
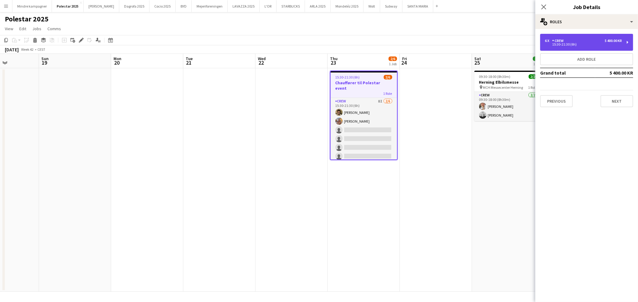
click at [585, 42] on div "6 x Crew 5 400.00 KR" at bounding box center [583, 41] width 77 height 4
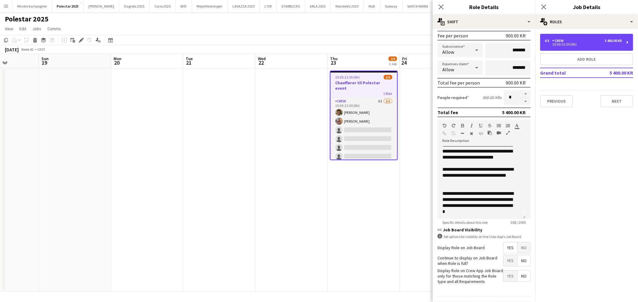
scroll to position [101, 0]
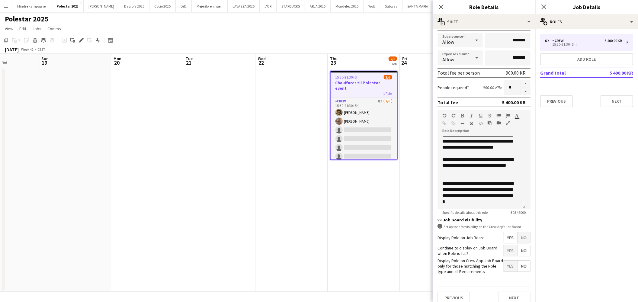
click at [63, 217] on app-date-cell at bounding box center [75, 180] width 72 height 224
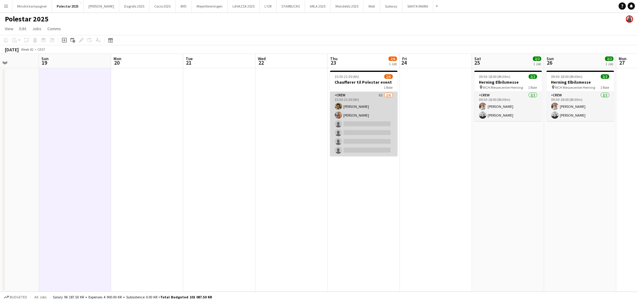
click at [380, 117] on app-card-role "Crew 8I [DATE] 15:30-21:30 (6h) [PERSON_NAME] [PERSON_NAME] single-neutral-acti…" at bounding box center [364, 124] width 68 height 64
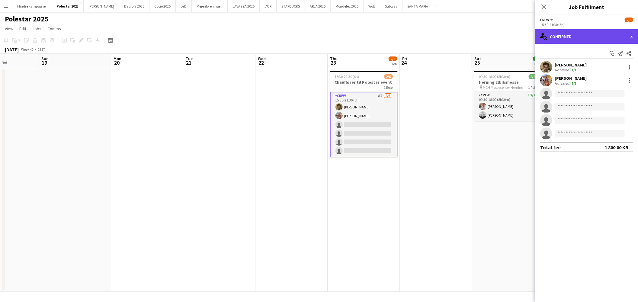
click at [563, 38] on div "single-neutral-actions-check-2 Confirmed" at bounding box center [586, 36] width 103 height 14
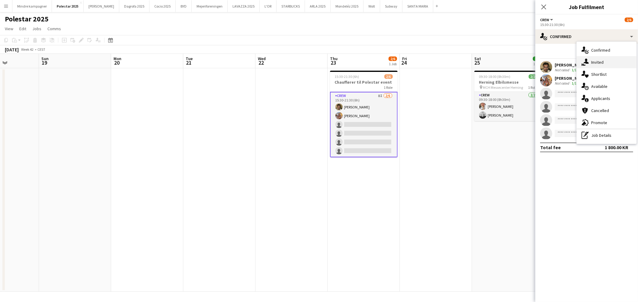
click at [597, 59] on span "Invited" at bounding box center [597, 61] width 12 height 5
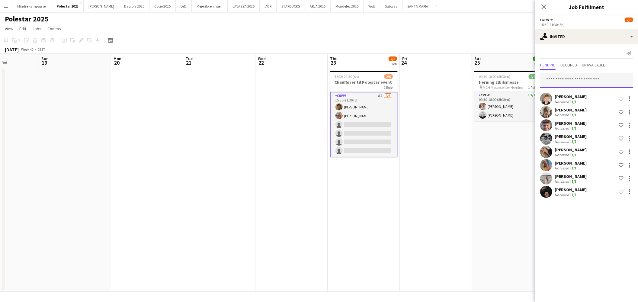
click at [575, 79] on input "text" at bounding box center [586, 80] width 93 height 15
type input "*****"
click at [574, 100] on span "[EMAIL_ADDRESS][DOMAIN_NAME]" at bounding box center [586, 100] width 83 height 5
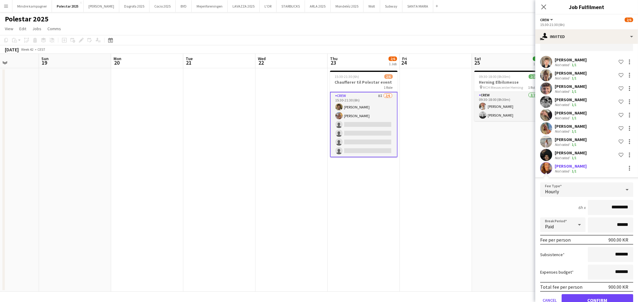
scroll to position [50, 0]
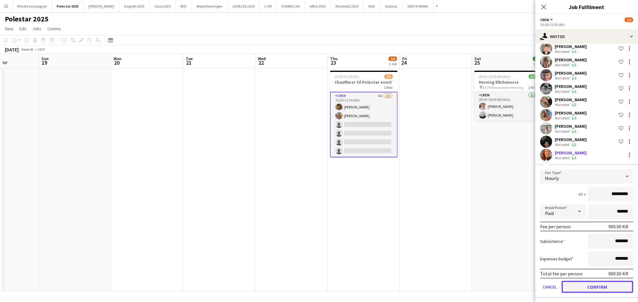
drag, startPoint x: 618, startPoint y: 287, endPoint x: 608, endPoint y: 171, distance: 116.7
click at [617, 287] on button "Confirm" at bounding box center [598, 287] width 72 height 12
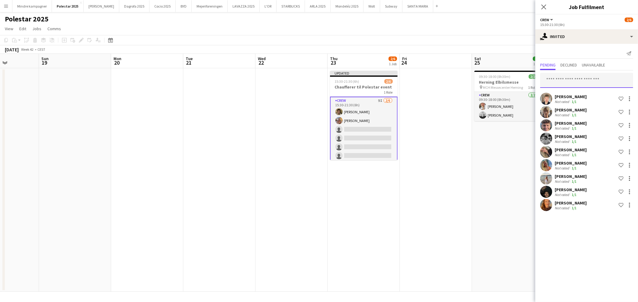
click at [581, 82] on input "text" at bounding box center [586, 80] width 93 height 15
type input "*****"
click at [577, 98] on span "[EMAIL_ADDRESS][DOMAIN_NAME]" at bounding box center [586, 100] width 83 height 5
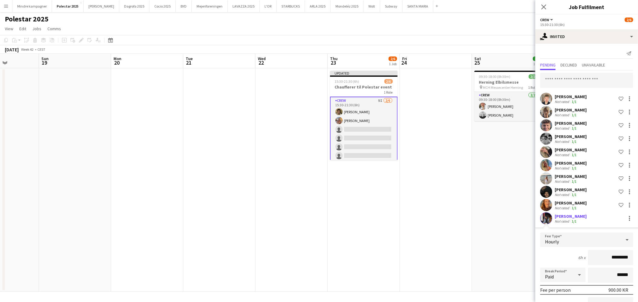
scroll to position [63, 0]
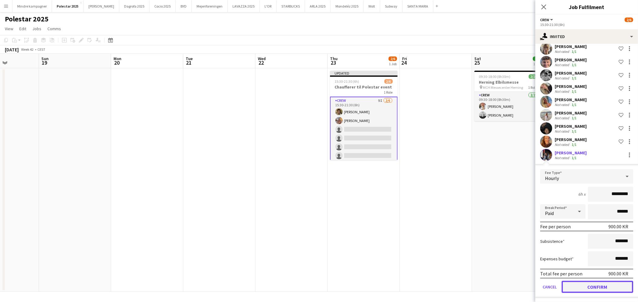
click at [616, 283] on button "Confirm" at bounding box center [598, 287] width 72 height 12
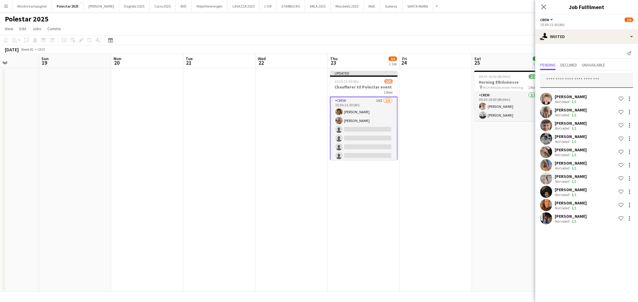
click at [585, 82] on input "text" at bounding box center [586, 80] width 93 height 15
type input "******"
click at [580, 95] on span "[PERSON_NAME]" at bounding box center [562, 94] width 35 height 5
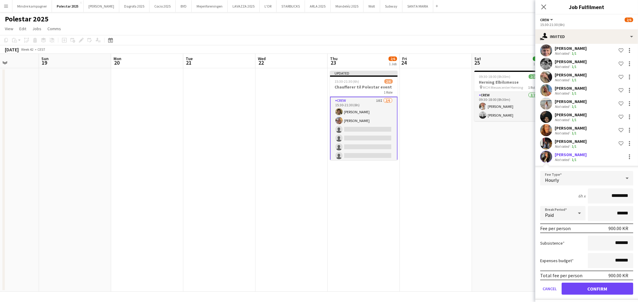
scroll to position [77, 0]
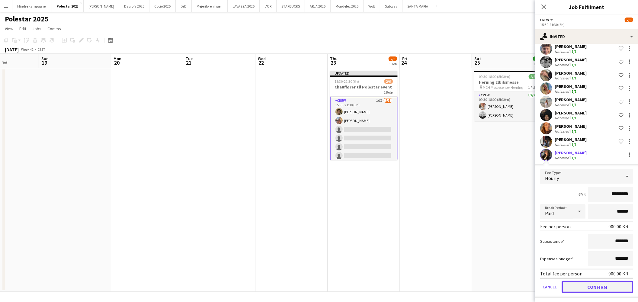
click at [608, 287] on button "Confirm" at bounding box center [598, 287] width 72 height 12
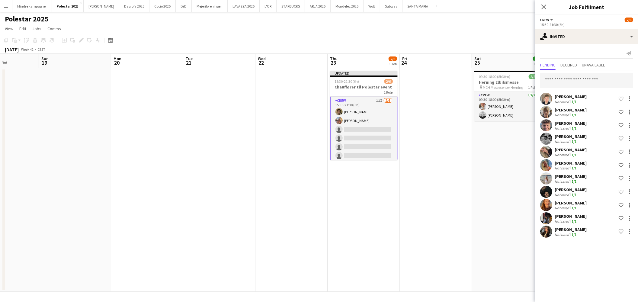
drag, startPoint x: 428, startPoint y: 213, endPoint x: 442, endPoint y: 187, distance: 28.9
click at [428, 213] on app-date-cell at bounding box center [436, 180] width 72 height 224
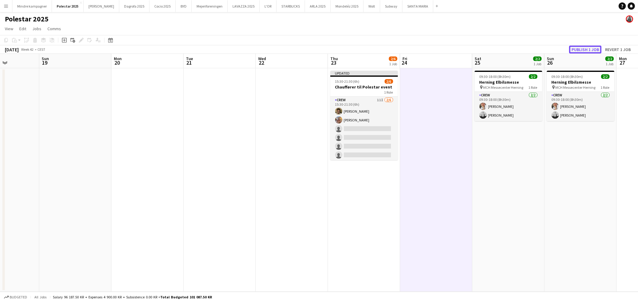
click at [588, 49] on button "Publish 1 job" at bounding box center [585, 50] width 32 height 8
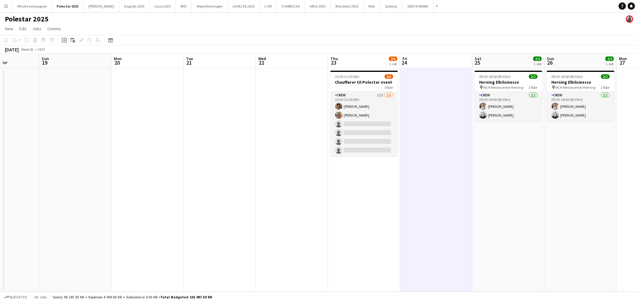
click at [7, 4] on app-icon "Menu" at bounding box center [6, 6] width 5 height 5
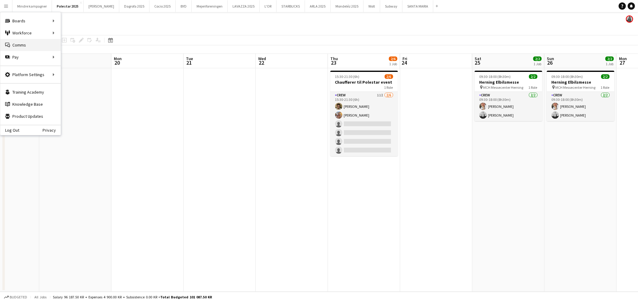
click at [24, 43] on link "Comms Comms" at bounding box center [30, 45] width 60 height 12
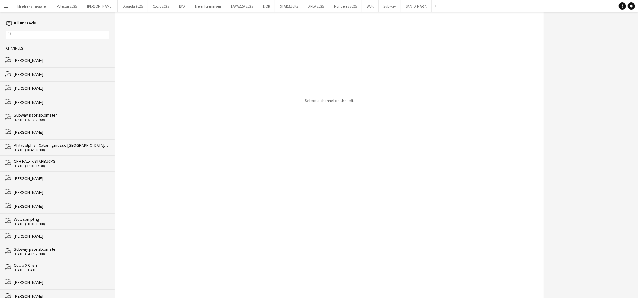
click at [49, 60] on div "[PERSON_NAME]" at bounding box center [61, 60] width 95 height 5
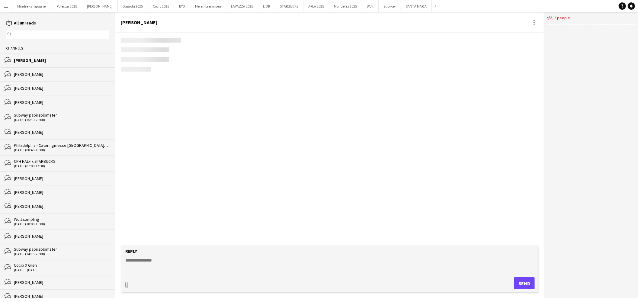
scroll to position [927, 0]
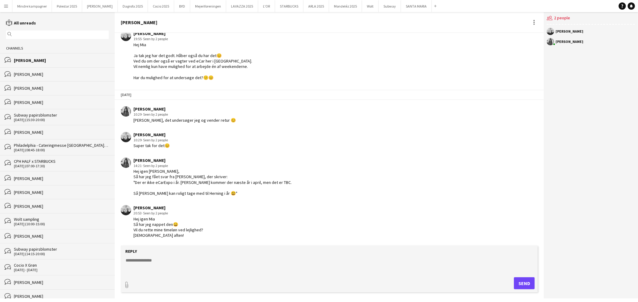
click at [177, 263] on textarea at bounding box center [330, 265] width 411 height 16
type textarea "**********"
click at [523, 285] on button "Send" at bounding box center [524, 283] width 21 height 12
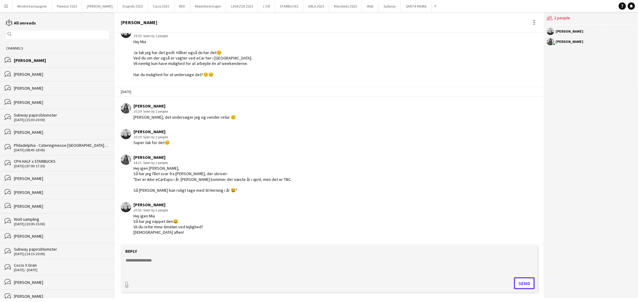
scroll to position [969, 0]
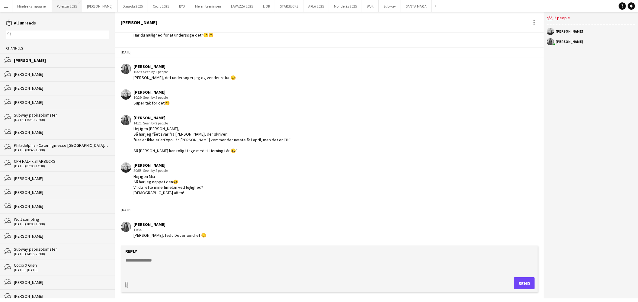
click at [60, 7] on button "Polestar 2025 Close" at bounding box center [67, 6] width 30 height 12
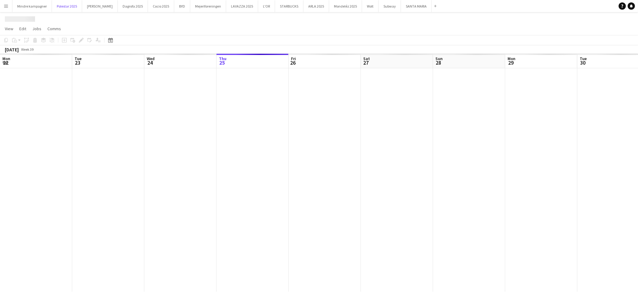
scroll to position [0, 144]
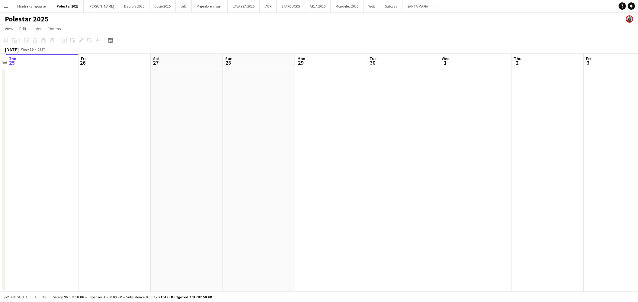
drag, startPoint x: 463, startPoint y: 182, endPoint x: 310, endPoint y: 197, distance: 154.5
click at [312, 197] on app-calendar-viewport "Mon 22 Tue 23 Wed 24 Thu 25 Fri 26 Sat 27 Sun 28 Mon 29 Tue 30 Wed 1 Thu 2 Fri …" at bounding box center [319, 173] width 638 height 238
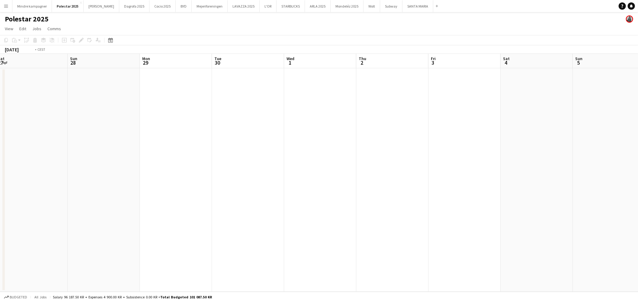
drag, startPoint x: 352, startPoint y: 200, endPoint x: 215, endPoint y: 203, distance: 136.6
click at [215, 203] on app-calendar-viewport "Thu 25 Fri 26 Sat 27 Sun 28 Mon 29 Tue 30 Wed 1 Thu 2 Fri 3 Sat 4 Sun 5 Mon 6 T…" at bounding box center [319, 173] width 638 height 238
drag, startPoint x: 272, startPoint y: 207, endPoint x: 526, endPoint y: 195, distance: 254.0
click at [268, 206] on app-calendar-viewport "Sat 27 Sun 28 Mon 29 Tue 30 Wed 1 Thu 2 Fri 3 Sat 4 Sun 5 Mon 6 Tue 7 Wed 8 Thu…" at bounding box center [319, 173] width 638 height 238
drag, startPoint x: 567, startPoint y: 195, endPoint x: 225, endPoint y: 210, distance: 341.9
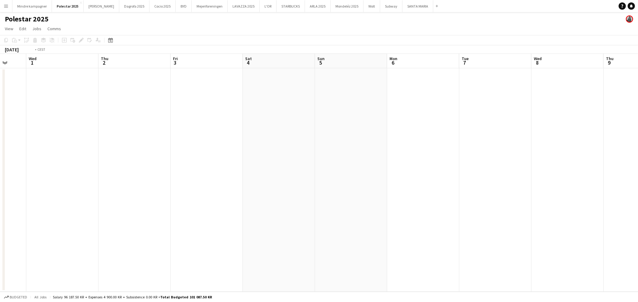
click at [225, 210] on app-calendar-viewport "Sun 28 Mon 29 Tue 30 Wed 1 Thu 2 Fri 3 Sat 4 Sun 5 Mon 6 Tue 7 Wed 8 Thu 9 Fri …" at bounding box center [319, 173] width 638 height 238
drag, startPoint x: 212, startPoint y: 222, endPoint x: 487, endPoint y: 211, distance: 275.7
click at [191, 222] on app-calendar-viewport "Mon 6 Tue 7 Wed 8 Thu 9 Fri 10 Sat 11 Sun 12 Mon 13 Tue 14 Wed 15 Thu 16 Fri 17…" at bounding box center [319, 173] width 638 height 238
drag, startPoint x: 501, startPoint y: 212, endPoint x: 529, endPoint y: 217, distance: 29.1
click at [252, 226] on app-calendar-viewport "Tue 7 Wed 8 Thu 9 Fri 10 Sat 11 Sun 12 Mon 13 Tue 14 Wed 15 Thu 16 Fri 17 Sat 1…" at bounding box center [319, 173] width 638 height 238
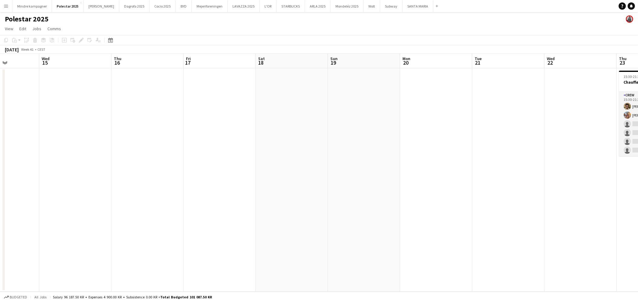
click at [171, 224] on app-calendar-viewport "Sat 11 Sun 12 Mon 13 Tue 14 Wed 15 Thu 16 Fri 17 Sat 18 Sun 19 Mon 20 Tue 21 We…" at bounding box center [319, 173] width 638 height 238
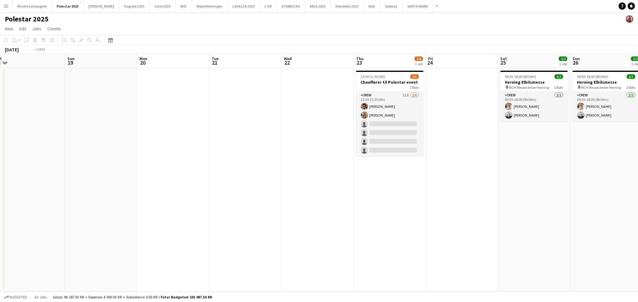
drag, startPoint x: 495, startPoint y: 216, endPoint x: 307, endPoint y: 228, distance: 188.8
click at [305, 231] on app-calendar-viewport "Wed 15 Thu 16 Fri 17 Sat 18 Sun 19 Mon 20 Tue 21 Wed 22 Thu 23 2/6 1 Job Fri 24…" at bounding box center [319, 173] width 638 height 238
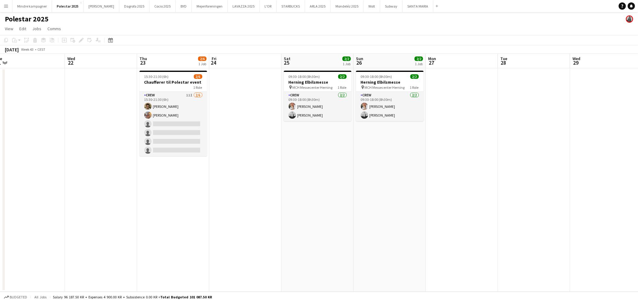
scroll to position [0, 189]
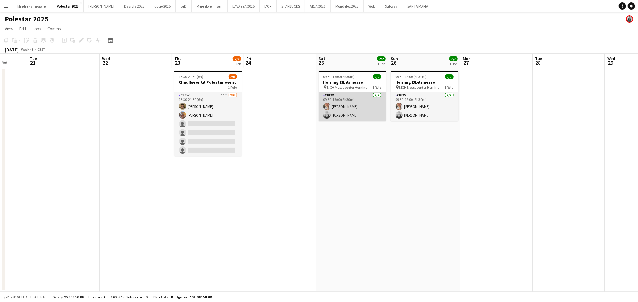
click at [354, 112] on app-card-role "Crew [DATE] 09:30-18:00 (8h30m) [PERSON_NAME] [PERSON_NAME]" at bounding box center [353, 106] width 68 height 29
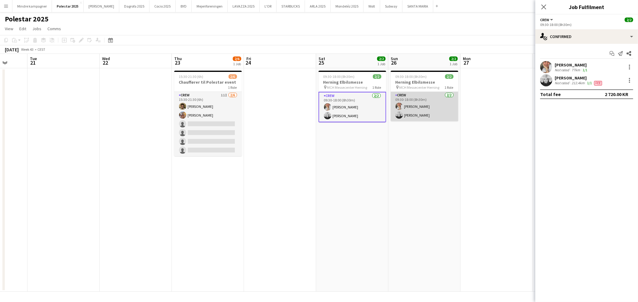
click at [426, 113] on app-card-role "Crew [DATE] 09:30-18:00 (8h30m) [PERSON_NAME] [PERSON_NAME]" at bounding box center [425, 106] width 68 height 29
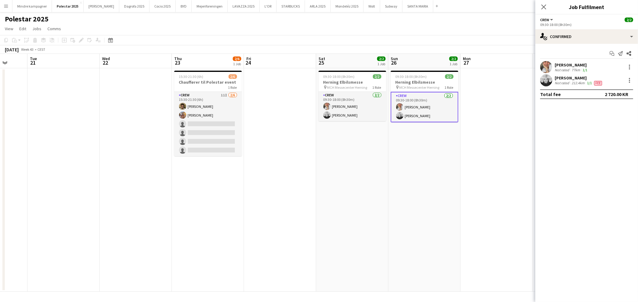
click at [335, 184] on app-date-cell "09:30-18:00 (8h30m) 2/2 Herning Elbilsmesse pin MCH Messecenter Herning 1 Role …" at bounding box center [352, 180] width 72 height 224
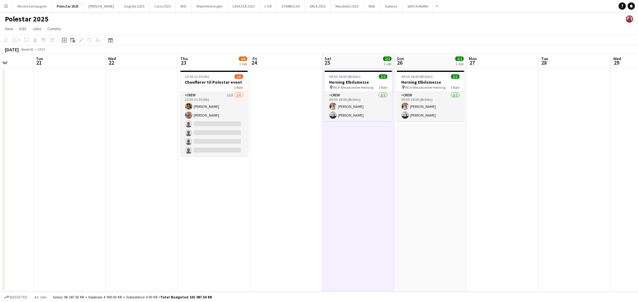
scroll to position [0, 183]
drag, startPoint x: 264, startPoint y: 193, endPoint x: 272, endPoint y: 192, distance: 7.9
click at [272, 192] on app-calendar-viewport "Sat 18 Sun 19 Mon 20 Tue 21 Wed 22 Thu 23 2/6 1 Job Fri 24 Sat 25 2/2 1 Job Sun…" at bounding box center [319, 173] width 638 height 238
click at [273, 192] on app-date-cell at bounding box center [286, 180] width 72 height 224
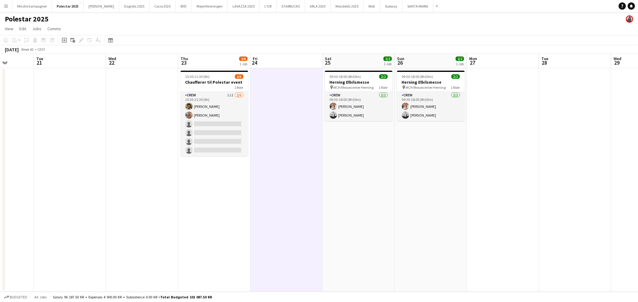
scroll to position [0, 184]
click at [390, 195] on app-date-cell "09:30-18:00 (8h30m) 2/2 Herning Elbilsmesse pin MCH Messecenter Herning 1 Role …" at bounding box center [357, 180] width 72 height 224
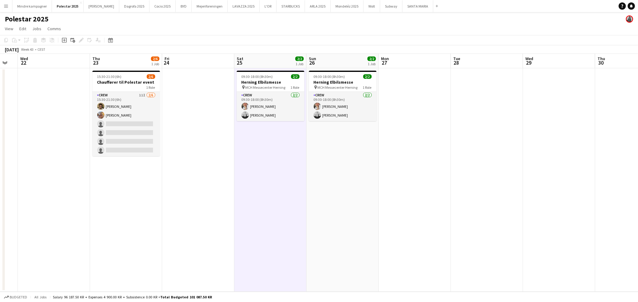
drag, startPoint x: 422, startPoint y: 213, endPoint x: 317, endPoint y: 209, distance: 105.8
click at [319, 209] on app-calendar-viewport "Sun 19 Mon 20 Tue 21 Wed 22 Thu 23 2/6 1 Job Fri 24 Sat 25 2/2 1 Job Sun 26 2/2…" at bounding box center [319, 173] width 638 height 238
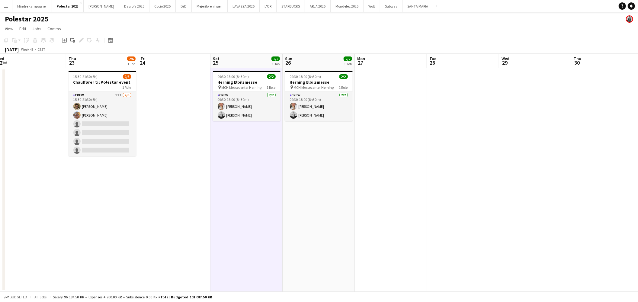
click at [407, 216] on app-calendar-viewport "Sun 19 Mon 20 Tue 21 Wed 22 Thu 23 2/6 1 Job Fri 24 Sat 25 2/2 1 Job Sun 26 2/2…" at bounding box center [319, 173] width 638 height 238
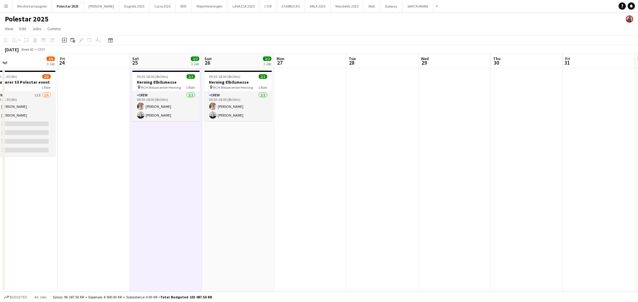
drag, startPoint x: 478, startPoint y: 218, endPoint x: 382, endPoint y: 224, distance: 95.4
click at [383, 224] on app-calendar-viewport "Mon 20 Tue 21 Wed 22 Thu 23 2/6 1 Job Fri 24 Sat 25 2/2 1 Job Sun 26 2/2 1 Job …" at bounding box center [319, 173] width 638 height 238
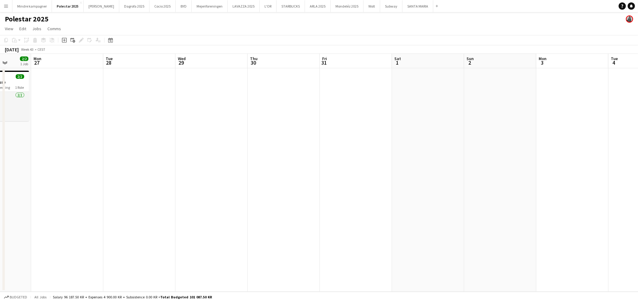
drag, startPoint x: 403, startPoint y: 226, endPoint x: 568, endPoint y: 219, distance: 165.4
click at [529, 218] on app-calendar-viewport "Sat 25 2/2 1 Job Sun 26 2/2 1 Job Mon 27 Tue 28 Wed 29 Thu 30 Fri 31 Sat 1 Sun …" at bounding box center [319, 173] width 638 height 238
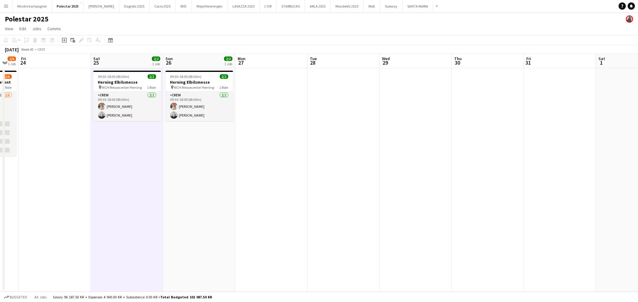
drag, startPoint x: 320, startPoint y: 228, endPoint x: 573, endPoint y: 240, distance: 253.1
click at [568, 240] on app-calendar-viewport "Wed 22 Thu 23 2/6 1 Job Fri 24 Sat 25 2/2 1 Job Sun 26 2/2 1 Job Mon 27 Tue 28 …" at bounding box center [319, 173] width 638 height 238
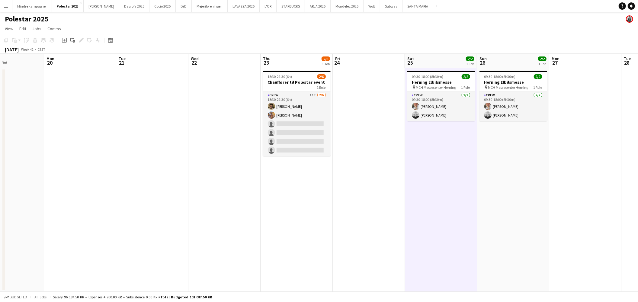
drag, startPoint x: 207, startPoint y: 236, endPoint x: 291, endPoint y: 238, distance: 84.0
click at [291, 238] on app-calendar-viewport "Fri 17 Sat 18 Sun 19 Mon 20 Tue 21 Wed 22 Thu 23 2/6 1 Job Fri 24 Sat 25 2/2 1 …" at bounding box center [319, 173] width 638 height 238
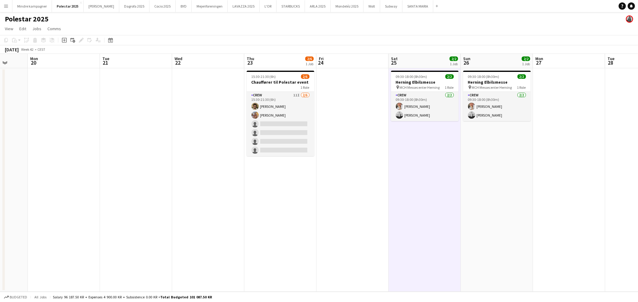
scroll to position [0, 173]
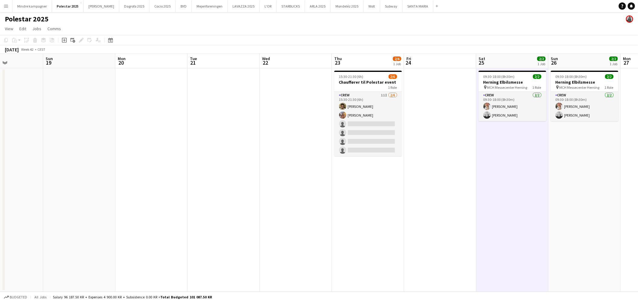
drag, startPoint x: 162, startPoint y: 235, endPoint x: 230, endPoint y: 239, distance: 68.4
click at [230, 239] on app-calendar-viewport "Thu 16 Fri 17 Sat 18 Sun 19 Mon 20 Tue 21 Wed 22 Thu 23 2/6 1 Job Fri 24 Sat 25…" at bounding box center [319, 173] width 638 height 238
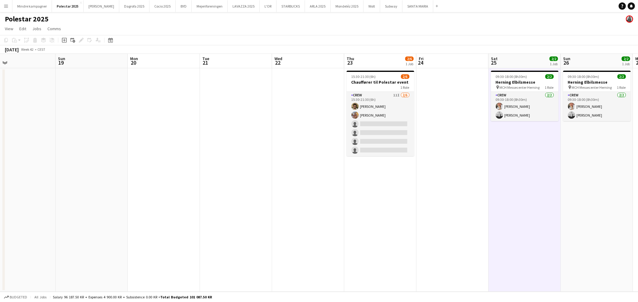
scroll to position [0, 147]
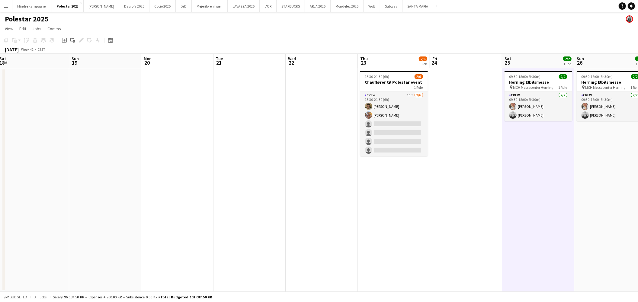
drag, startPoint x: 216, startPoint y: 233, endPoint x: 240, endPoint y: 231, distance: 24.9
click at [240, 231] on app-calendar-viewport "Thu 16 Fri 17 Sat 18 Sun 19 Mon 20 Tue 21 Wed 22 Thu 23 2/6 1 Job Fri 24 Sat 25…" at bounding box center [319, 173] width 638 height 238
click at [5, 8] on app-icon "Menu" at bounding box center [6, 6] width 5 height 5
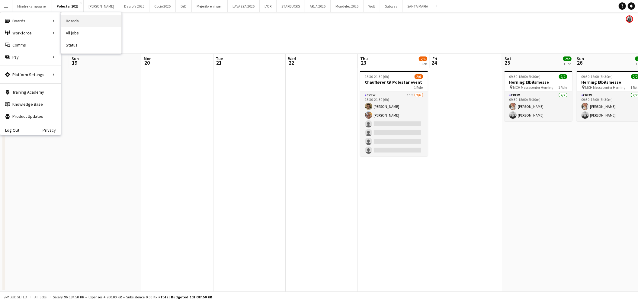
click at [70, 19] on link "Boards" at bounding box center [91, 21] width 60 height 12
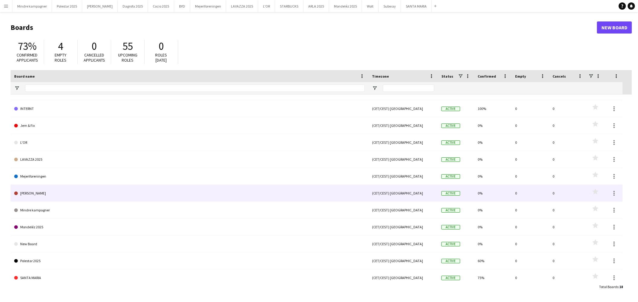
scroll to position [118, 0]
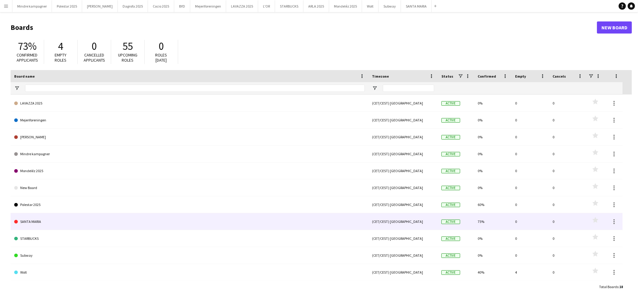
click at [64, 221] on link "SANTA MARIA" at bounding box center [189, 221] width 351 height 17
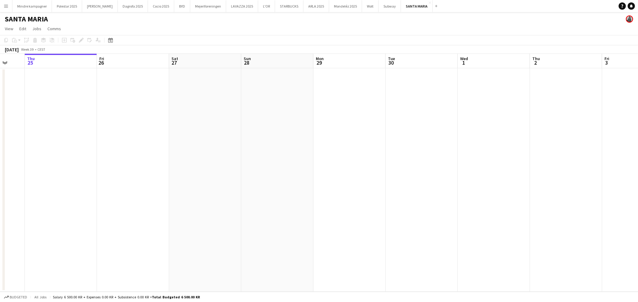
drag, startPoint x: 394, startPoint y: 178, endPoint x: 325, endPoint y: 185, distance: 69.8
click at [273, 186] on app-calendar-viewport "Mon 22 Tue 23 Wed 24 Thu 25 Fri 26 Sat 27 Sun 28 Mon 29 Tue 30 Wed 1 Thu 2 Fri …" at bounding box center [319, 173] width 638 height 238
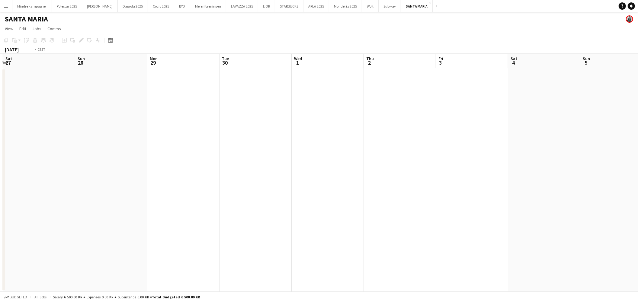
drag, startPoint x: 491, startPoint y: 196, endPoint x: 319, endPoint y: 218, distance: 173.8
click at [290, 224] on app-calendar-viewport "Wed 24 Thu 25 Fri 26 Sat 27 Sun 28 Mon 29 Tue 30 Wed 1 Thu 2 Fri 3 Sat 4 Sun 5 …" at bounding box center [319, 173] width 638 height 238
drag, startPoint x: 508, startPoint y: 212, endPoint x: 291, endPoint y: 218, distance: 217.3
click at [297, 219] on app-calendar-viewport "Wed 1 Thu 2 Fri 3 Sat 4 Sun 5 Mon 6 Tue 7 Wed 8 Thu 9 Fri 10 Sat 11 Sun 12 Mon …" at bounding box center [319, 173] width 638 height 238
drag, startPoint x: 462, startPoint y: 230, endPoint x: 203, endPoint y: 244, distance: 259.8
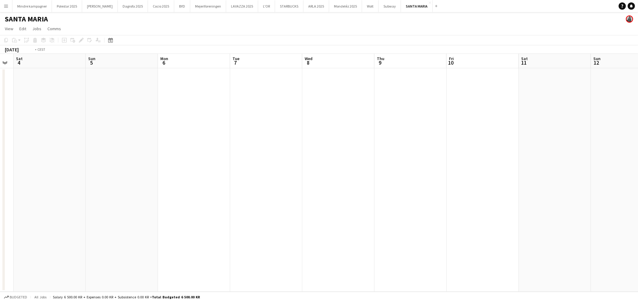
click at [230, 243] on app-calendar-viewport "Wed 1 Thu 2 Fri 3 Sat 4 Sun 5 Mon 6 Tue 7 Wed 8 Thu 9 Fri 10 Sat 11 Sun 12 Mon …" at bounding box center [319, 173] width 638 height 238
drag, startPoint x: 447, startPoint y: 229, endPoint x: 212, endPoint y: 228, distance: 235.0
click at [220, 230] on app-calendar-viewport "Sat 4 Sun 5 Mon 6 Tue 7 Wed 8 Thu 9 Fri 10 Sat 11 Sun 12 Mon 13 Tue 14 Wed 15 T…" at bounding box center [319, 173] width 638 height 238
drag, startPoint x: 423, startPoint y: 242, endPoint x: 158, endPoint y: 255, distance: 265.2
click at [158, 255] on app-calendar-viewport "Wed 8 Thu 9 Fri 10 Sat 11 Sun 12 Mon 13 Tue 14 Wed 15 Thu 16 Fri 17 Sat 18 Sun …" at bounding box center [319, 173] width 638 height 238
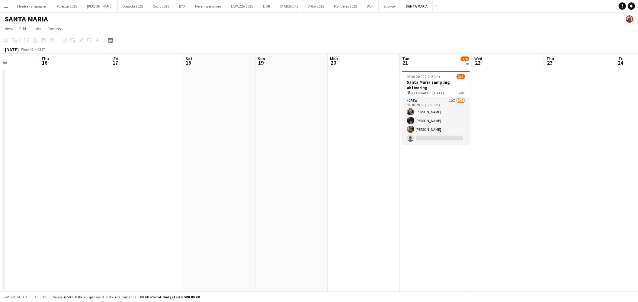
drag, startPoint x: 461, startPoint y: 249, endPoint x: 454, endPoint y: 247, distance: 7.0
click at [454, 249] on app-calendar-viewport "Sun 12 Mon 13 Tue 14 Wed 15 Thu 16 Fri 17 Sat 18 Sun 19 Mon 20 Tue 21 3/4 1 Job…" at bounding box center [319, 173] width 638 height 238
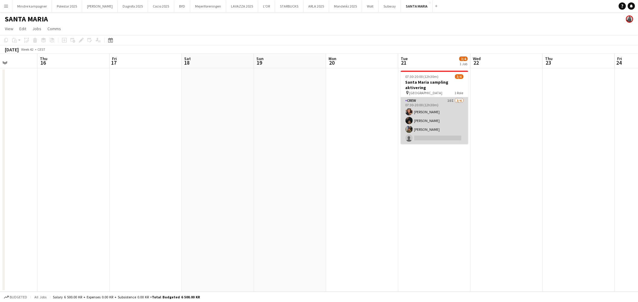
click at [450, 101] on app-card-role "Crew 10I [DATE] 07:30-20:00 (12h30m) [PERSON_NAME] [PERSON_NAME] [PERSON_NAME] …" at bounding box center [435, 120] width 68 height 47
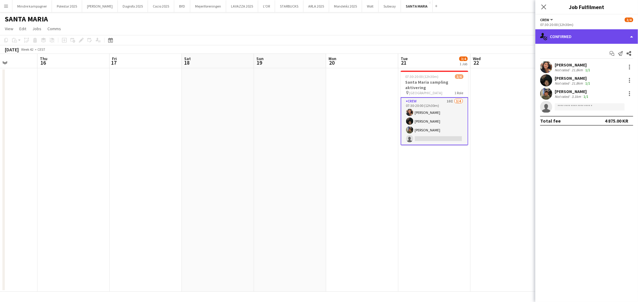
click at [599, 36] on div "single-neutral-actions-check-2 Confirmed" at bounding box center [586, 36] width 103 height 14
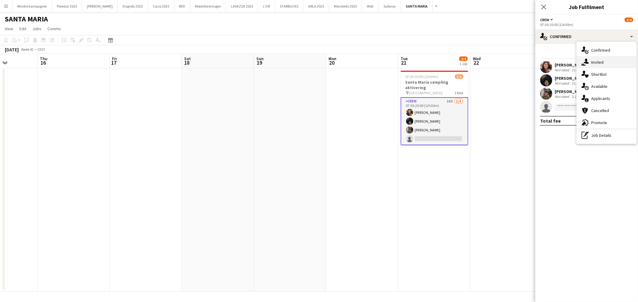
click at [601, 62] on span "Invited" at bounding box center [597, 61] width 12 height 5
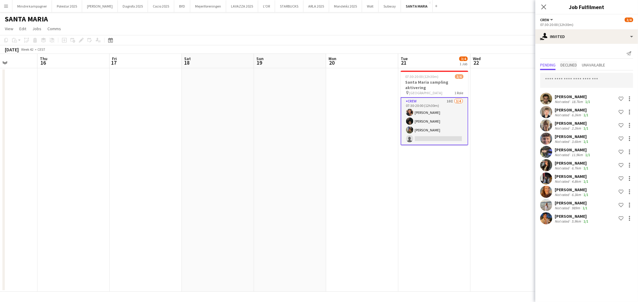
click at [570, 63] on span "Declined" at bounding box center [569, 65] width 17 height 4
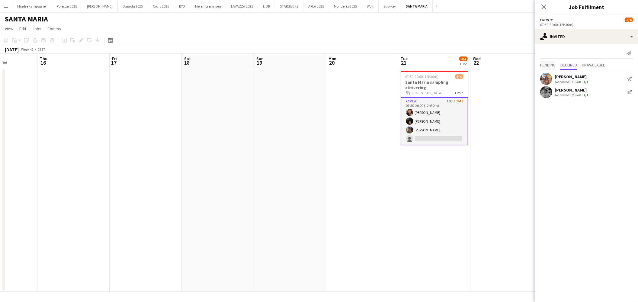
click at [556, 64] on span "Pending" at bounding box center [547, 65] width 15 height 4
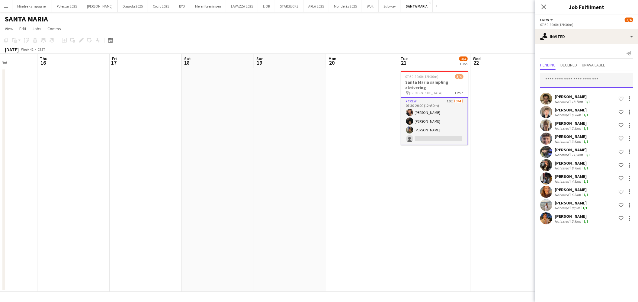
click at [564, 79] on input "text" at bounding box center [586, 80] width 93 height 15
type input "*****"
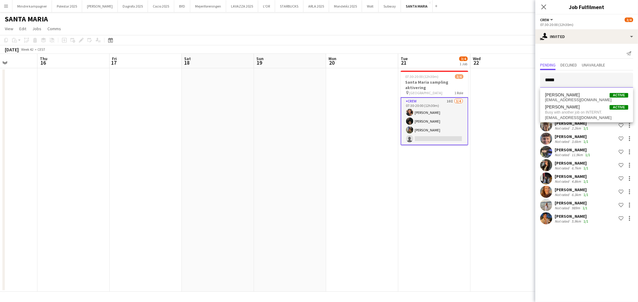
click at [579, 79] on input "*****" at bounding box center [586, 80] width 93 height 15
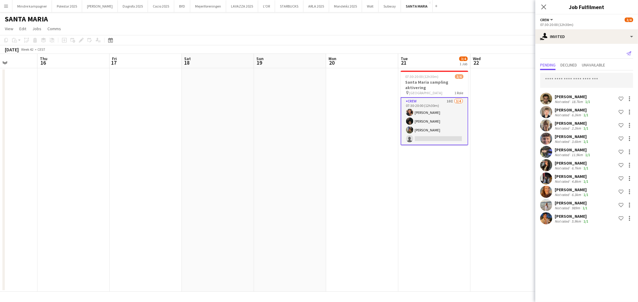
click at [627, 52] on icon "Send notification" at bounding box center [629, 53] width 5 height 5
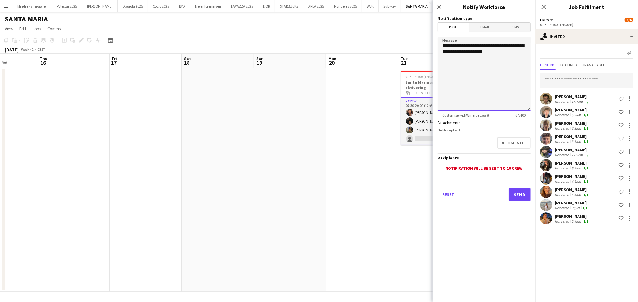
click at [508, 46] on textarea "**********" at bounding box center [484, 74] width 93 height 74
type textarea "**********"
click at [523, 194] on button "Send" at bounding box center [520, 194] width 22 height 13
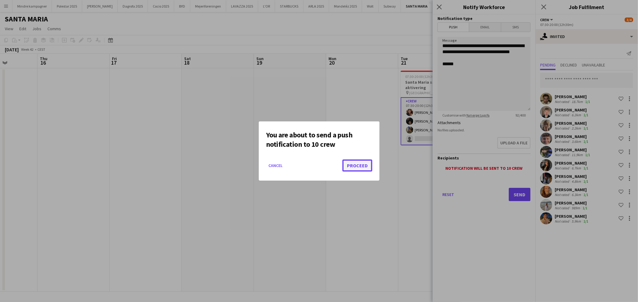
click at [364, 162] on button "Proceed" at bounding box center [358, 165] width 30 height 12
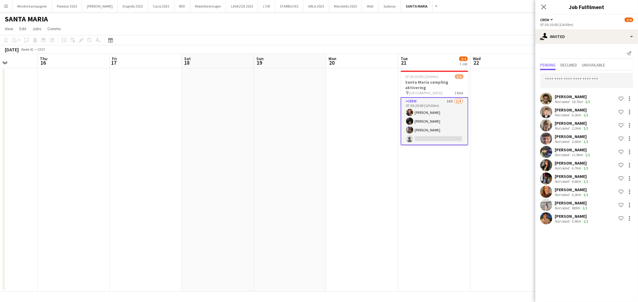
click at [431, 230] on app-date-cell "07:30-20:00 (12h30m) 3/4 Santa Maria sampling aktivering pin Hovedbanegården 1 …" at bounding box center [434, 180] width 72 height 224
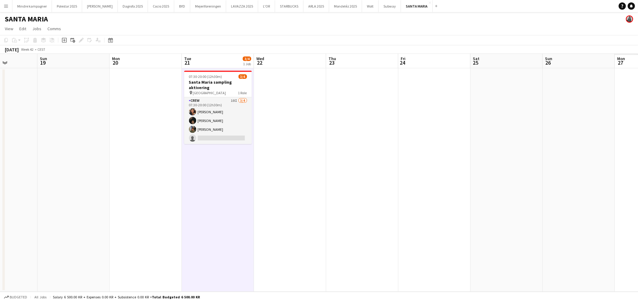
drag, startPoint x: 241, startPoint y: 221, endPoint x: 234, endPoint y: 221, distance: 6.6
click at [234, 221] on app-calendar-viewport "Wed 15 Thu 16 Fri 17 Sat 18 Sun 19 Mon 20 Tue 21 3/4 1 Job Wed 22 Thu 23 Fri 24…" at bounding box center [319, 173] width 638 height 238
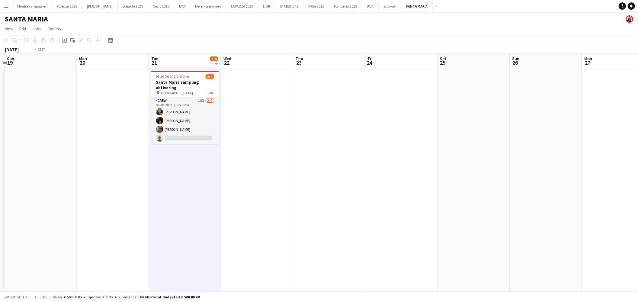
drag, startPoint x: 544, startPoint y: 203, endPoint x: 342, endPoint y: 207, distance: 202.1
click at [343, 207] on app-calendar-viewport "Thu 16 Fri 17 Sat 18 Sun 19 Mon 20 Tue 21 3/4 1 Job Wed 22 Thu 23 Fri 24 Sat 25…" at bounding box center [319, 173] width 638 height 238
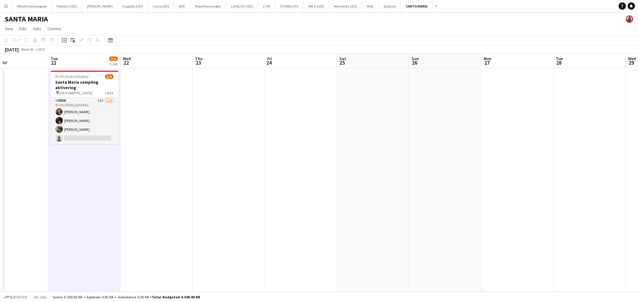
drag, startPoint x: 516, startPoint y: 209, endPoint x: 252, endPoint y: 218, distance: 263.8
click at [252, 218] on app-calendar-viewport "Sat 18 Sun 19 Mon 20 Tue 21 3/4 1 Job Wed 22 Thu 23 Fri 24 Sat 25 Sun 26 Mon 27…" at bounding box center [319, 173] width 638 height 238
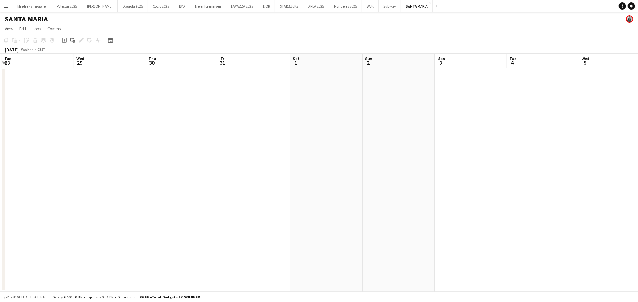
drag, startPoint x: 301, startPoint y: 226, endPoint x: 239, endPoint y: 150, distance: 97.5
click at [257, 222] on app-calendar-viewport "Sat 25 Sun 26 Mon 27 Tue 28 Wed 29 Thu 30 Fri 31 Sat 1 Sun 2 Mon 3 Tue 4 Wed 5 …" at bounding box center [319, 173] width 638 height 238
click at [379, 5] on button "Subway Close" at bounding box center [390, 6] width 22 height 12
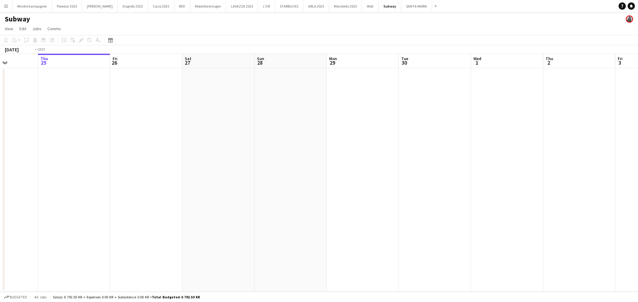
drag, startPoint x: 202, startPoint y: 181, endPoint x: 364, endPoint y: 179, distance: 162.5
click at [357, 179] on app-calendar-viewport "Mon 22 Tue 23 Wed 24 Thu 25 Fri 26 Sat 27 Sun 28 Mon 29 Tue 30 Wed 1 Thu 2 Fri …" at bounding box center [319, 173] width 638 height 238
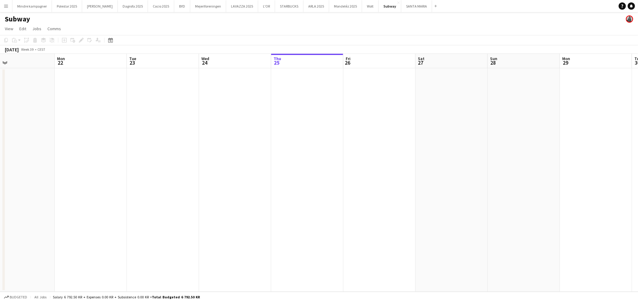
drag, startPoint x: 215, startPoint y: 198, endPoint x: 460, endPoint y: 206, distance: 244.8
click at [460, 206] on app-calendar-viewport "Fri 19 2/2 1 Job Sat 20 Sun 21 Mon 22 Tue 23 Wed 24 Thu 25 Fri 26 Sat 27 Sun 28…" at bounding box center [319, 173] width 638 height 238
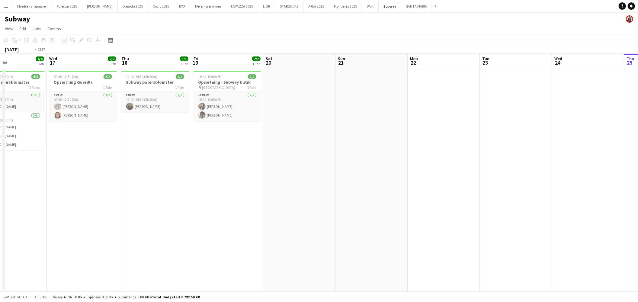
drag, startPoint x: 178, startPoint y: 190, endPoint x: 445, endPoint y: 192, distance: 267.0
click at [445, 192] on app-calendar-viewport "Mon 15 Tue 16 4/4 1 Job Wed 17 2/2 1 Job Thu 18 1/1 1 Job Fri 19 2/2 1 Job Sat …" at bounding box center [319, 173] width 638 height 238
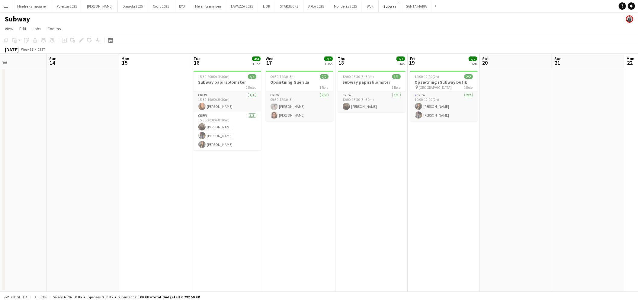
scroll to position [0, 156]
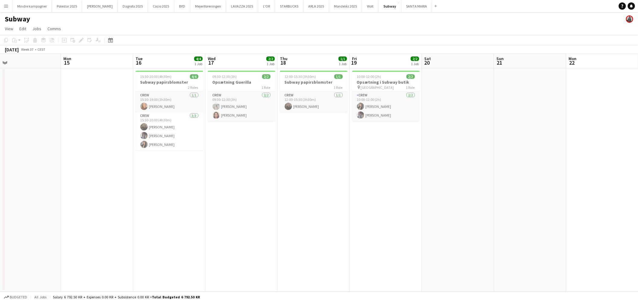
click at [5, 5] on app-icon "Menu" at bounding box center [6, 6] width 5 height 5
click at [382, 204] on app-date-cell "10:00-12:00 (2h) 2/2 Opsætning i Subway butik pin Amager centret 1 Role Crew [D…" at bounding box center [386, 180] width 72 height 224
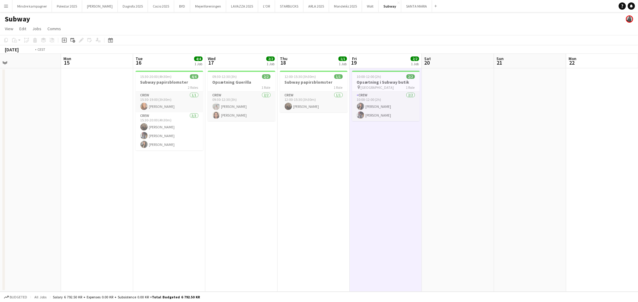
drag, startPoint x: 528, startPoint y: 222, endPoint x: 259, endPoint y: 222, distance: 269.4
click at [271, 228] on app-calendar-viewport "Fri 12 4/4 1 Job Sat 13 Sun 14 Mon 15 Tue 16 4/4 1 Job Wed 17 2/2 1 Job Thu 18 …" at bounding box center [319, 173] width 638 height 238
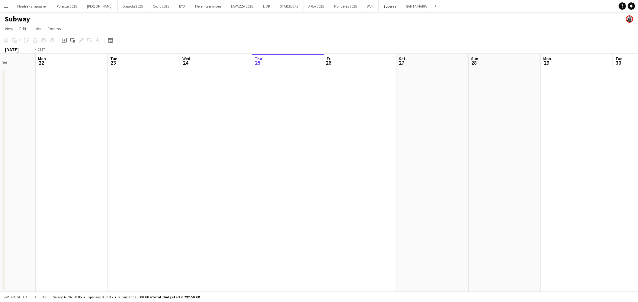
drag, startPoint x: 462, startPoint y: 212, endPoint x: 269, endPoint y: 204, distance: 193.2
click at [186, 214] on app-calendar-viewport "Thu 18 1/1 1 Job Fri 19 2/2 1 Job Sat 20 Sun 21 Mon 22 Tue 23 Wed 24 Thu 25 Fri…" at bounding box center [319, 173] width 638 height 238
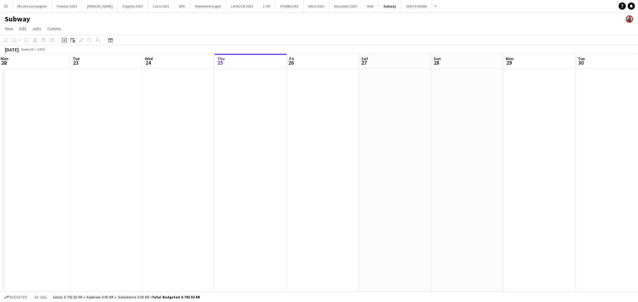
scroll to position [0, 250]
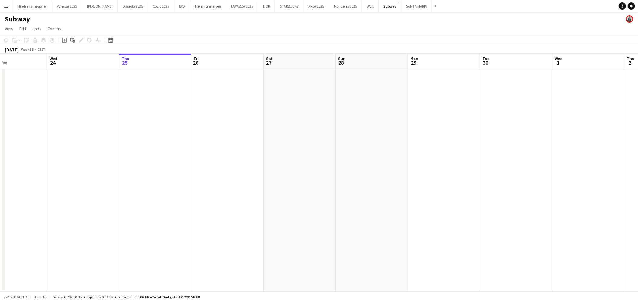
drag, startPoint x: 478, startPoint y: 206, endPoint x: 388, endPoint y: 211, distance: 89.5
click at [390, 212] on app-calendar-viewport "Sat 20 Sun 21 Mon 22 Tue 23 Wed 24 Thu 25 Fri 26 Sat 27 Sun 28 Mon 29 Tue 30 We…" at bounding box center [319, 173] width 638 height 238
click at [56, 4] on button "Polestar 2025 Close" at bounding box center [67, 6] width 30 height 12
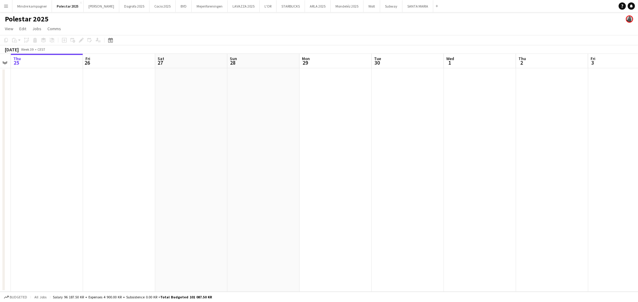
click at [282, 232] on app-calendar-viewport "Mon 22 Tue 23 Wed 24 Thu 25 Fri 26 Sat 27 Sun 28 Mon 29 Tue 30 Wed 1 Thu 2 Fri …" at bounding box center [319, 173] width 638 height 238
click at [220, 233] on app-calendar-viewport "Tue 23 Wed 24 Thu 25 Fri 26 Sat 27 Sun 28 Mon 29 Tue 30 Wed 1 Thu 2 Fri 3 Sat 4…" at bounding box center [319, 173] width 638 height 238
drag, startPoint x: 396, startPoint y: 235, endPoint x: 282, endPoint y: 234, distance: 114.2
click at [232, 239] on app-calendar-viewport "Sat 27 Sun 28 Mon 29 Tue 30 Wed 1 Thu 2 Fri 3 Sat 4 Sun 5 Mon 6 Tue 7 Wed 8 Thu…" at bounding box center [319, 173] width 638 height 238
drag, startPoint x: 478, startPoint y: 243, endPoint x: 252, endPoint y: 246, distance: 225.6
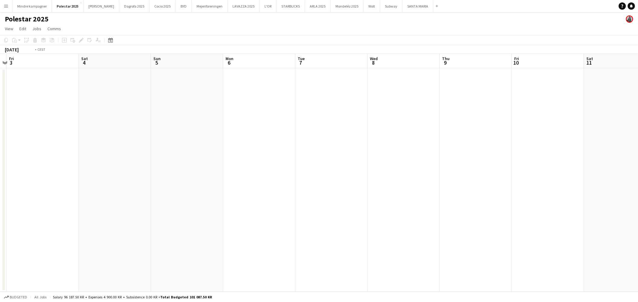
click at [212, 258] on app-calendar-viewport "Tue 30 Wed 1 Thu 2 Fri 3 Sat 4 Sun 5 Mon 6 Tue 7 Wed 8 Thu 9 Fri 10 Sat 11 Sun …" at bounding box center [319, 173] width 638 height 238
drag, startPoint x: 465, startPoint y: 240, endPoint x: 146, endPoint y: 223, distance: 320.0
click at [141, 227] on app-calendar-viewport "Wed 8 Thu 9 Fri 10 Sat 11 Sun 12 Mon 13 Tue 14 Wed 15 Thu 16 Fri 17 Sat 18 Sun …" at bounding box center [319, 173] width 638 height 238
drag, startPoint x: 446, startPoint y: 222, endPoint x: 193, endPoint y: 225, distance: 253.1
click at [183, 228] on app-calendar-viewport "Thu 9 Fri 10 Sat 11 Sun 12 Mon 13 Tue 14 Wed 15 Thu 16 Fri 17 Sat 18 Sun 19 Mon…" at bounding box center [319, 173] width 638 height 238
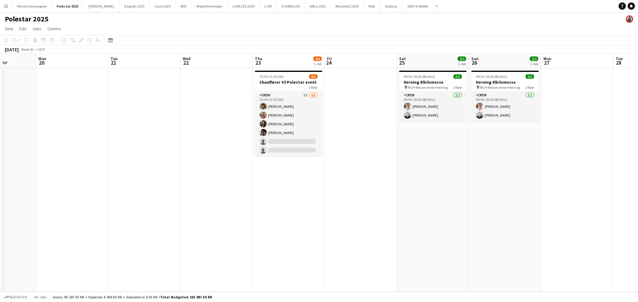
scroll to position [0, 191]
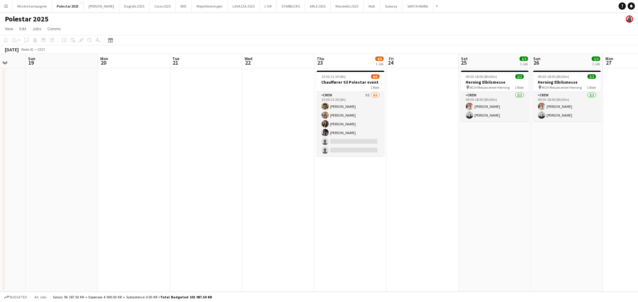
drag, startPoint x: 516, startPoint y: 236, endPoint x: 279, endPoint y: 232, distance: 237.7
click at [279, 232] on app-calendar-viewport "Thu 16 Fri 17 Sat 18 Sun 19 Mon 20 Tue 21 Wed 22 Thu 23 4/6 1 Job Fri 24 Sat 25…" at bounding box center [319, 173] width 638 height 238
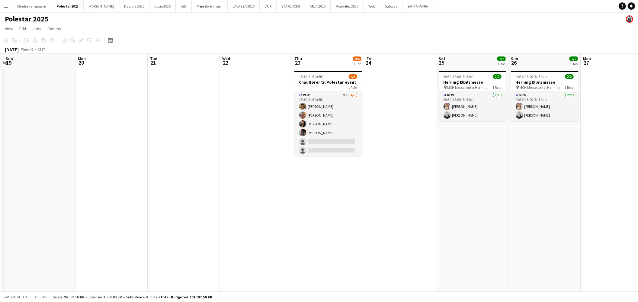
drag, startPoint x: 416, startPoint y: 212, endPoint x: 399, endPoint y: 213, distance: 16.9
click at [399, 213] on app-calendar-viewport "Thu 16 Fri 17 Sat 18 Sun 19 Mon 20 Tue 21 Wed 22 Thu 23 4/6 1 Job Fri 24 Sat 25…" at bounding box center [319, 173] width 638 height 238
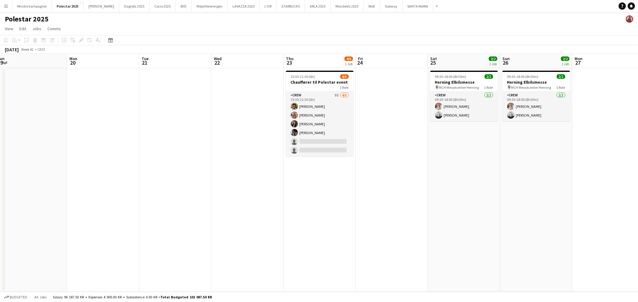
scroll to position [0, 230]
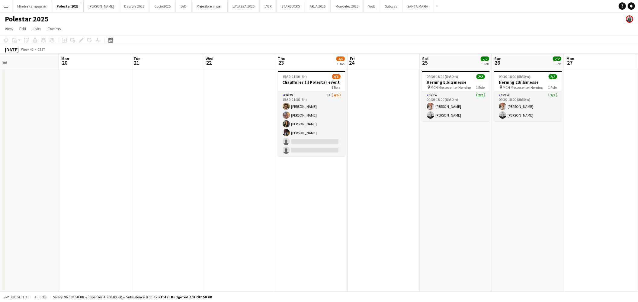
drag, startPoint x: 428, startPoint y: 210, endPoint x: 420, endPoint y: 211, distance: 7.9
click at [420, 211] on app-calendar-viewport "Thu 16 Fri 17 Sat 18 Sun 19 Mon 20 Tue 21 Wed 22 Thu 23 4/6 1 Job Fri 24 Sat 25…" at bounding box center [319, 173] width 638 height 238
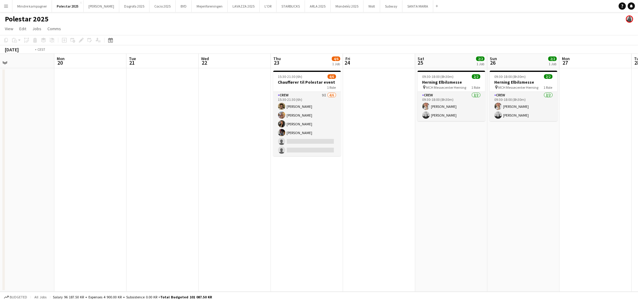
drag, startPoint x: 551, startPoint y: 189, endPoint x: 398, endPoint y: 210, distance: 154.5
click at [398, 210] on app-calendar-viewport "Thu 16 Fri 17 Sat 18 Sun 19 Mon 20 Tue 21 Wed 22 Thu 23 4/6 1 Job Fri 24 Sat 25…" at bounding box center [319, 173] width 638 height 238
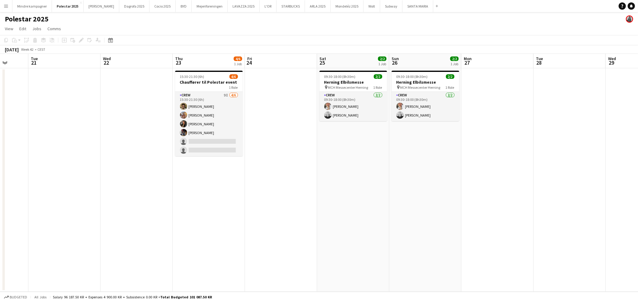
click at [364, 216] on app-calendar-viewport "Sat 18 Sun 19 Mon 20 Tue 21 Wed 22 Thu 23 4/6 1 Job Fri 24 Sat 25 2/2 1 Job Sun…" at bounding box center [319, 173] width 638 height 238
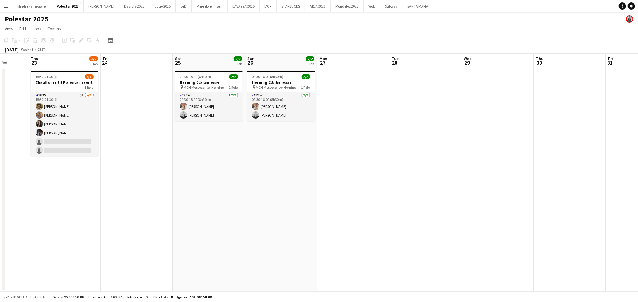
scroll to position [0, 188]
drag, startPoint x: 137, startPoint y: 221, endPoint x: 232, endPoint y: 212, distance: 94.9
click at [231, 212] on app-calendar-viewport "Mon 20 Tue 21 Wed 22 Thu 23 4/6 1 Job Fri 24 Sat 25 2/2 1 Job Sun 26 2/2 1 Job …" at bounding box center [319, 173] width 638 height 238
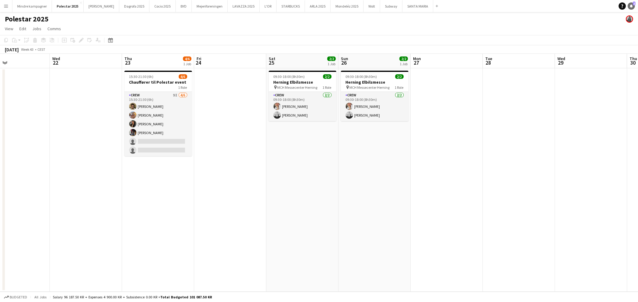
click at [633, 5] on span "1" at bounding box center [634, 4] width 3 height 4
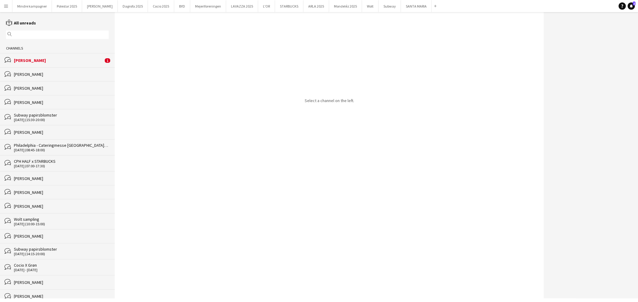
click at [32, 59] on div "[PERSON_NAME]" at bounding box center [58, 60] width 89 height 5
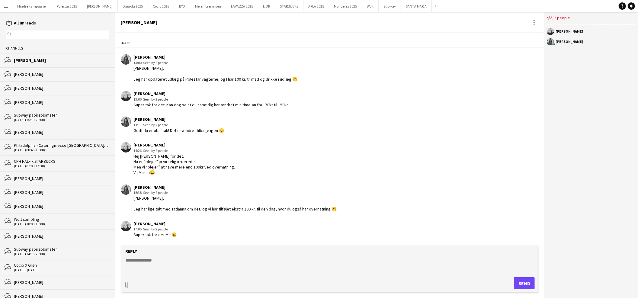
scroll to position [1017, 0]
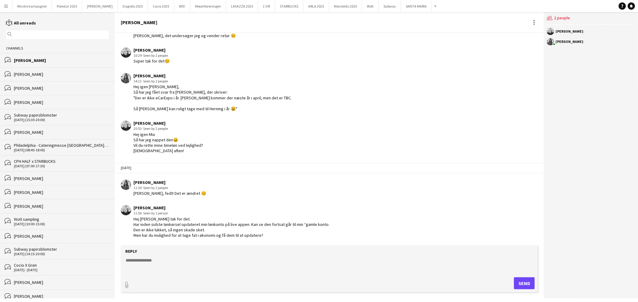
click at [156, 261] on textarea at bounding box center [330, 265] width 411 height 16
click at [150, 259] on textarea "**********" at bounding box center [330, 265] width 411 height 16
type textarea "**********"
click at [243, 256] on form "**********" at bounding box center [329, 269] width 417 height 47
click at [215, 262] on textarea "**********" at bounding box center [330, 265] width 411 height 16
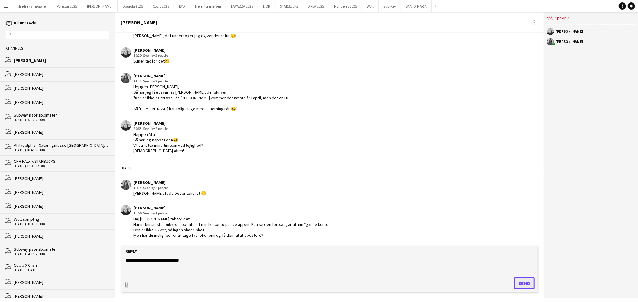
click at [521, 282] on button "Send" at bounding box center [524, 283] width 21 height 12
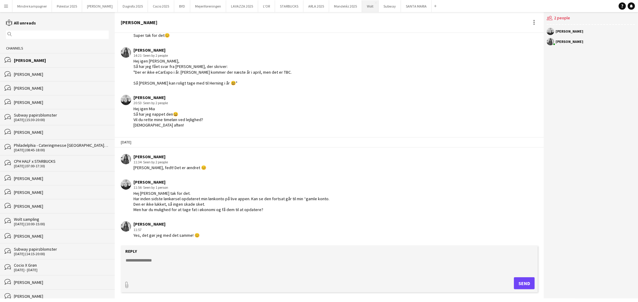
click at [362, 8] on button "Wolt Close" at bounding box center [370, 6] width 17 height 12
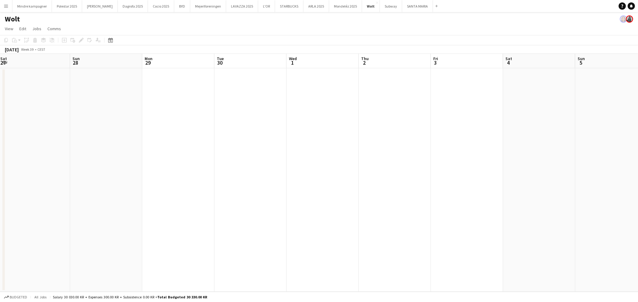
drag, startPoint x: 417, startPoint y: 156, endPoint x: 277, endPoint y: 159, distance: 140.8
click at [277, 159] on app-calendar-viewport "Wed 24 Thu 25 Fri 26 Sat 27 Sun 28 Mon 29 Tue 30 Wed 1 Thu 2 Fri 3 Sat 4 Sun 5 …" at bounding box center [319, 173] width 638 height 238
drag, startPoint x: 352, startPoint y: 165, endPoint x: 144, endPoint y: 162, distance: 207.2
click at [144, 162] on app-calendar-viewport "Wed 24 Thu 25 Fri 26 Sat 27 Sun 28 Mon 29 Tue 30 Wed 1 Thu 2 Fri 3 Sat 4 Sun 5 …" at bounding box center [319, 173] width 638 height 238
drag, startPoint x: 371, startPoint y: 180, endPoint x: 143, endPoint y: 166, distance: 227.8
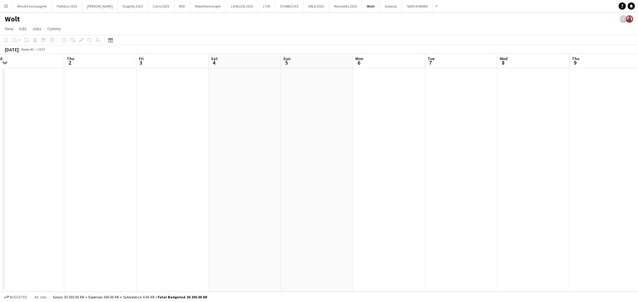
click at [142, 167] on app-calendar-viewport "Sun 28 Mon 29 Tue 30 Wed 1 Thu 2 Fri 3 Sat 4 Sun 5 Mon 6 Tue 7 Wed 8 Thu 9 Fri …" at bounding box center [319, 173] width 638 height 238
drag, startPoint x: 424, startPoint y: 170, endPoint x: 217, endPoint y: 157, distance: 207.0
click at [121, 159] on app-calendar-viewport "Fri 3 Sat 4 Sun 5 Mon 6 Tue 7 Wed 8 Thu 9 Fri 10 Sat 11 Sun 12 Mon 13 Tue 14 We…" at bounding box center [319, 173] width 638 height 238
drag, startPoint x: 281, startPoint y: 164, endPoint x: 174, endPoint y: 159, distance: 108.0
click at [152, 158] on app-calendar-viewport "Mon 6 Tue 7 Wed 8 Thu 9 Fri 10 Sat 11 Sun 12 Mon 13 Tue 14 Wed 15 Thu 16 Fri 17…" at bounding box center [319, 173] width 638 height 238
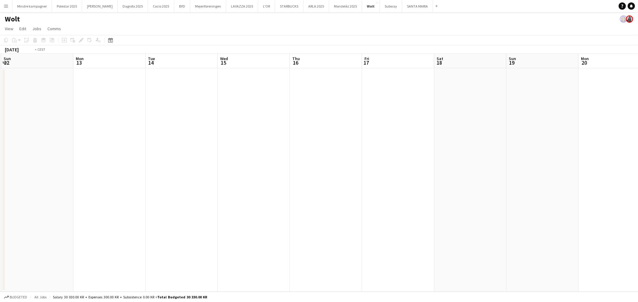
drag, startPoint x: 448, startPoint y: 171, endPoint x: 207, endPoint y: 161, distance: 240.9
click at [207, 161] on app-calendar-viewport "Thu 9 Fri 10 Sat 11 Sun 12 Mon 13 Tue 14 Wed 15 Thu 16 Fri 17 Sat 18 Sun 19 Mon…" at bounding box center [319, 173] width 638 height 238
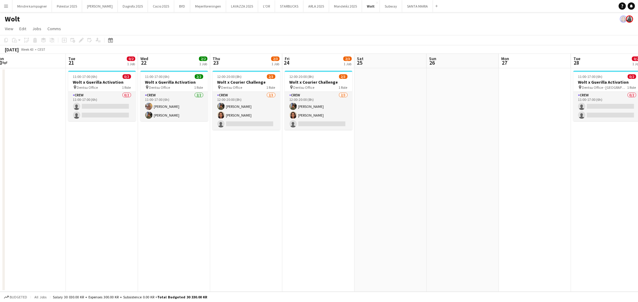
scroll to position [0, 225]
drag, startPoint x: 462, startPoint y: 169, endPoint x: 165, endPoint y: 167, distance: 296.9
click at [165, 167] on app-calendar-viewport "Fri 17 Sat 18 Sun 19 Mon 20 Tue 21 0/2 1 Job Wed 22 2/2 1 Job Thu 23 2/3 1 Job …" at bounding box center [319, 173] width 638 height 238
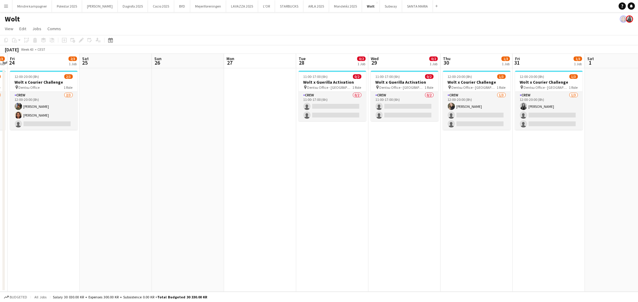
drag, startPoint x: 415, startPoint y: 177, endPoint x: 120, endPoint y: 180, distance: 295.7
click at [109, 181] on app-calendar-viewport "Tue 21 0/2 1 Job Wed 22 2/2 1 Job Thu 23 2/3 1 Job Fri 24 2/3 1 Job Sat 25 Sun …" at bounding box center [319, 173] width 638 height 238
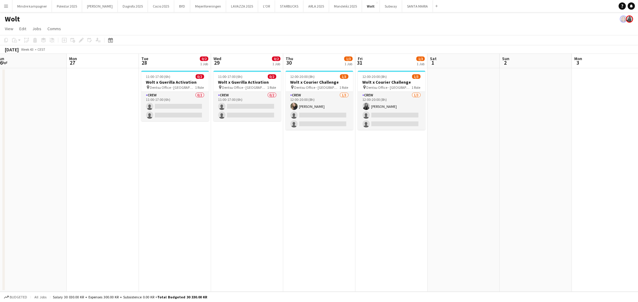
drag, startPoint x: 526, startPoint y: 214, endPoint x: 375, endPoint y: 214, distance: 151.0
click at [376, 214] on app-calendar-viewport "Thu 23 2/3 1 Job Fri 24 2/3 1 Job Sat 25 Sun 26 Mon 27 Tue 28 0/2 1 Job Wed 29 …" at bounding box center [319, 173] width 638 height 238
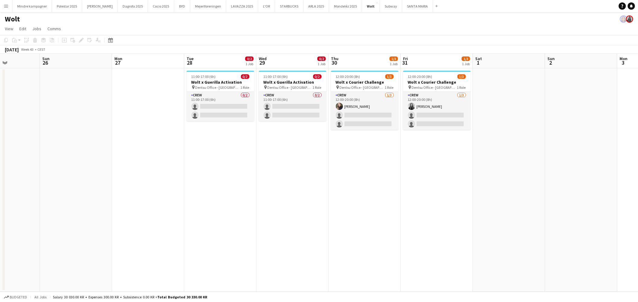
drag, startPoint x: 312, startPoint y: 187, endPoint x: 468, endPoint y: 207, distance: 157.8
click at [468, 207] on app-calendar-viewport "Thu 23 2/3 1 Job Fri 24 2/3 1 Job Sat 25 Sun 26 Mon 27 Tue 28 0/2 1 Job Wed 29 …" at bounding box center [319, 173] width 638 height 238
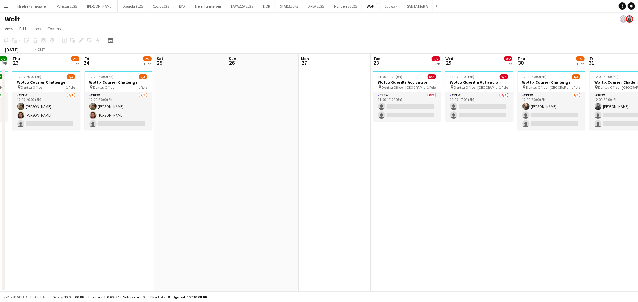
drag, startPoint x: 249, startPoint y: 262, endPoint x: 491, endPoint y: 272, distance: 241.8
click at [491, 272] on app-calendar-viewport "Tue 21 0/2 1 Job Wed 22 2/2 1 Job Thu 23 2/3 1 Job Fri 24 2/3 1 Job Sat 25 Sun …" at bounding box center [319, 173] width 638 height 238
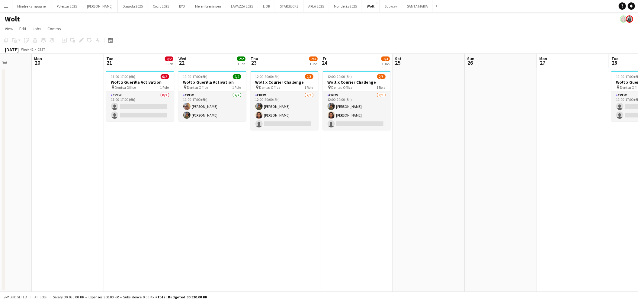
drag, startPoint x: 228, startPoint y: 211, endPoint x: 202, endPoint y: 208, distance: 26.1
click at [196, 211] on app-calendar-viewport "Thu 16 Fri 17 Sat 18 Sun 19 Mon 20 Tue 21 0/2 1 Job Wed 22 2/2 1 Job Thu 23 2/3…" at bounding box center [319, 173] width 638 height 238
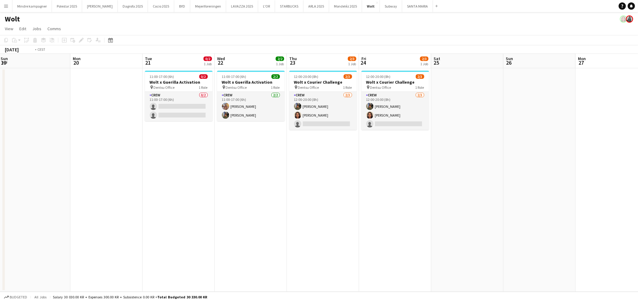
drag, startPoint x: 467, startPoint y: 184, endPoint x: 371, endPoint y: 175, distance: 96.1
click at [372, 175] on app-calendar-viewport "Fri 17 Sat 18 Sun 19 Mon 20 Tue 21 0/2 1 Job Wed 22 2/2 1 Job Thu 23 2/3 1 Job …" at bounding box center [319, 173] width 638 height 238
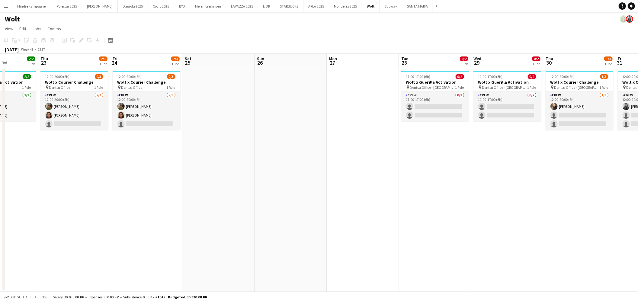
drag, startPoint x: 407, startPoint y: 178, endPoint x: 356, endPoint y: 177, distance: 50.4
click at [356, 177] on app-calendar-viewport "Sun 19 Mon 20 Tue 21 0/2 1 Job Wed 22 2/2 1 Job Thu 23 2/3 1 Job Fri 24 2/3 1 J…" at bounding box center [319, 173] width 638 height 238
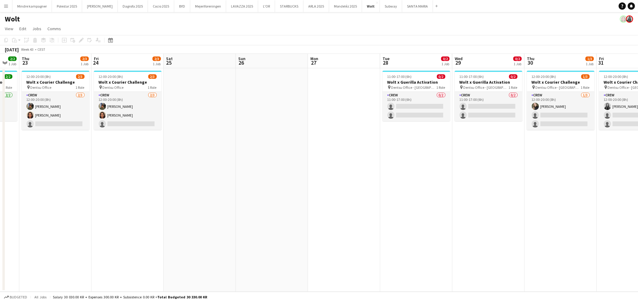
drag, startPoint x: 413, startPoint y: 176, endPoint x: 331, endPoint y: 184, distance: 81.9
click at [331, 184] on app-calendar-viewport "Mon 20 Tue 21 0/2 1 Job Wed 22 2/2 1 Job Thu 23 2/3 1 Job Fri 24 2/3 1 Job Sat …" at bounding box center [319, 173] width 638 height 238
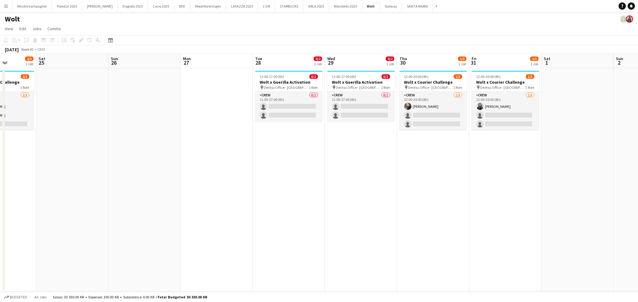
drag, startPoint x: 436, startPoint y: 212, endPoint x: 333, endPoint y: 227, distance: 104.1
click at [333, 227] on app-calendar-viewport "Tue 21 0/2 1 Job Wed 22 2/2 1 Job Thu 23 2/3 1 Job Fri 24 2/3 1 Job Sat 25 Sun …" at bounding box center [319, 173] width 638 height 238
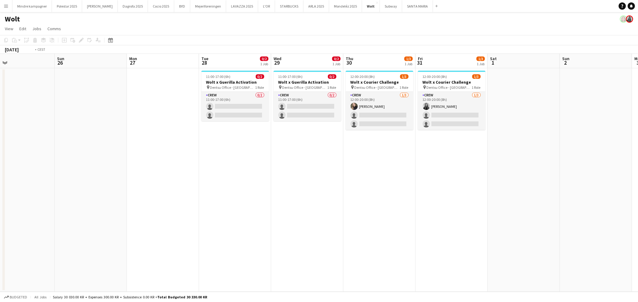
drag, startPoint x: 370, startPoint y: 227, endPoint x: 275, endPoint y: 233, distance: 94.8
click at [275, 233] on app-calendar-viewport "Thu 23 2/3 1 Job Fri 24 2/3 1 Job Sat 25 Sun 26 Mon 27 Tue 28 0/2 1 Job Wed 29 …" at bounding box center [319, 173] width 638 height 238
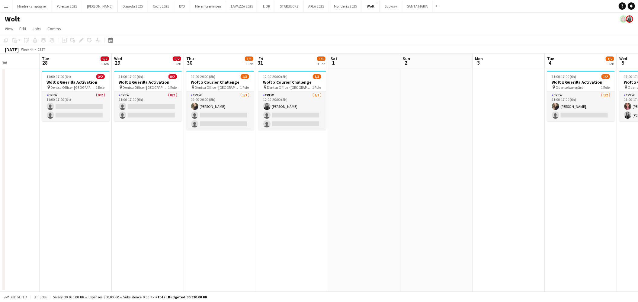
drag, startPoint x: 457, startPoint y: 210, endPoint x: 248, endPoint y: 237, distance: 211.4
click at [248, 237] on app-calendar-viewport "Sat 25 Sun 26 Mon 27 Tue 28 0/2 1 Job Wed 29 0/2 1 Job Thu 30 1/3 1 Job Fri 31 …" at bounding box center [319, 173] width 638 height 238
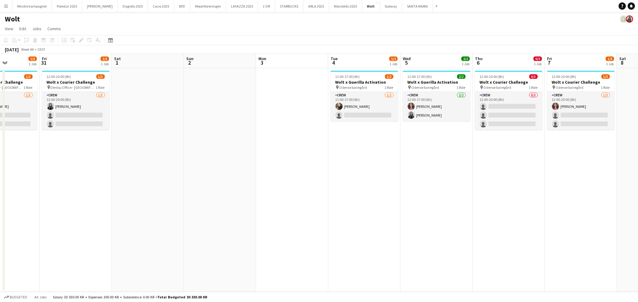
scroll to position [0, 178]
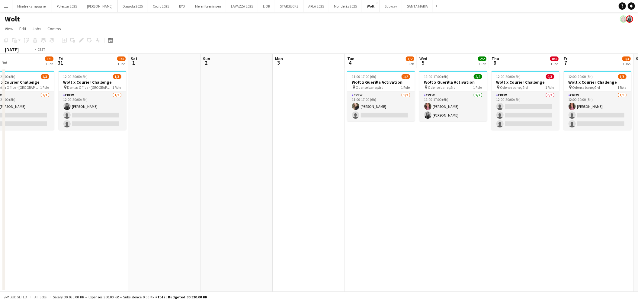
drag, startPoint x: 134, startPoint y: 212, endPoint x: 423, endPoint y: 211, distance: 288.4
click at [443, 211] on app-calendar-viewport "Tue 28 0/2 1 Job Wed 29 0/2 1 Job Thu 30 1/3 1 Job Fri 31 1/3 1 Job Sat 1 Sun 2…" at bounding box center [319, 173] width 638 height 238
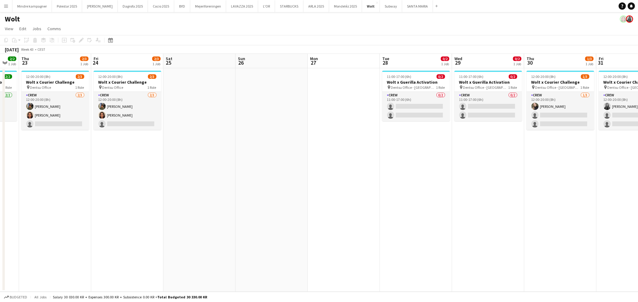
drag, startPoint x: 299, startPoint y: 222, endPoint x: 476, endPoint y: 221, distance: 176.7
click at [507, 220] on app-calendar-viewport "Tue 21 0/2 1 Job Wed 22 2/2 1 Job Thu 23 2/3 1 Job Fri 24 2/3 1 Job Sat 25 Sun …" at bounding box center [319, 173] width 638 height 238
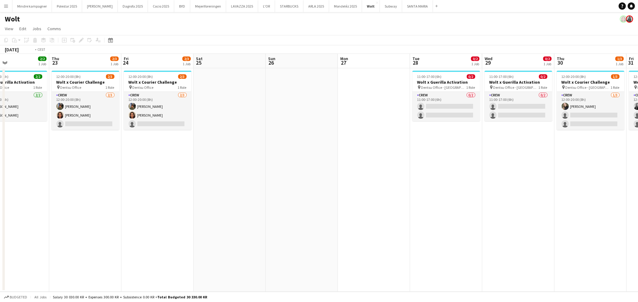
drag, startPoint x: 187, startPoint y: 217, endPoint x: 470, endPoint y: 215, distance: 282.4
click at [466, 214] on app-calendar-viewport "Mon 20 Tue 21 0/2 1 Job Wed 22 2/2 1 Job Thu 23 2/3 1 Job Fri 24 2/3 1 Job Sat …" at bounding box center [319, 173] width 638 height 238
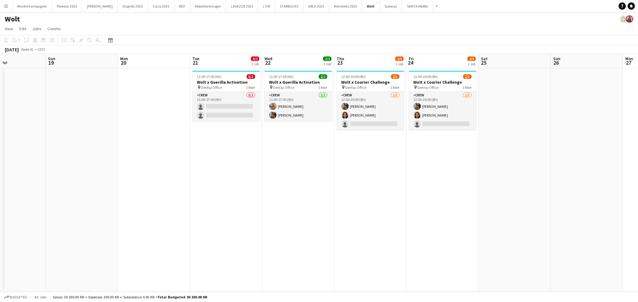
drag, startPoint x: 261, startPoint y: 222, endPoint x: 333, endPoint y: 224, distance: 72.5
click at [333, 224] on app-calendar-viewport "Thu 16 Fri 17 Sat 18 Sun 19 Mon 20 Tue 21 0/2 1 Job Wed 22 2/2 1 Job Thu 23 2/3…" at bounding box center [319, 173] width 638 height 238
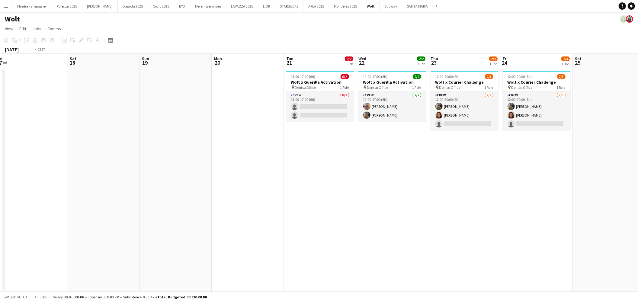
drag, startPoint x: 445, startPoint y: 232, endPoint x: 498, endPoint y: 190, distance: 67.9
click at [146, 212] on app-calendar-viewport "Wed 15 Thu 16 Fri 17 Sat 18 Sun 19 Mon 20 Tue 21 0/2 1 Job Wed 22 2/2 1 Job Thu…" at bounding box center [319, 173] width 638 height 238
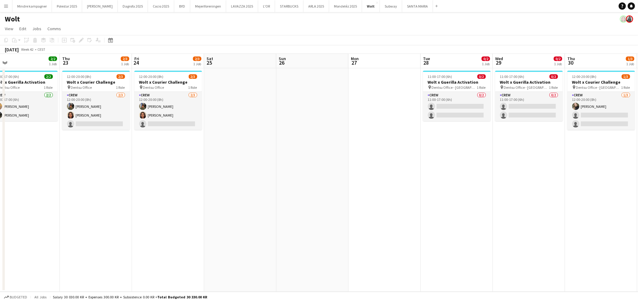
click at [246, 198] on app-calendar-viewport "Sun 19 Mon 20 Tue 21 0/2 1 Job Wed 22 2/2 1 Job Thu 23 2/3 1 Job Fri 24 2/3 1 J…" at bounding box center [319, 173] width 638 height 238
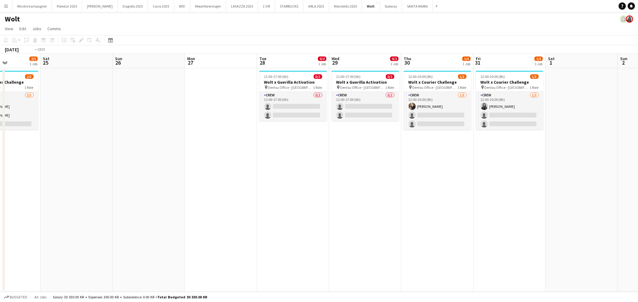
drag, startPoint x: 538, startPoint y: 214, endPoint x: 279, endPoint y: 217, distance: 258.9
click at [280, 217] on app-calendar-viewport "Wed 22 2/2 1 Job Thu 23 2/3 1 Job Fri 24 2/3 1 Job Sat 25 Sun 26 Mon 27 Tue 28 …" at bounding box center [319, 173] width 638 height 238
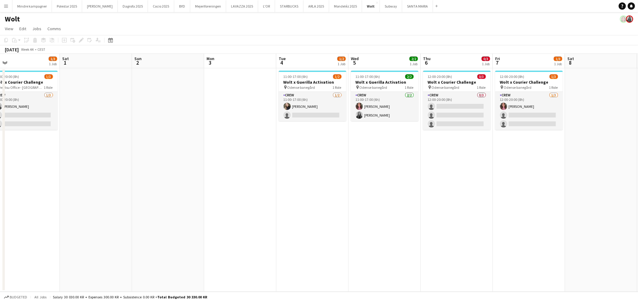
drag, startPoint x: 497, startPoint y: 220, endPoint x: 289, endPoint y: 219, distance: 207.8
click at [285, 219] on app-calendar-viewport "Tue 28 0/2 1 Job Wed 29 0/2 1 Job Thu 30 1/3 1 Job Fri 31 1/3 1 Job Sat 1 Sun 2…" at bounding box center [319, 173] width 638 height 238
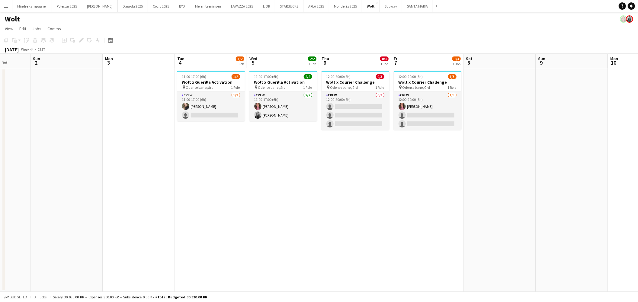
drag, startPoint x: 301, startPoint y: 227, endPoint x: 297, endPoint y: 224, distance: 5.6
click at [296, 229] on app-calendar-viewport "Wed 29 0/2 1 Job Thu 30 1/3 1 Job Fri 31 1/3 1 Job Sat 1 Sun 2 Mon 3 Tue 4 1/2 …" at bounding box center [319, 173] width 638 height 238
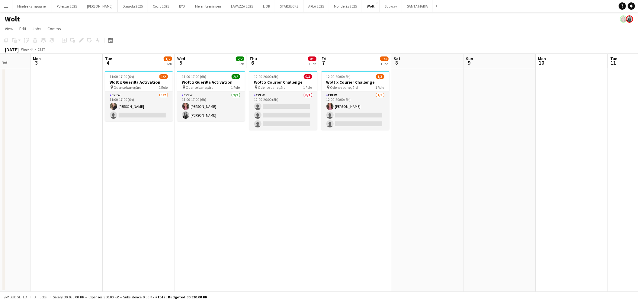
scroll to position [0, 186]
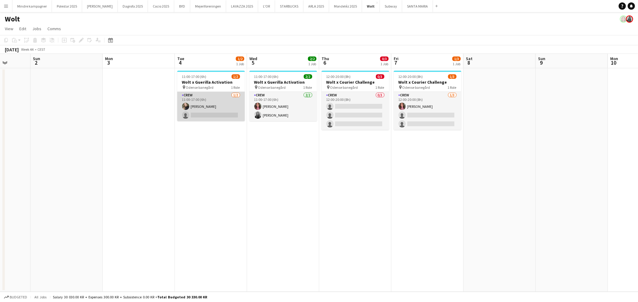
click at [216, 106] on app-card-role "Crew [DATE] 11:00-17:00 (6h) [PERSON_NAME] single-neutral-actions" at bounding box center [211, 106] width 68 height 29
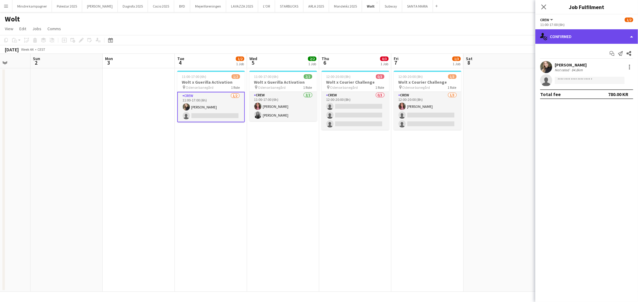
click at [571, 33] on div "single-neutral-actions-check-2 Confirmed" at bounding box center [586, 36] width 103 height 14
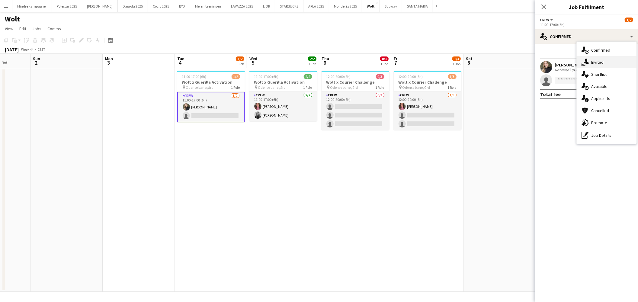
click at [599, 62] on span "Invited" at bounding box center [597, 61] width 12 height 5
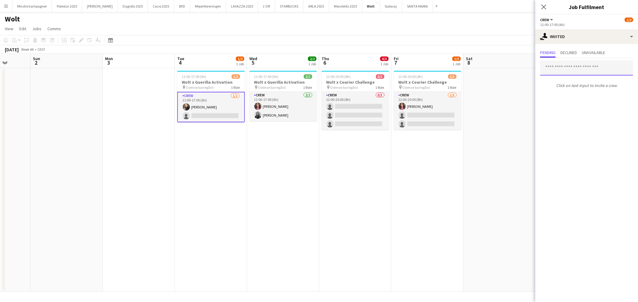
click at [563, 70] on input "text" at bounding box center [586, 67] width 93 height 15
type input "*****"
click at [578, 85] on span "[EMAIL_ADDRESS][DOMAIN_NAME]" at bounding box center [586, 87] width 83 height 5
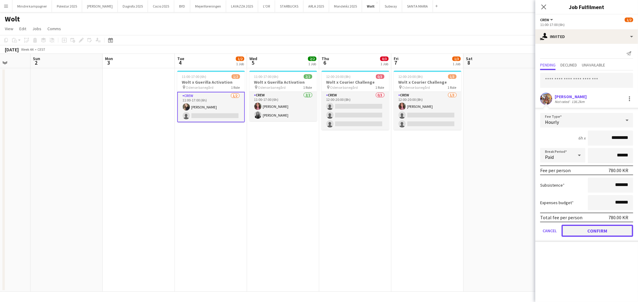
click at [605, 229] on button "Confirm" at bounding box center [598, 231] width 72 height 12
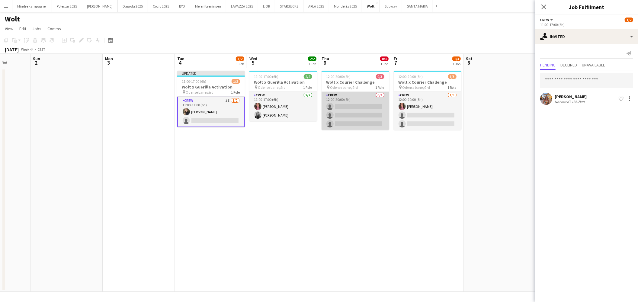
click at [362, 103] on app-card-role "Crew 0/3 12:00-20:00 (8h) single-neutral-actions single-neutral-actions single-…" at bounding box center [356, 111] width 68 height 38
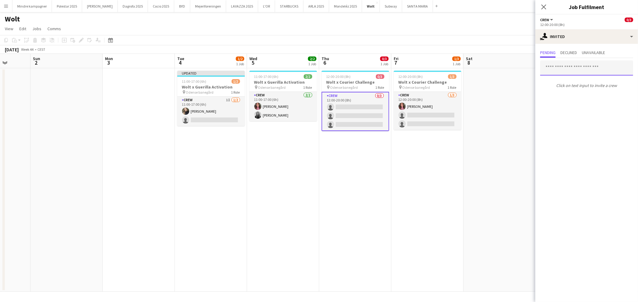
click at [579, 67] on input "text" at bounding box center [586, 67] width 93 height 15
type input "*****"
click at [579, 83] on span "[PERSON_NAME] Active" at bounding box center [586, 82] width 83 height 5
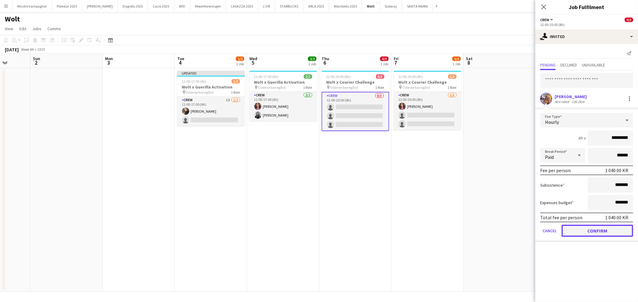
click at [620, 226] on button "Confirm" at bounding box center [598, 231] width 72 height 12
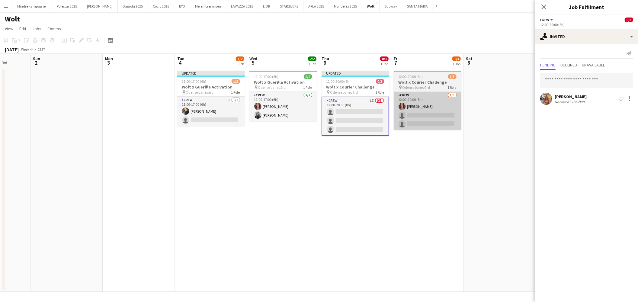
click at [454, 110] on app-card-role "Crew [DATE] 12:00-20:00 (8h) [PERSON_NAME] single-neutral-actions single-neutra…" at bounding box center [428, 111] width 68 height 38
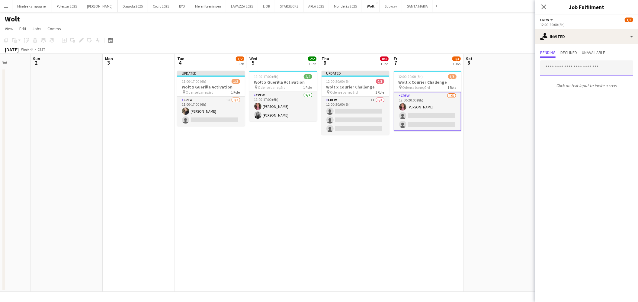
click at [562, 69] on input "text" at bounding box center [586, 67] width 93 height 15
type input "*****"
click at [581, 89] on span "[EMAIL_ADDRESS][DOMAIN_NAME]" at bounding box center [586, 87] width 83 height 5
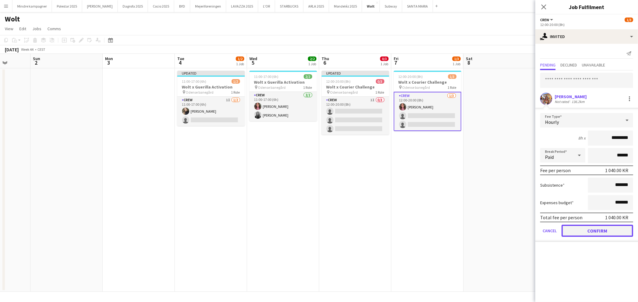
click at [613, 231] on button "Confirm" at bounding box center [598, 231] width 72 height 12
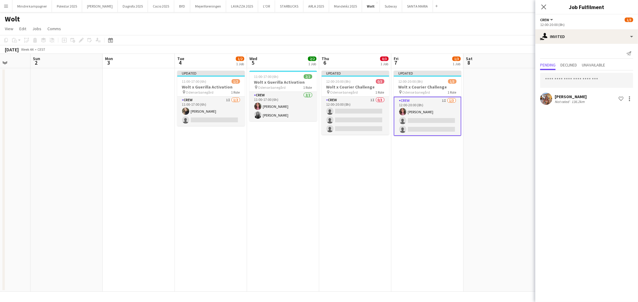
click at [440, 216] on app-date-cell "Updated 12:00-20:00 (8h) 1/3 Wolt x Courier Challenge pin Odense banegård 1 Rol…" at bounding box center [427, 180] width 72 height 224
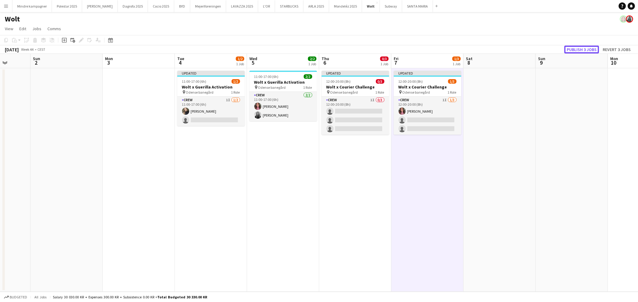
click at [584, 50] on button "Publish 3 jobs" at bounding box center [581, 50] width 35 height 8
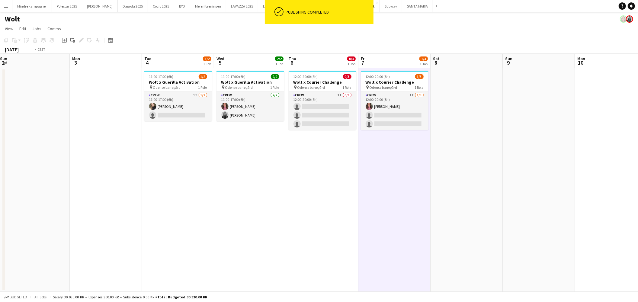
drag, startPoint x: 577, startPoint y: 172, endPoint x: 407, endPoint y: 179, distance: 171.1
click at [425, 180] on app-calendar-viewport "Thu 30 1/3 1 Job Fri 31 1/3 1 Job Sat 1 Sun 2 Mon 3 Tue 4 1/2 1 Job Wed 5 2/2 1…" at bounding box center [319, 173] width 638 height 238
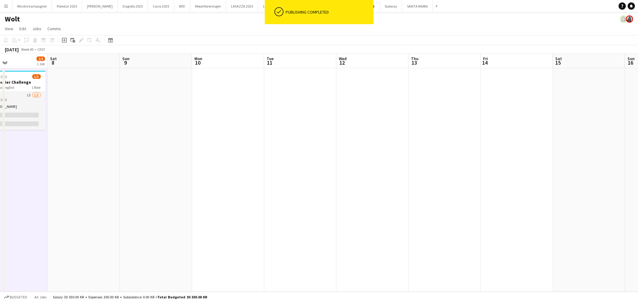
drag, startPoint x: 604, startPoint y: 172, endPoint x: 295, endPoint y: 191, distance: 309.3
click at [333, 191] on app-calendar-viewport "Tue 4 1/2 1 Job Wed 5 2/2 1 Job Thu 6 0/3 1 Job Fri 7 1/3 1 Job Sat 8 Sun 9 Mon…" at bounding box center [319, 173] width 638 height 238
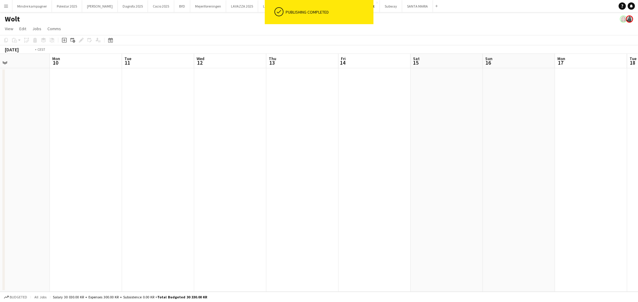
drag, startPoint x: 221, startPoint y: 197, endPoint x: 479, endPoint y: 186, distance: 257.6
click at [454, 185] on app-calendar-viewport "Fri 7 1/3 1 Job Sat 8 Sun 9 Mon 10 Tue 11 Wed 12 Thu 13 Fri 14 Sat 15 Sun 16 Mo…" at bounding box center [319, 173] width 638 height 238
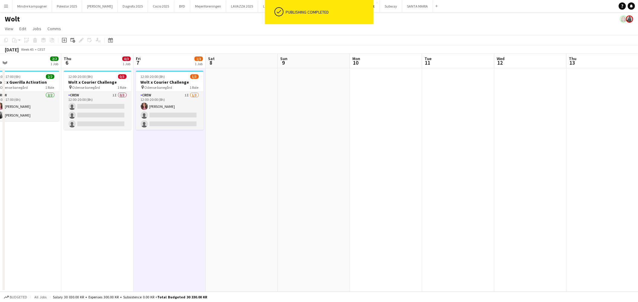
drag, startPoint x: 171, startPoint y: 190, endPoint x: 304, endPoint y: 198, distance: 133.7
click at [291, 198] on app-calendar-viewport "Mon 3 Tue 4 1/2 1 Job Wed 5 2/2 1 Job Thu 6 0/3 1 Job Fri 7 1/3 1 Job Sat 8 Sun…" at bounding box center [319, 173] width 638 height 238
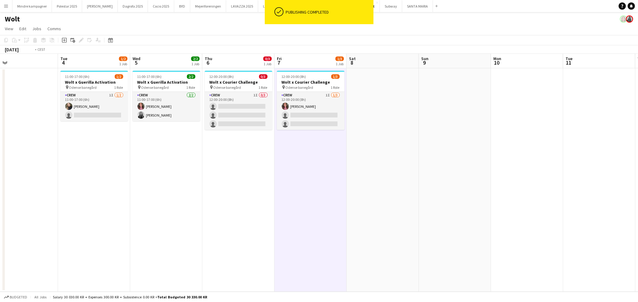
drag, startPoint x: 274, startPoint y: 216, endPoint x: 427, endPoint y: 219, distance: 153.5
click at [417, 218] on app-calendar-viewport "Sat 1 Sun 2 Mon 3 Tue 4 1/2 1 Job Wed 5 2/2 1 Job Thu 6 0/3 1 Job Fri 7 1/3 1 J…" at bounding box center [319, 173] width 638 height 238
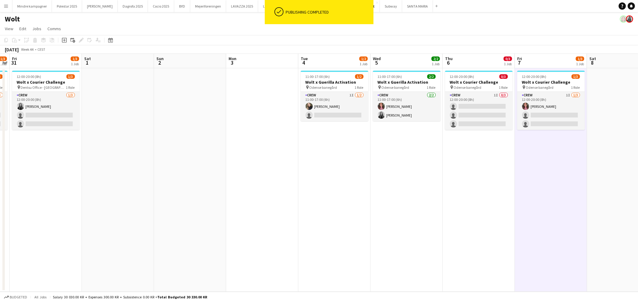
drag, startPoint x: 191, startPoint y: 201, endPoint x: 390, endPoint y: 218, distance: 199.5
click at [388, 218] on app-calendar-viewport "Tue 28 0/2 1 Job Wed 29 0/2 1 Job Thu 30 1/3 1 Job Fri 31 1/3 1 Job Sat 1 Sun 2…" at bounding box center [319, 173] width 638 height 238
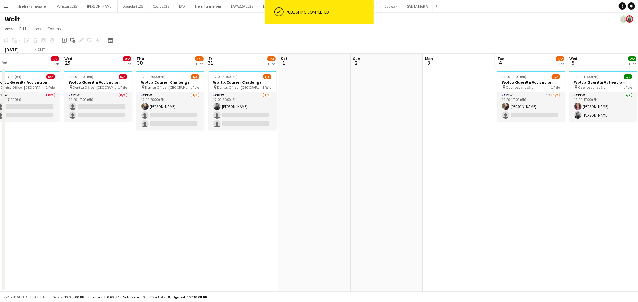
click at [323, 213] on app-calendar-viewport "Sun 26 Mon 27 Tue 28 0/2 1 Job Wed 29 0/2 1 Job Thu 30 1/3 1 Job Fri 31 1/3 1 J…" at bounding box center [319, 173] width 638 height 238
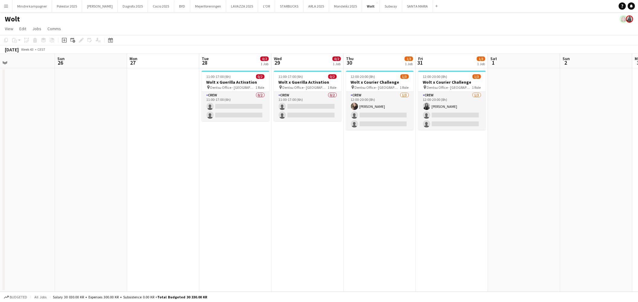
drag, startPoint x: 283, startPoint y: 221, endPoint x: 368, endPoint y: 222, distance: 85.5
click at [362, 225] on app-calendar-viewport "Thu 23 2/3 1 Job Fri 24 2/3 1 Job Sat 25 Sun 26 Mon 27 Tue 28 0/2 1 Job Wed 29 …" at bounding box center [319, 173] width 638 height 238
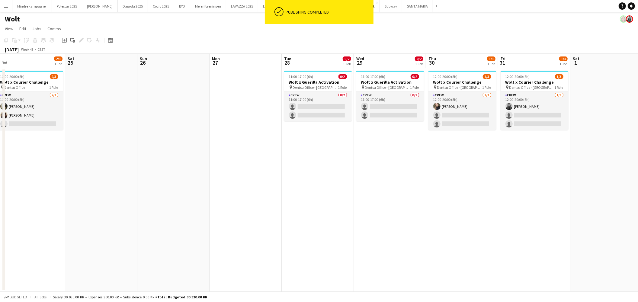
drag, startPoint x: 195, startPoint y: 226, endPoint x: 309, endPoint y: 220, distance: 114.0
click at [322, 220] on app-calendar-viewport "Wed 22 2/2 1 Job Thu 23 2/3 1 Job Fri 24 2/3 1 Job Sat 25 Sun 26 Mon 27 Tue 28 …" at bounding box center [319, 173] width 638 height 238
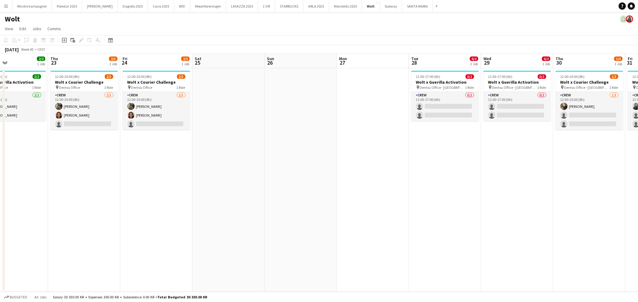
drag, startPoint x: 161, startPoint y: 220, endPoint x: 204, endPoint y: 199, distance: 48.1
click at [189, 217] on app-calendar-viewport "Mon 20 Tue 21 0/2 1 Job Wed 22 2/2 1 Job Thu 23 2/3 1 Job Fri 24 2/3 1 Job Sat …" at bounding box center [319, 173] width 638 height 238
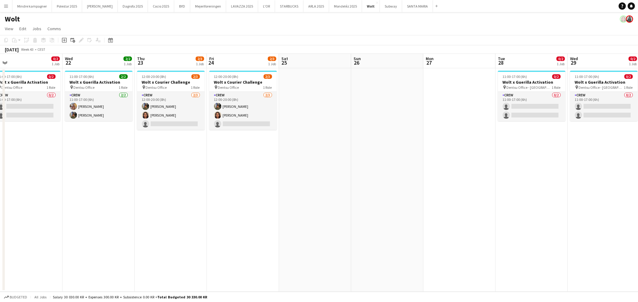
drag, startPoint x: 134, startPoint y: 191, endPoint x: 155, endPoint y: 178, distance: 24.7
click at [149, 183] on app-calendar-viewport "Sun 19 Mon 20 Tue 21 0/2 1 Job Wed 22 2/2 1 Job Thu 23 2/3 1 Job Fri 24 2/3 1 J…" at bounding box center [319, 173] width 638 height 238
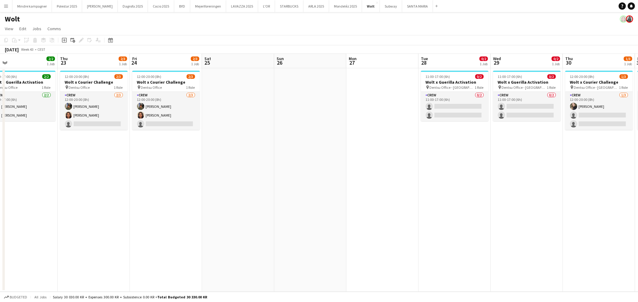
drag, startPoint x: 278, startPoint y: 174, endPoint x: 249, endPoint y: 172, distance: 29.9
click at [249, 172] on app-calendar-viewport "Sun 19 Mon 20 Tue 21 0/2 1 Job Wed 22 2/2 1 Job Thu 23 2/3 1 Job Fri 24 2/3 1 J…" at bounding box center [319, 173] width 638 height 238
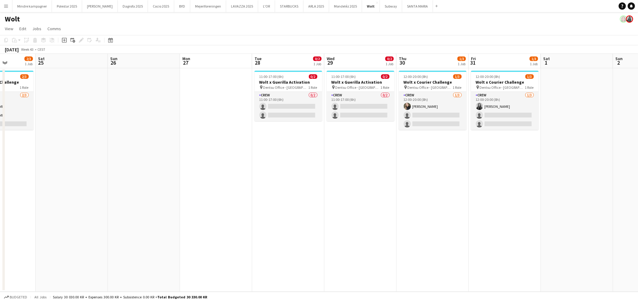
drag, startPoint x: 458, startPoint y: 184, endPoint x: 318, endPoint y: 191, distance: 140.1
click at [318, 191] on app-calendar-viewport "Tue 21 0/2 1 Job Wed 22 2/2 1 Job Thu 23 2/3 1 Job Fri 24 2/3 1 Job Sat 25 Sun …" at bounding box center [319, 173] width 638 height 238
drag, startPoint x: 252, startPoint y: 220, endPoint x: 256, endPoint y: 219, distance: 3.4
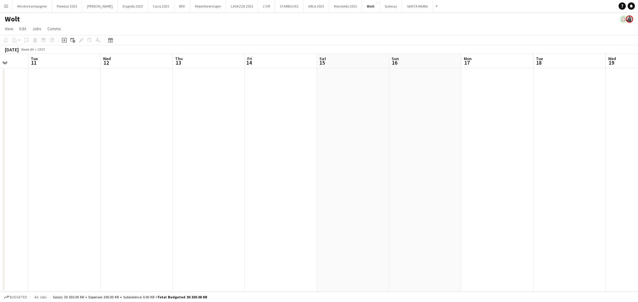
scroll to position [0, 237]
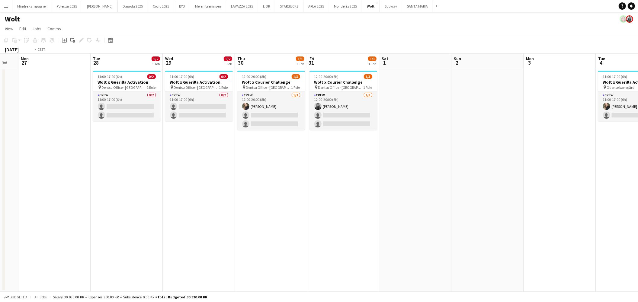
drag, startPoint x: 231, startPoint y: 219, endPoint x: 352, endPoint y: 225, distance: 121.0
click at [351, 225] on app-calendar-viewport "Sat 25 Sun 26 Mon 27 Tue 28 0/2 1 Job Wed 29 0/2 1 Job Thu 30 1/3 1 Job Fri 31 …" at bounding box center [319, 173] width 638 height 238
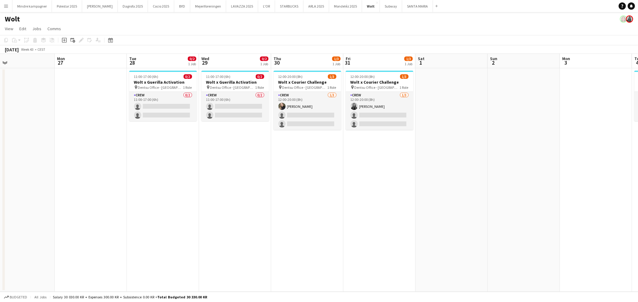
drag, startPoint x: 278, startPoint y: 228, endPoint x: 324, endPoint y: 233, distance: 46.1
click at [321, 233] on app-calendar-viewport "Fri 24 2/3 1 Job Sat 25 Sun 26 Mon 27 Tue 28 0/2 1 Job Wed 29 0/2 1 Job Thu 30 …" at bounding box center [319, 173] width 638 height 238
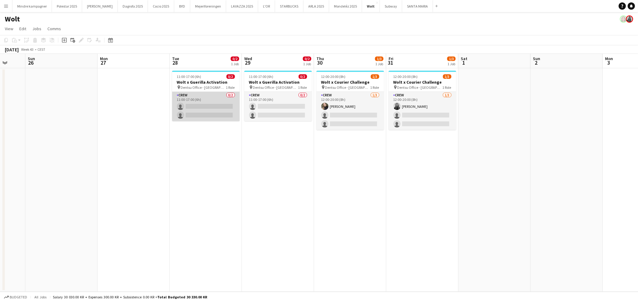
click at [218, 109] on app-card-role "Crew 0/2 11:00-17:00 (6h) single-neutral-actions single-neutral-actions" at bounding box center [206, 106] width 68 height 29
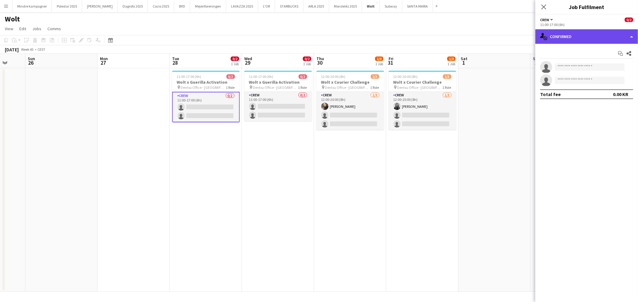
click at [587, 43] on div "single-neutral-actions-check-2 Confirmed" at bounding box center [586, 36] width 103 height 14
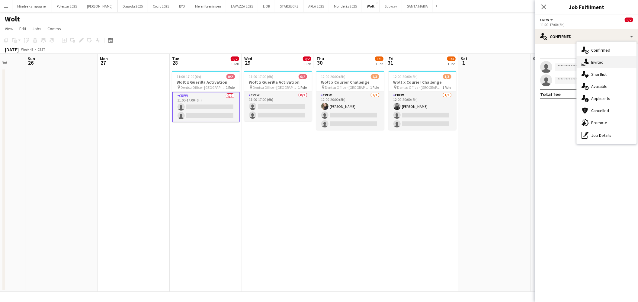
click at [599, 65] on span "Invited" at bounding box center [597, 61] width 12 height 5
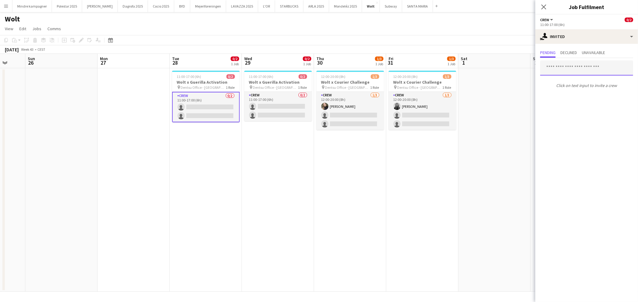
click at [581, 71] on input "text" at bounding box center [586, 67] width 93 height 15
type input "****"
click at [583, 78] on mat-option "[PERSON_NAME] Active [EMAIL_ADDRESS][DOMAIN_NAME]" at bounding box center [586, 85] width 93 height 14
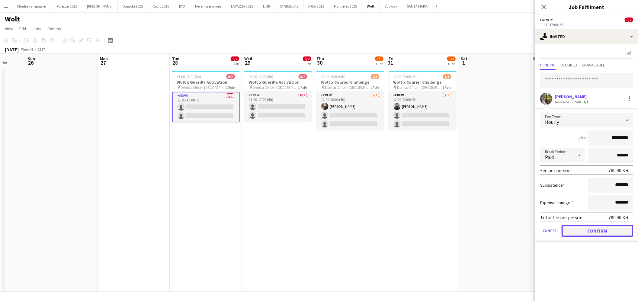
click at [608, 234] on button "Confirm" at bounding box center [598, 231] width 72 height 12
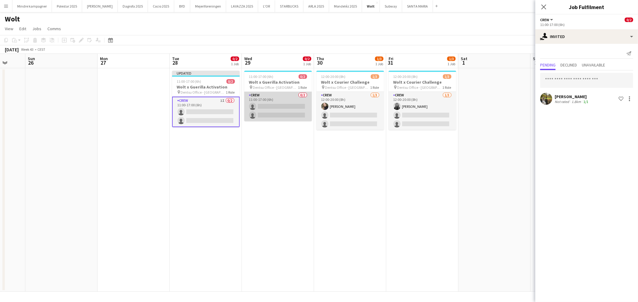
click at [275, 96] on app-card-role "Crew 0/2 11:00-17:00 (6h) single-neutral-actions single-neutral-actions" at bounding box center [278, 106] width 68 height 29
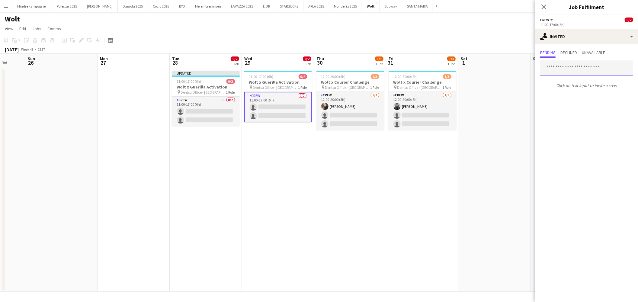
click at [576, 68] on input "text" at bounding box center [586, 67] width 93 height 15
type input "****"
click at [584, 80] on span "[PERSON_NAME] Active" at bounding box center [586, 82] width 83 height 5
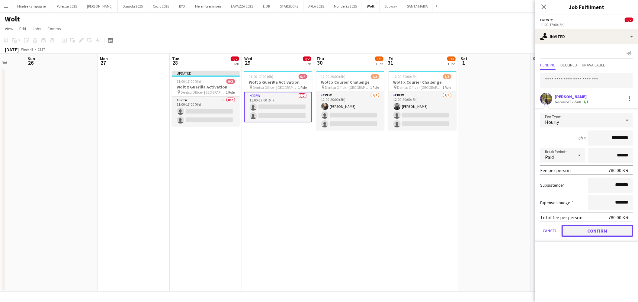
click at [603, 233] on button "Confirm" at bounding box center [598, 231] width 72 height 12
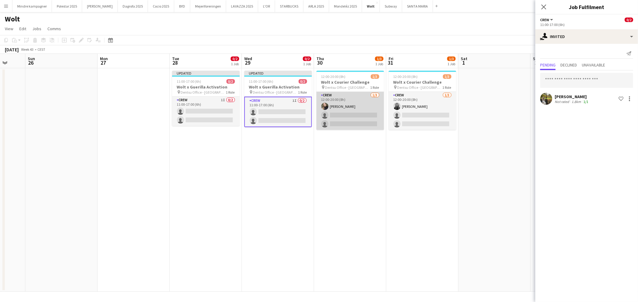
click at [358, 117] on app-card-role "Crew [DATE] 12:00-20:00 (8h) [PERSON_NAME] single-neutral-actions single-neutra…" at bounding box center [351, 111] width 68 height 38
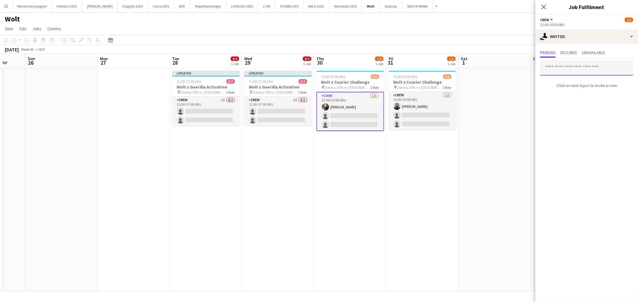
click at [589, 69] on input "text" at bounding box center [586, 67] width 93 height 15
type input "****"
click at [585, 82] on span "[PERSON_NAME] Active" at bounding box center [586, 82] width 83 height 5
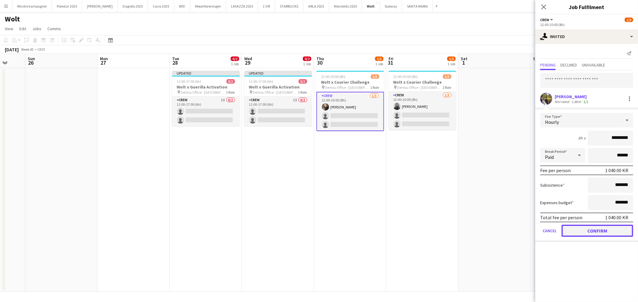
click at [605, 229] on button "Confirm" at bounding box center [598, 231] width 72 height 12
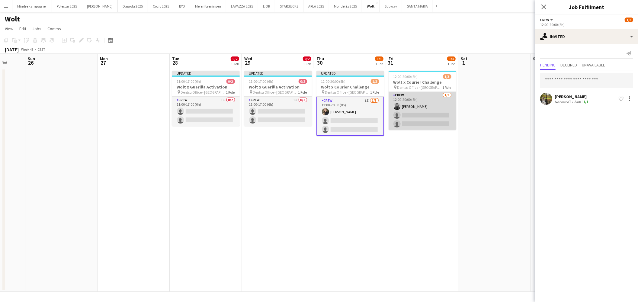
click at [420, 120] on app-card-role "Crew [DATE] 12:00-20:00 (8h) [PERSON_NAME] single-neutral-actions single-neutra…" at bounding box center [423, 111] width 68 height 38
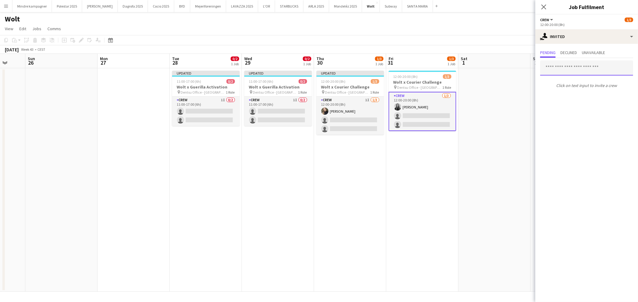
click at [586, 69] on input "text" at bounding box center [586, 67] width 93 height 15
type input "****"
click at [595, 88] on span "[EMAIL_ADDRESS][DOMAIN_NAME]" at bounding box center [586, 87] width 83 height 5
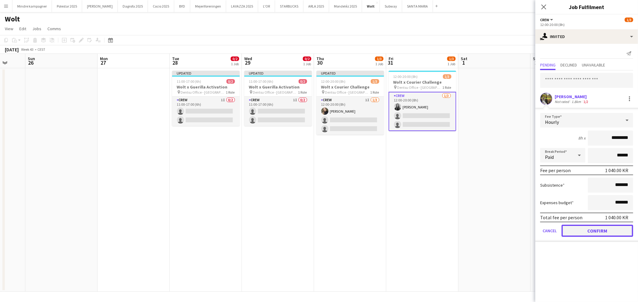
click at [596, 228] on button "Confirm" at bounding box center [598, 231] width 72 height 12
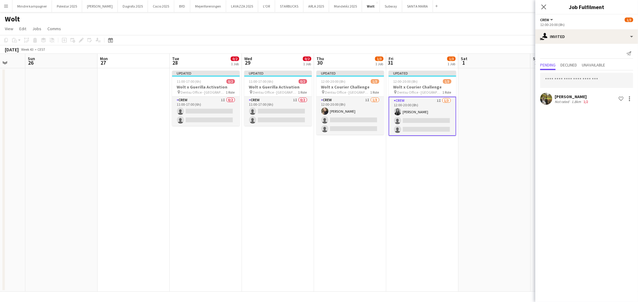
click at [462, 235] on app-date-cell at bounding box center [494, 180] width 72 height 224
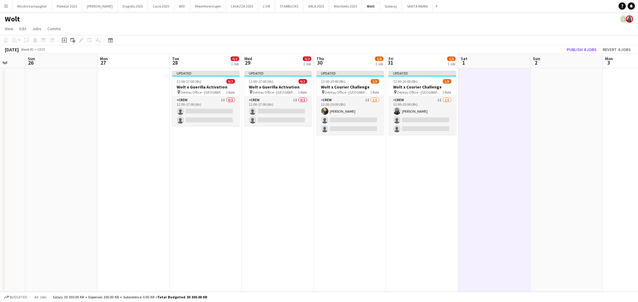
scroll to position [0, 192]
click at [579, 50] on button "Publish 4 jobs" at bounding box center [581, 50] width 35 height 8
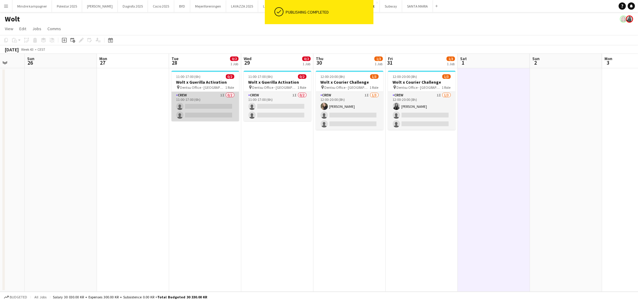
click at [197, 107] on app-card-role "Crew 1I 0/2 11:00-17:00 (6h) single-neutral-actions single-neutral-actions" at bounding box center [206, 106] width 68 height 29
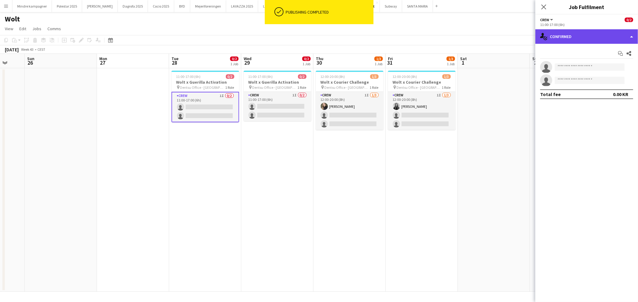
drag, startPoint x: 574, startPoint y: 35, endPoint x: 573, endPoint y: 41, distance: 6.5
click at [574, 34] on div "single-neutral-actions-check-2 Confirmed" at bounding box center [586, 36] width 103 height 14
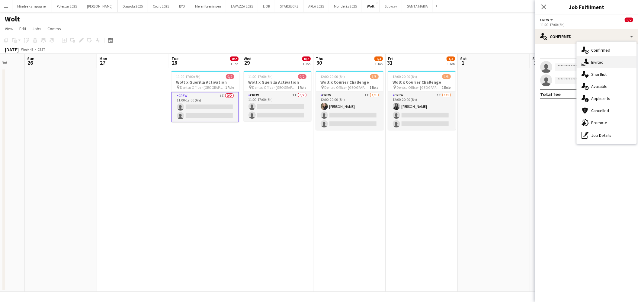
click at [593, 62] on span "Invited" at bounding box center [597, 61] width 12 height 5
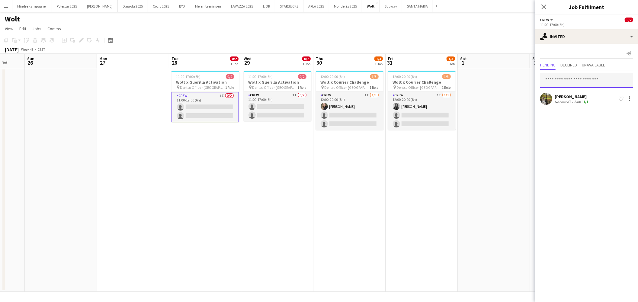
click at [577, 77] on input "text" at bounding box center [586, 80] width 93 height 15
type input "******"
click at [583, 98] on span "[EMAIL_ADDRESS][DOMAIN_NAME]" at bounding box center [586, 100] width 83 height 5
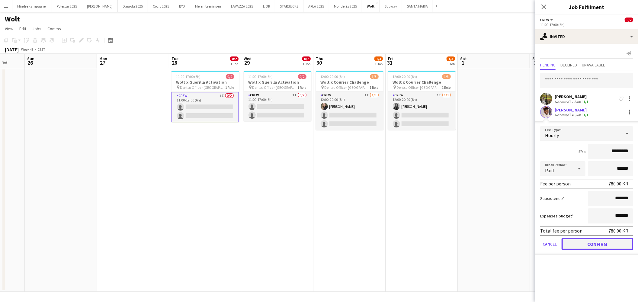
click at [602, 240] on button "Confirm" at bounding box center [598, 244] width 72 height 12
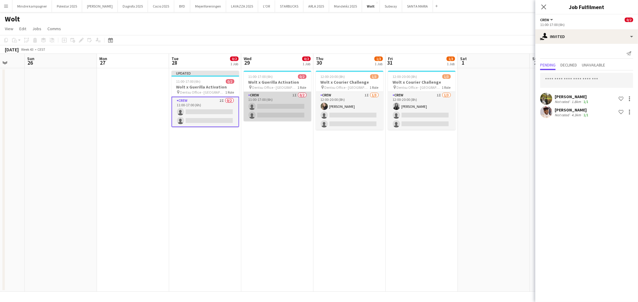
drag, startPoint x: 285, startPoint y: 101, endPoint x: 298, endPoint y: 103, distance: 13.4
click at [285, 101] on app-card-role "Crew 1I 0/2 11:00-17:00 (6h) single-neutral-actions single-neutral-actions" at bounding box center [278, 106] width 68 height 29
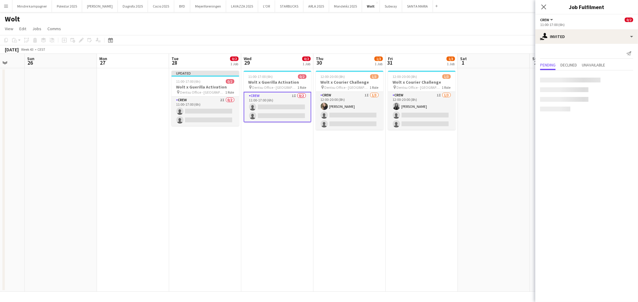
scroll to position [0, 192]
click at [557, 79] on input "text" at bounding box center [586, 80] width 93 height 15
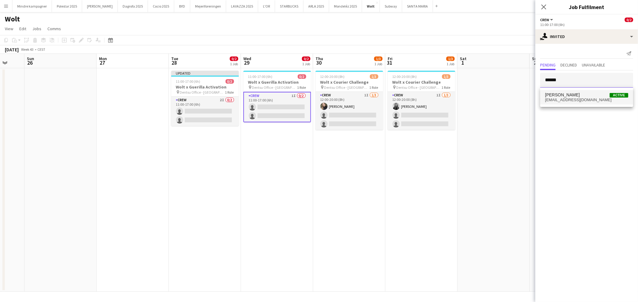
type input "******"
click at [559, 94] on span "[PERSON_NAME]" at bounding box center [562, 94] width 35 height 5
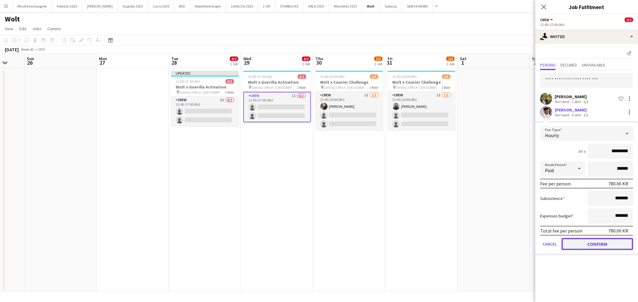
click at [593, 244] on button "Confirm" at bounding box center [598, 244] width 72 height 12
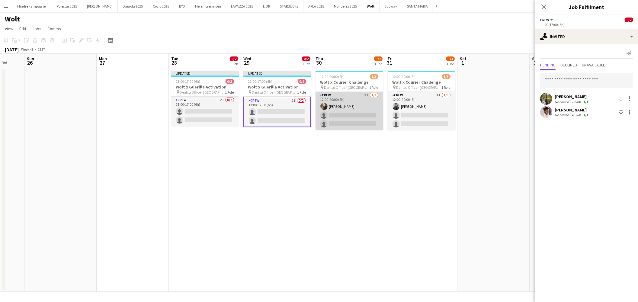
click at [348, 105] on app-card-role "Crew 1I [DATE] 12:00-20:00 (8h) [PERSON_NAME] single-neutral-actions single-neu…" at bounding box center [350, 111] width 68 height 38
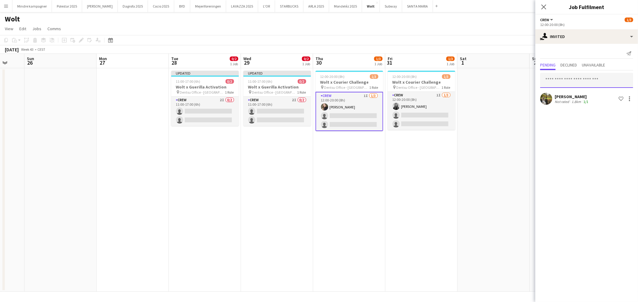
click at [570, 81] on input "text" at bounding box center [586, 80] width 93 height 15
type input "******"
click at [571, 97] on span "[PERSON_NAME] Active" at bounding box center [586, 94] width 83 height 5
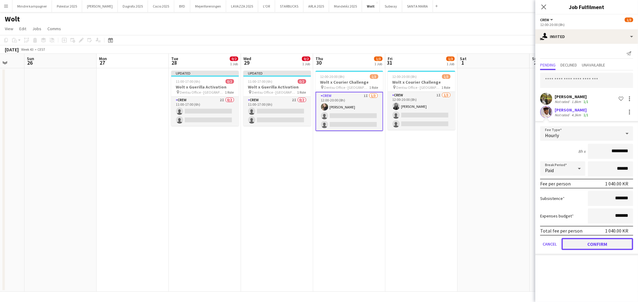
click at [601, 245] on button "Confirm" at bounding box center [598, 244] width 72 height 12
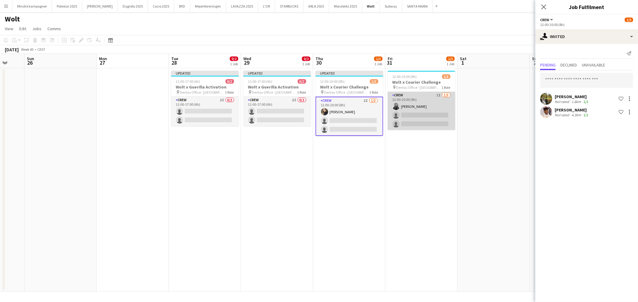
click at [412, 104] on app-card-role "Crew 1I [DATE] 12:00-20:00 (8h) [PERSON_NAME] single-neutral-actions single-neu…" at bounding box center [422, 111] width 68 height 38
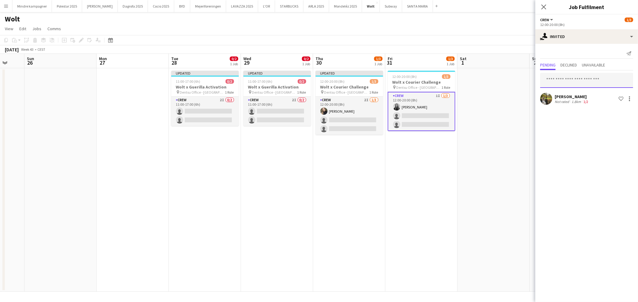
click at [582, 77] on input "text" at bounding box center [586, 80] width 93 height 15
type input "******"
click at [579, 93] on span "[PERSON_NAME] Active" at bounding box center [586, 94] width 83 height 5
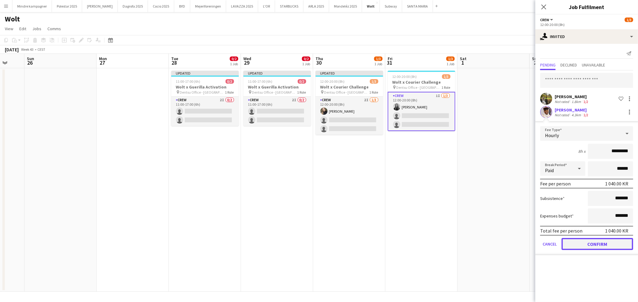
click at [612, 238] on button "Confirm" at bounding box center [598, 244] width 72 height 12
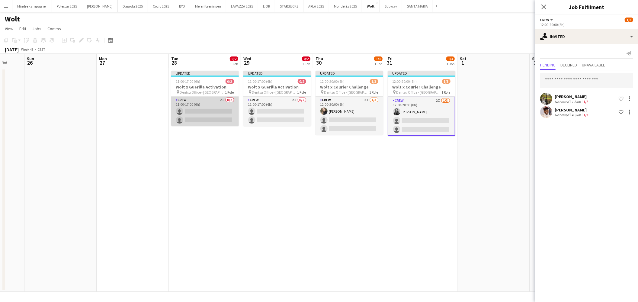
click at [228, 112] on app-card-role "Crew 2I 0/2 11:00-17:00 (6h) single-neutral-actions single-neutral-actions" at bounding box center [205, 111] width 68 height 29
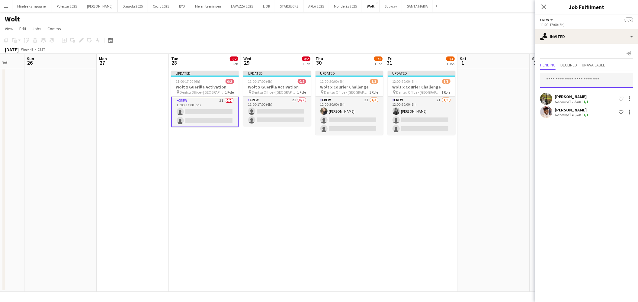
click at [580, 79] on input "text" at bounding box center [586, 80] width 93 height 15
type input "****"
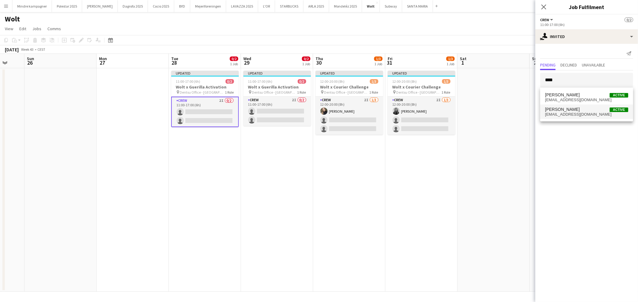
click at [577, 115] on span "[EMAIL_ADDRESS][DOMAIN_NAME]" at bounding box center [586, 114] width 83 height 5
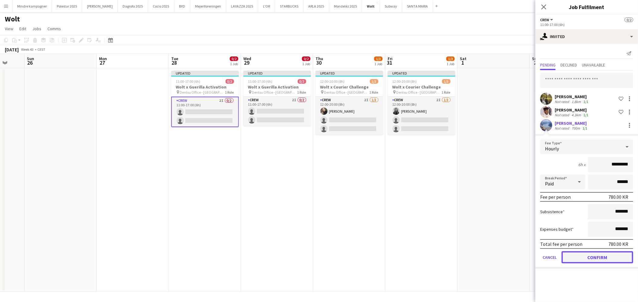
click at [617, 256] on button "Confirm" at bounding box center [598, 257] width 72 height 12
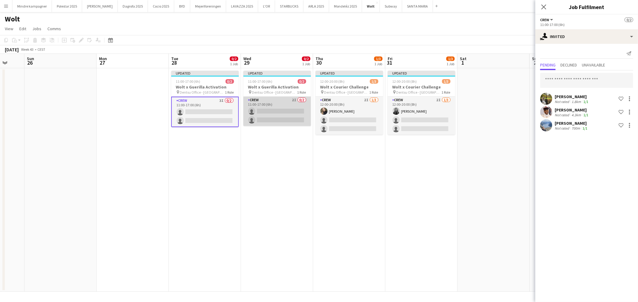
click at [283, 109] on app-card-role "Crew 2I 0/2 11:00-17:00 (6h) single-neutral-actions single-neutral-actions" at bounding box center [277, 111] width 68 height 29
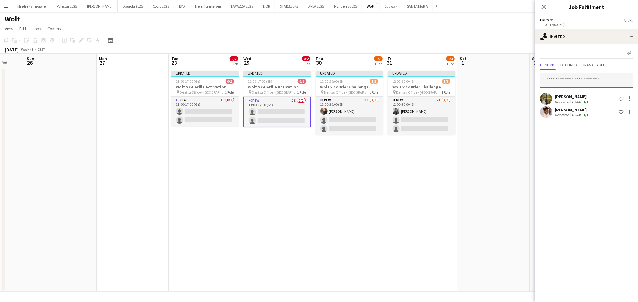
click at [571, 81] on input "text" at bounding box center [586, 80] width 93 height 15
type input "*"
type input "****"
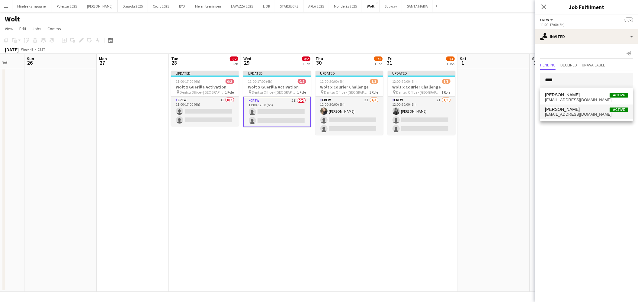
click at [575, 118] on mat-option "[PERSON_NAME] Active [EMAIL_ADDRESS][DOMAIN_NAME]" at bounding box center [586, 112] width 93 height 14
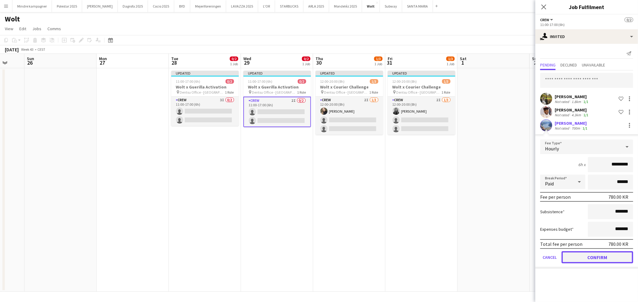
click at [603, 252] on button "Confirm" at bounding box center [598, 257] width 72 height 12
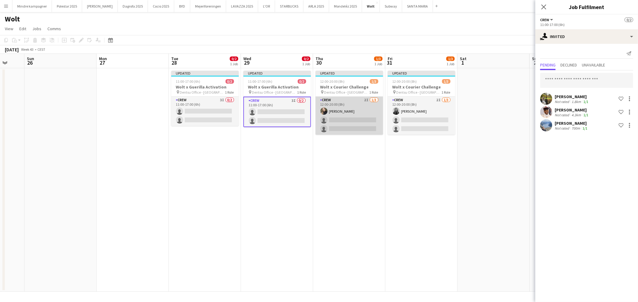
drag, startPoint x: 356, startPoint y: 114, endPoint x: 369, endPoint y: 106, distance: 14.9
click at [355, 114] on app-card-role "Crew 2I [DATE] 12:00-20:00 (8h) [PERSON_NAME] single-neutral-actions single-neu…" at bounding box center [350, 116] width 68 height 38
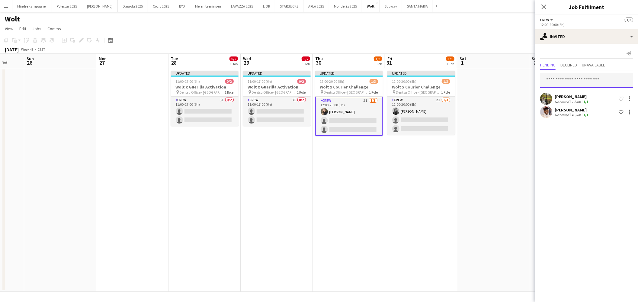
click at [574, 78] on input "text" at bounding box center [586, 80] width 93 height 15
type input "****"
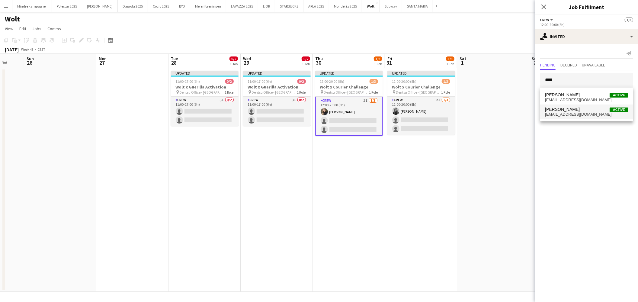
click at [575, 114] on span "[EMAIL_ADDRESS][DOMAIN_NAME]" at bounding box center [586, 114] width 83 height 5
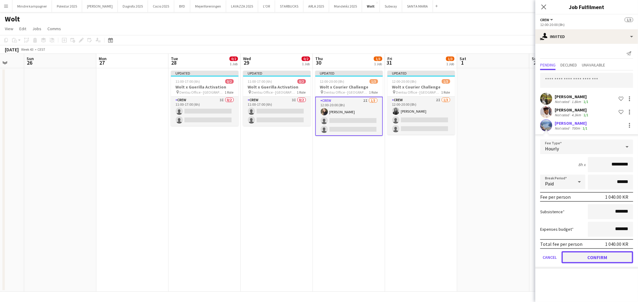
click at [609, 258] on button "Confirm" at bounding box center [598, 257] width 72 height 12
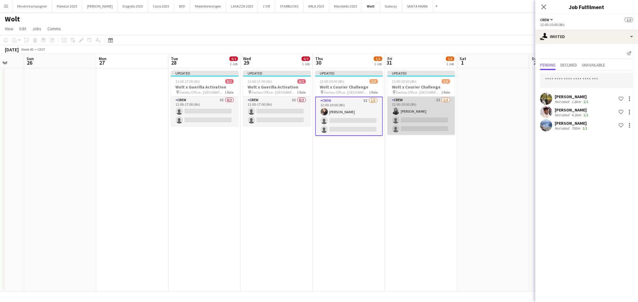
click at [424, 115] on app-card-role "Crew 2I [DATE] 12:00-20:00 (8h) [PERSON_NAME] single-neutral-actions single-neu…" at bounding box center [422, 116] width 68 height 38
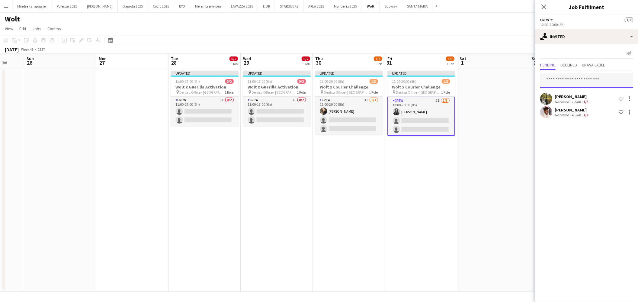
click at [574, 82] on input "text" at bounding box center [586, 80] width 93 height 15
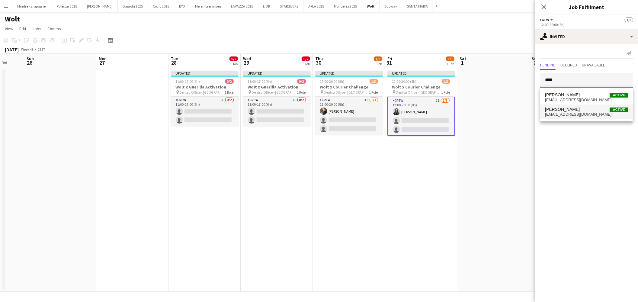
type input "****"
click at [574, 112] on span "[EMAIL_ADDRESS][DOMAIN_NAME]" at bounding box center [586, 114] width 83 height 5
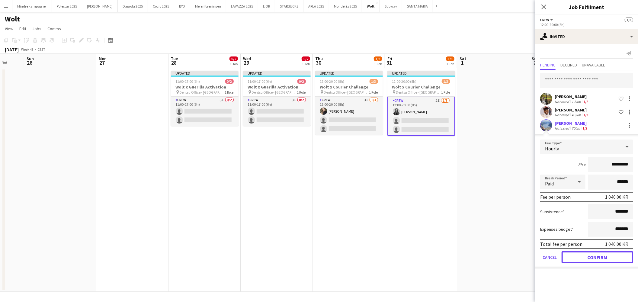
click at [595, 256] on button "Confirm" at bounding box center [598, 257] width 72 height 12
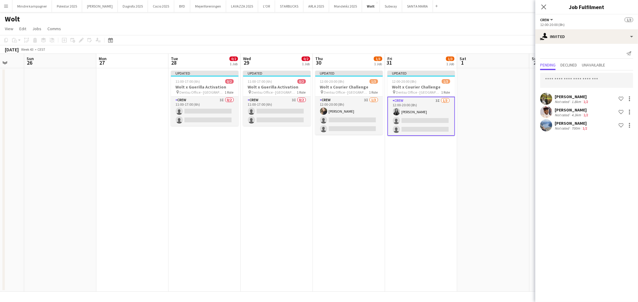
click at [434, 210] on app-date-cell "Updated 12:00-20:00 (8h) 1/3 Wolt x Courier Challenge pin Dentsu Office - [GEOG…" at bounding box center [421, 180] width 72 height 224
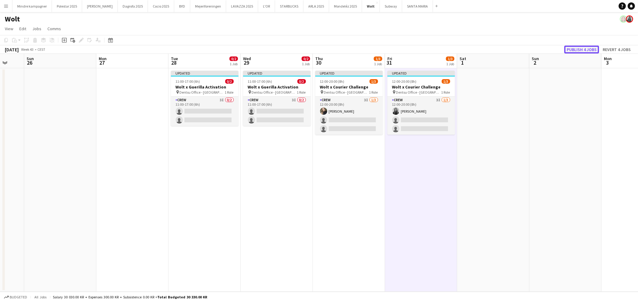
click at [586, 50] on button "Publish 4 jobs" at bounding box center [581, 50] width 35 height 8
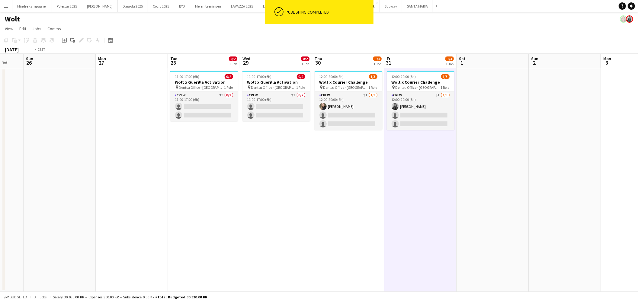
drag, startPoint x: 369, startPoint y: 215, endPoint x: 306, endPoint y: 218, distance: 62.9
click at [309, 218] on app-calendar-viewport "Thu 23 2/3 1 Job Fri 24 2/3 1 Job Sat 25 Sun 26 Mon 27 Tue 28 0/2 1 Job Wed 29 …" at bounding box center [319, 173] width 638 height 238
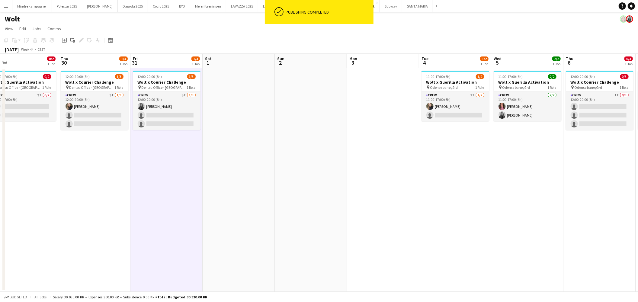
drag, startPoint x: 515, startPoint y: 217, endPoint x: 395, endPoint y: 222, distance: 120.0
click at [396, 222] on app-calendar-viewport "Sun 26 Mon 27 Tue 28 0/2 1 Job Wed 29 0/2 1 Job Thu 30 1/3 1 Job Fri 31 1/3 1 J…" at bounding box center [319, 173] width 638 height 238
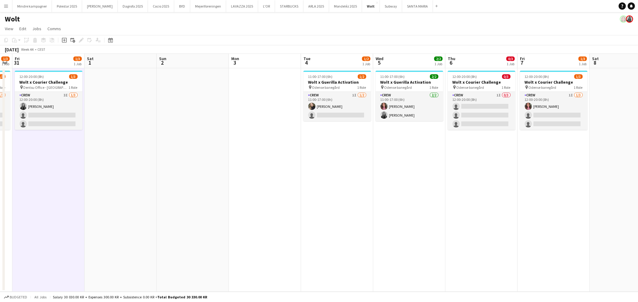
scroll to position [0, 229]
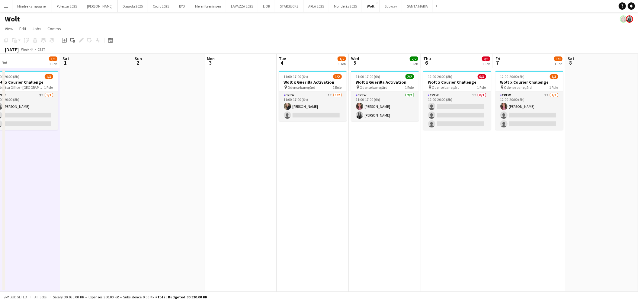
drag, startPoint x: 474, startPoint y: 208, endPoint x: 415, endPoint y: 214, distance: 59.8
click at [415, 214] on app-calendar-viewport "Tue 28 0/2 1 Job Wed 29 0/2 1 Job Thu 30 1/3 1 Job Fri 31 1/3 1 Job Sat 1 Sun 2…" at bounding box center [319, 173] width 638 height 238
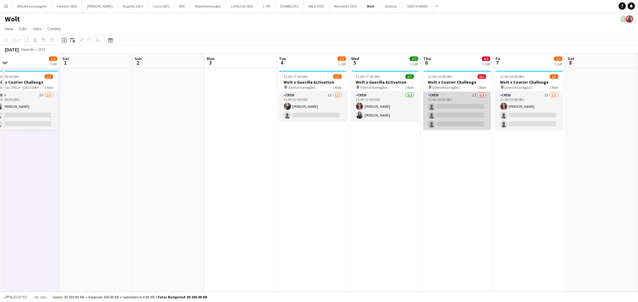
click at [459, 114] on app-card-role "Crew 1I 0/3 12:00-20:00 (8h) single-neutral-actions single-neutral-actions sing…" at bounding box center [457, 111] width 68 height 38
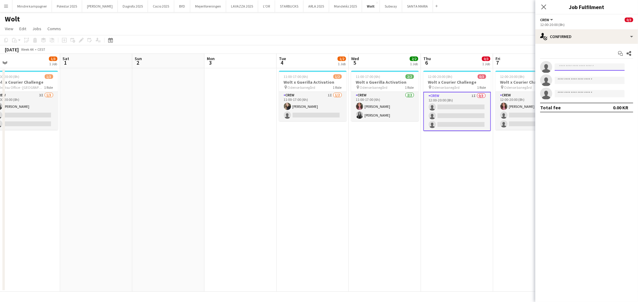
click at [579, 67] on input at bounding box center [590, 66] width 70 height 7
click at [575, 34] on div "single-neutral-actions-check-2 Confirmed" at bounding box center [586, 36] width 103 height 14
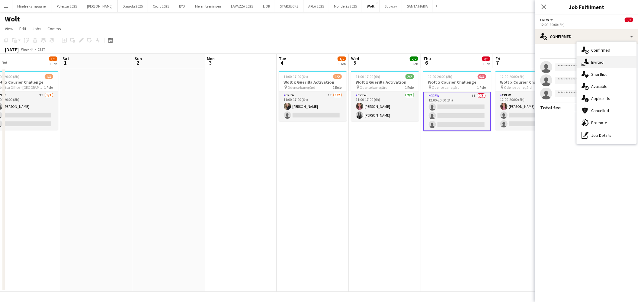
drag, startPoint x: 595, startPoint y: 62, endPoint x: 581, endPoint y: 69, distance: 16.2
click at [595, 62] on span "Invited" at bounding box center [597, 61] width 12 height 5
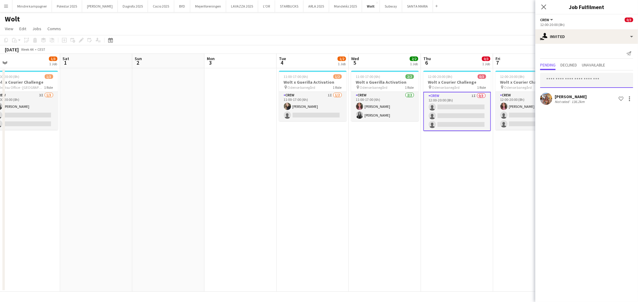
click at [568, 78] on input "text" at bounding box center [586, 80] width 93 height 15
type input "***"
click at [571, 98] on span "[EMAIL_ADDRESS][DOMAIN_NAME]" at bounding box center [586, 100] width 83 height 5
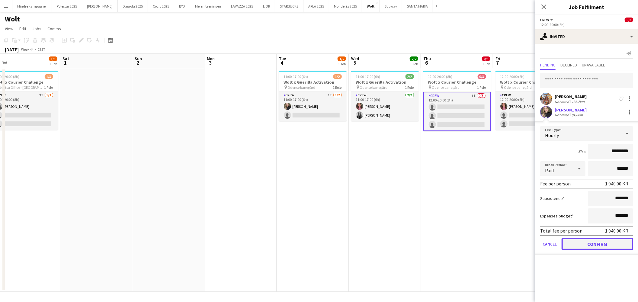
click at [607, 245] on button "Confirm" at bounding box center [598, 244] width 72 height 12
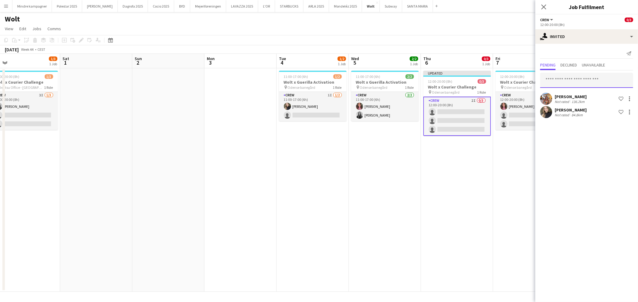
click at [582, 78] on input "text" at bounding box center [586, 80] width 93 height 15
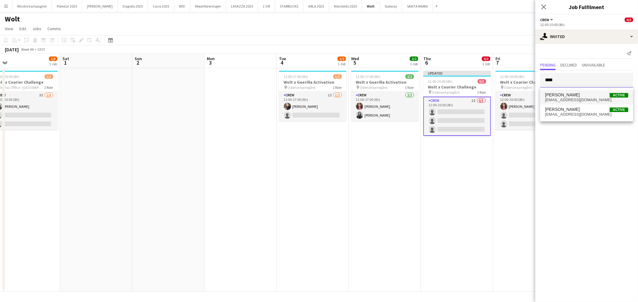
type input "****"
click at [574, 98] on span "[EMAIL_ADDRESS][DOMAIN_NAME]" at bounding box center [586, 100] width 83 height 5
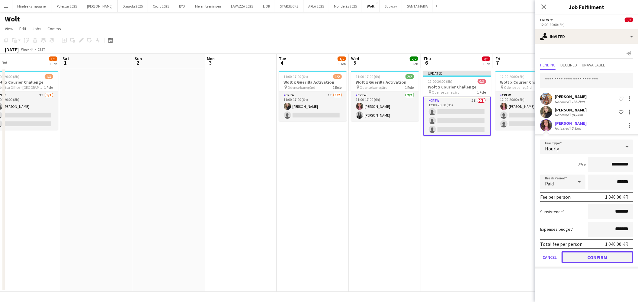
click at [606, 258] on button "Confirm" at bounding box center [598, 257] width 72 height 12
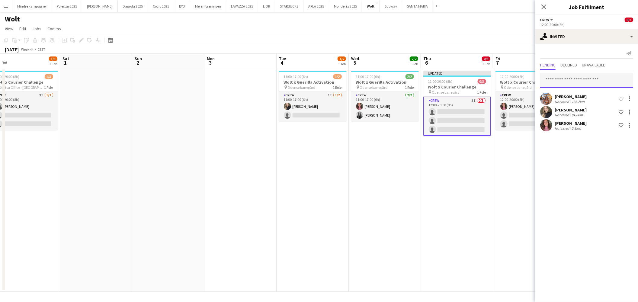
click at [580, 77] on input "text" at bounding box center [586, 80] width 93 height 15
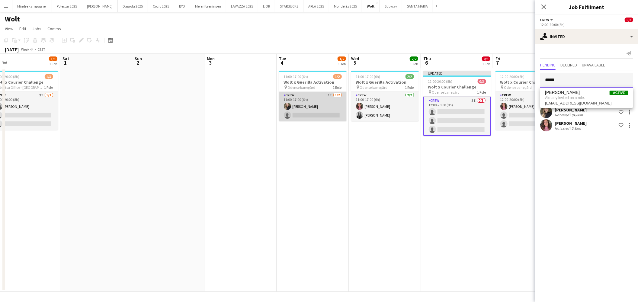
type input "*****"
click at [320, 111] on app-card-role "Crew 1I [DATE] 11:00-17:00 (6h) [PERSON_NAME] single-neutral-actions" at bounding box center [313, 106] width 68 height 29
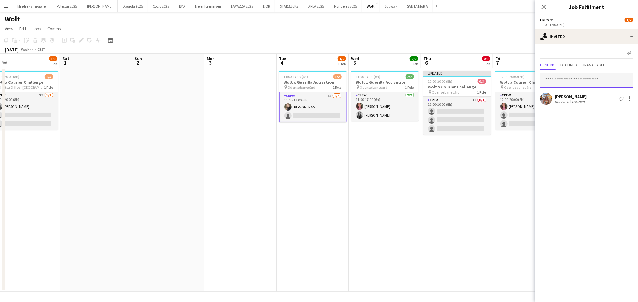
click at [584, 84] on input "text" at bounding box center [586, 80] width 93 height 15
type input "*"
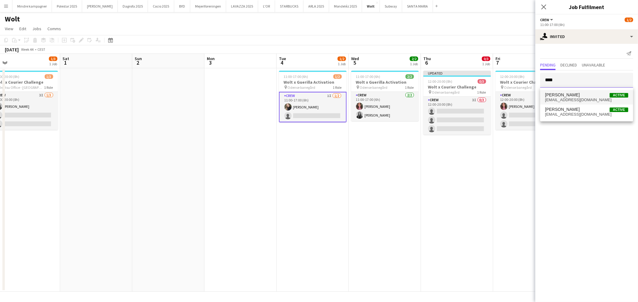
type input "****"
click at [568, 98] on span "[EMAIL_ADDRESS][DOMAIN_NAME]" at bounding box center [586, 100] width 83 height 5
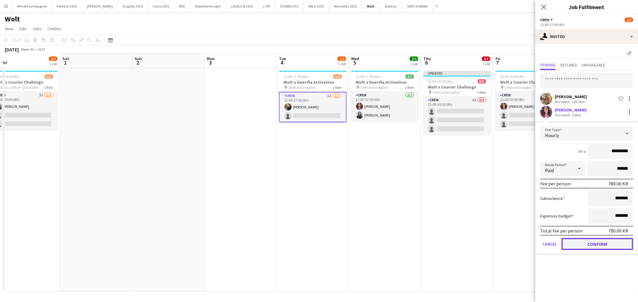
click at [608, 243] on button "Confirm" at bounding box center [598, 244] width 72 height 12
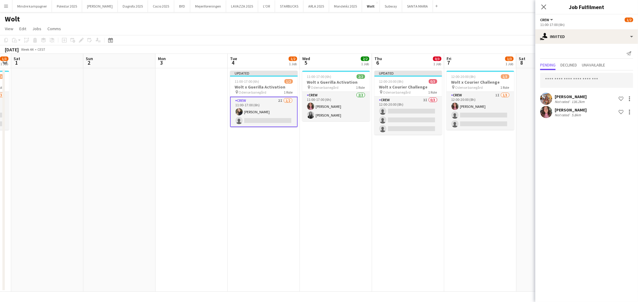
scroll to position [0, 220]
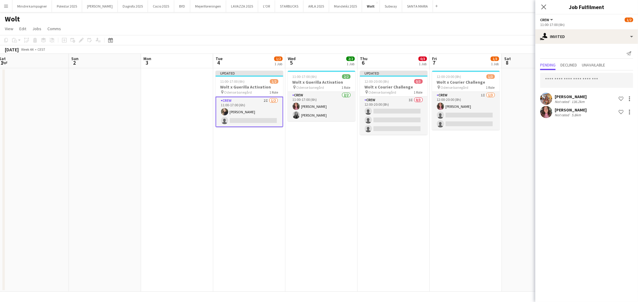
drag, startPoint x: 484, startPoint y: 215, endPoint x: 420, endPoint y: 216, distance: 63.4
click at [420, 216] on app-calendar-viewport "Wed 29 0/2 1 Job Thu 30 1/3 1 Job Fri 31 1/3 1 Job Sat 1 Sun 2 Mon 3 Tue 4 1/2 …" at bounding box center [319, 173] width 638 height 238
click at [439, 216] on app-date-cell "12:00-20:00 (8h) 1/3 Wolt x Courier Challenge pin Odense banegård 1 Role Crew 1…" at bounding box center [466, 180] width 72 height 224
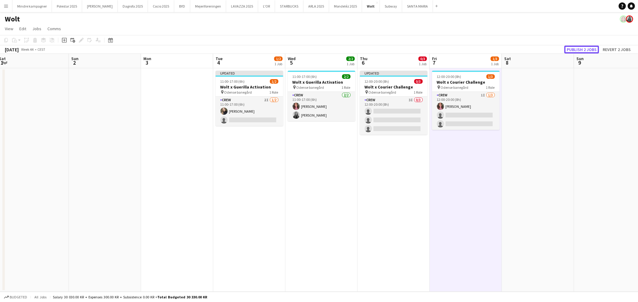
click at [588, 48] on button "Publish 2 jobs" at bounding box center [581, 50] width 35 height 8
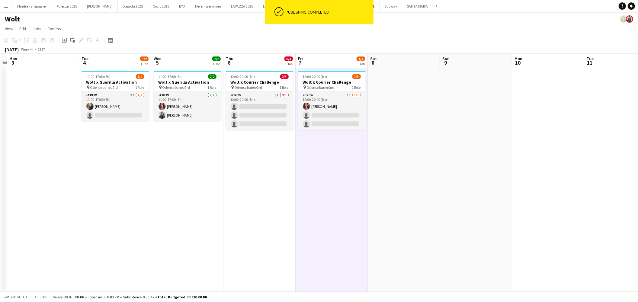
drag, startPoint x: 525, startPoint y: 198, endPoint x: 386, endPoint y: 204, distance: 139.1
click at [386, 204] on app-calendar-viewport "Fri 31 1/3 1 Job Sat 1 Sun 2 Mon 3 Tue 4 1/2 1 Job Wed 5 2/2 1 Job Thu 6 0/3 1 …" at bounding box center [319, 173] width 638 height 238
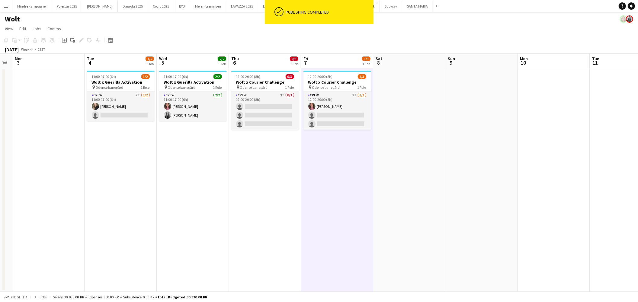
drag, startPoint x: 542, startPoint y: 207, endPoint x: 354, endPoint y: 207, distance: 188.2
click at [357, 207] on app-calendar-viewport "Fri 31 1/3 1 Job Sat 1 Sun 2 Mon 3 Tue 4 1/2 1 Job Wed 5 2/2 1 Job Thu 6 0/3 1 …" at bounding box center [319, 173] width 638 height 238
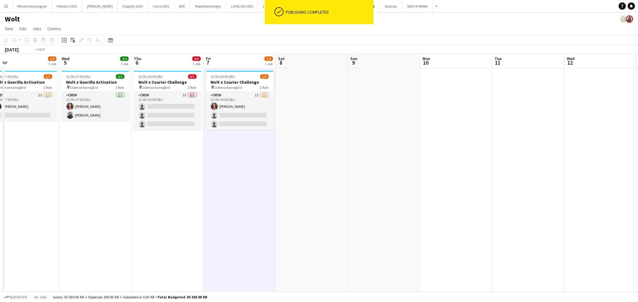
drag, startPoint x: 264, startPoint y: 198, endPoint x: 520, endPoint y: 185, distance: 256.5
click at [512, 186] on app-calendar-viewport "Sun 2 Mon 3 Tue 4 1/2 1 Job Wed 5 2/2 1 Job Thu 6 0/3 1 Job Fri 7 1/3 1 Job Sat…" at bounding box center [319, 173] width 638 height 238
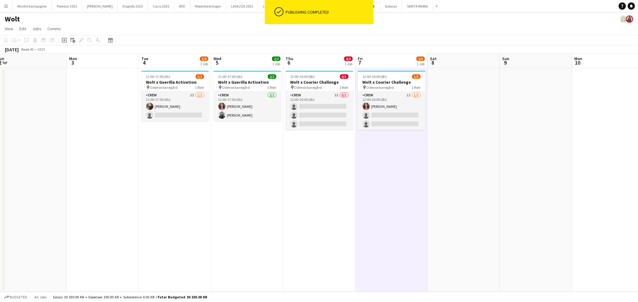
drag, startPoint x: 363, startPoint y: 204, endPoint x: 577, endPoint y: 198, distance: 213.9
click at [638, 202] on html "ok-circled Publishing completed Menu Boards Boards Boards All jobs Status Workf…" at bounding box center [319, 151] width 638 height 302
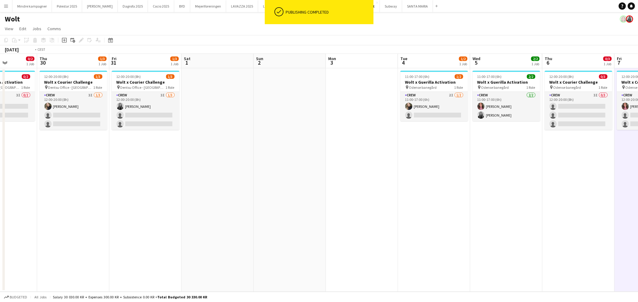
drag, startPoint x: 338, startPoint y: 213, endPoint x: 501, endPoint y: 220, distance: 162.6
click at [501, 220] on app-calendar-viewport "Mon 27 Tue 28 0/2 1 Job Wed 29 0/2 1 Job Thu 30 1/3 1 Job Fri 31 1/3 1 Job Sat …" at bounding box center [319, 173] width 638 height 238
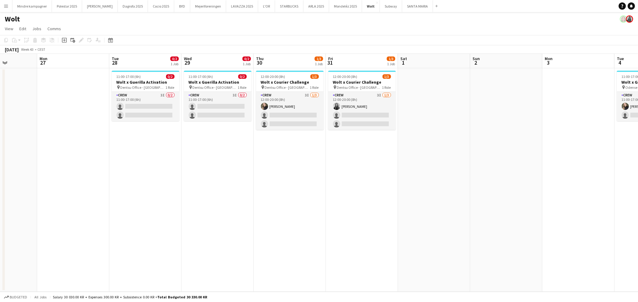
scroll to position [0, 167]
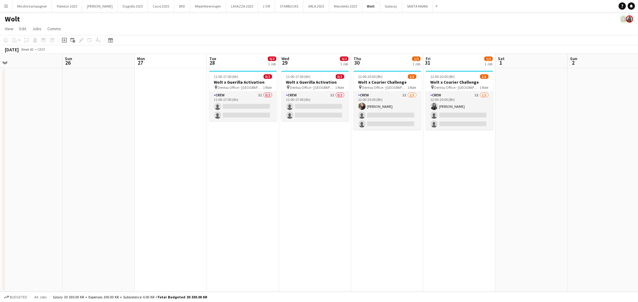
drag, startPoint x: 262, startPoint y: 206, endPoint x: 420, endPoint y: 190, distance: 159.1
click at [420, 190] on app-calendar-viewport "Thu 23 2/3 1 Job Fri 24 2/3 1 Job Sat 25 Sun 26 Mon 27 Tue 28 0/2 1 Job Wed 29 …" at bounding box center [319, 173] width 638 height 238
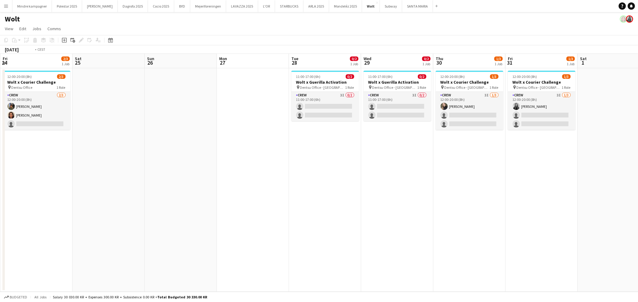
drag, startPoint x: 190, startPoint y: 197, endPoint x: 512, endPoint y: 189, distance: 322.4
click at [512, 189] on app-calendar-viewport "Wed 22 2/2 1 Job Thu 23 2/3 1 Job Fri 24 2/3 1 Job Sat 25 Sun 26 Mon 27 Tue 28 …" at bounding box center [319, 173] width 638 height 238
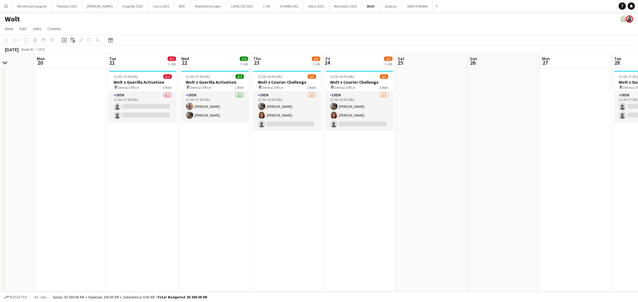
scroll to position [0, 147]
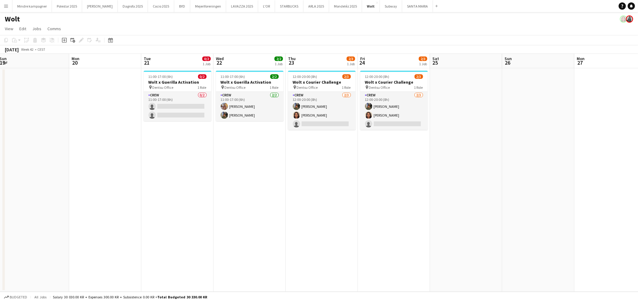
drag, startPoint x: 265, startPoint y: 198, endPoint x: 300, endPoint y: 198, distance: 34.4
click at [300, 198] on app-calendar-viewport "Fri 17 Sat 18 Sun 19 Mon 20 Tue 21 0/2 1 Job Wed 22 2/2 1 Job Thu 23 2/3 1 Job …" at bounding box center [319, 173] width 638 height 238
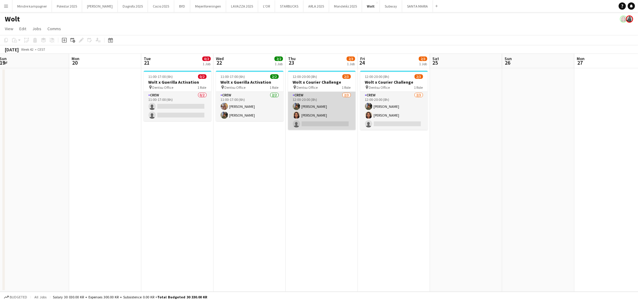
click at [320, 121] on app-card-role "Crew [DATE] 12:00-20:00 (8h) [PERSON_NAME] [PERSON_NAME] single-neutral-actions" at bounding box center [322, 111] width 68 height 38
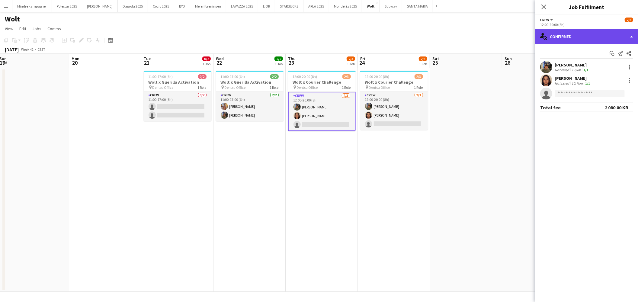
click at [580, 34] on div "single-neutral-actions-check-2 Confirmed" at bounding box center [586, 36] width 103 height 14
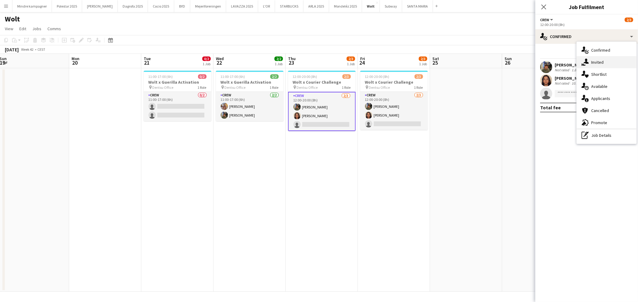
click at [595, 61] on span "Invited" at bounding box center [597, 61] width 12 height 5
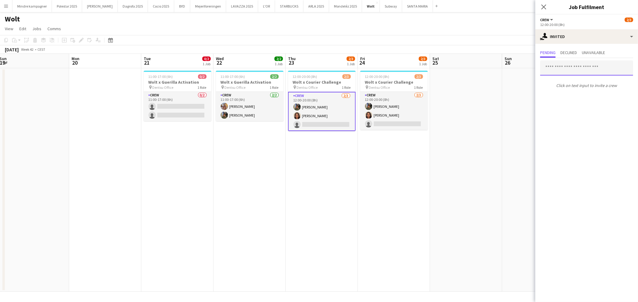
click at [577, 67] on input "text" at bounding box center [586, 67] width 93 height 15
type input "*****"
click at [578, 86] on span "[EMAIL_ADDRESS][DOMAIN_NAME]" at bounding box center [586, 87] width 83 height 5
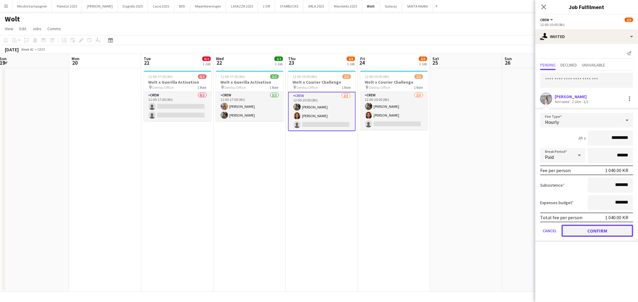
click at [597, 229] on button "Confirm" at bounding box center [598, 231] width 72 height 12
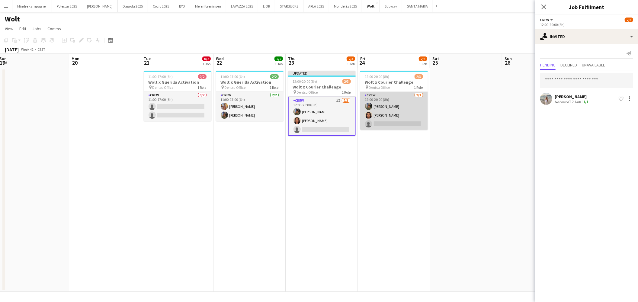
drag, startPoint x: 375, startPoint y: 120, endPoint x: 403, endPoint y: 110, distance: 29.5
click at [375, 120] on app-card-role "Crew [DATE] 12:00-20:00 (8h) [PERSON_NAME] [PERSON_NAME] single-neutral-actions" at bounding box center [394, 111] width 68 height 38
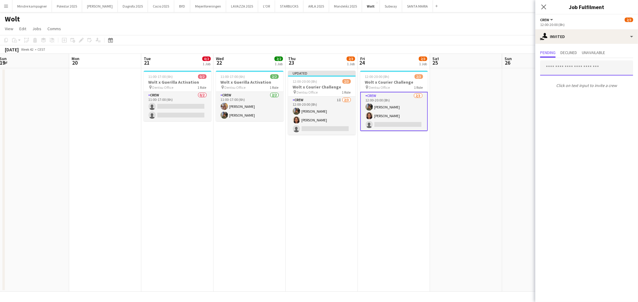
click at [581, 69] on input "text" at bounding box center [586, 67] width 93 height 15
type input "*****"
click at [584, 82] on span "[PERSON_NAME] Active" at bounding box center [586, 82] width 83 height 5
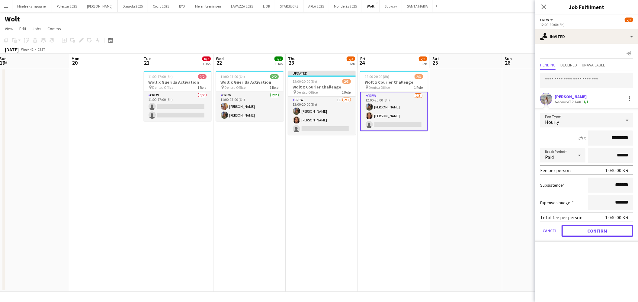
click at [590, 232] on button "Confirm" at bounding box center [598, 231] width 72 height 12
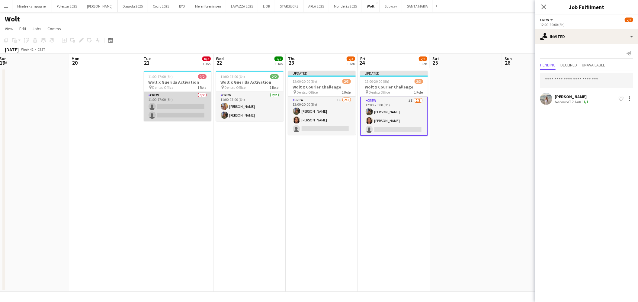
click at [189, 112] on app-card-role "Crew 0/2 11:00-17:00 (6h) single-neutral-actions single-neutral-actions" at bounding box center [178, 106] width 68 height 29
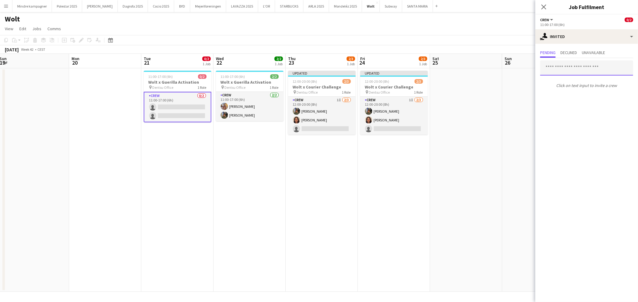
click at [563, 74] on input "text" at bounding box center [586, 67] width 93 height 15
type input "*****"
click at [566, 84] on span "[PERSON_NAME]" at bounding box center [562, 82] width 35 height 5
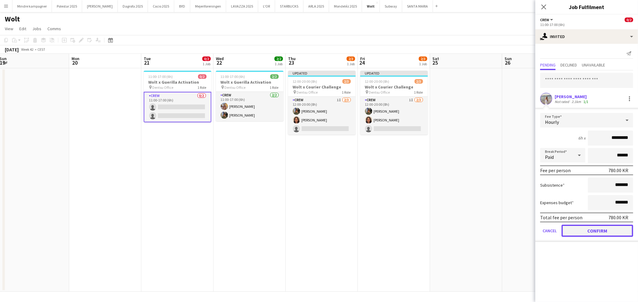
click at [601, 231] on button "Confirm" at bounding box center [598, 231] width 72 height 12
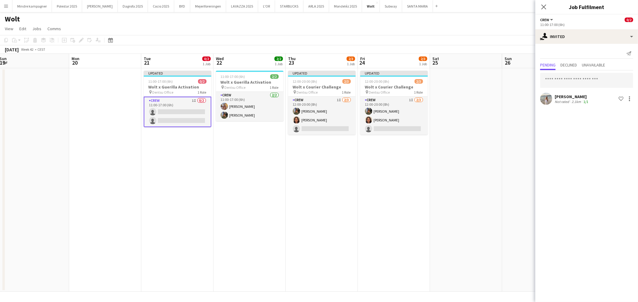
click at [476, 212] on app-date-cell at bounding box center [466, 180] width 72 height 224
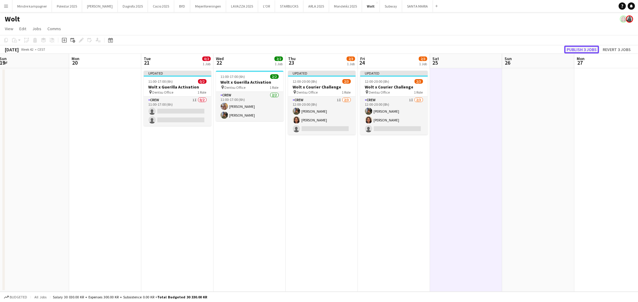
click at [587, 51] on button "Publish 3 jobs" at bounding box center [581, 50] width 35 height 8
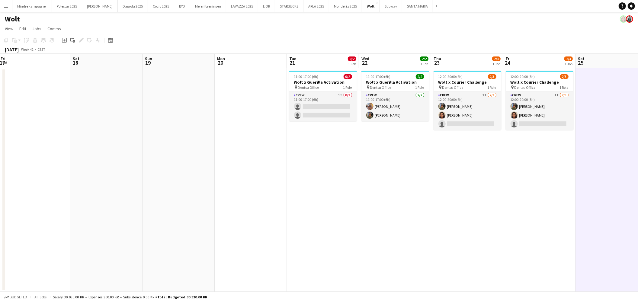
drag, startPoint x: 205, startPoint y: 228, endPoint x: 367, endPoint y: 211, distance: 163.4
click at [367, 211] on app-calendar-viewport "Wed 15 Thu 16 Fri 17 Sat 18 Sun 19 Mon 20 Tue 21 0/2 1 Job Wed 22 2/2 1 Job Thu…" at bounding box center [319, 173] width 638 height 238
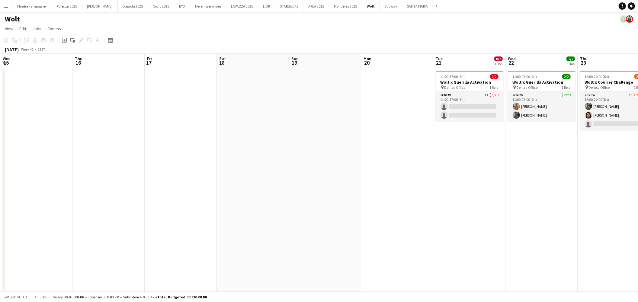
drag, startPoint x: 299, startPoint y: 209, endPoint x: 458, endPoint y: 202, distance: 159.6
click at [454, 201] on app-calendar-viewport "Mon 13 Tue 14 Wed 15 Thu 16 Fri 17 Sat 18 Sun 19 Mon 20 Tue 21 0/2 1 Job Wed 22…" at bounding box center [319, 173] width 638 height 238
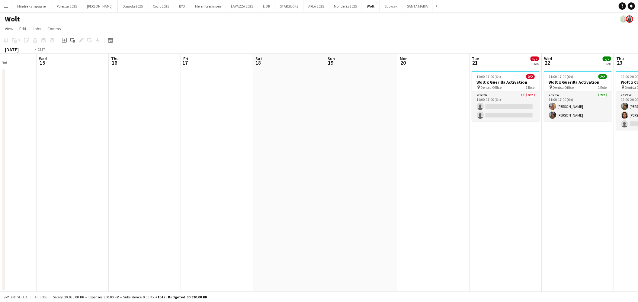
drag, startPoint x: 357, startPoint y: 218, endPoint x: 545, endPoint y: 222, distance: 187.9
click at [537, 213] on app-calendar-viewport "Sun 12 Mon 13 Tue 14 Wed 15 Thu 16 Fri 17 Sat 18 Sun 19 Mon 20 Tue 21 0/2 1 Job…" at bounding box center [319, 173] width 638 height 238
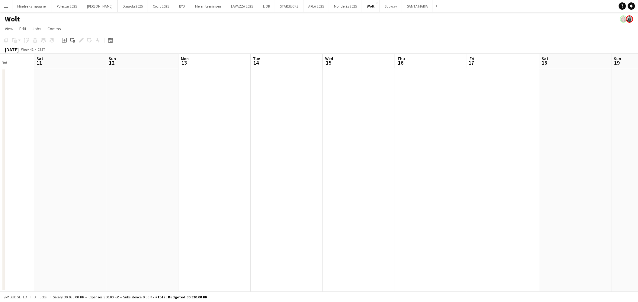
drag, startPoint x: 336, startPoint y: 223, endPoint x: 412, endPoint y: 226, distance: 76.2
click at [412, 226] on app-calendar-viewport "Wed 8 Thu 9 Fri 10 Sat 11 Sun 12 Mon 13 Tue 14 Wed 15 Thu 16 Fri 17 Sat 18 Sun …" at bounding box center [319, 173] width 638 height 238
drag, startPoint x: 254, startPoint y: 230, endPoint x: 71, endPoint y: 237, distance: 182.8
click at [71, 237] on app-calendar-viewport "Sun 5 Mon 6 Tue 7 Wed 8 Thu 9 Fri 10 Sat 11 Sun 12 Mon 13 Tue 14 Wed 15 Thu 16 …" at bounding box center [319, 173] width 638 height 238
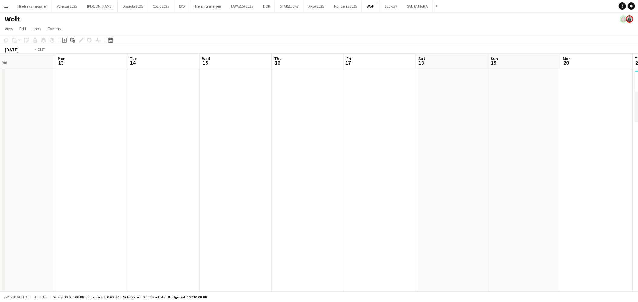
click at [197, 241] on app-calendar-viewport "Fri 10 Sat 11 Sun 12 Mon 13 Tue 14 Wed 15 Thu 16 Fri 17 Sat 18 Sun 19 Mon 20 Tu…" at bounding box center [319, 173] width 638 height 238
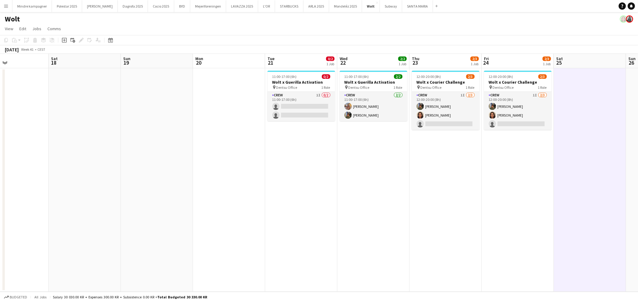
drag, startPoint x: 462, startPoint y: 238, endPoint x: 198, endPoint y: 243, distance: 264.3
click at [190, 247] on app-calendar-viewport "Tue 14 Wed 15 Thu 16 Fri 17 Sat 18 Sun 19 Mon 20 Tue 21 0/2 1 Job Wed 22 2/2 1 …" at bounding box center [319, 173] width 638 height 238
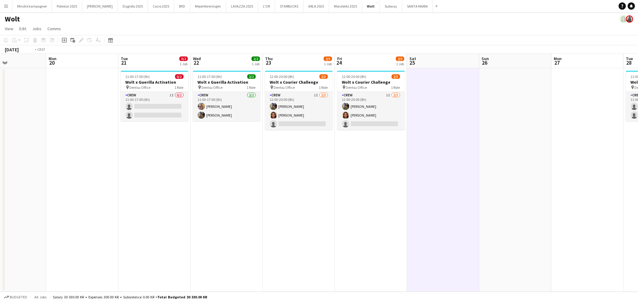
drag, startPoint x: 402, startPoint y: 251, endPoint x: 382, endPoint y: 243, distance: 21.9
click at [222, 255] on app-calendar-viewport "Thu 16 Fri 17 Sat 18 Sun 19 Mon 20 Tue 21 0/2 1 Job Wed 22 2/2 1 Job Thu 23 2/3…" at bounding box center [319, 173] width 638 height 238
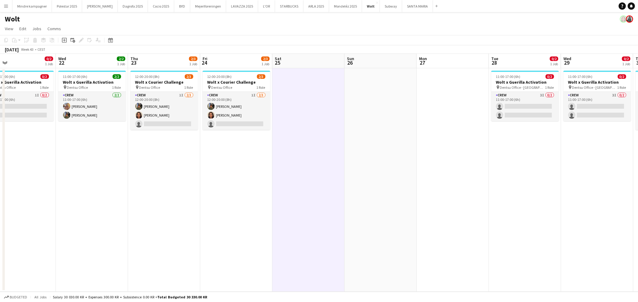
drag, startPoint x: 449, startPoint y: 247, endPoint x: 456, endPoint y: 242, distance: 9.0
click at [191, 249] on app-calendar-viewport "Sat 18 Sun 19 Mon 20 Tue 21 0/2 1 Job Wed 22 2/2 1 Job Thu 23 2/3 1 Job Fri 24 …" at bounding box center [319, 173] width 638 height 238
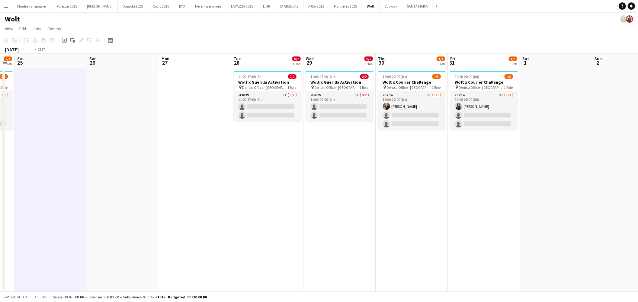
click at [240, 250] on app-calendar-viewport "Wed 22 2/2 1 Job Thu 23 2/3 1 Job Fri 24 2/3 1 Job Sat 25 Sun 26 Mon 27 Tue 28 …" at bounding box center [319, 173] width 638 height 238
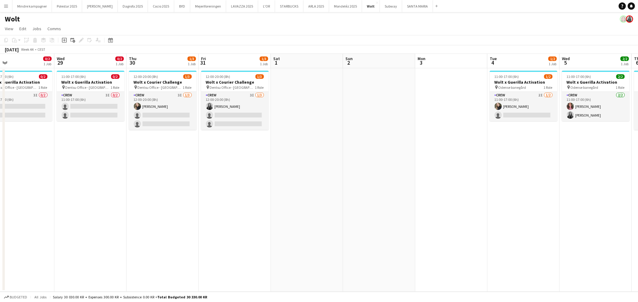
click at [271, 243] on app-calendar-viewport "Sun 26 Mon 27 Tue 28 0/2 1 Job Wed 29 0/2 1 Job Thu 30 1/3 1 Job Fri 31 1/3 1 J…" at bounding box center [319, 173] width 638 height 238
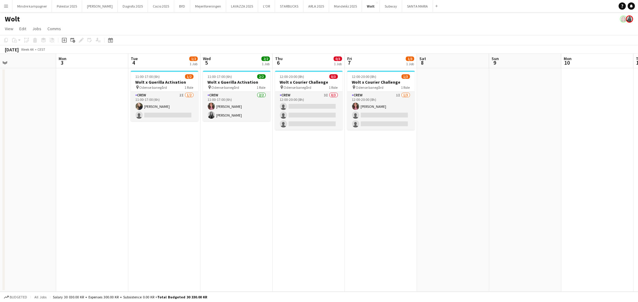
scroll to position [0, 243]
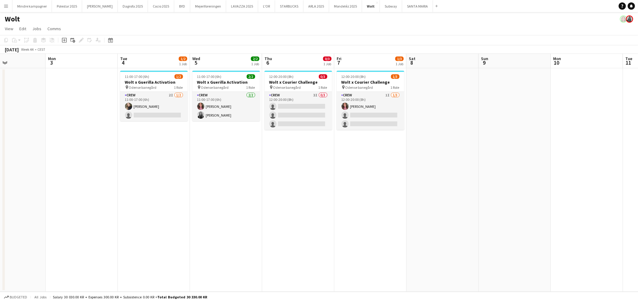
drag, startPoint x: 491, startPoint y: 236, endPoint x: 273, endPoint y: 244, distance: 218.2
click at [273, 244] on app-calendar-viewport "Thu 30 1/3 1 Job Fri 31 1/3 1 Job Sat 1 Sun 2 Mon 3 Tue 4 1/2 1 Job Wed 5 2/2 1…" at bounding box center [319, 173] width 638 height 238
click at [151, 109] on app-card-role "Crew 2I [DATE] 11:00-17:00 (6h) [PERSON_NAME] single-neutral-actions" at bounding box center [154, 106] width 68 height 29
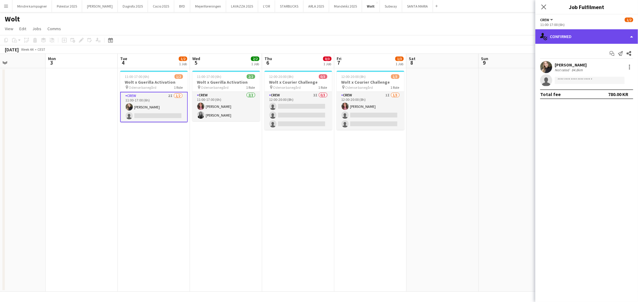
click at [577, 29] on div "single-neutral-actions-check-2 Confirmed" at bounding box center [586, 36] width 103 height 14
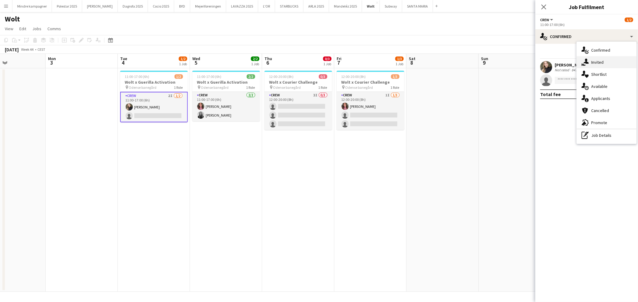
click at [588, 59] on icon "single-neutral-actions-share-1" at bounding box center [585, 62] width 7 height 7
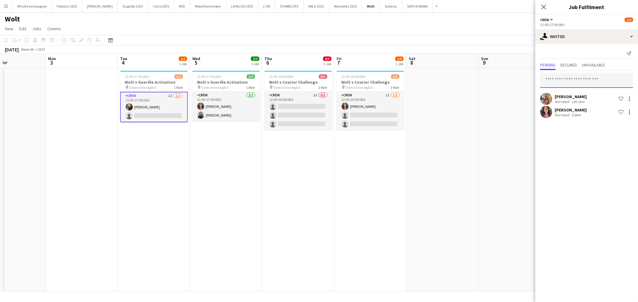
click at [576, 82] on input "text" at bounding box center [586, 80] width 93 height 15
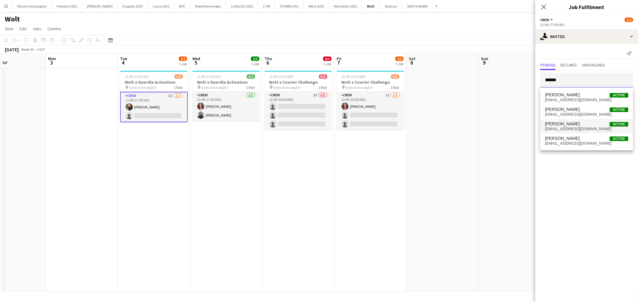
type input "******"
click at [580, 124] on span "[PERSON_NAME] Active" at bounding box center [586, 123] width 83 height 5
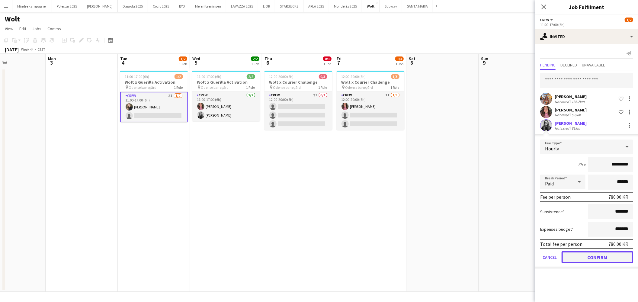
click at [608, 255] on button "Confirm" at bounding box center [598, 257] width 72 height 12
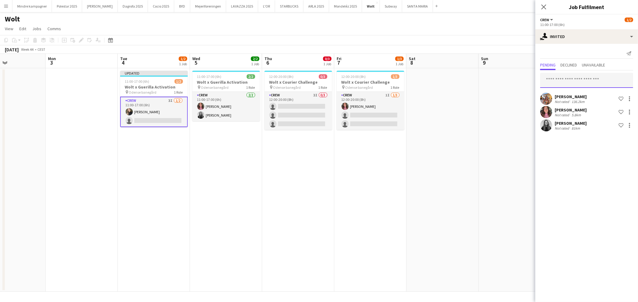
click at [577, 79] on input "text" at bounding box center [586, 80] width 93 height 15
type input "****"
click at [568, 92] on mat-option "[PERSON_NAME] Active [EMAIL_ADDRESS][DOMAIN_NAME]" at bounding box center [586, 97] width 93 height 14
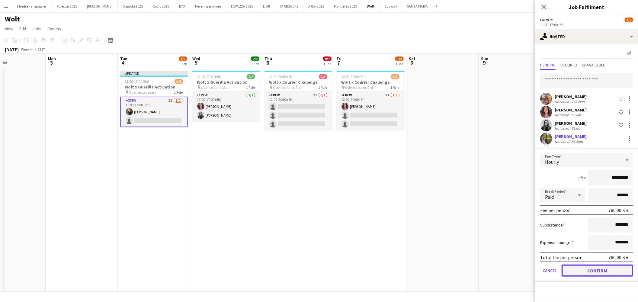
click at [602, 271] on button "Confirm" at bounding box center [598, 271] width 72 height 12
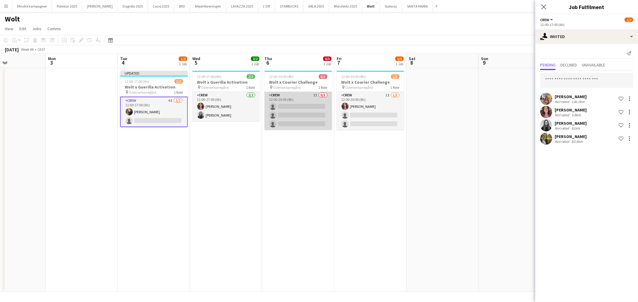
click at [296, 115] on app-card-role "Crew 3I 0/3 12:00-20:00 (8h) single-neutral-actions single-neutral-actions sing…" at bounding box center [299, 111] width 68 height 38
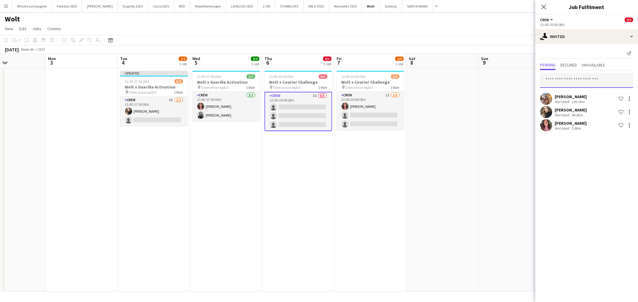
click at [588, 80] on input "text" at bounding box center [586, 80] width 93 height 15
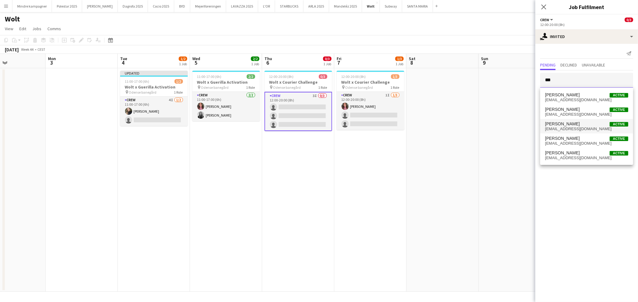
type input "***"
click at [580, 129] on span "[EMAIL_ADDRESS][DOMAIN_NAME]" at bounding box center [586, 129] width 83 height 5
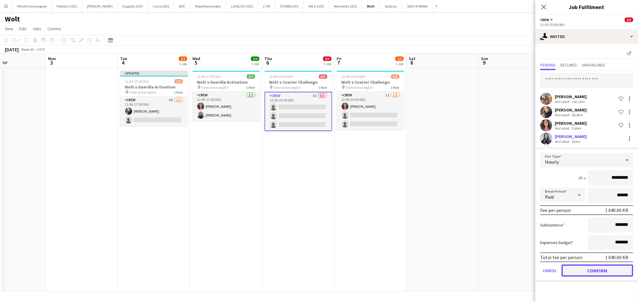
click at [613, 272] on button "Confirm" at bounding box center [598, 271] width 72 height 12
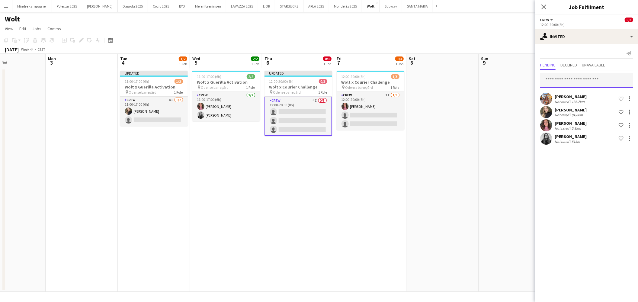
click at [587, 85] on input "text" at bounding box center [586, 80] width 93 height 15
type input "****"
click at [579, 92] on mat-option "[PERSON_NAME] Active [EMAIL_ADDRESS][DOMAIN_NAME]" at bounding box center [586, 97] width 93 height 14
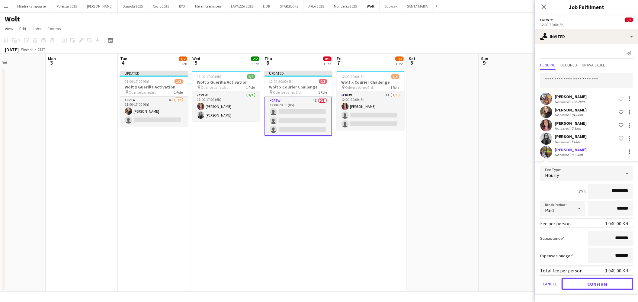
click at [608, 286] on button "Confirm" at bounding box center [598, 284] width 72 height 12
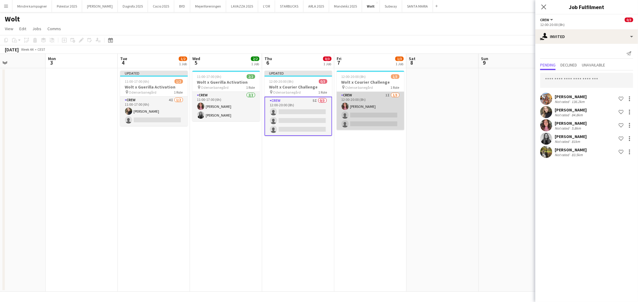
click at [373, 111] on app-card-role "Crew 1I [DATE] 12:00-20:00 (8h) [PERSON_NAME] single-neutral-actions single-neu…" at bounding box center [371, 111] width 68 height 38
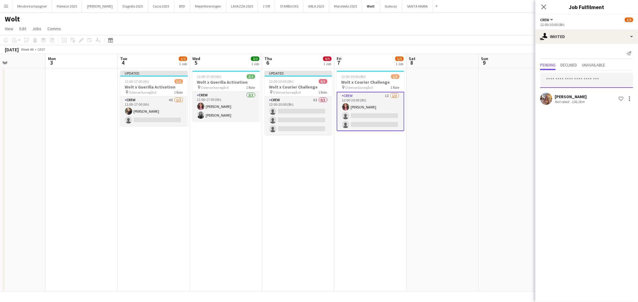
click at [566, 82] on input "text" at bounding box center [586, 80] width 93 height 15
type input "****"
click at [573, 92] on span "[PERSON_NAME]" at bounding box center [562, 94] width 35 height 5
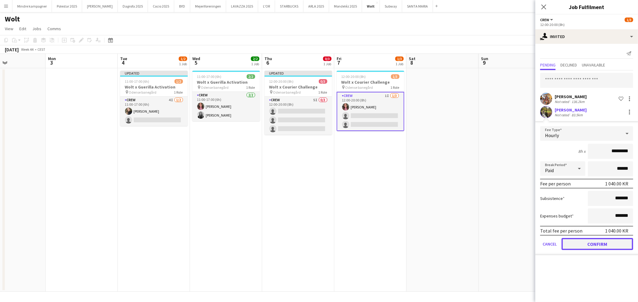
click at [597, 244] on button "Confirm" at bounding box center [598, 244] width 72 height 12
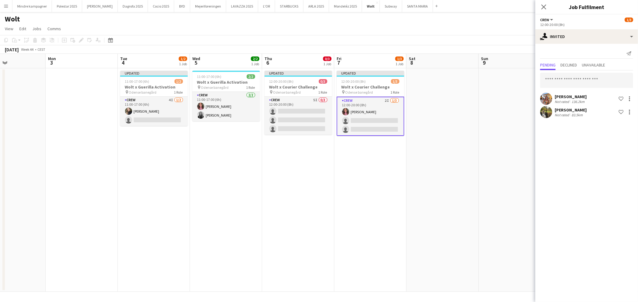
click at [446, 216] on app-date-cell at bounding box center [443, 180] width 72 height 224
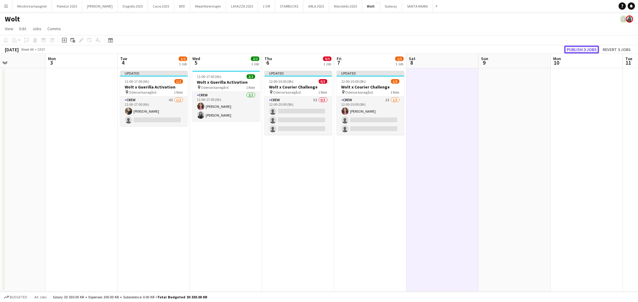
click at [595, 50] on button "Publish 3 jobs" at bounding box center [581, 50] width 35 height 8
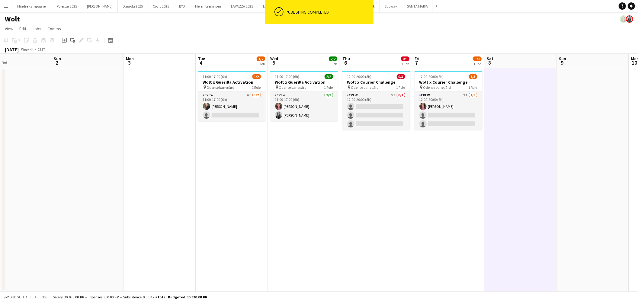
drag, startPoint x: 156, startPoint y: 203, endPoint x: 470, endPoint y: 233, distance: 315.3
click at [470, 233] on app-calendar-viewport "Thu 30 1/3 1 Job Fri 31 1/3 1 Job Sat 1 Sun 2 Mon 3 Tue 4 1/2 1 Job Wed 5 2/2 1…" at bounding box center [319, 173] width 638 height 238
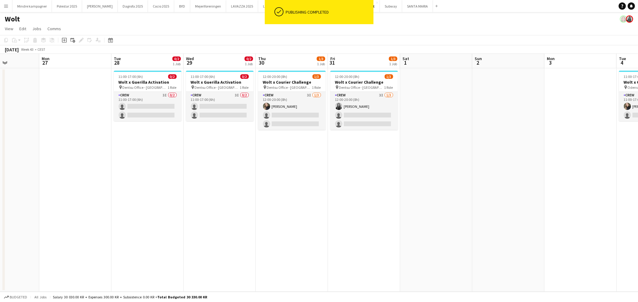
scroll to position [0, 140]
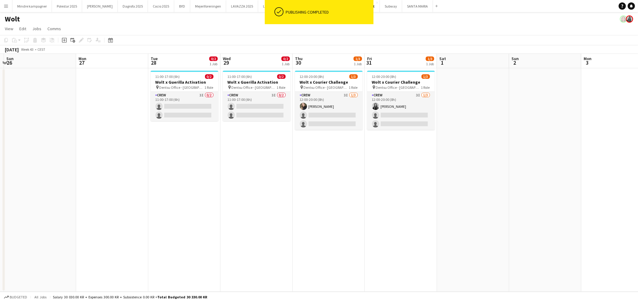
drag, startPoint x: 188, startPoint y: 239, endPoint x: 410, endPoint y: 267, distance: 223.8
click at [410, 267] on app-calendar-viewport "Fri 24 2/3 1 Job Sat 25 Sun 26 Mon 27 Tue 28 0/2 1 Job Wed 29 0/2 1 Job Thu 30 …" at bounding box center [319, 173] width 638 height 238
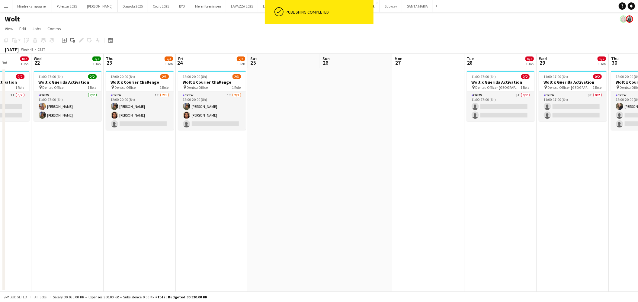
drag, startPoint x: 90, startPoint y: 226, endPoint x: 469, endPoint y: 264, distance: 380.9
click at [469, 264] on app-calendar-viewport "Mon 20 Tue 21 0/2 1 Job Wed 22 2/2 1 Job Thu 23 2/3 1 Job Fri 24 2/3 1 Job Sat …" at bounding box center [319, 173] width 638 height 238
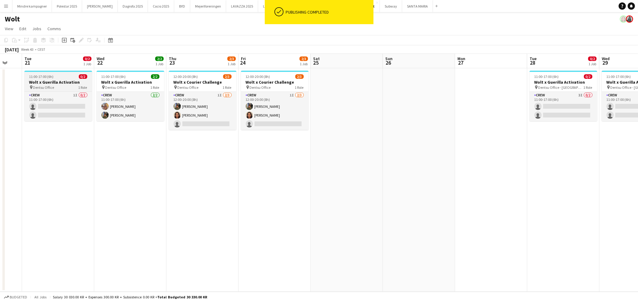
click at [55, 90] on app-job-card "11:00-17:00 (6h) 0/2 Wolt x Guerilla Activation pin Dentsu Office 1 Role Crew 1…" at bounding box center [58, 96] width 68 height 50
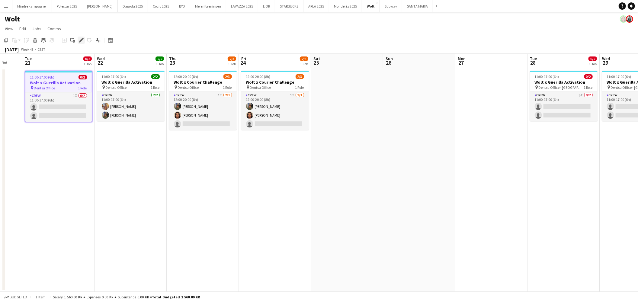
click at [83, 38] on div "Edit" at bounding box center [81, 40] width 7 height 7
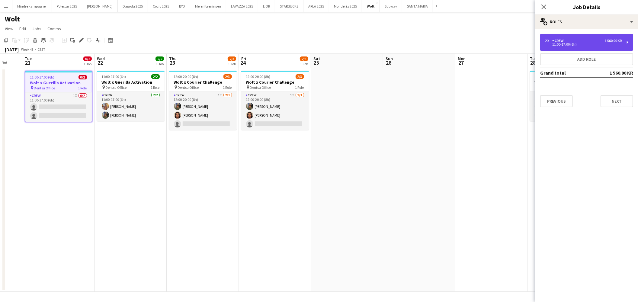
click at [603, 40] on div "2 x Crew 1 560.00 KR" at bounding box center [583, 41] width 77 height 4
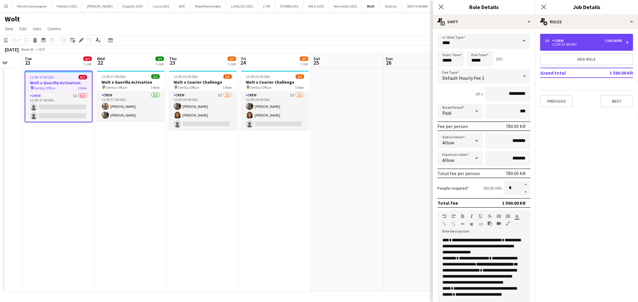
scroll to position [65, 0]
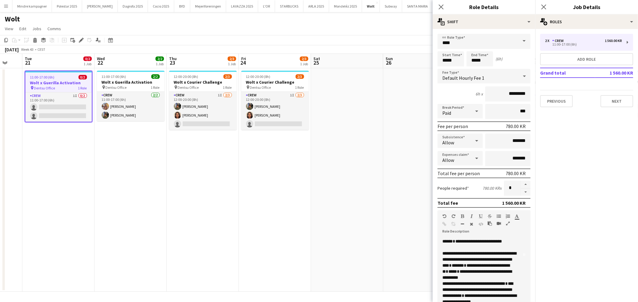
click at [384, 194] on app-date-cell at bounding box center [419, 180] width 72 height 224
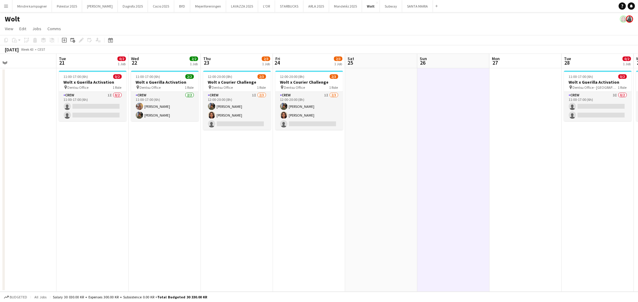
drag, startPoint x: 298, startPoint y: 230, endPoint x: 426, endPoint y: 237, distance: 128.2
click at [423, 237] on app-calendar-viewport "Sat 18 Sun 19 Mon 20 Tue 21 0/2 1 Job Wed 22 2/2 1 Job Thu 23 2/3 1 Job Fri 24 …" at bounding box center [319, 173] width 638 height 238
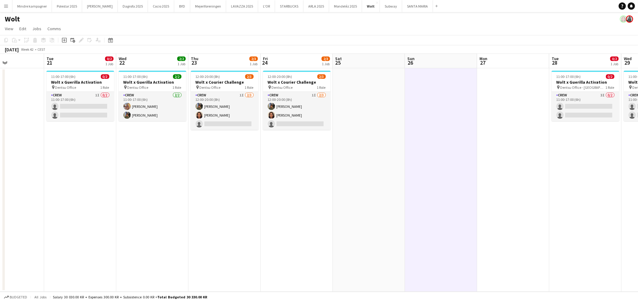
drag, startPoint x: 490, startPoint y: 233, endPoint x: 352, endPoint y: 249, distance: 139.2
click at [352, 249] on app-calendar-viewport "Fri 17 Sat 18 Sun 19 Mon 20 Tue 21 0/2 1 Job Wed 22 2/2 1 Job Thu 23 2/3 1 Job …" at bounding box center [319, 173] width 638 height 238
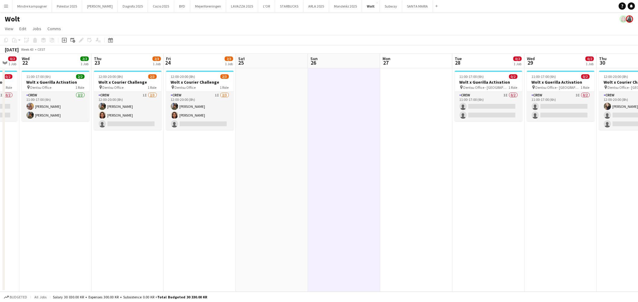
drag, startPoint x: 449, startPoint y: 263, endPoint x: 346, endPoint y: 260, distance: 102.4
click at [351, 261] on app-calendar-viewport "Sun 19 Mon 20 Tue 21 0/2 1 Job Wed 22 2/2 1 Job Thu 23 2/3 1 Job Fri 24 2/3 1 J…" at bounding box center [319, 173] width 638 height 238
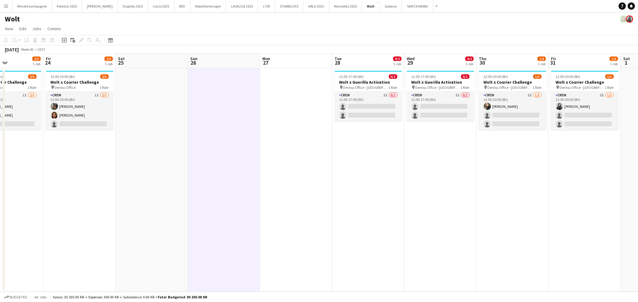
scroll to position [0, 208]
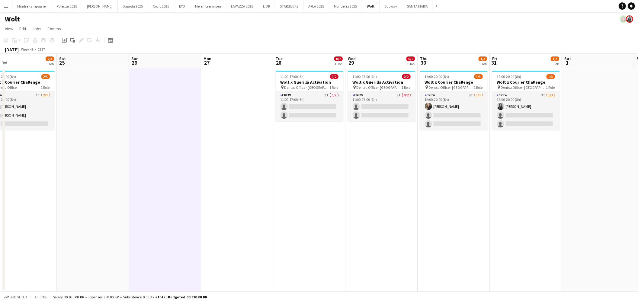
drag, startPoint x: 343, startPoint y: 246, endPoint x: 272, endPoint y: 234, distance: 71.8
click at [272, 236] on app-calendar-viewport "Tue 21 0/2 1 Job Wed 22 2/2 1 Job Thu 23 2/3 1 Job Fri 24 2/3 1 Job Sat 25 Sun …" at bounding box center [319, 173] width 638 height 238
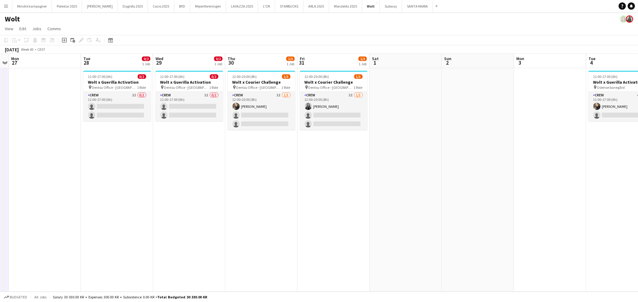
click at [404, 176] on app-date-cell at bounding box center [406, 180] width 72 height 224
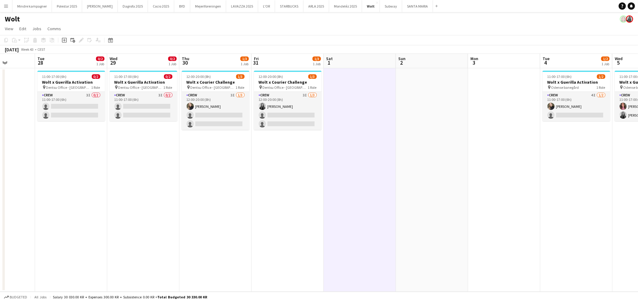
drag, startPoint x: 475, startPoint y: 179, endPoint x: 276, endPoint y: 198, distance: 200.2
click at [276, 198] on app-calendar-viewport "Fri 24 2/3 1 Job Sat 25 Sun 26 Mon 27 Tue 28 0/2 1 Job Wed 29 0/2 1 Job Thu 30 …" at bounding box center [319, 173] width 638 height 238
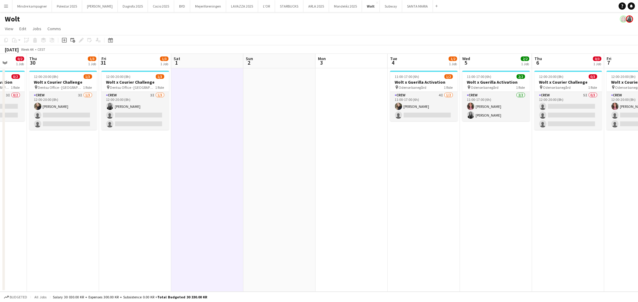
drag, startPoint x: 483, startPoint y: 201, endPoint x: 383, endPoint y: 194, distance: 100.9
click at [363, 195] on app-calendar-viewport "Mon 27 Tue 28 0/2 1 Job Wed 29 0/2 1 Job Thu 30 1/3 1 Job Fri 31 1/3 1 Job Sat …" at bounding box center [319, 173] width 638 height 238
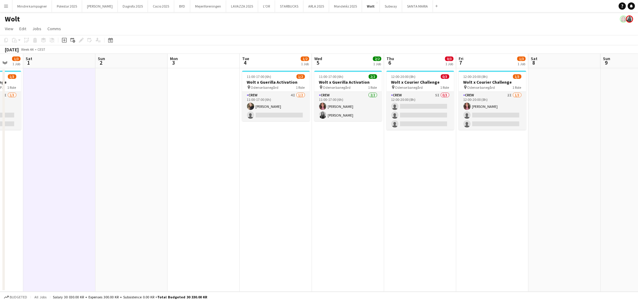
drag, startPoint x: 535, startPoint y: 192, endPoint x: 344, endPoint y: 199, distance: 190.4
click at [341, 200] on app-calendar-viewport "Wed 29 0/2 1 Job Thu 30 1/3 1 Job Fri 31 1/3 1 Job Sat 1 Sun 2 Mon 3 Tue 4 1/2 …" at bounding box center [319, 173] width 638 height 238
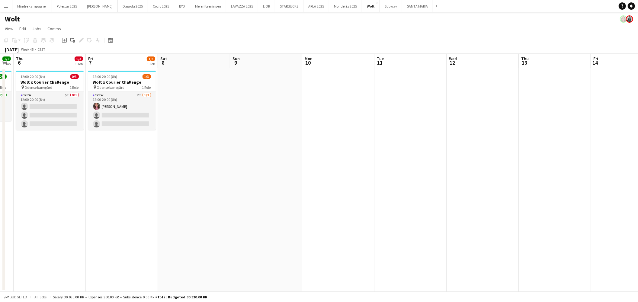
scroll to position [0, 222]
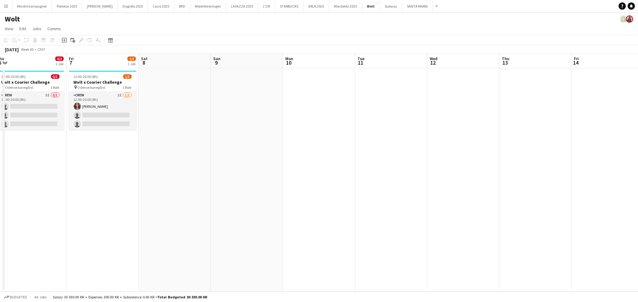
drag, startPoint x: 478, startPoint y: 210, endPoint x: 330, endPoint y: 217, distance: 148.1
click at [330, 217] on app-calendar-viewport "Mon 3 Tue 4 1/2 1 Job Wed 5 2/2 1 Job Thu 6 0/3 1 Job Fri 7 1/3 1 Job Sat 8 Sun…" at bounding box center [319, 173] width 638 height 238
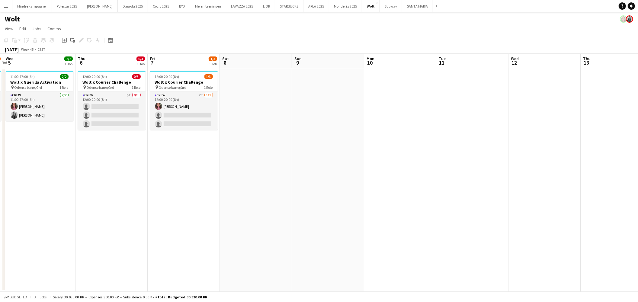
drag, startPoint x: 259, startPoint y: 185, endPoint x: 413, endPoint y: 185, distance: 154.0
click at [381, 179] on app-calendar-viewport "Mon 3 Tue 4 1/2 1 Job Wed 5 2/2 1 Job Thu 6 0/3 1 Job Fri 7 1/3 1 Job Sat 8 Sun…" at bounding box center [319, 173] width 638 height 238
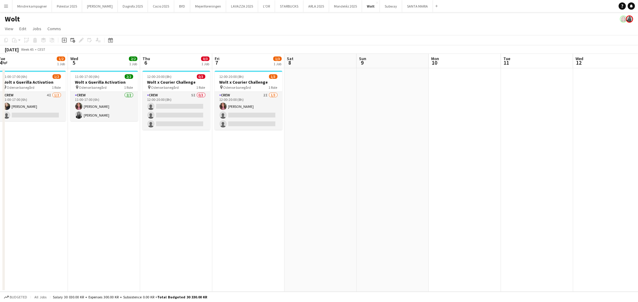
drag, startPoint x: 424, startPoint y: 185, endPoint x: 566, endPoint y: 185, distance: 141.7
click at [559, 184] on app-calendar-viewport "Sun 2 Mon 3 Tue 4 1/2 1 Job Wed 5 2/2 1 Job Thu 6 0/3 1 Job Fri 7 1/3 1 Job Sat…" at bounding box center [319, 173] width 638 height 238
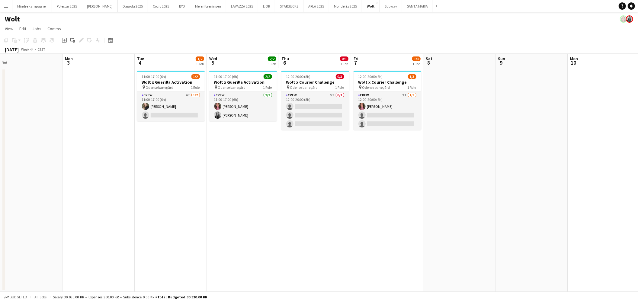
drag, startPoint x: 223, startPoint y: 249, endPoint x: 448, endPoint y: 228, distance: 225.6
click at [434, 230] on app-calendar-viewport "Fri 31 1/3 1 Job Sat 1 Sun 2 Mon 3 Tue 4 1/2 1 Job Wed 5 2/2 1 Job Thu 6 0/3 1 …" at bounding box center [319, 173] width 638 height 238
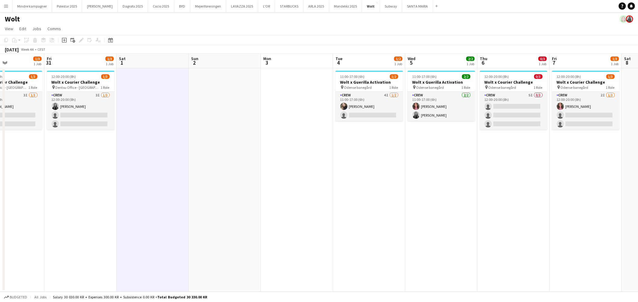
scroll to position [0, 181]
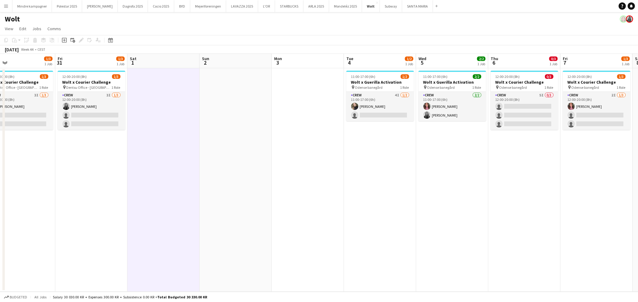
drag, startPoint x: 337, startPoint y: 227, endPoint x: 467, endPoint y: 224, distance: 129.9
click at [467, 224] on app-calendar-viewport "Tue 28 0/2 1 Job Wed 29 0/2 1 Job Thu 30 1/3 1 Job Fri 31 1/3 1 Job Sat 1 Sun 2…" at bounding box center [319, 173] width 638 height 238
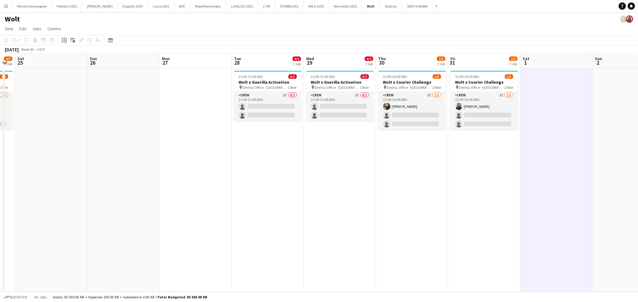
drag, startPoint x: 247, startPoint y: 227, endPoint x: 514, endPoint y: 211, distance: 267.8
click at [512, 211] on app-calendar-viewport "Thu 23 2/3 1 Job Fri 24 2/3 1 Job Sat 25 Sun 26 Mon 27 Tue 28 0/2 1 Job Wed 29 …" at bounding box center [319, 173] width 638 height 238
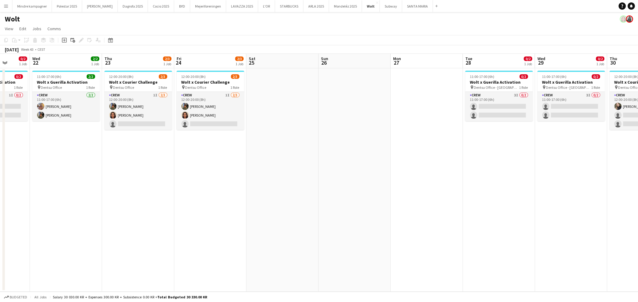
drag, startPoint x: 497, startPoint y: 234, endPoint x: 518, endPoint y: 235, distance: 20.2
click at [518, 235] on app-calendar-viewport "Sun 19 Mon 20 Tue 21 0/2 1 Job Wed 22 2/2 1 Job Thu 23 2/3 1 Job Fri 24 2/3 1 J…" at bounding box center [319, 173] width 638 height 238
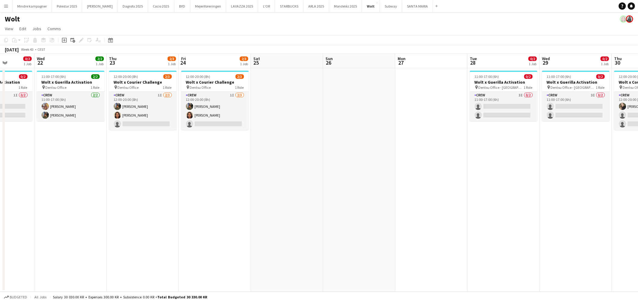
scroll to position [0, 170]
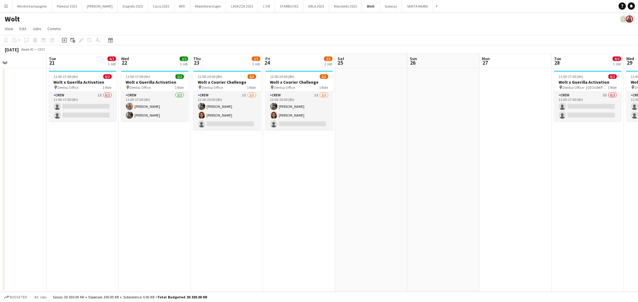
drag, startPoint x: 204, startPoint y: 237, endPoint x: 234, endPoint y: 237, distance: 29.3
click at [234, 237] on app-calendar-viewport "Sat 18 Sun 19 Mon 20 Tue 21 0/2 1 Job Wed 22 2/2 1 Job Thu 23 2/3 1 Job Fri 24 …" at bounding box center [319, 173] width 638 height 238
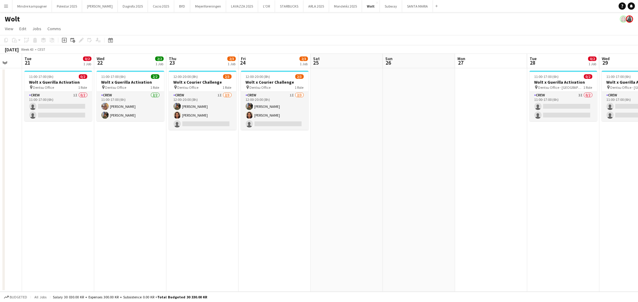
drag, startPoint x: 556, startPoint y: 194, endPoint x: 459, endPoint y: 220, distance: 100.3
click at [459, 220] on app-calendar-viewport "Sat 18 Sun 19 Mon 20 Tue 21 0/2 1 Job Wed 22 2/2 1 Job Thu 23 2/3 1 Job Fri 24 …" at bounding box center [319, 173] width 638 height 238
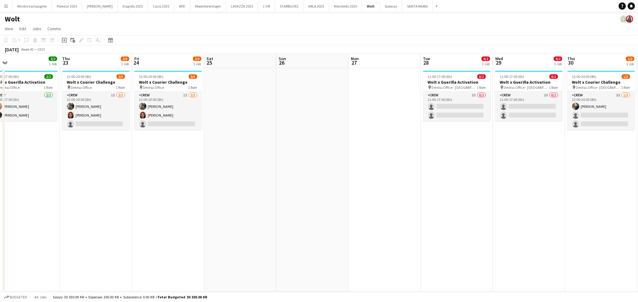
click at [361, 244] on app-calendar-viewport "Sun 19 Mon 20 Tue 21 0/2 1 Job Wed 22 2/2 1 Job Thu 23 2/3 1 Job Fri 24 2/3 1 J…" at bounding box center [319, 173] width 638 height 238
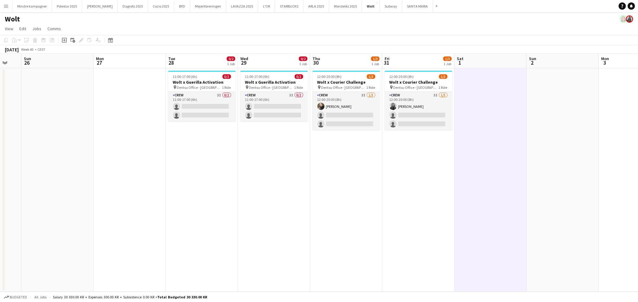
drag, startPoint x: 334, startPoint y: 265, endPoint x: 324, endPoint y: 265, distance: 10.6
click at [324, 265] on app-calendar-viewport "Thu 23 2/3 1 Job Fri 24 2/3 1 Job Sat 25 Sun 26 Mon 27 Tue 28 0/2 1 Job Wed 29 …" at bounding box center [319, 173] width 638 height 238
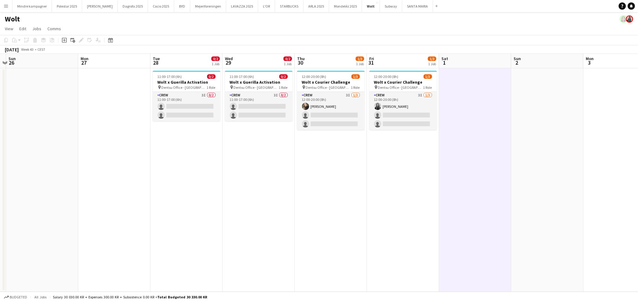
drag, startPoint x: 534, startPoint y: 246, endPoint x: 371, endPoint y: 256, distance: 162.5
click at [371, 256] on app-calendar-viewport "Thu 23 2/3 1 Job Fri 24 2/3 1 Job Sat 25 Sun 26 Mon 27 Tue 28 0/2 1 Job Wed 29 …" at bounding box center [319, 173] width 638 height 238
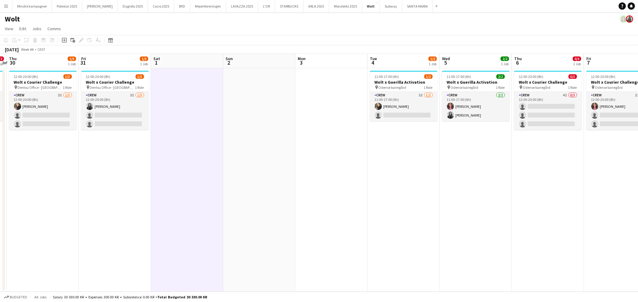
drag, startPoint x: 388, startPoint y: 253, endPoint x: 347, endPoint y: 248, distance: 40.8
click at [348, 250] on app-calendar-viewport "Mon 27 Tue 28 0/2 1 Job Wed 29 0/2 1 Job Thu 30 1/3 1 Job Fri 31 1/3 1 Job Sat …" at bounding box center [319, 173] width 638 height 238
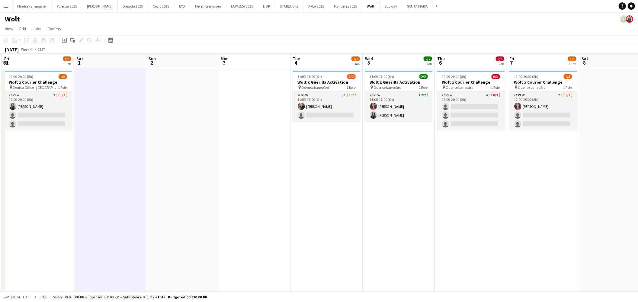
click at [406, 251] on app-calendar-viewport "Tue 28 0/2 1 Job Wed 29 0/2 1 Job Thu 30 1/3 1 Job Fri 31 1/3 1 Job Sat 1 Sun 2…" at bounding box center [319, 173] width 638 height 238
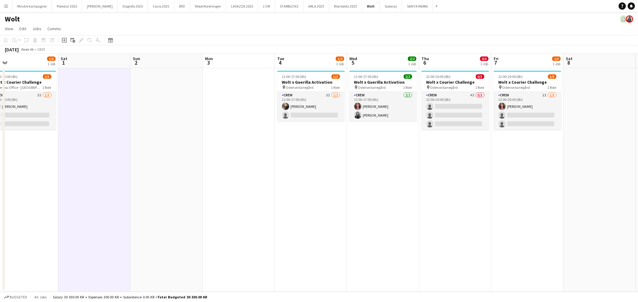
drag, startPoint x: 434, startPoint y: 242, endPoint x: 427, endPoint y: 244, distance: 6.9
click at [427, 244] on app-calendar-viewport "Tue 28 0/2 1 Job Wed 29 0/2 1 Job Thu 30 1/3 1 Job Fri 31 1/3 1 Job Sat 1 Sun 2…" at bounding box center [319, 173] width 638 height 238
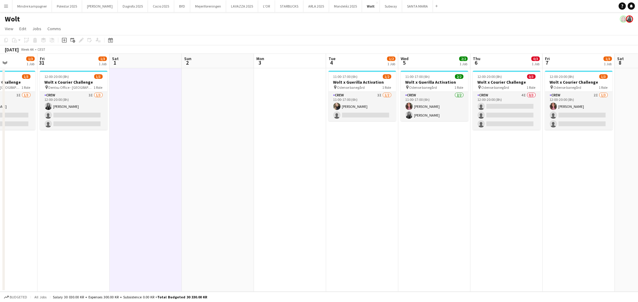
drag, startPoint x: 331, startPoint y: 256, endPoint x: 509, endPoint y: 242, distance: 179.1
click at [522, 242] on app-calendar-viewport "Tue 28 0/2 1 Job Wed 29 0/2 1 Job Thu 30 1/3 1 Job Fri 31 1/3 1 Job Sat 1 Sun 2…" at bounding box center [319, 173] width 638 height 238
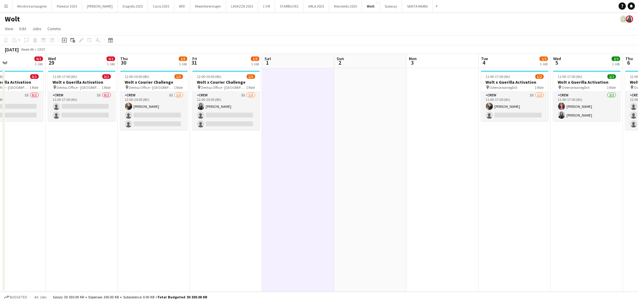
scroll to position [0, 158]
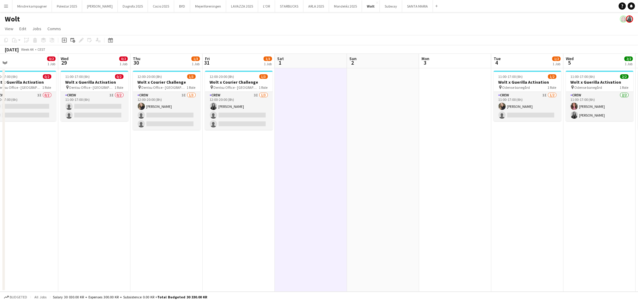
drag, startPoint x: 443, startPoint y: 252, endPoint x: 465, endPoint y: 252, distance: 22.4
click at [465, 252] on app-calendar-viewport "Sun 26 Mon 27 Tue 28 0/2 1 Job Wed 29 0/2 1 Job Thu 30 1/3 1 Job Fri 31 1/3 1 J…" at bounding box center [319, 173] width 638 height 238
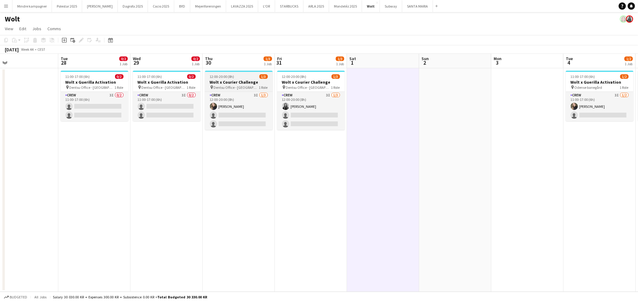
click at [227, 88] on span "Dentsu Office - [GEOGRAPHIC_DATA]" at bounding box center [236, 87] width 45 height 5
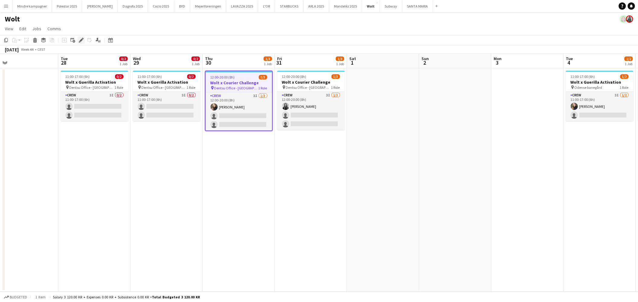
click at [80, 40] on icon at bounding box center [80, 40] width 3 height 3
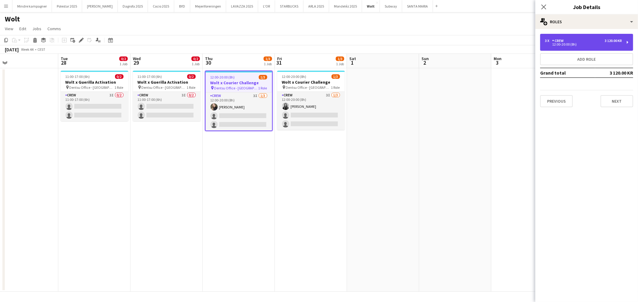
click at [593, 47] on div "3 x Crew 3 120.00 KR 12:00-20:00 (8h)" at bounding box center [586, 42] width 93 height 17
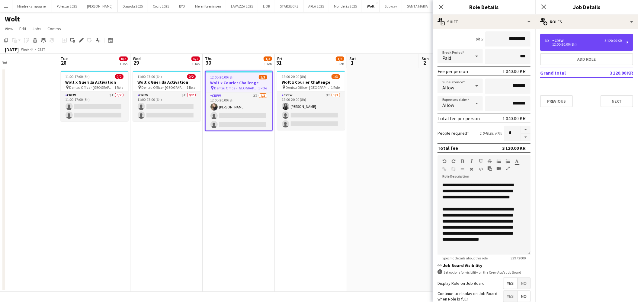
scroll to position [67, 0]
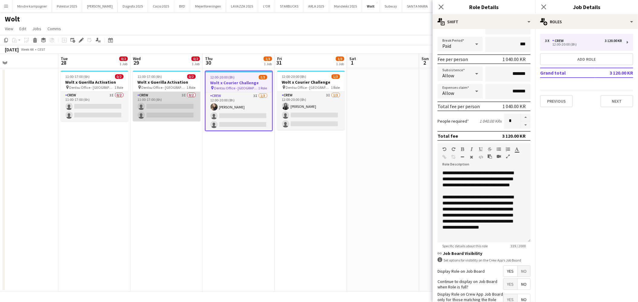
click at [162, 98] on app-card-role "Crew 3I 0/2 11:00-17:00 (6h) single-neutral-actions single-neutral-actions" at bounding box center [167, 106] width 68 height 29
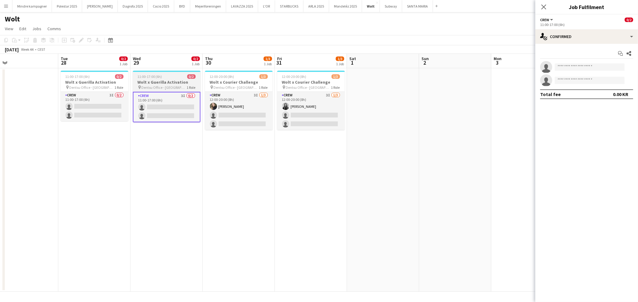
click at [171, 82] on h3 "Wolt x Guerilla Activation" at bounding box center [167, 81] width 68 height 5
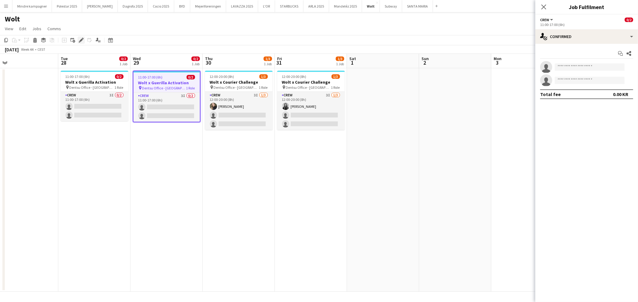
click at [83, 39] on icon "Edit" at bounding box center [81, 40] width 5 height 5
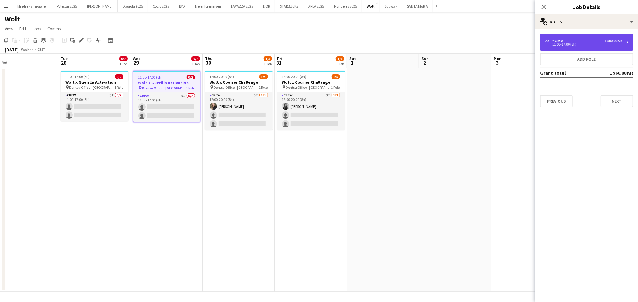
click at [571, 47] on div "2 x Crew 1 560.00 KR 11:00-17:00 (6h)" at bounding box center [586, 42] width 93 height 17
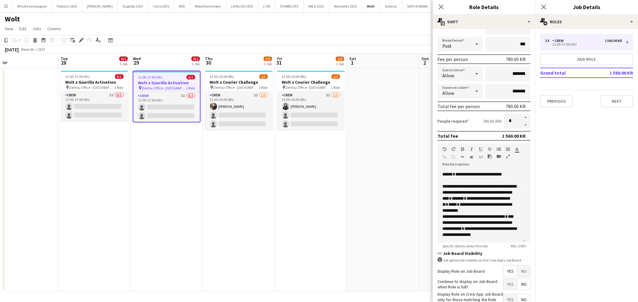
click at [320, 240] on app-date-cell "12:00-20:00 (8h) 1/3 Wolt x Courier Challenge pin Dentsu Office - [GEOGRAPHIC_D…" at bounding box center [311, 180] width 72 height 224
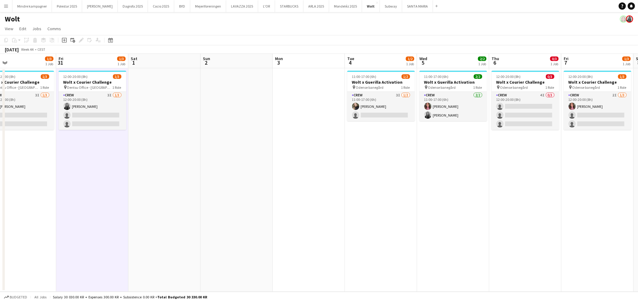
drag, startPoint x: 314, startPoint y: 216, endPoint x: 267, endPoint y: 209, distance: 47.9
click at [250, 212] on app-calendar-viewport "Tue 28 0/2 1 Job Wed 29 0/2 1 Job Thu 30 1/3 1 Job Fri 31 1/3 1 Job Sat 1 Sun 2…" at bounding box center [319, 173] width 638 height 238
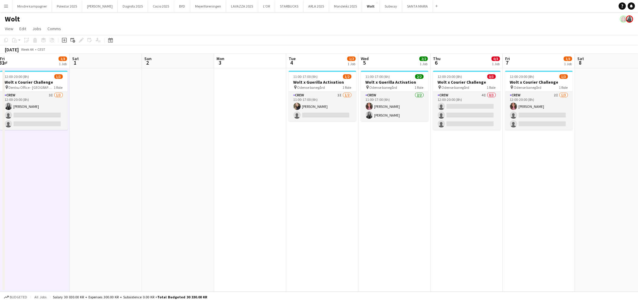
drag, startPoint x: 536, startPoint y: 220, endPoint x: 437, endPoint y: 213, distance: 99.6
click at [437, 213] on app-calendar-viewport "Tue 28 0/2 1 Job Wed 29 0/2 1 Job Thu 30 1/3 1 Job Fri 31 1/3 1 Job Sat 1 Sun 2…" at bounding box center [319, 173] width 638 height 238
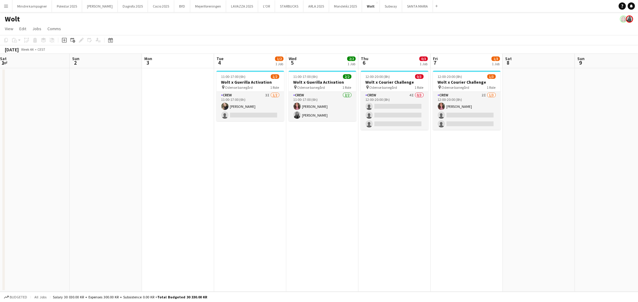
scroll to position [0, 220]
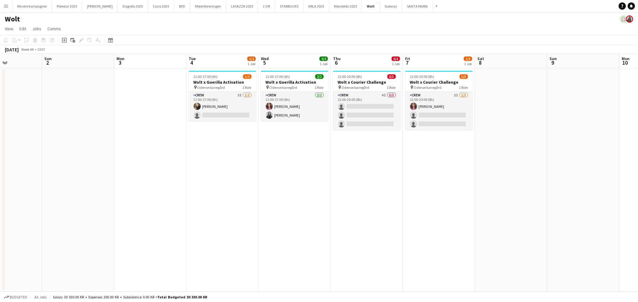
drag, startPoint x: 428, startPoint y: 209, endPoint x: 347, endPoint y: 206, distance: 80.7
click at [347, 206] on app-calendar-viewport "Wed 29 0/2 1 Job Thu 30 1/3 1 Job Fri 31 1/3 1 Job Sat 1 Sun 2 Mon 3 Tue 4 1/2 …" at bounding box center [319, 173] width 638 height 238
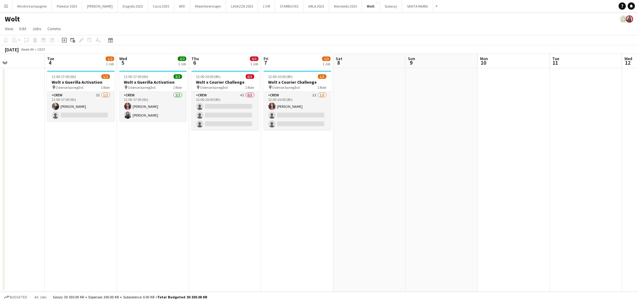
scroll to position [0, 255]
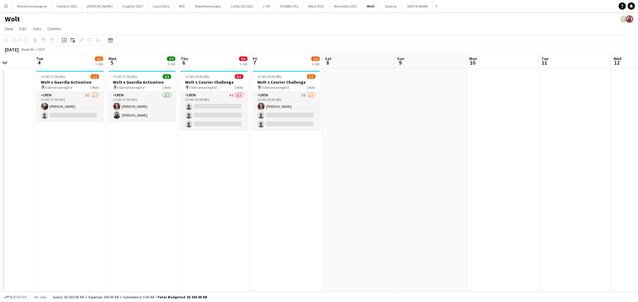
drag, startPoint x: 454, startPoint y: 210, endPoint x: 375, endPoint y: 209, distance: 79.4
click at [375, 209] on app-calendar-viewport "Fri 31 1/3 1 Job Sat 1 Sun 2 Mon 3 Tue 4 1/2 1 Job Wed 5 2/2 1 Job Thu 6 0/3 1 …" at bounding box center [319, 173] width 638 height 238
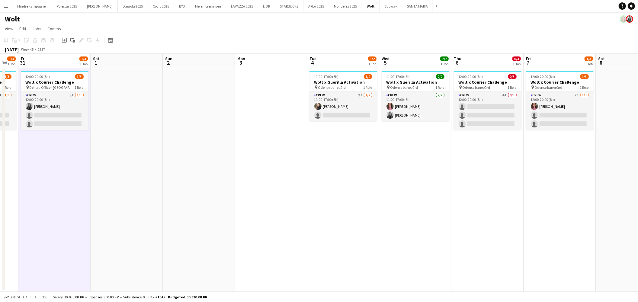
drag, startPoint x: 120, startPoint y: 202, endPoint x: 334, endPoint y: 205, distance: 213.6
click at [411, 208] on app-calendar-viewport "Wed 29 0/2 1 Job Thu 30 1/3 1 Job Fri 31 1/3 1 Job Sat 1 Sun 2 Mon 3 Tue 4 1/2 …" at bounding box center [319, 173] width 638 height 238
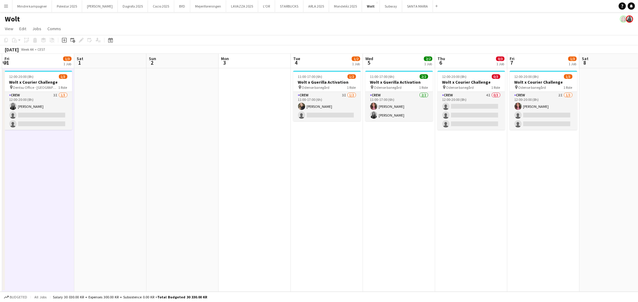
drag, startPoint x: 274, startPoint y: 207, endPoint x: 435, endPoint y: 216, distance: 161.5
click at [521, 217] on app-calendar-viewport "Tue 28 0/2 1 Job Wed 29 0/2 1 Job Thu 30 1/3 1 Job Fri 31 1/3 1 Job Sat 1 Sun 2…" at bounding box center [319, 173] width 638 height 238
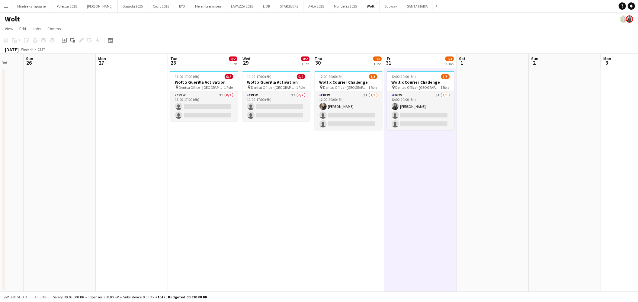
drag, startPoint x: 526, startPoint y: 218, endPoint x: 633, endPoint y: 224, distance: 107.1
click at [633, 224] on app-calendar-viewport "Fri 24 2/3 1 Job Sat 25 Sun 26 Mon 27 Tue 28 0/2 1 Job Wed 29 0/2 1 Job Thu 30 …" at bounding box center [319, 173] width 638 height 238
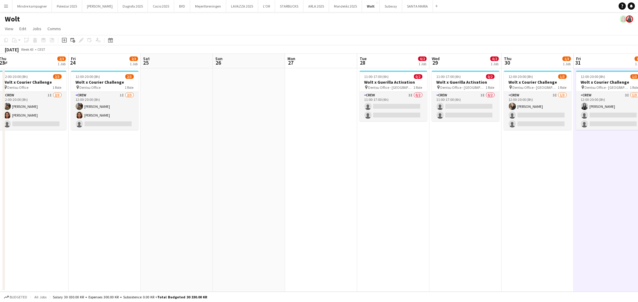
drag, startPoint x: 324, startPoint y: 208, endPoint x: 507, endPoint y: 214, distance: 183.1
click at [503, 213] on app-calendar-viewport "Tue 21 0/2 1 Job Wed 22 2/2 1 Job Thu 23 2/3 1 Job Fri 24 2/3 1 Job Sat 25 Sun …" at bounding box center [319, 173] width 638 height 238
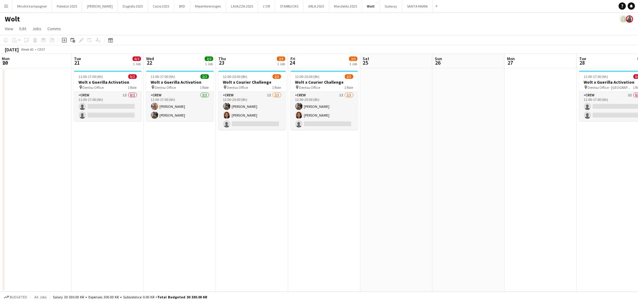
scroll to position [0, 144]
drag, startPoint x: 119, startPoint y: 209, endPoint x: 190, endPoint y: 213, distance: 71.4
click at [190, 213] on app-calendar-viewport "Sat 18 Sun 19 Mon 20 Tue 21 0/2 1 Job Wed 22 2/2 1 Job Thu 23 2/3 1 Job Fri 24 …" at bounding box center [319, 173] width 638 height 238
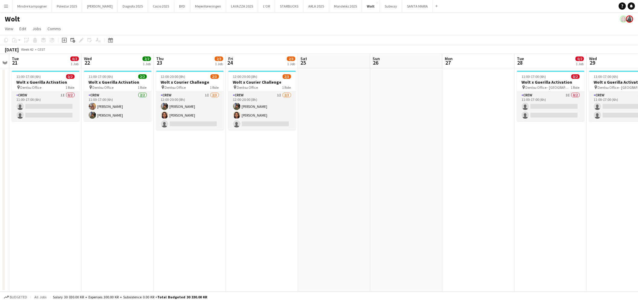
drag, startPoint x: 363, startPoint y: 219, endPoint x: 412, endPoint y: 203, distance: 51.8
click at [270, 215] on app-calendar-viewport "Sat 18 Sun 19 Mon 20 Tue 21 0/2 1 Job Wed 22 2/2 1 Job Thu 23 2/3 1 Job Fri 24 …" at bounding box center [319, 173] width 638 height 238
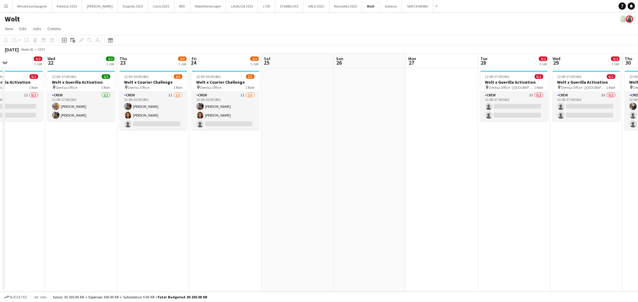
drag, startPoint x: 299, startPoint y: 208, endPoint x: 289, endPoint y: 205, distance: 10.8
click at [291, 207] on app-calendar-viewport "Sat 18 Sun 19 Mon 20 Tue 21 0/2 1 Job Wed 22 2/2 1 Job Thu 23 2/3 1 Job Fri 24 …" at bounding box center [319, 173] width 638 height 238
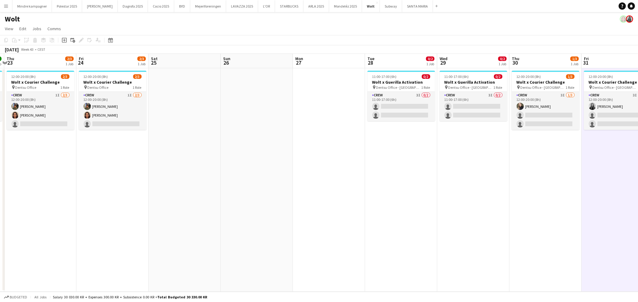
scroll to position [0, 245]
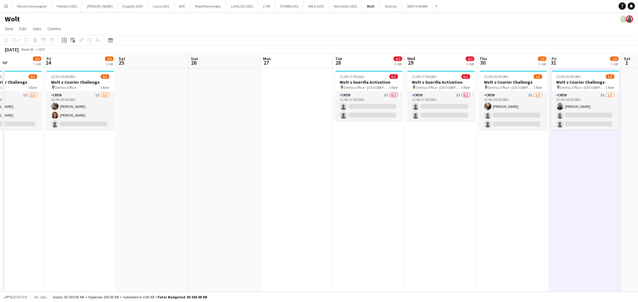
drag, startPoint x: 384, startPoint y: 197, endPoint x: 175, endPoint y: 197, distance: 208.4
click at [175, 197] on app-calendar-viewport "Mon 20 Tue 21 0/2 1 Job Wed 22 2/2 1 Job Thu 23 2/3 1 Job Fri 24 2/3 1 Job Sat …" at bounding box center [319, 173] width 638 height 238
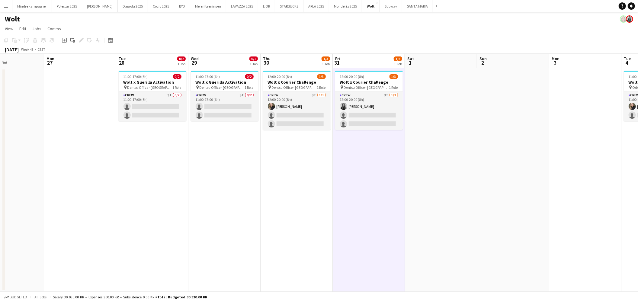
click at [6, 5] on app-icon "Menu" at bounding box center [6, 6] width 5 height 5
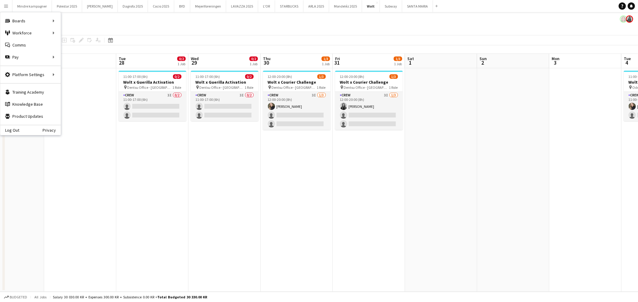
click at [8, 8] on app-icon "Menu" at bounding box center [6, 6] width 5 height 5
click at [7, 5] on app-icon "Menu" at bounding box center [6, 6] width 5 height 5
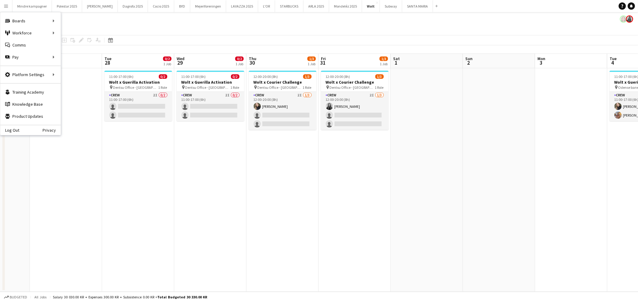
drag, startPoint x: 483, startPoint y: 209, endPoint x: 386, endPoint y: 226, distance: 98.0
click at [386, 226] on app-calendar-viewport "Thu 23 2/3 1 Job Fri 24 2/3 1 Job Sat 25 Sun 26 Mon 27 Tue 28 0/2 1 Job Wed 29 …" at bounding box center [319, 173] width 638 height 238
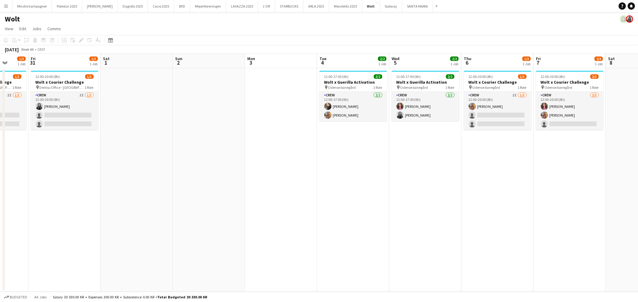
drag, startPoint x: 470, startPoint y: 213, endPoint x: 261, endPoint y: 214, distance: 208.4
click at [261, 214] on app-calendar-viewport "Tue 28 0/2 1 Job Wed 29 0/2 1 Job Thu 30 1/3 1 Job Fri 31 1/3 1 Job Sat 1 Sun 2…" at bounding box center [319, 173] width 638 height 238
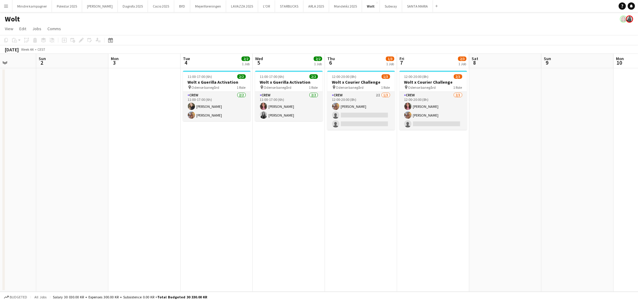
scroll to position [0, 191]
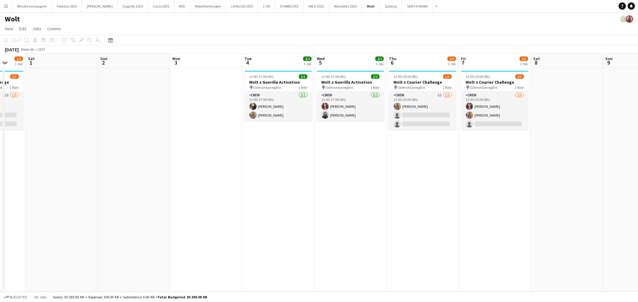
drag, startPoint x: 518, startPoint y: 211, endPoint x: 449, endPoint y: 210, distance: 68.9
click at [449, 210] on app-calendar-viewport "Wed 29 0/2 1 Job Thu 30 1/3 1 Job Fri 31 1/3 1 Job Sat 1 Sun 2 Mon 3 Tue 4 2/2 …" at bounding box center [319, 173] width 638 height 238
drag, startPoint x: 600, startPoint y: 212, endPoint x: 422, endPoint y: 231, distance: 179.3
click at [434, 231] on app-calendar-viewport "Wed 29 0/2 1 Job Thu 30 1/3 1 Job Fri 31 1/3 1 Job Sat 1 Sun 2 Mon 3 Tue 4 2/2 …" at bounding box center [319, 173] width 638 height 238
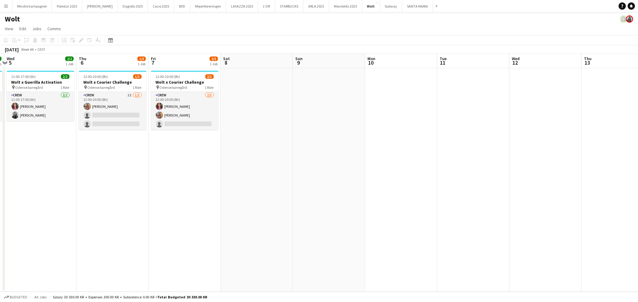
drag, startPoint x: 320, startPoint y: 233, endPoint x: 286, endPoint y: 234, distance: 33.5
click at [288, 234] on app-calendar-viewport "Sun 2 Mon 3 Tue 4 2/2 1 Job Wed 5 2/2 1 Job Thu 6 1/3 1 Job Fri 7 2/3 1 Job Sat…" at bounding box center [319, 173] width 638 height 238
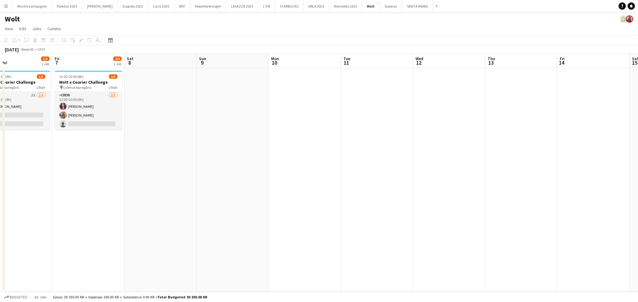
drag, startPoint x: 550, startPoint y: 207, endPoint x: 318, endPoint y: 222, distance: 232.5
click at [318, 222] on app-calendar-viewport "Tue 4 2/2 1 Job Wed 5 2/2 1 Job Thu 6 1/3 1 Job Fri 7 2/3 1 Job Sat 8 Sun 9 Mon…" at bounding box center [319, 173] width 638 height 238
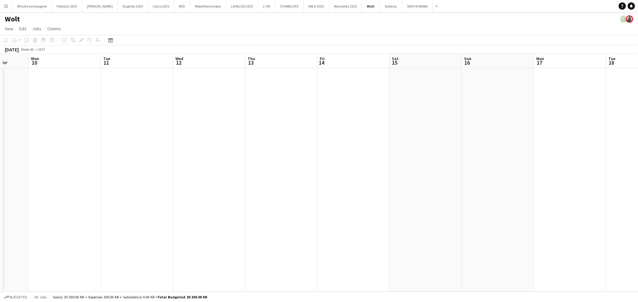
click at [193, 228] on app-calendar-viewport "Fri 7 2/3 1 Job Sat 8 Sun 9 Mon 10 Tue 11 Wed 12 Thu 13 Fri 14 Sat 15 Sun 16 Mo…" at bounding box center [319, 173] width 638 height 238
drag, startPoint x: 160, startPoint y: 231, endPoint x: 251, endPoint y: 221, distance: 91.5
click at [125, 228] on app-calendar-viewport "Sun 16 Mon 17 Tue 18 Wed 19 Thu 20 Fri 21 Sat 22 Sun 23 Mon 24 Tue 25 Wed 26 Th…" at bounding box center [319, 173] width 638 height 238
drag, startPoint x: 315, startPoint y: 220, endPoint x: 18, endPoint y: 198, distance: 297.9
click at [8, 202] on app-calendar-viewport "Sun 16 Mon 17 Tue 18 Wed 19 Thu 20 Fri 21 Sat 22 Sun 23 Mon 24 Tue 25 Wed 26 Th…" at bounding box center [319, 173] width 638 height 238
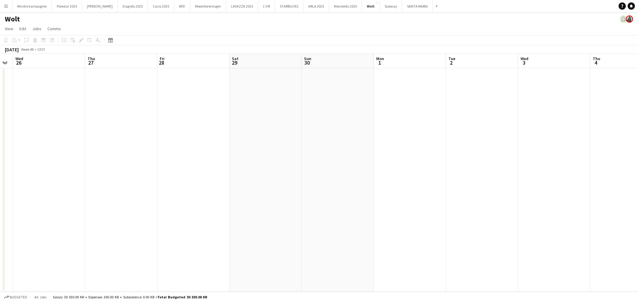
drag, startPoint x: 213, startPoint y: 210, endPoint x: 55, endPoint y: 204, distance: 158.4
click at [7, 211] on app-calendar-viewport "Sun 23 Mon 24 Tue 25 Wed 26 Thu 27 Fri 28 Sat 29 Sun 30 Mon 1 Tue 2 Wed 3 Thu 4…" at bounding box center [319, 173] width 638 height 238
drag, startPoint x: 213, startPoint y: 240, endPoint x: 185, endPoint y: 232, distance: 29.4
click at [91, 234] on app-calendar-viewport "Sun 30 Mon 1 Tue 2 Wed 3 Thu 4 Fri 5 Sat 6 Sun 7 Mon 8 Tue 9 Wed 10 Thu 11 Fri …" at bounding box center [319, 173] width 638 height 238
drag, startPoint x: 54, startPoint y: 247, endPoint x: 254, endPoint y: 233, distance: 200.4
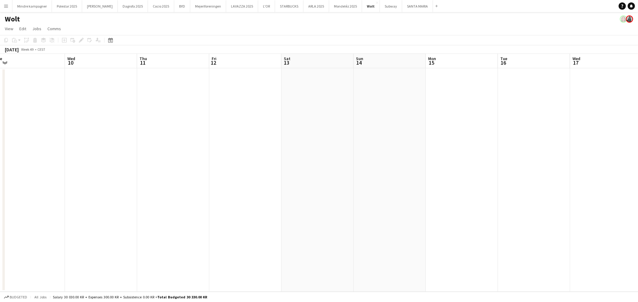
click at [34, 245] on app-calendar-viewport "Sat 6 Sun 7 Mon 8 Tue 9 Wed 10 Thu 11 Fri 12 Sat 13 Sun 14 Mon 15 Tue 16 Wed 17…" at bounding box center [319, 173] width 638 height 238
drag, startPoint x: 501, startPoint y: 234, endPoint x: 635, endPoint y: 177, distance: 145.9
click at [635, 180] on app-calendar-viewport "Thu 11 Fri 12 Sat 13 Sun 14 Mon 15 Tue 16 Wed 17 Thu 18 Fri 19 Sat 20 Sun 21 Mo…" at bounding box center [319, 173] width 638 height 238
drag, startPoint x: 563, startPoint y: 207, endPoint x: 595, endPoint y: 201, distance: 32.6
click at [614, 204] on app-calendar-viewport "Fri 5 Sat 6 Sun 7 Mon 8 Tue 9 Wed 10 Thu 11 Fri 12 Sat 13 Sun 14 Mon 15 Tue 16 …" at bounding box center [319, 173] width 638 height 238
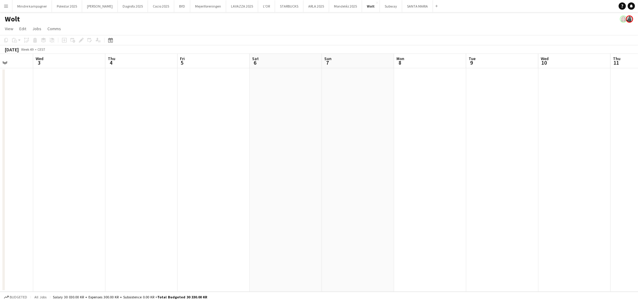
drag, startPoint x: 270, startPoint y: 211, endPoint x: 635, endPoint y: 198, distance: 366.0
click at [635, 198] on app-calendar-viewport "Sun 30 Mon 1 Tue 2 Wed 3 Thu 4 Fri 5 Sat 6 Sun 7 Mon 8 Tue 9 Wed 10 Thu 11 Fri …" at bounding box center [319, 173] width 638 height 238
drag, startPoint x: 420, startPoint y: 224, endPoint x: 595, endPoint y: 224, distance: 175.2
click at [635, 223] on app-calendar-viewport "Fri 21 Sat 22 Sun 23 Mon 24 Tue 25 Wed 26 Thu 27 Fri 28 Sat 29 Sun 30 Mon 1 Tue…" at bounding box center [319, 173] width 638 height 238
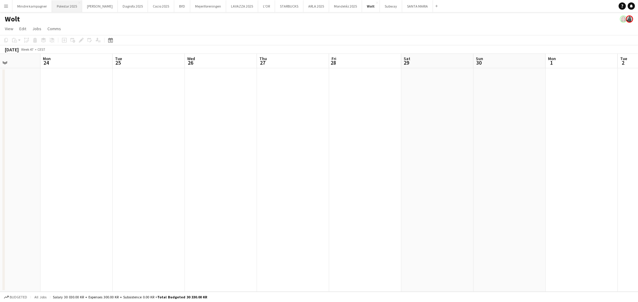
click at [59, 7] on button "Polestar 2025 Close" at bounding box center [67, 6] width 30 height 12
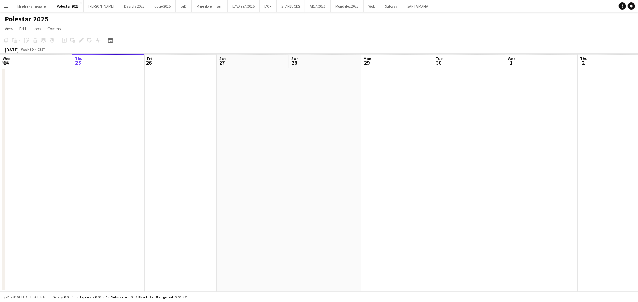
click at [412, 177] on app-calendar-viewport "Mon 22 Tue 23 Wed 24 Thu 25 Fri 26 Sat 27 Sun 28 Mon 29 Tue 30 Wed 1 Thu 2 Fri …" at bounding box center [319, 173] width 638 height 238
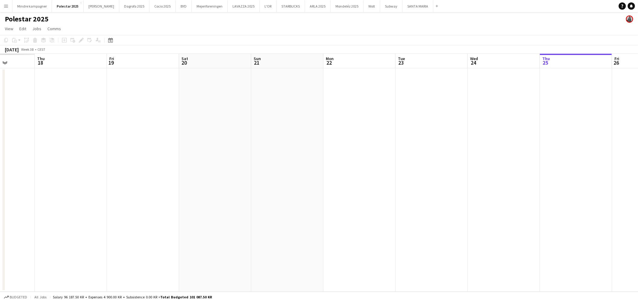
drag, startPoint x: 363, startPoint y: 193, endPoint x: 424, endPoint y: 195, distance: 61.3
click at [414, 194] on app-calendar-viewport "Mon 15 Tue 16 Wed 17 Thu 18 Fri 19 Sat 20 Sun 21 Mon 22 Tue 23 Wed 24 Thu 25 Fr…" at bounding box center [319, 173] width 638 height 238
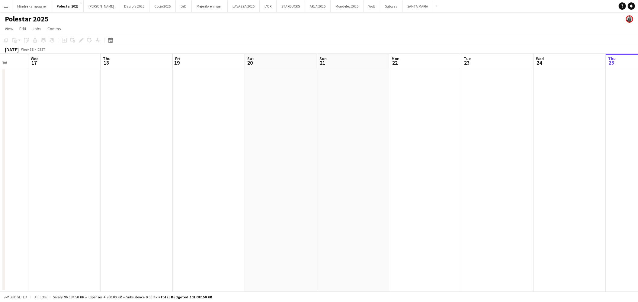
drag, startPoint x: 165, startPoint y: 213, endPoint x: 461, endPoint y: 191, distance: 296.8
click at [460, 191] on app-calendar-viewport "Sun 14 Mon 15 Tue 16 Wed 17 Thu 18 Fri 19 Sat 20 Sun 21 Mon 22 Tue 23 Wed 24 Th…" at bounding box center [319, 173] width 638 height 238
drag, startPoint x: 173, startPoint y: 209, endPoint x: 538, endPoint y: 227, distance: 365.3
click at [525, 227] on app-calendar-viewport "Tue 9 Wed 10 Thu 11 Fri 12 Sat 13 Sun 14 Mon 15 Tue 16 Wed 17 Thu 18 Fri 19 Sat…" at bounding box center [319, 173] width 638 height 238
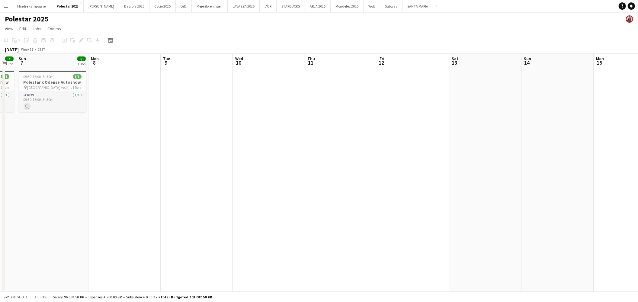
drag, startPoint x: 117, startPoint y: 207, endPoint x: 396, endPoint y: 204, distance: 279.1
click at [387, 204] on app-calendar-viewport "Thu 4 Fri 5 Sat 6 1/1 1 Job Sun 7 1/1 1 Job Mon 8 Tue 9 Wed 10 Thu 11 Fri 12 Sa…" at bounding box center [319, 173] width 638 height 238
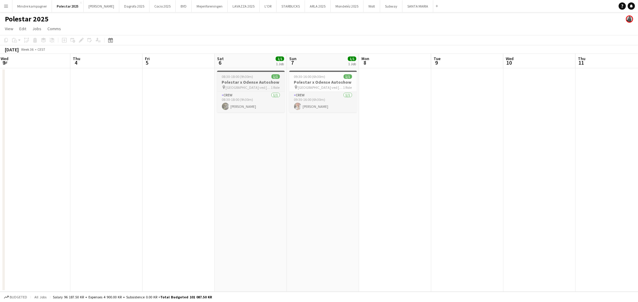
click at [245, 80] on h3 "Polestar x Odense Autoshow" at bounding box center [251, 81] width 68 height 5
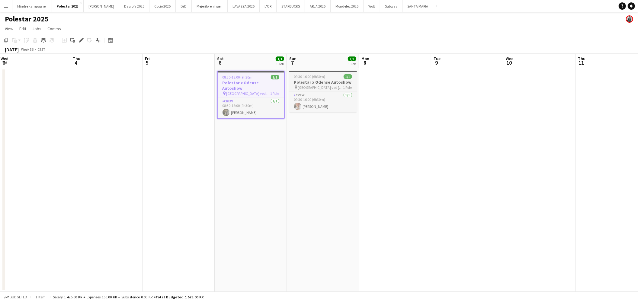
click at [310, 83] on h3 "Polestar x Odense Autoshow" at bounding box center [323, 81] width 68 height 5
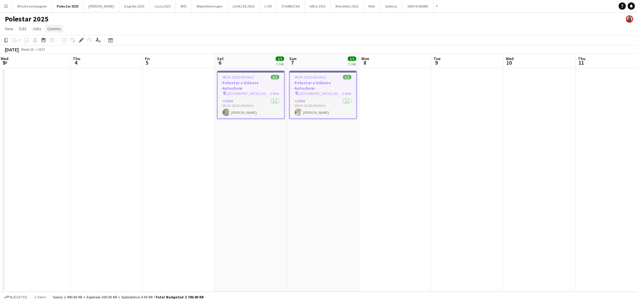
click at [58, 30] on span "Comms" at bounding box center [54, 28] width 14 height 5
click at [66, 51] on link "Create chat" at bounding box center [70, 54] width 50 height 13
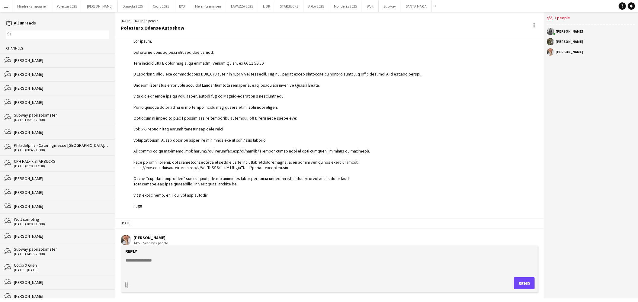
scroll to position [205, 0]
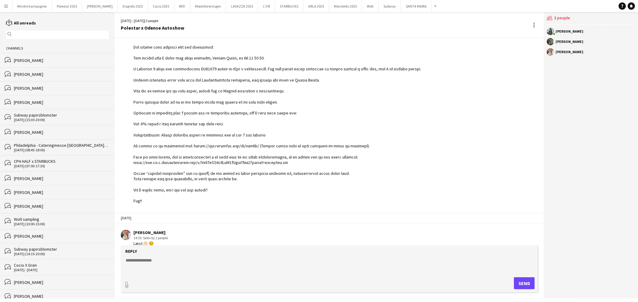
click at [148, 266] on textarea at bounding box center [330, 265] width 411 height 16
paste textarea "**********"
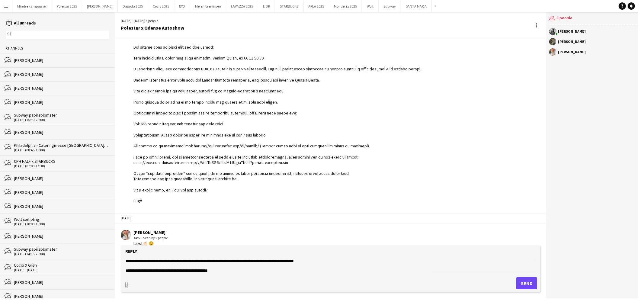
click at [130, 261] on textarea "**********" at bounding box center [330, 265] width 411 height 16
drag, startPoint x: 173, startPoint y: 260, endPoint x: 209, endPoint y: 269, distance: 37.4
click at [173, 260] on textarea "**********" at bounding box center [330, 265] width 411 height 16
type textarea "**********"
click at [531, 282] on button "Send" at bounding box center [526, 283] width 21 height 12
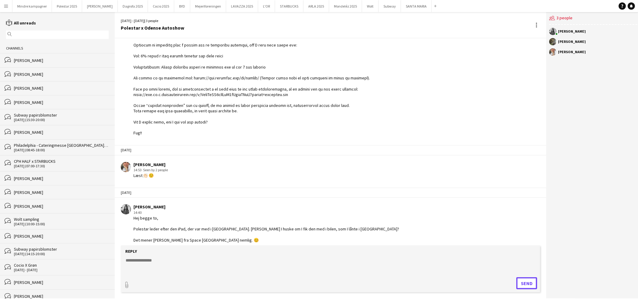
scroll to position [274, 0]
click at [59, 6] on button "Polestar 2025 Close" at bounding box center [67, 6] width 30 height 12
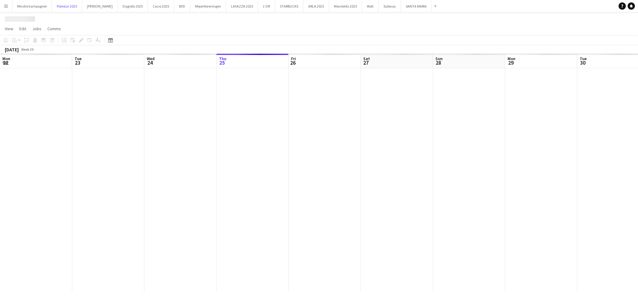
scroll to position [0, 144]
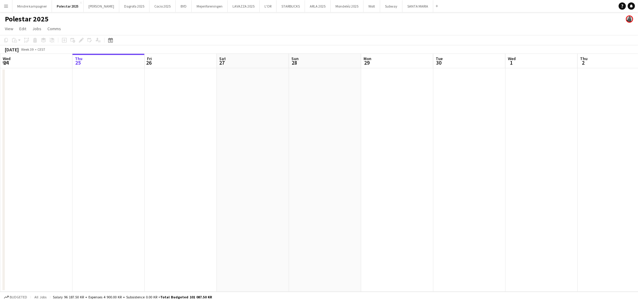
click at [101, 106] on app-date-cell at bounding box center [108, 180] width 72 height 224
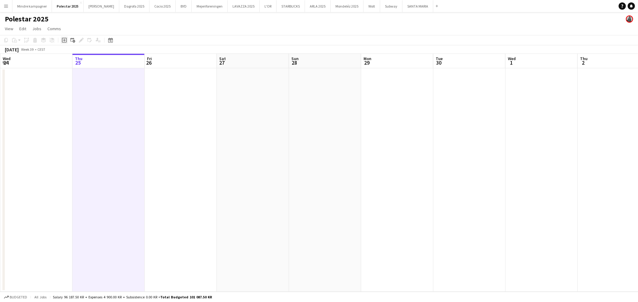
click at [63, 41] on icon "Add job" at bounding box center [64, 40] width 5 height 5
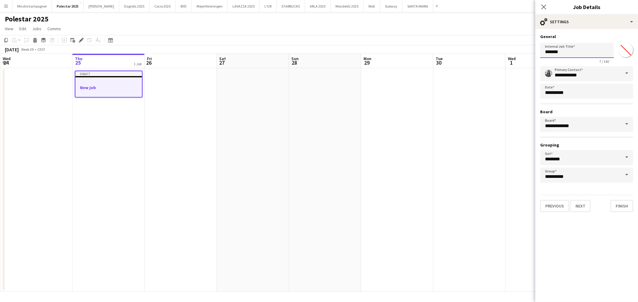
click at [569, 53] on input "*******" at bounding box center [577, 50] width 74 height 15
type input "*"
type input "**********"
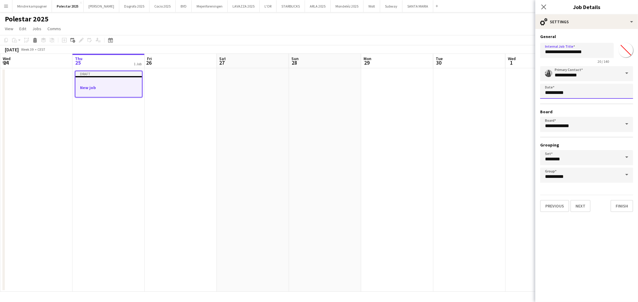
click at [566, 89] on body "Menu Boards Boards Boards All jobs Status Workforce Workforce My Workforce Recr…" at bounding box center [319, 151] width 638 height 302
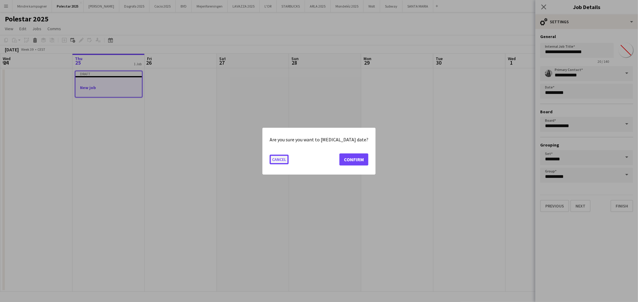
click at [288, 161] on button "Cancel" at bounding box center [279, 159] width 19 height 10
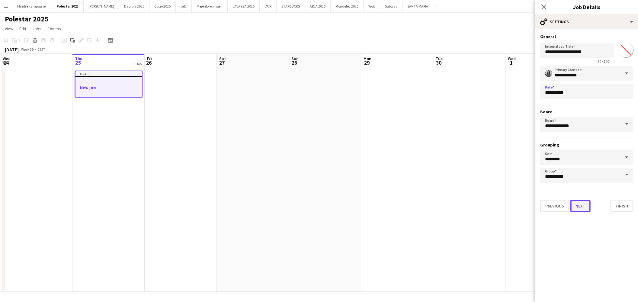
click at [579, 207] on button "Next" at bounding box center [581, 206] width 20 height 12
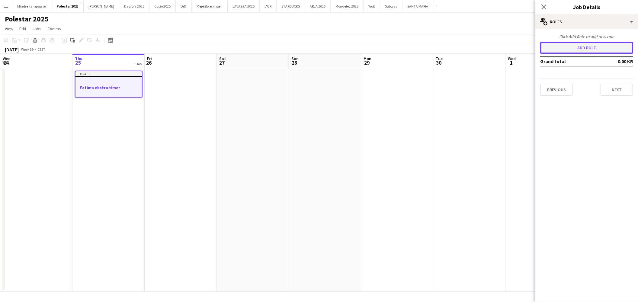
click at [585, 46] on button "Add role" at bounding box center [586, 48] width 93 height 12
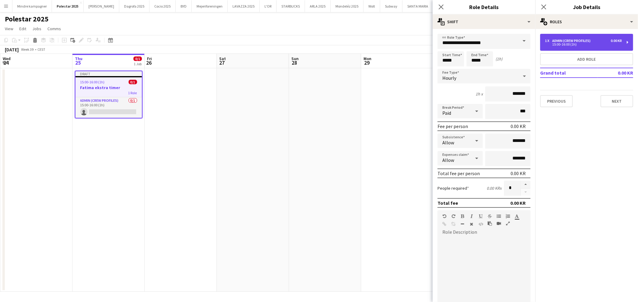
click at [581, 44] on div "15:00-16:00 (1h)" at bounding box center [583, 44] width 77 height 3
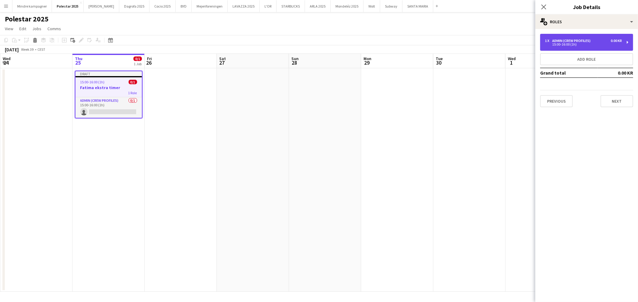
click at [567, 41] on div "Admin (crew profiles)" at bounding box center [572, 41] width 41 height 4
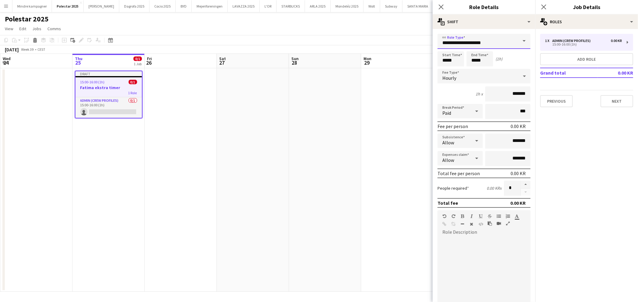
click at [484, 43] on input "**********" at bounding box center [484, 41] width 93 height 15
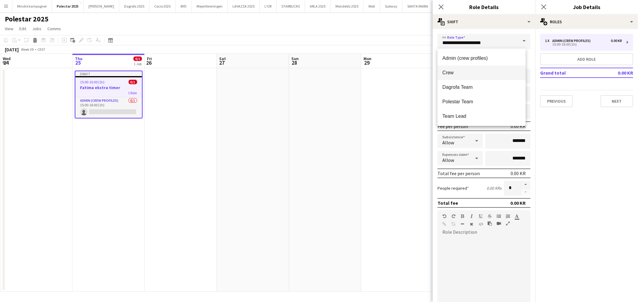
click at [467, 73] on span "Crew" at bounding box center [481, 73] width 78 height 6
type input "****"
type input "*********"
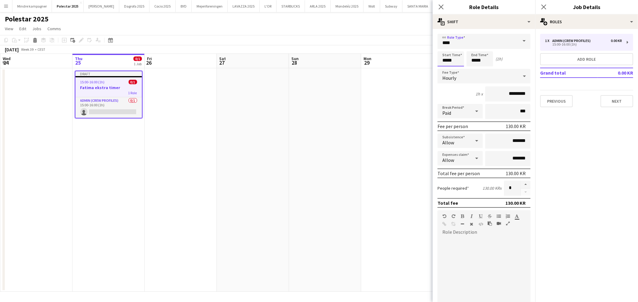
click at [447, 57] on input "*****" at bounding box center [451, 58] width 27 height 15
click at [447, 71] on div at bounding box center [445, 69] width 12 height 6
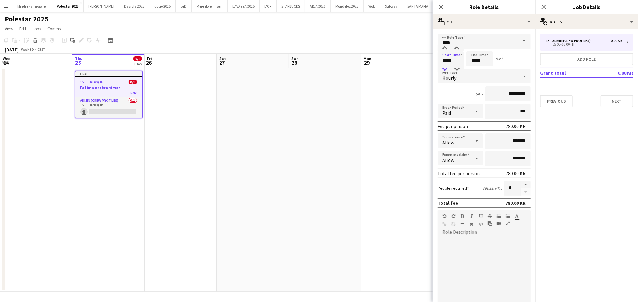
click at [447, 71] on div at bounding box center [445, 69] width 12 height 6
click at [474, 64] on input "*****" at bounding box center [480, 58] width 27 height 15
click at [458, 53] on input "*****" at bounding box center [451, 58] width 27 height 15
click at [455, 69] on div at bounding box center [457, 69] width 12 height 6
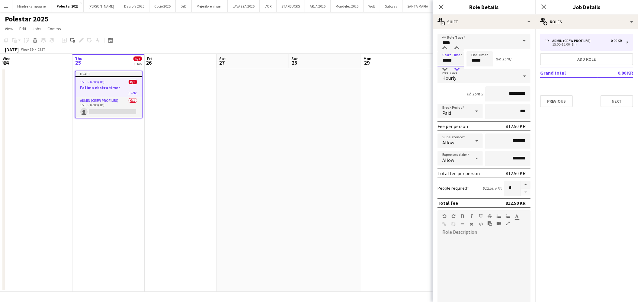
click at [455, 69] on div at bounding box center [457, 69] width 12 height 6
click at [443, 63] on input "*****" at bounding box center [451, 58] width 27 height 15
type input "*****"
click at [445, 67] on div at bounding box center [445, 69] width 12 height 6
click at [360, 159] on app-date-cell at bounding box center [325, 180] width 72 height 224
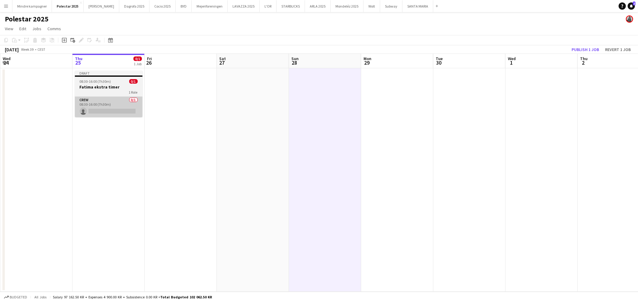
click at [112, 104] on app-card-role "Crew 0/1 08:30-16:00 (7h30m) single-neutral-actions" at bounding box center [109, 107] width 68 height 21
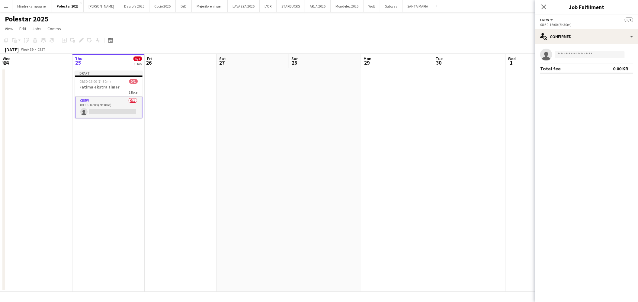
click at [580, 50] on app-invite-slot "single-neutral-actions" at bounding box center [586, 55] width 103 height 12
click at [580, 54] on input at bounding box center [590, 54] width 70 height 7
type input "******"
click at [573, 71] on span "[PHONE_NUMBER]" at bounding box center [590, 73] width 60 height 5
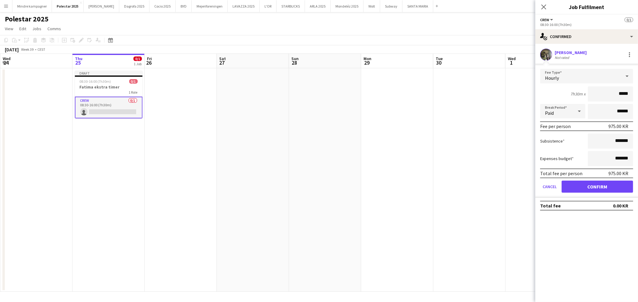
type input "****"
type input "******"
click at [609, 186] on button "Confirm" at bounding box center [598, 187] width 72 height 12
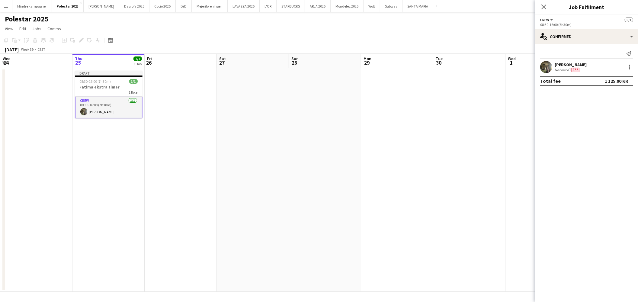
click at [485, 195] on app-date-cell at bounding box center [469, 180] width 72 height 224
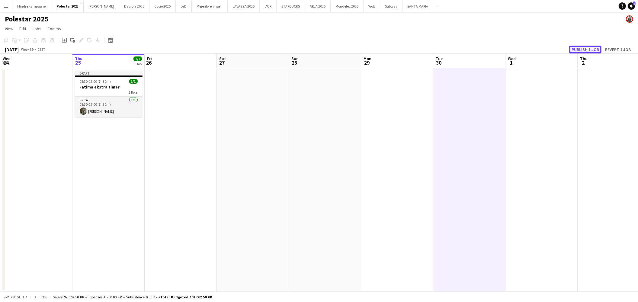
click at [586, 48] on button "Publish 1 job" at bounding box center [585, 50] width 32 height 8
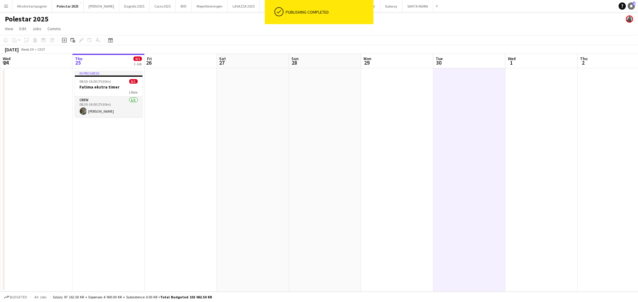
click at [632, 6] on icon "Notifications" at bounding box center [632, 6] width 4 height 4
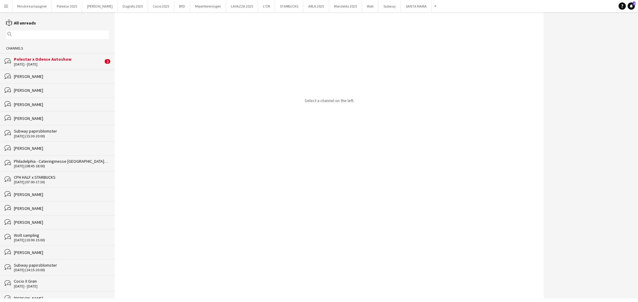
click at [74, 64] on div "[DATE] - [DATE]" at bounding box center [58, 64] width 89 height 4
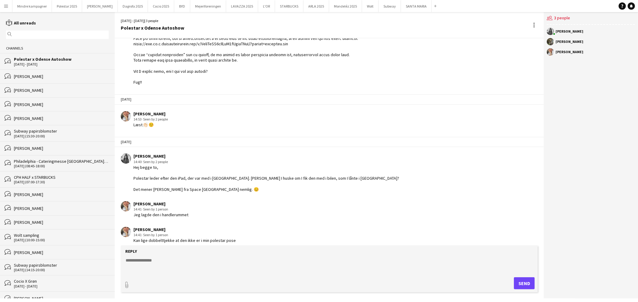
scroll to position [326, 0]
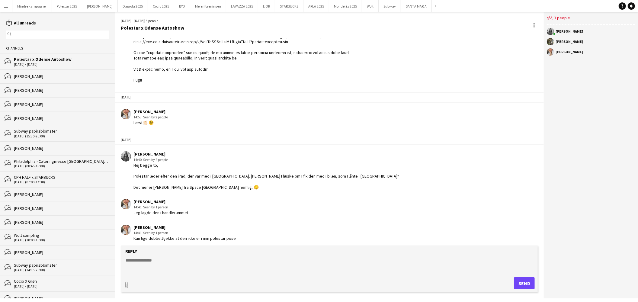
click at [150, 263] on textarea at bounding box center [330, 265] width 411 height 16
type textarea "*"
click at [61, 5] on button "Polestar 2025 Close" at bounding box center [67, 6] width 30 height 12
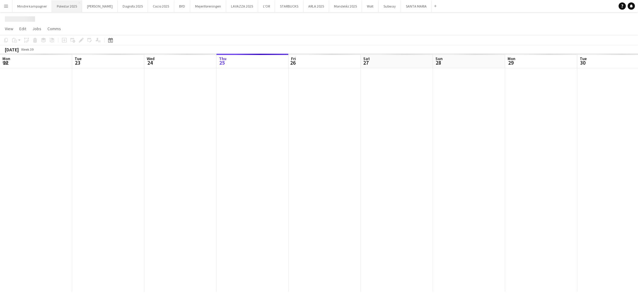
scroll to position [0, 144]
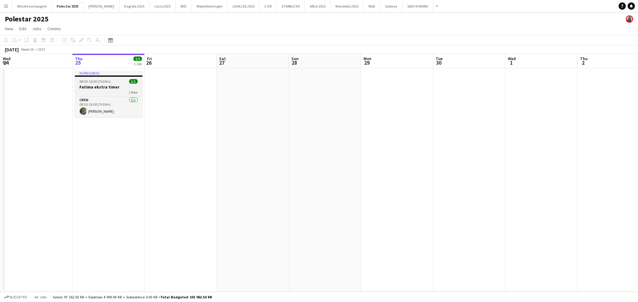
click at [113, 96] on div "Crew [DATE] 08:30-16:00 (7h30m) [PERSON_NAME]" at bounding box center [109, 106] width 68 height 21
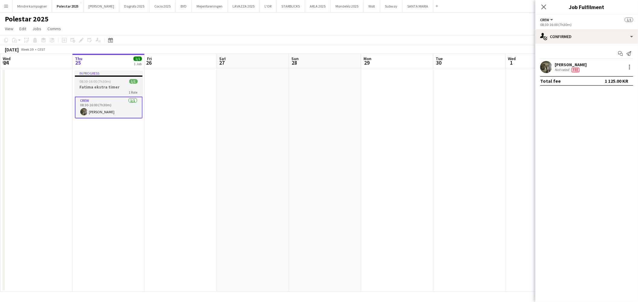
click at [95, 87] on h3 "Fatima ekstra timer" at bounding box center [109, 86] width 68 height 5
click at [57, 27] on span "Comms" at bounding box center [54, 28] width 14 height 5
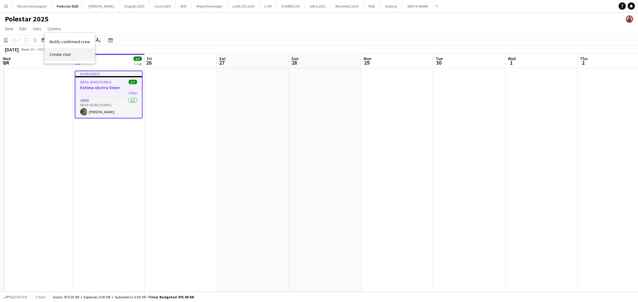
click at [71, 53] on link "Create chat" at bounding box center [70, 54] width 50 height 13
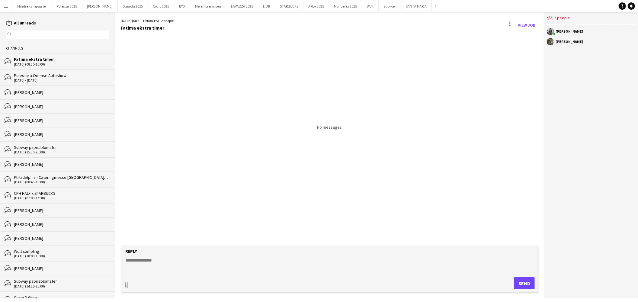
click at [162, 258] on textarea at bounding box center [330, 265] width 411 height 16
type textarea "**********"
click at [529, 278] on button "Send" at bounding box center [524, 283] width 21 height 12
click at [68, 5] on button "Polestar 2025 Close" at bounding box center [67, 6] width 30 height 12
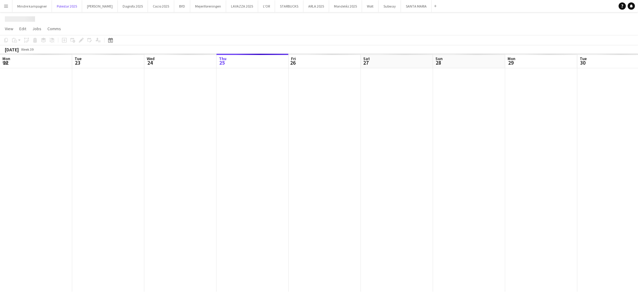
scroll to position [0, 144]
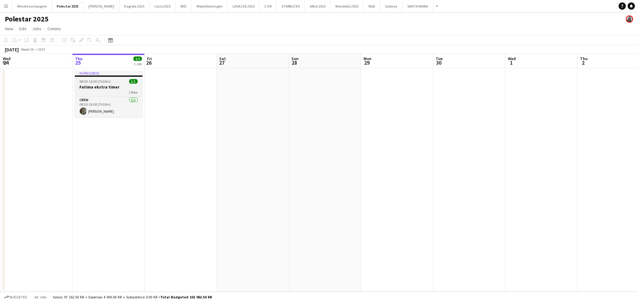
click at [107, 90] on div "1 Role" at bounding box center [109, 92] width 68 height 5
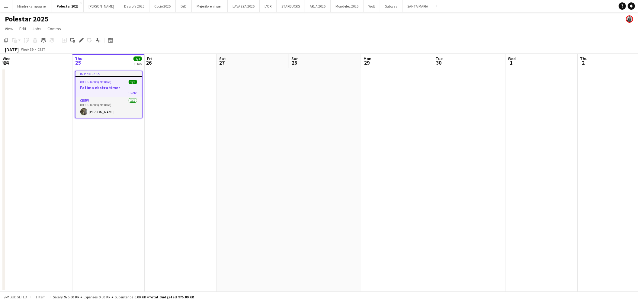
scroll to position [0, 144]
click at [80, 43] on div "Edit" at bounding box center [81, 40] width 7 height 7
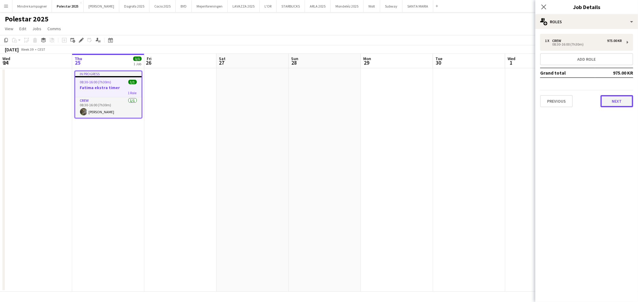
click at [615, 102] on button "Next" at bounding box center [617, 101] width 33 height 12
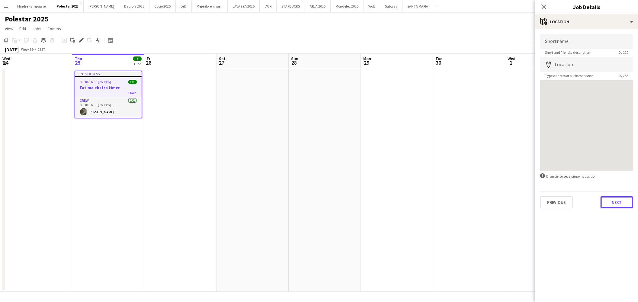
click at [624, 202] on button "Next" at bounding box center [617, 202] width 33 height 12
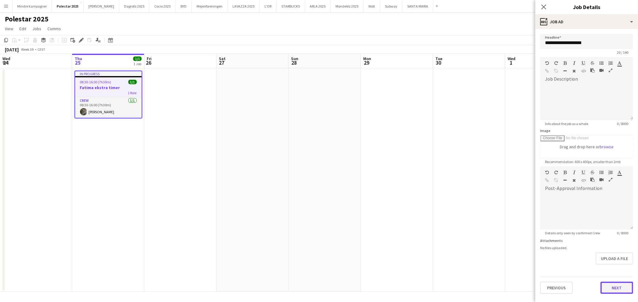
click at [615, 288] on button "Next" at bounding box center [617, 288] width 33 height 12
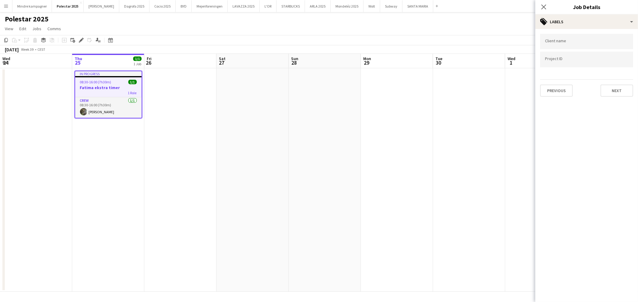
click at [572, 36] on div at bounding box center [586, 41] width 93 height 15
type input "****"
click at [567, 60] on div "Polestar" at bounding box center [586, 60] width 93 height 14
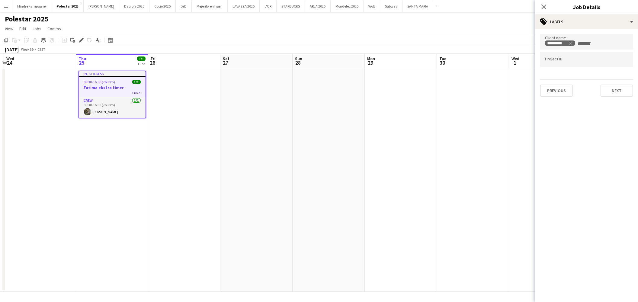
drag, startPoint x: 171, startPoint y: 166, endPoint x: 175, endPoint y: 167, distance: 3.9
click at [175, 167] on app-calendar-viewport "Mon 22 Tue 23 Wed 24 Thu 25 1/1 1 Job Fri 26 Sat 27 Sun 28 Mon 29 Tue 30 Wed 1 …" at bounding box center [319, 173] width 638 height 238
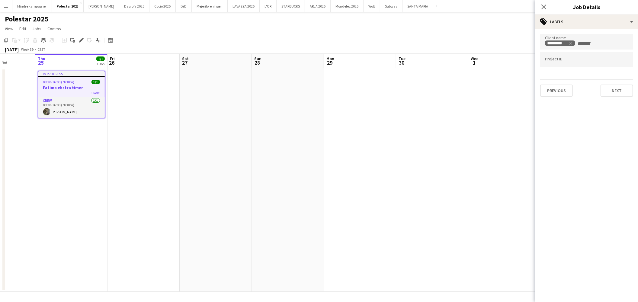
drag, startPoint x: 162, startPoint y: 172, endPoint x: 194, endPoint y: 173, distance: 31.7
click at [194, 173] on app-calendar-viewport "Mon 22 Tue 23 Wed 24 Thu 25 1/1 1 Job Fri 26 Sat 27 Sun 28 Mon 29 Tue 30 Wed 1 …" at bounding box center [319, 173] width 638 height 238
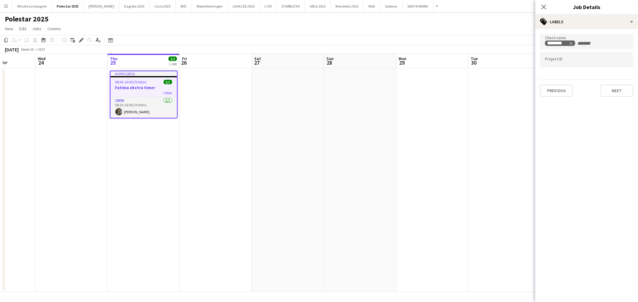
click at [569, 62] on input "Type to search project ID labels..." at bounding box center [586, 59] width 83 height 5
click at [596, 63] on input "Type to search project ID labels..." at bounding box center [586, 59] width 83 height 5
paste input "********"
type input "********"
click at [440, 187] on app-date-cell at bounding box center [432, 180] width 72 height 224
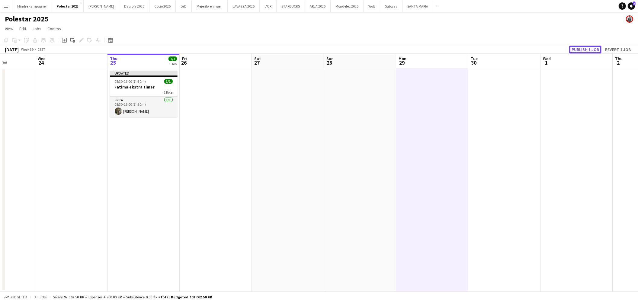
click at [593, 48] on button "Publish 1 job" at bounding box center [585, 50] width 32 height 8
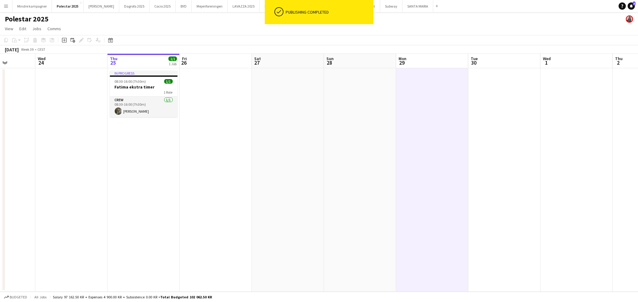
drag, startPoint x: 630, startPoint y: 8, endPoint x: 578, endPoint y: 11, distance: 52.4
click at [630, 8] on link "Notifications 3" at bounding box center [631, 5] width 7 height 7
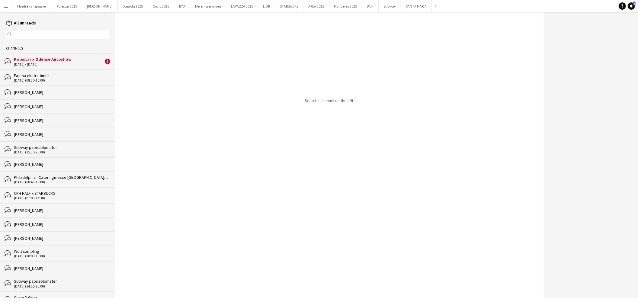
click at [40, 61] on div "Polestar x Odense Autoshow" at bounding box center [58, 58] width 89 height 5
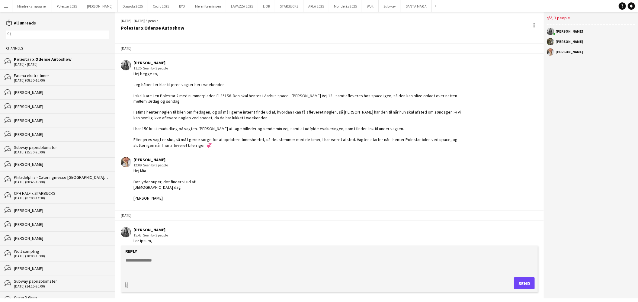
scroll to position [414, 0]
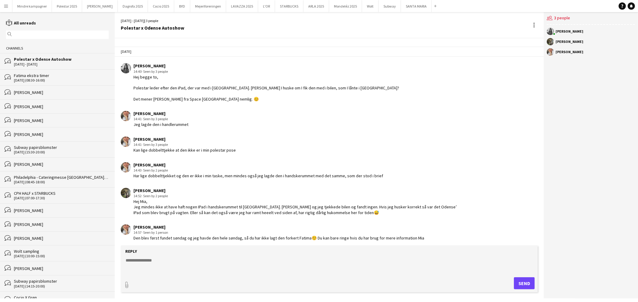
click at [158, 265] on textarea at bounding box center [330, 265] width 411 height 16
type textarea "**********"
click at [521, 283] on button "Send" at bounding box center [524, 283] width 21 height 12
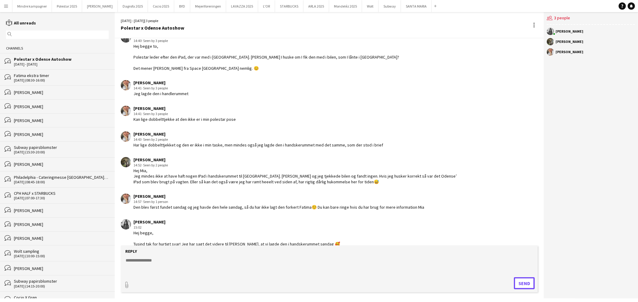
scroll to position [450, 0]
